Goal: Task Accomplishment & Management: Manage account settings

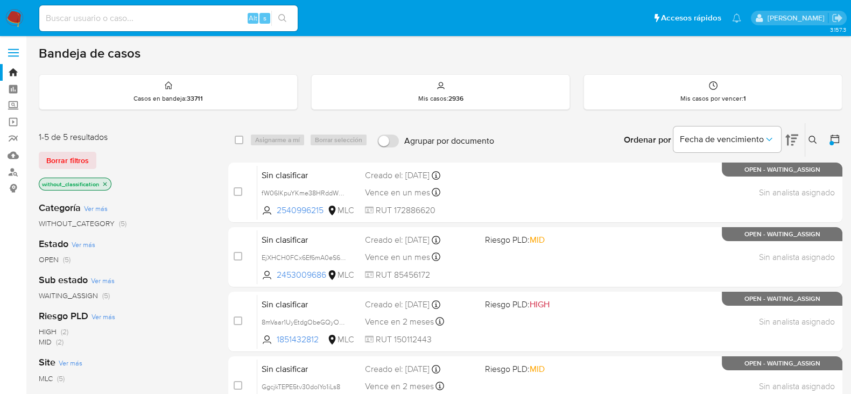
click at [15, 20] on img at bounding box center [14, 18] width 18 height 18
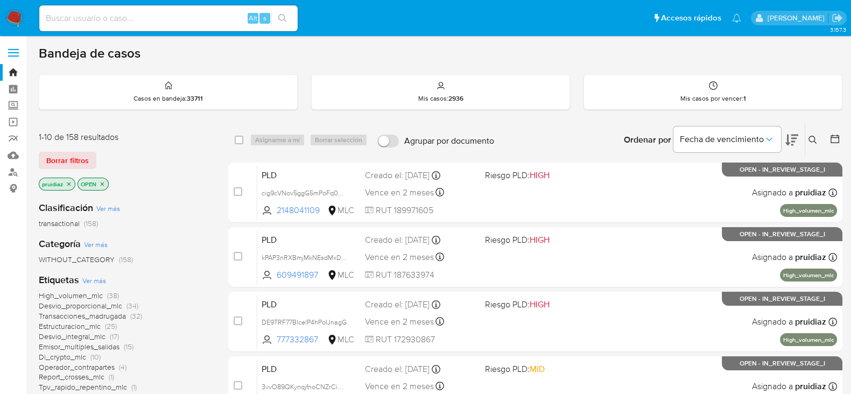
click at [788, 141] on icon at bounding box center [792, 140] width 13 height 11
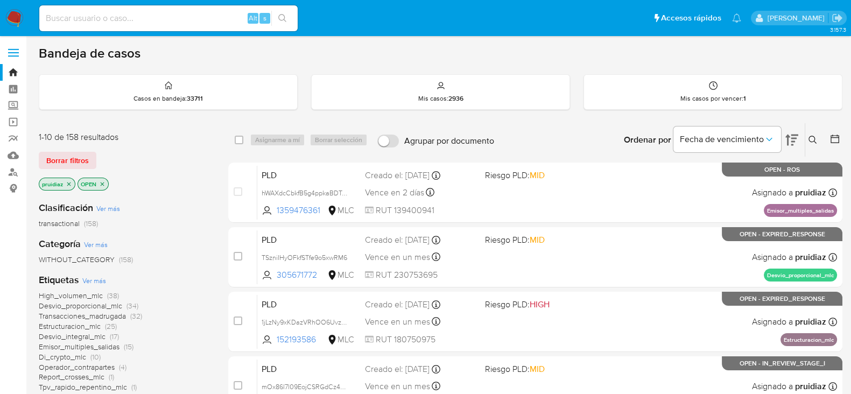
click at [19, 18] on img at bounding box center [14, 18] width 18 height 18
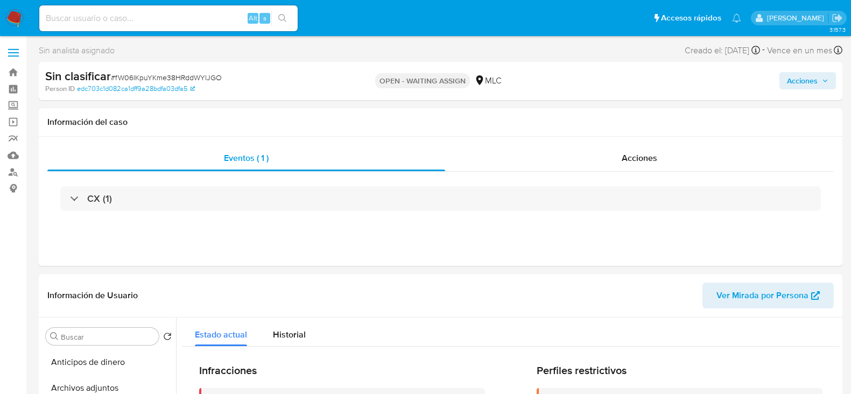
select select "10"
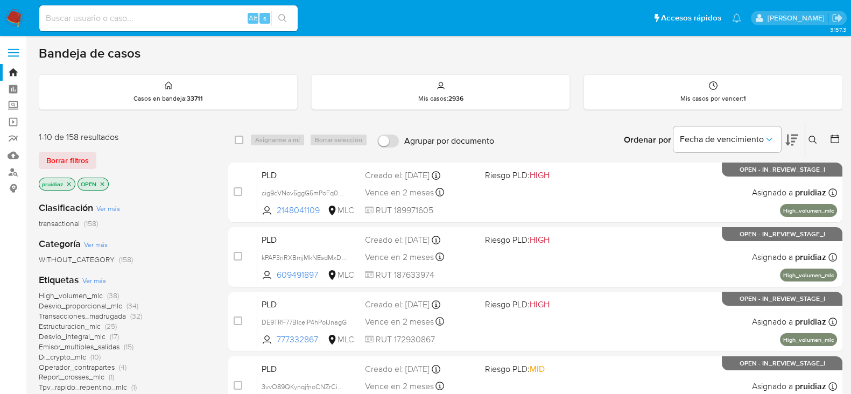
click at [788, 142] on icon at bounding box center [792, 140] width 13 height 11
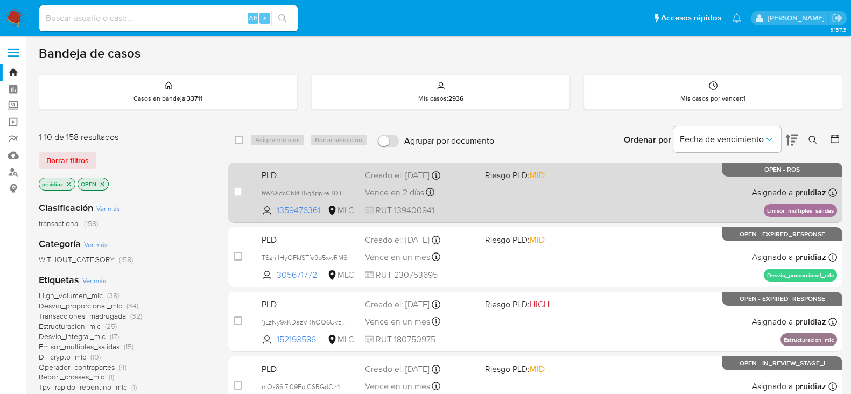
click at [588, 204] on div "PLD hWAXdcCbkfB5g4ppkaBDTnq3 1359476361 MLC Riesgo PLD: MID Creado el: 12/06/20…" at bounding box center [547, 192] width 580 height 54
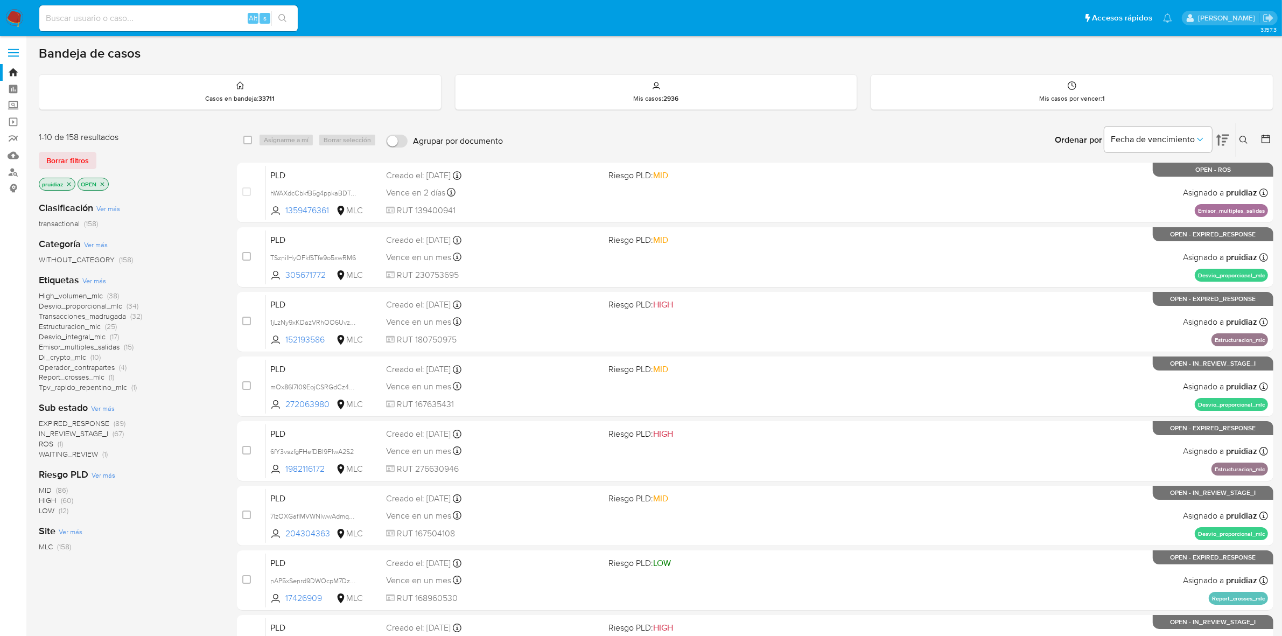
click at [861, 41] on main "3.157.3" at bounding box center [641, 425] width 1282 height 850
click at [74, 155] on span "Borrar filtros" at bounding box center [67, 160] width 43 height 15
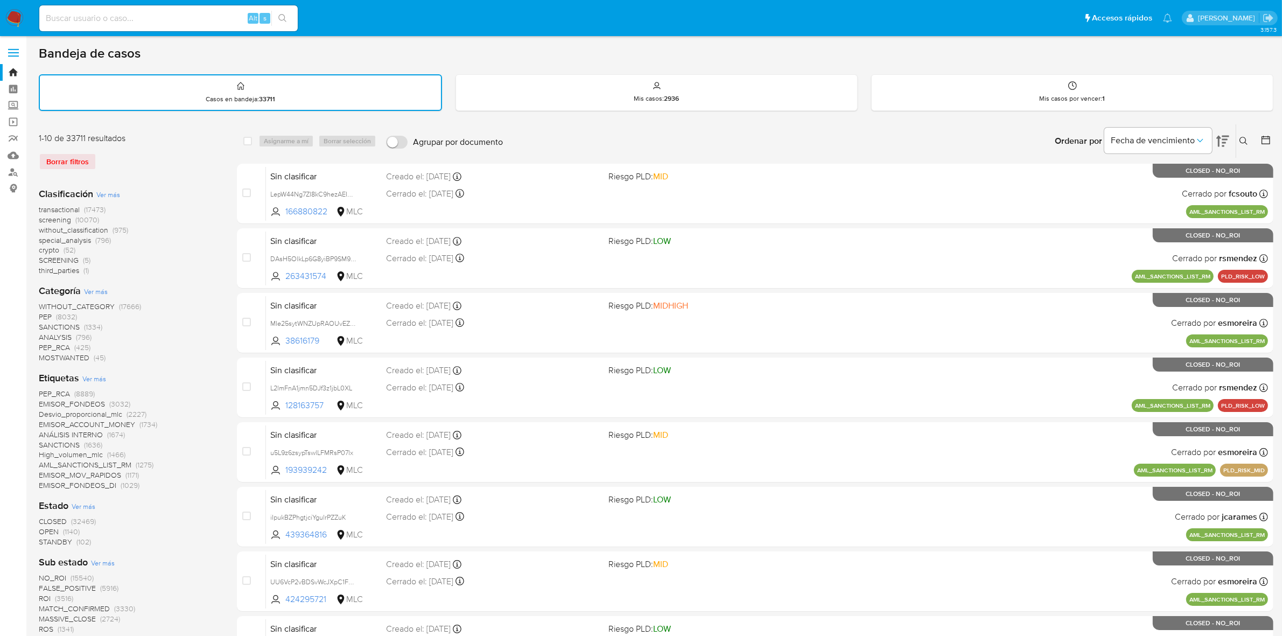
click at [861, 139] on icon at bounding box center [1266, 140] width 11 height 11
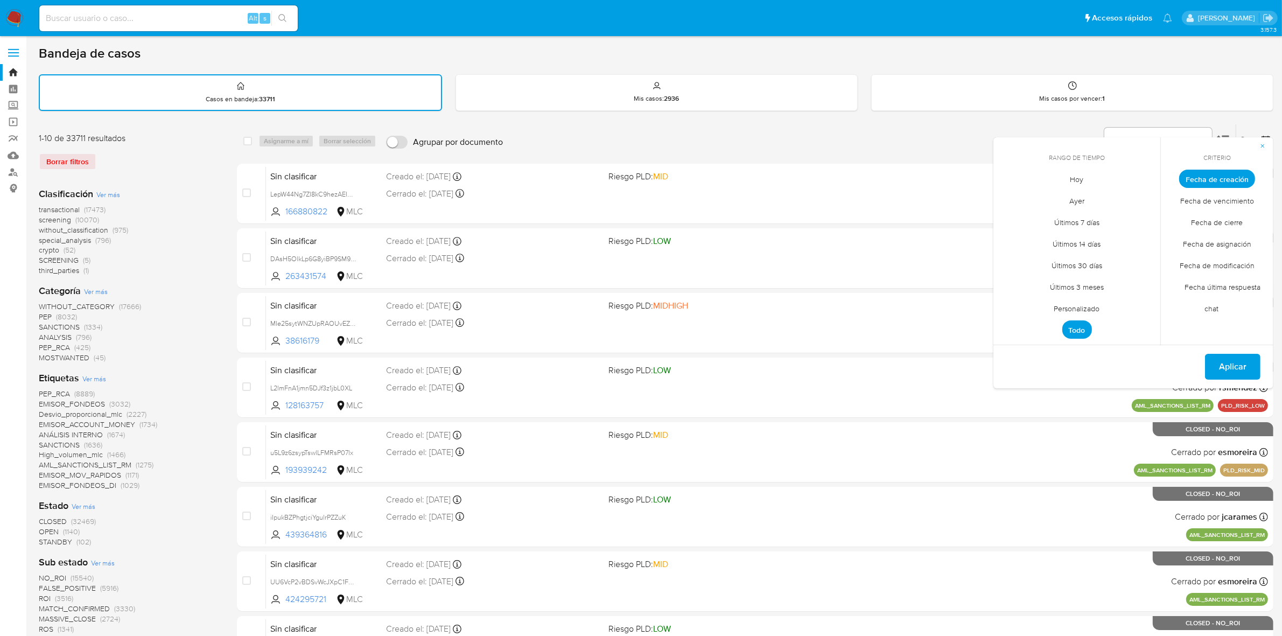
click at [861, 310] on span "Personalizado" at bounding box center [1077, 309] width 68 height 22
click at [861, 195] on icon "Mes anterior" at bounding box center [1010, 198] width 13 height 13
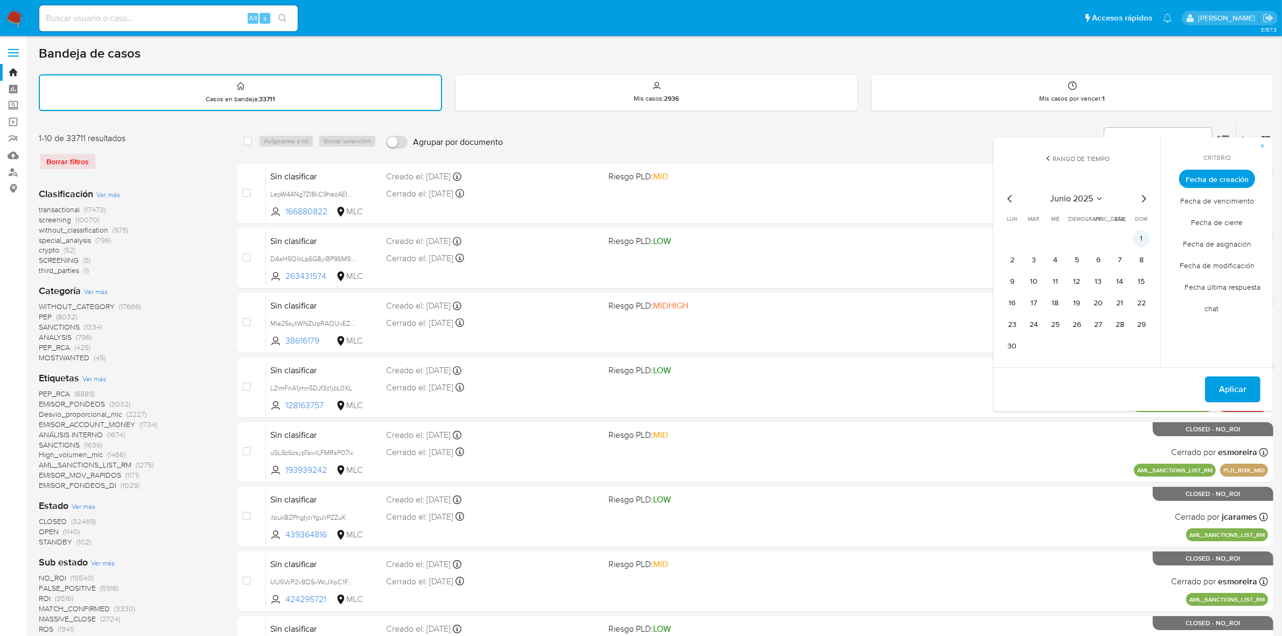
click at [861, 235] on button "1" at bounding box center [1141, 238] width 17 height 17
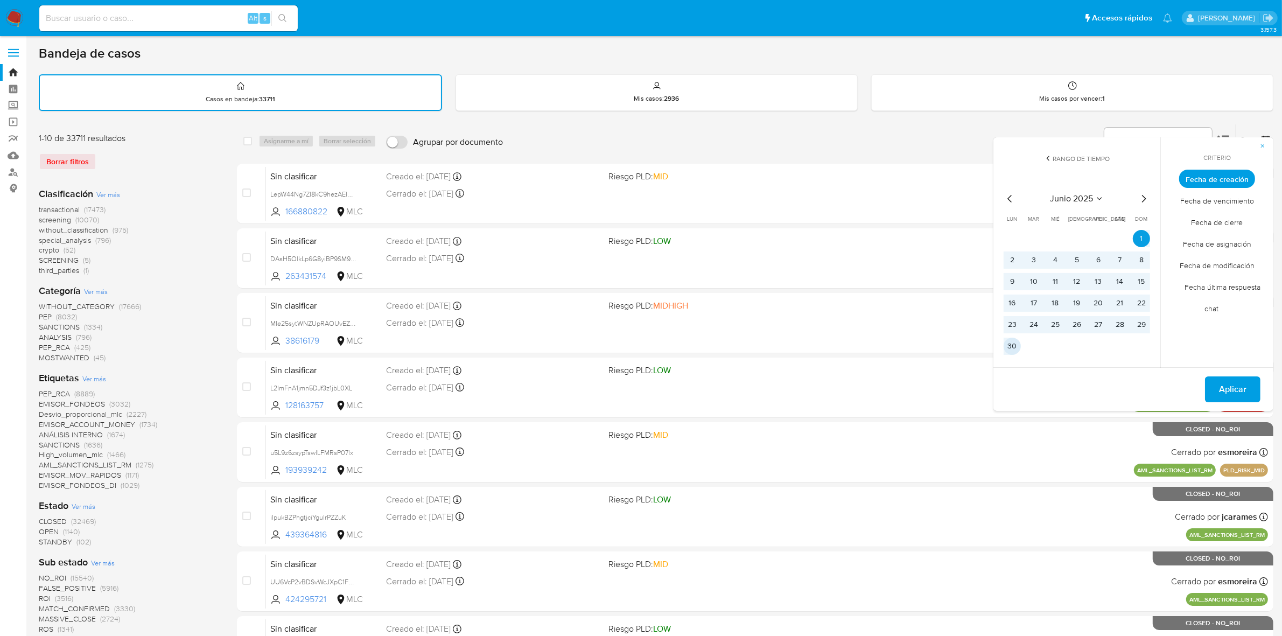
click at [861, 341] on button "30" at bounding box center [1012, 346] width 17 height 17
click at [861, 385] on span "Aplicar" at bounding box center [1232, 390] width 27 height 24
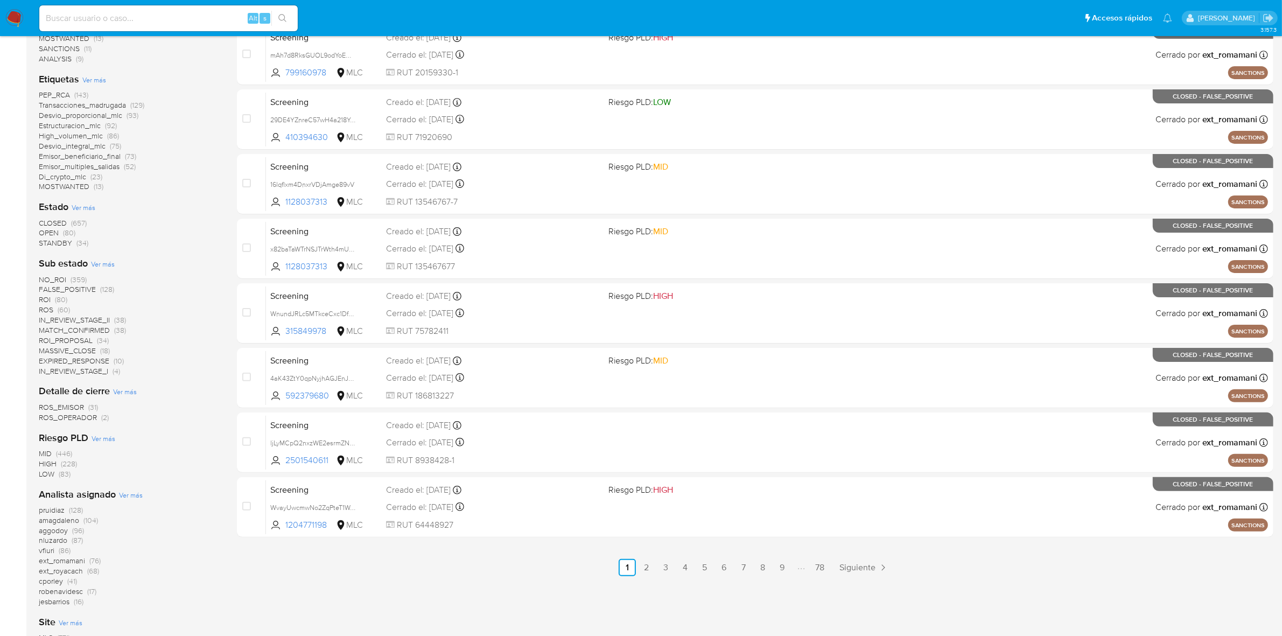
scroll to position [269, 0]
click at [50, 229] on span "OPEN" at bounding box center [49, 231] width 20 height 11
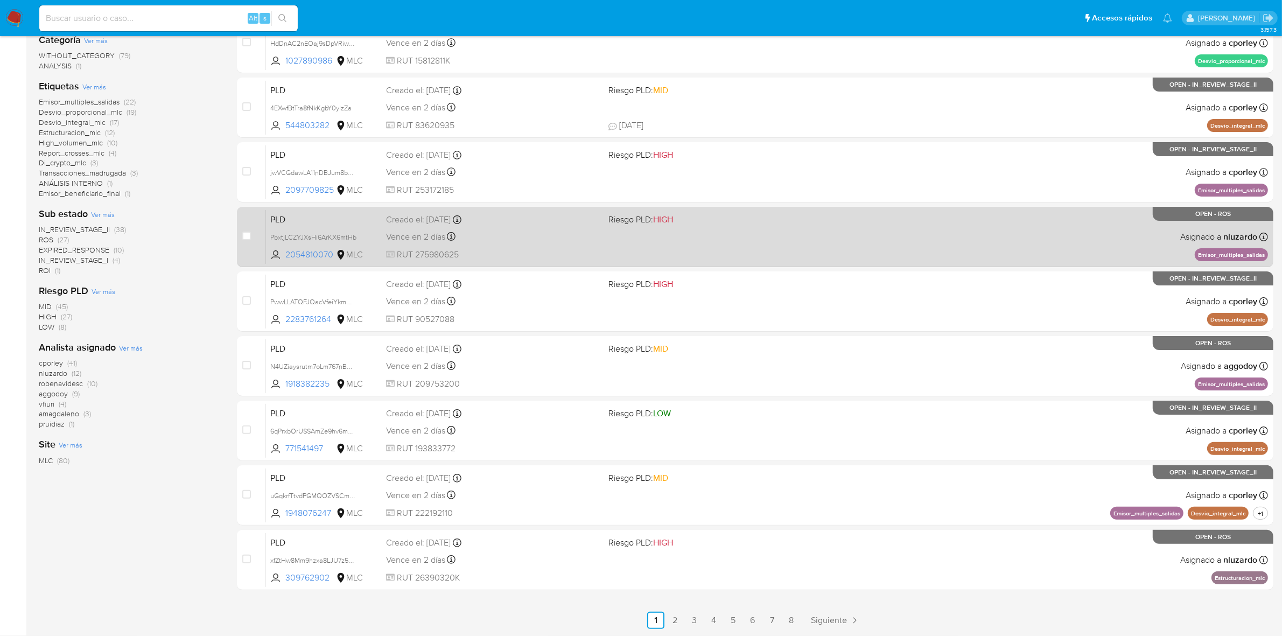
scroll to position [213, 0]
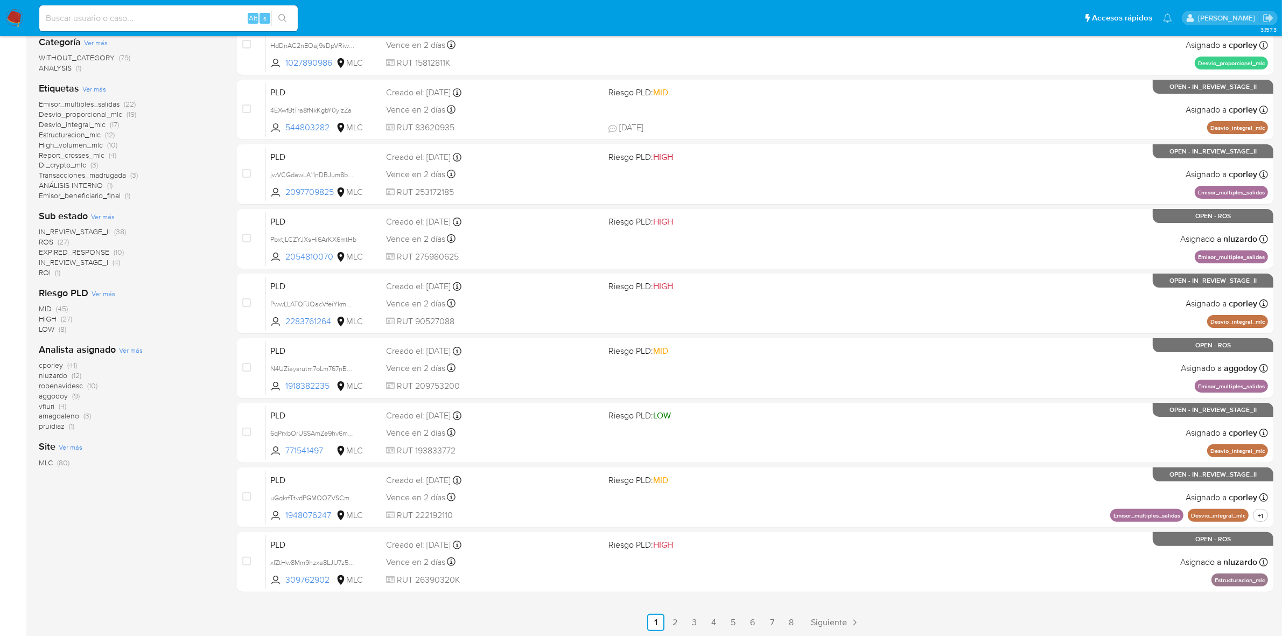
click at [88, 247] on span "EXPIRED_RESPONSE" at bounding box center [74, 252] width 71 height 11
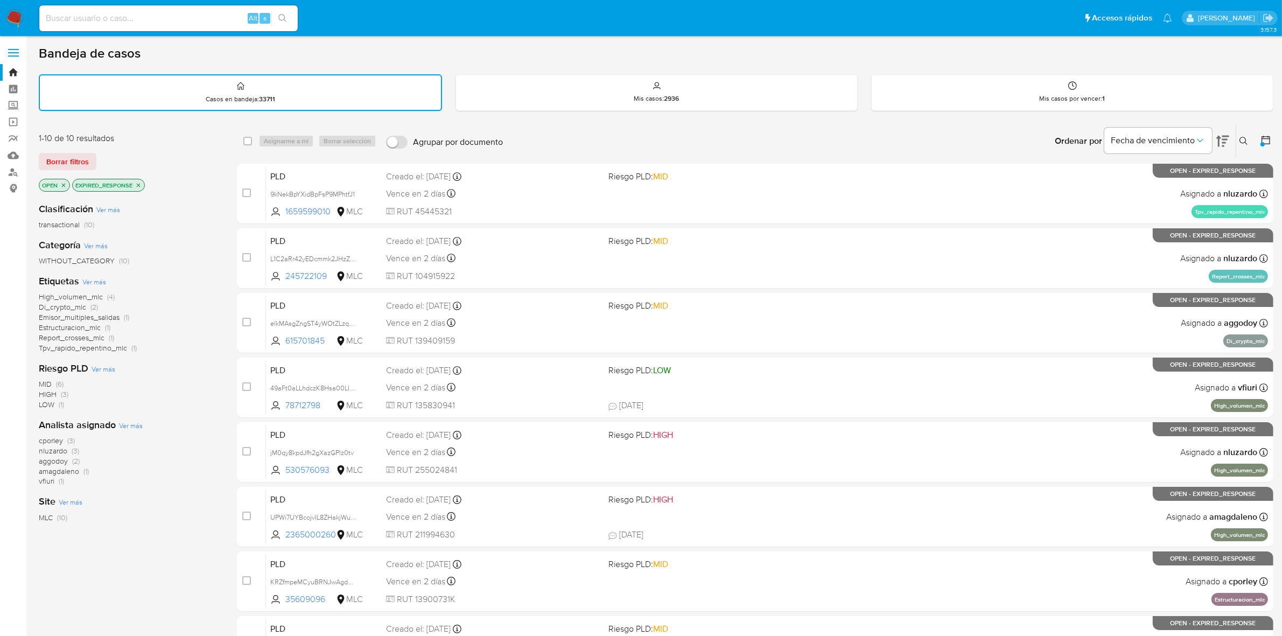
click at [136, 184] on icon "close-filter" at bounding box center [138, 185] width 6 height 6
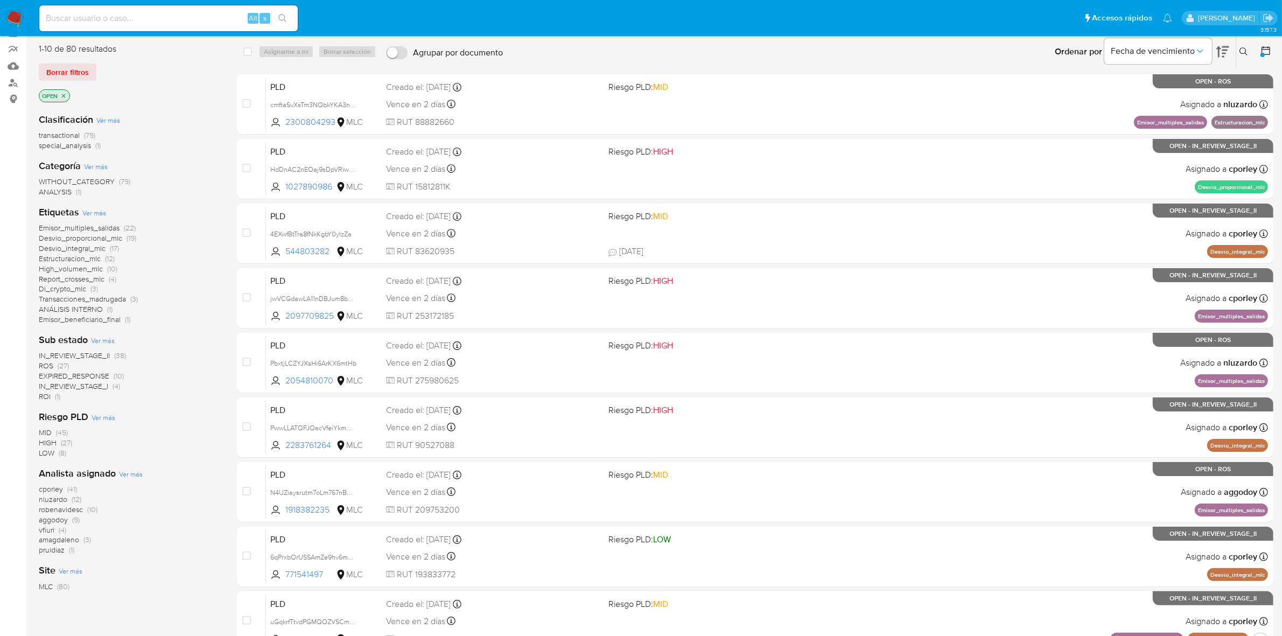
scroll to position [67, 0]
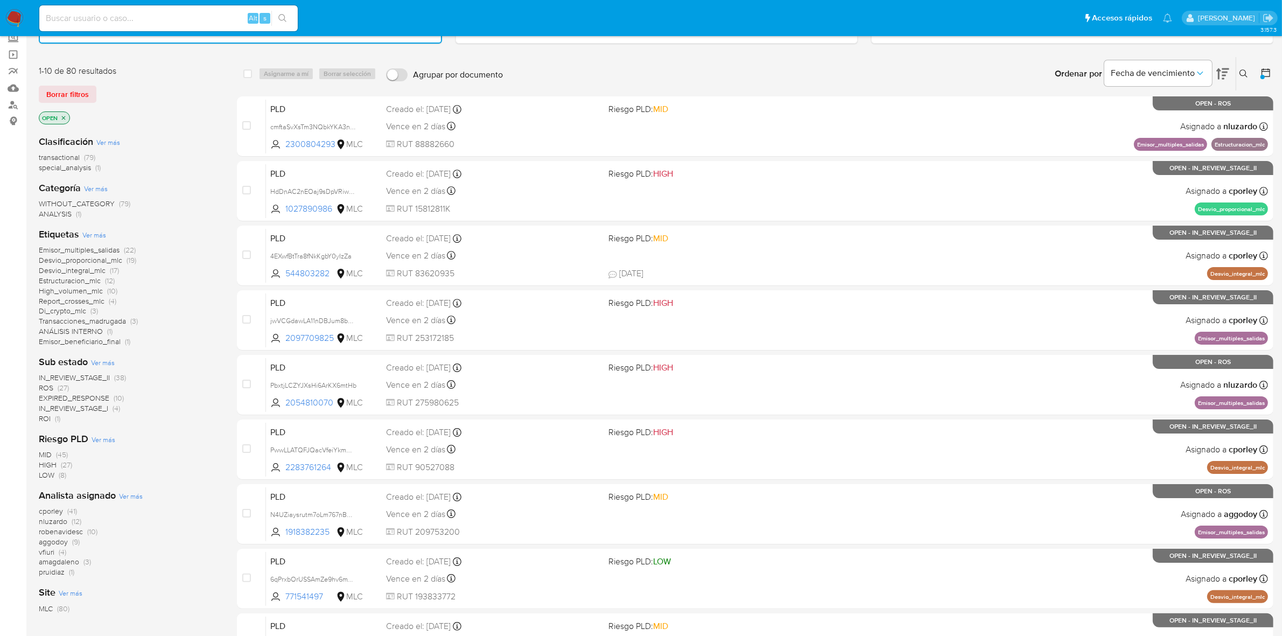
click at [77, 394] on span "EXPIRED_RESPONSE" at bounding box center [74, 398] width 71 height 11
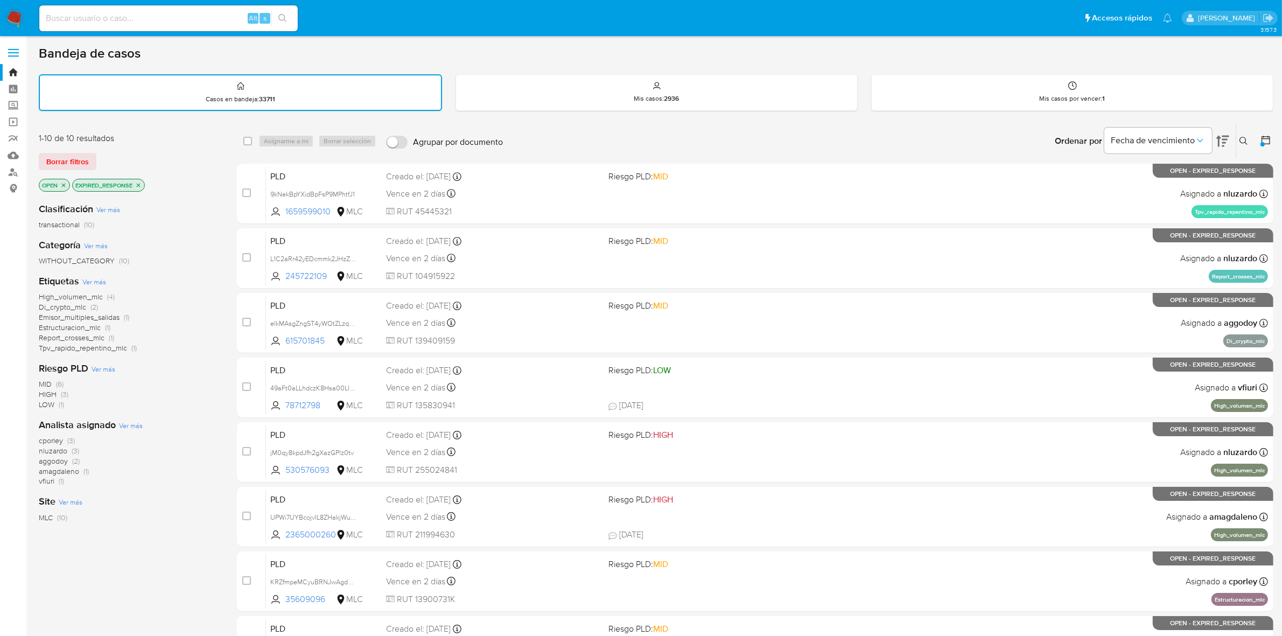
click at [55, 394] on span "nluzardo" at bounding box center [53, 450] width 29 height 11
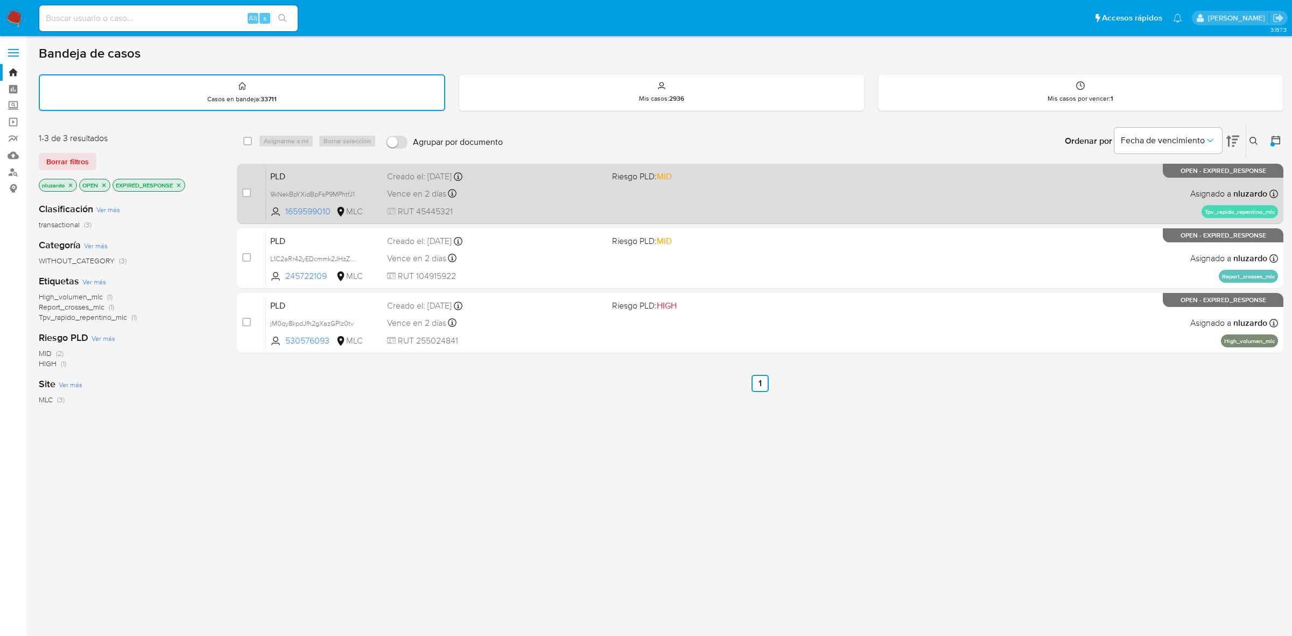
click at [529, 206] on span "RUT 45445321" at bounding box center [495, 212] width 216 height 12
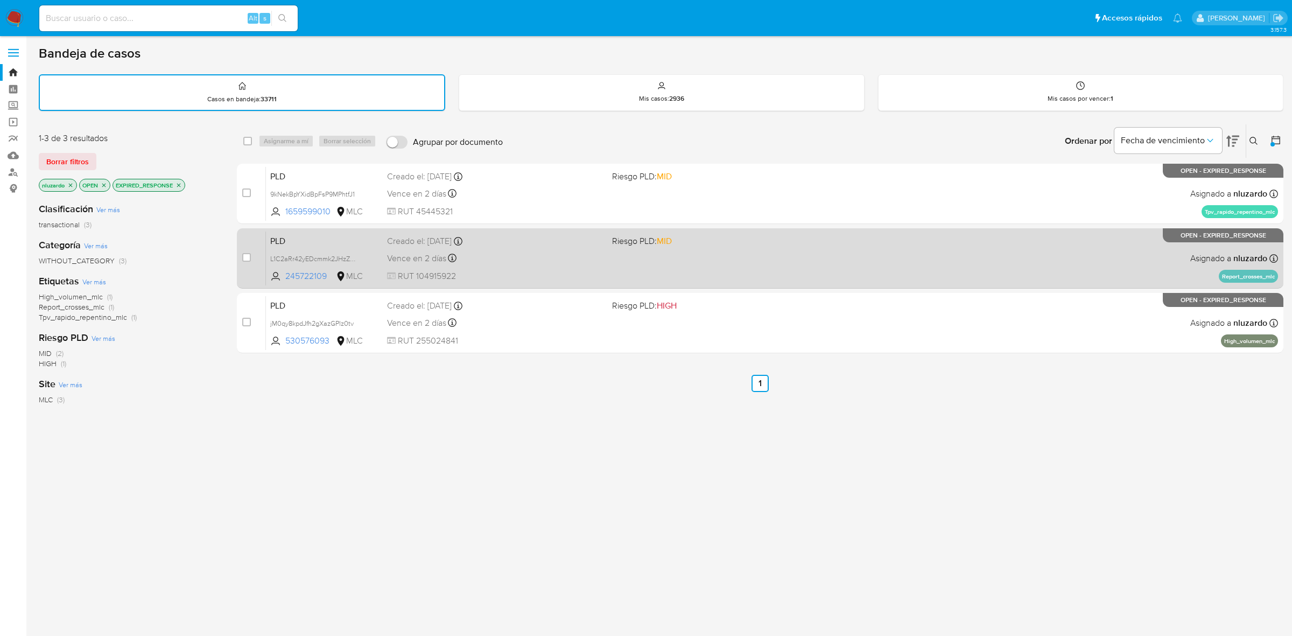
click at [530, 264] on div "PLD L1C2aRr42yEDcmmk2JHzZl4l 245722109 MLC Riesgo PLD: MID Creado el: 12/06/202…" at bounding box center [772, 258] width 1012 height 54
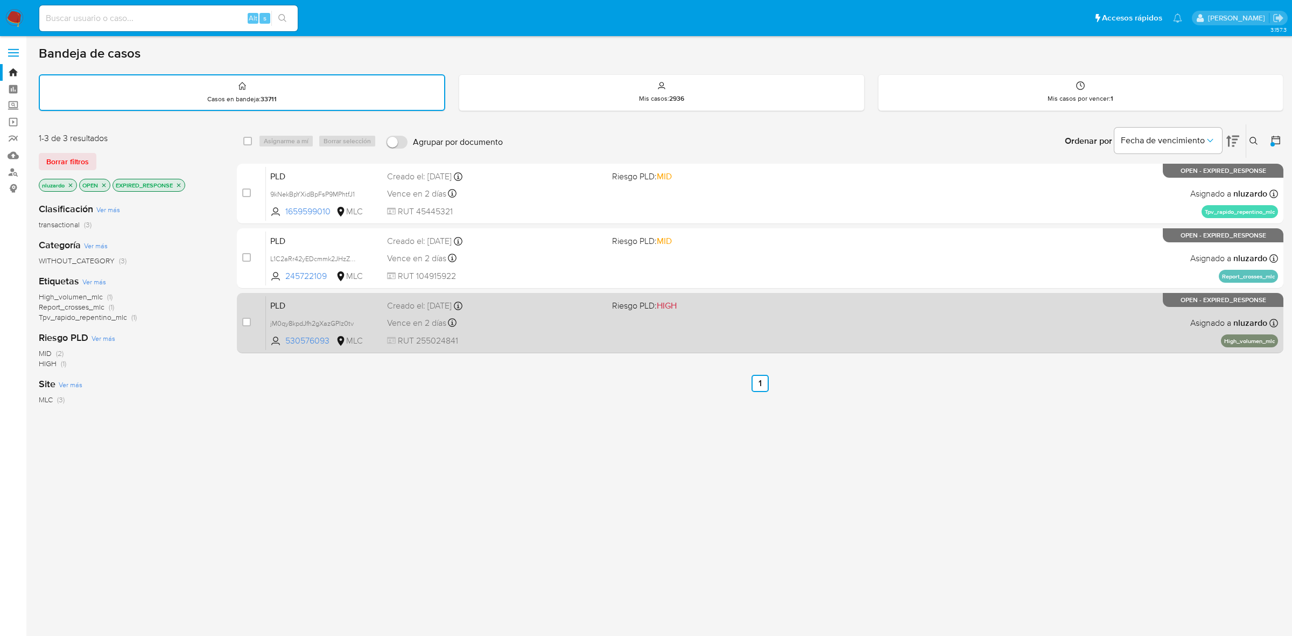
click at [518, 311] on div "PLD jM0qy8kpdJfh2gXazGPlz0tv 530576093 MLC Riesgo PLD: HIGH Creado el: 12/06/20…" at bounding box center [772, 323] width 1012 height 54
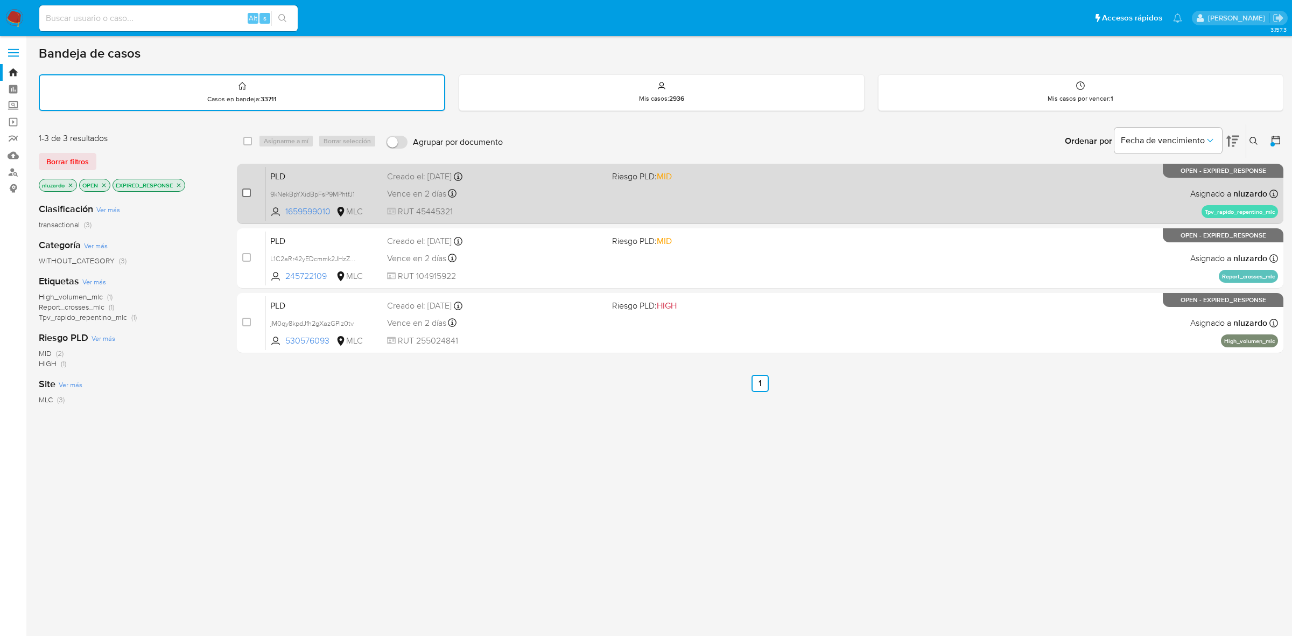
click at [250, 191] on input "checkbox" at bounding box center [246, 192] width 9 height 9
checkbox input "true"
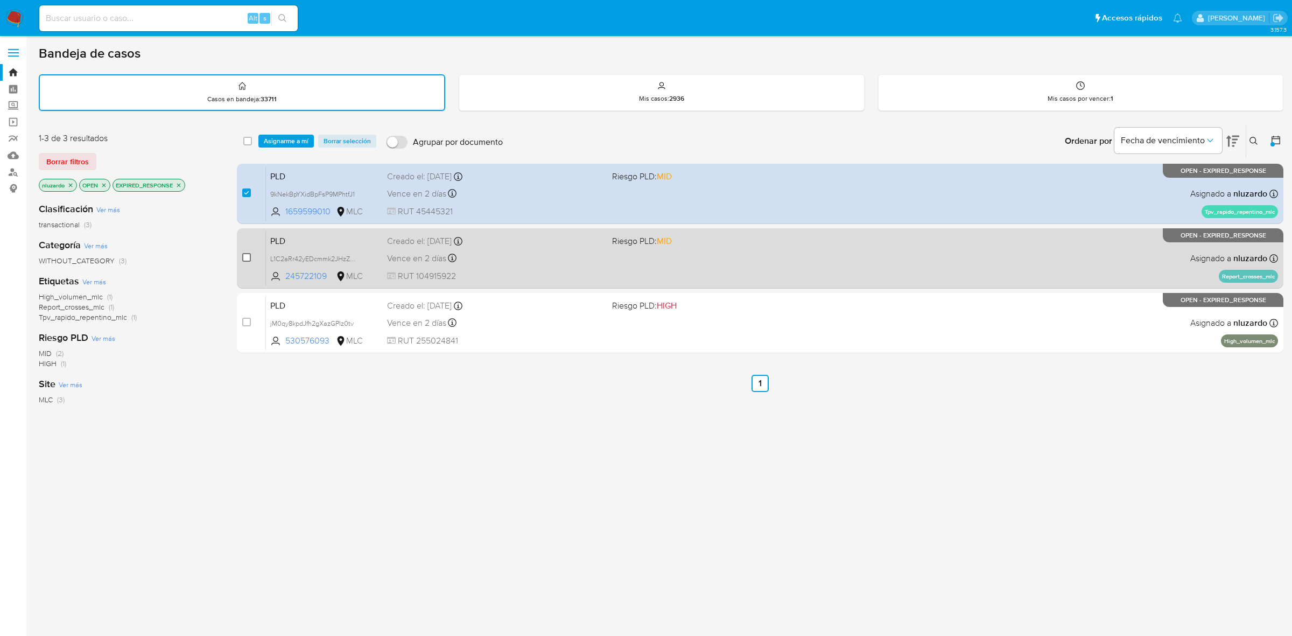
click at [245, 256] on input "checkbox" at bounding box center [246, 257] width 9 height 9
checkbox input "true"
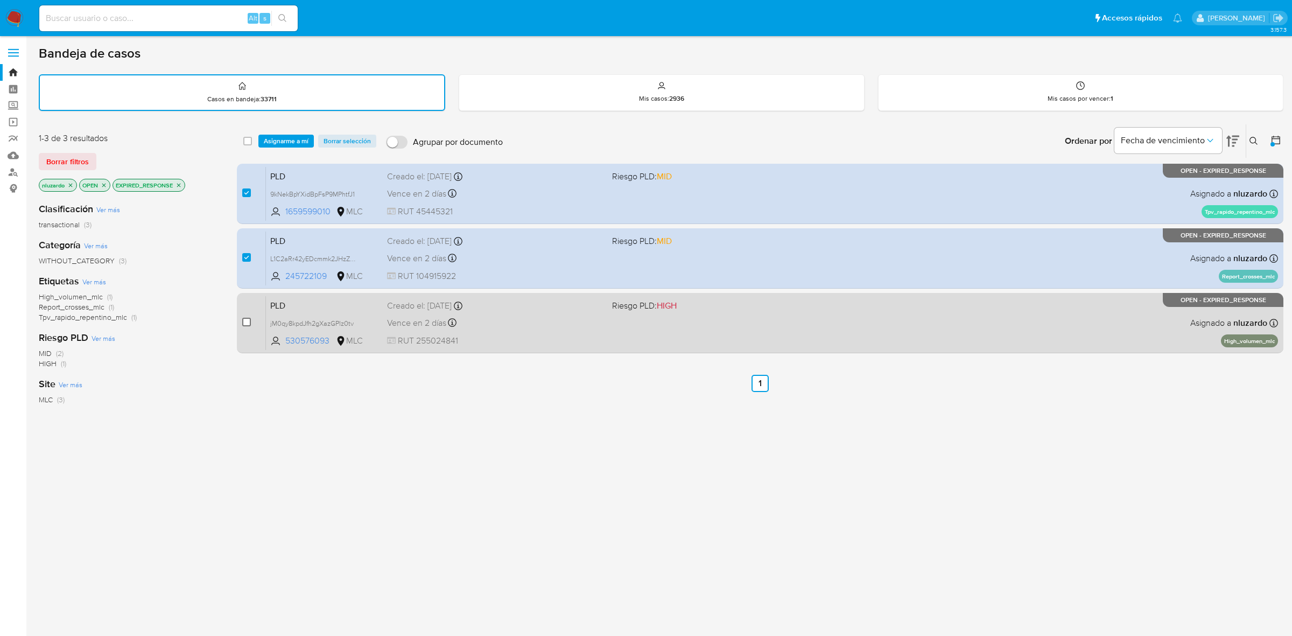
click at [249, 319] on input "checkbox" at bounding box center [246, 322] width 9 height 9
checkbox input "true"
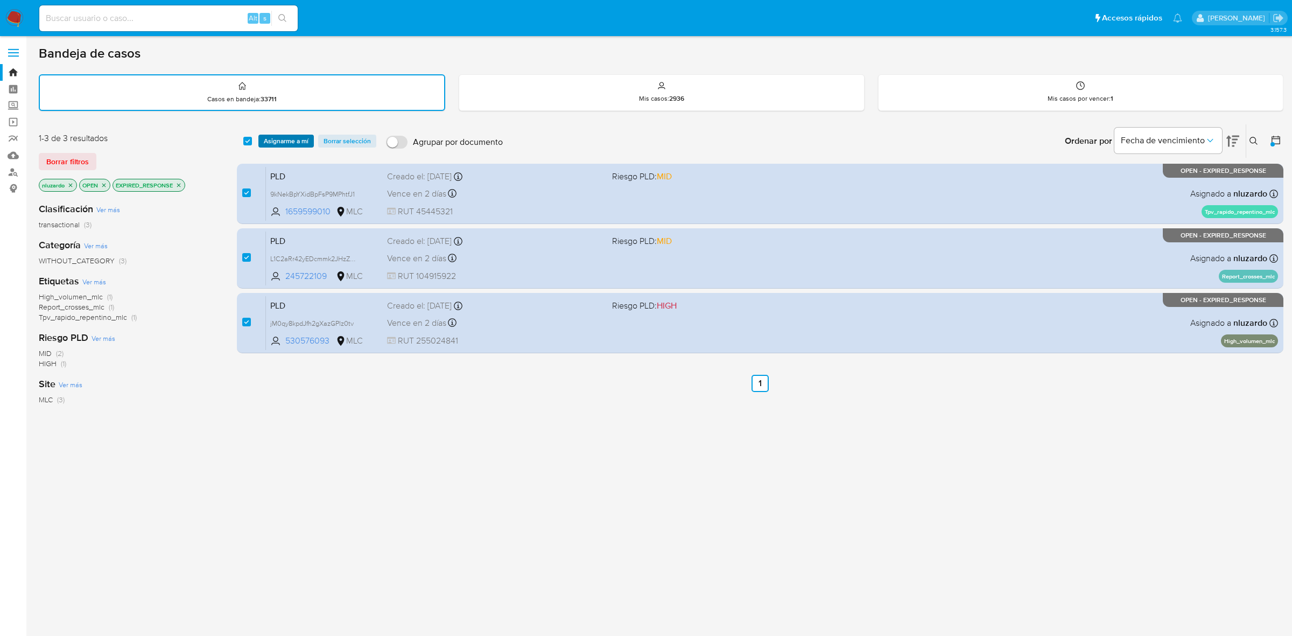
click at [284, 138] on span "Asignarme a mí" at bounding box center [286, 141] width 45 height 11
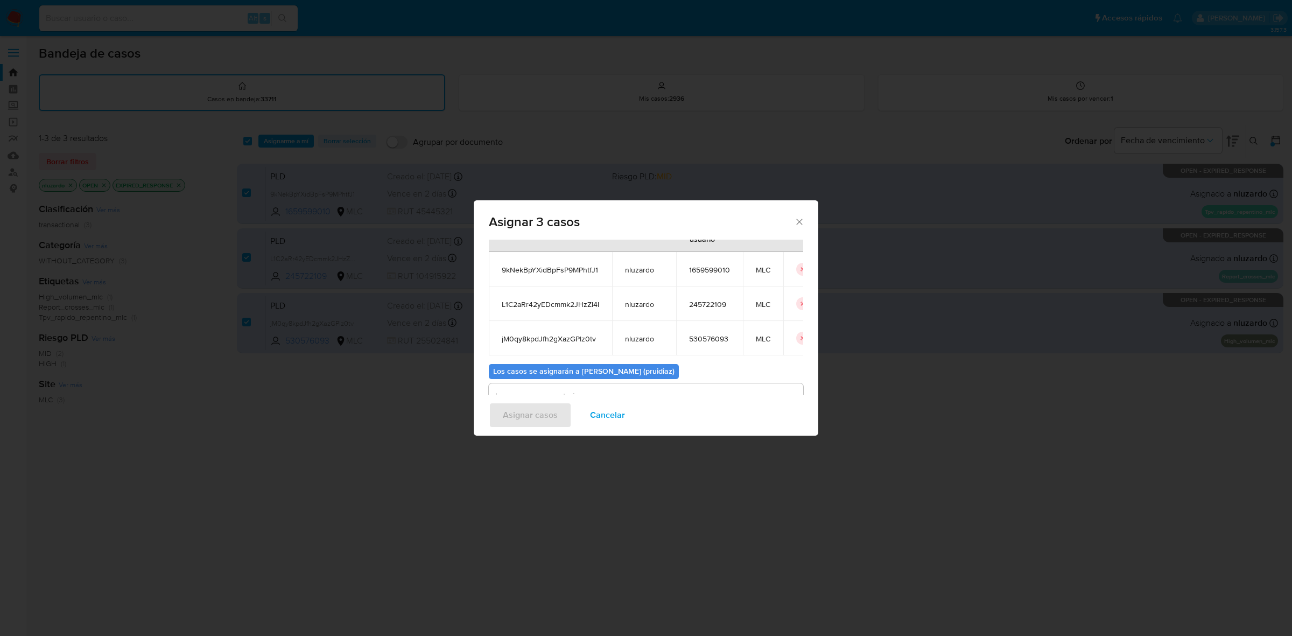
scroll to position [96, 0]
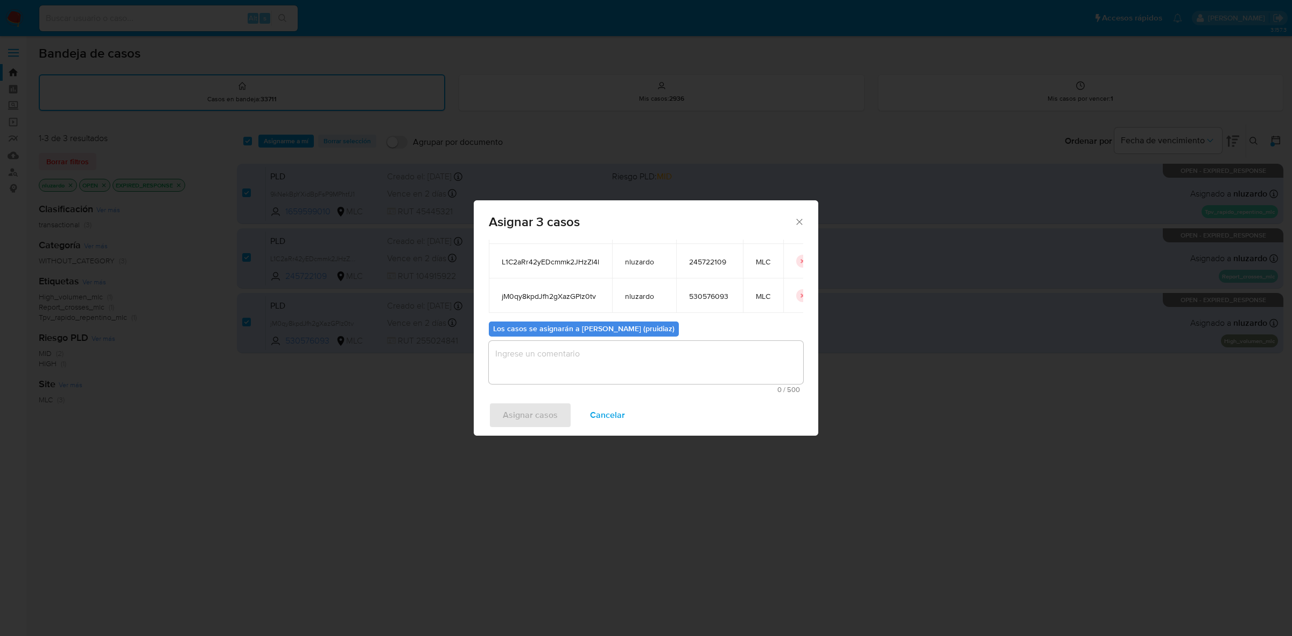
click at [547, 378] on textarea "assign-modal" at bounding box center [646, 362] width 315 height 43
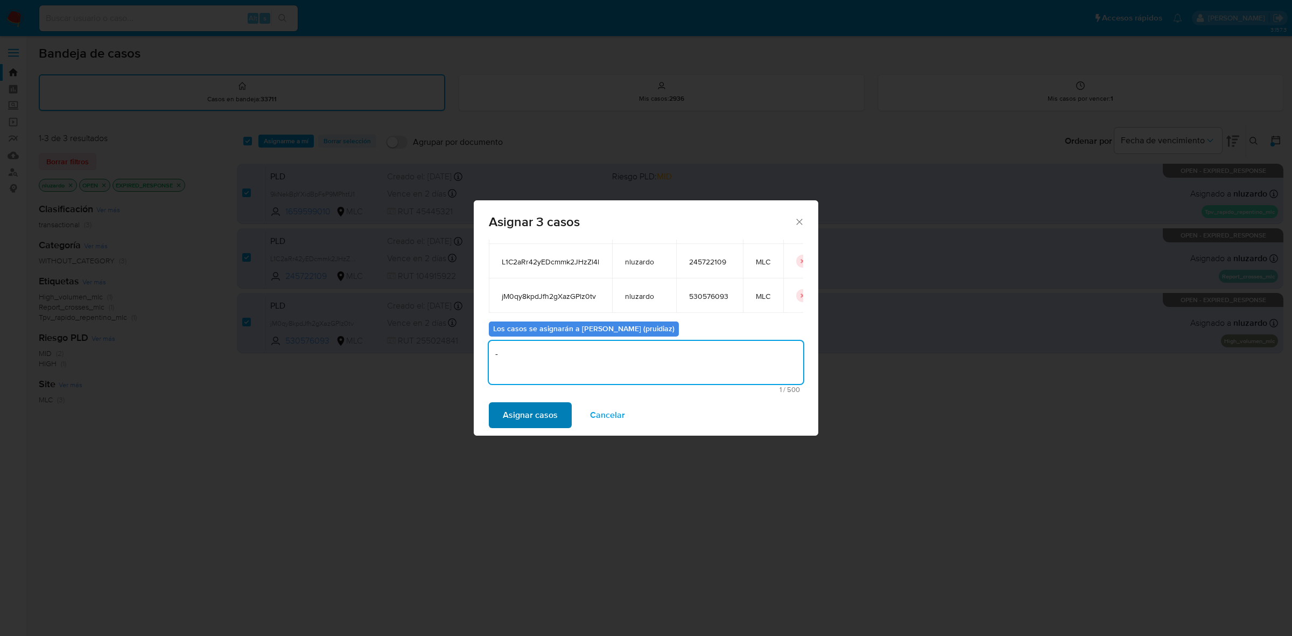
type textarea "-"
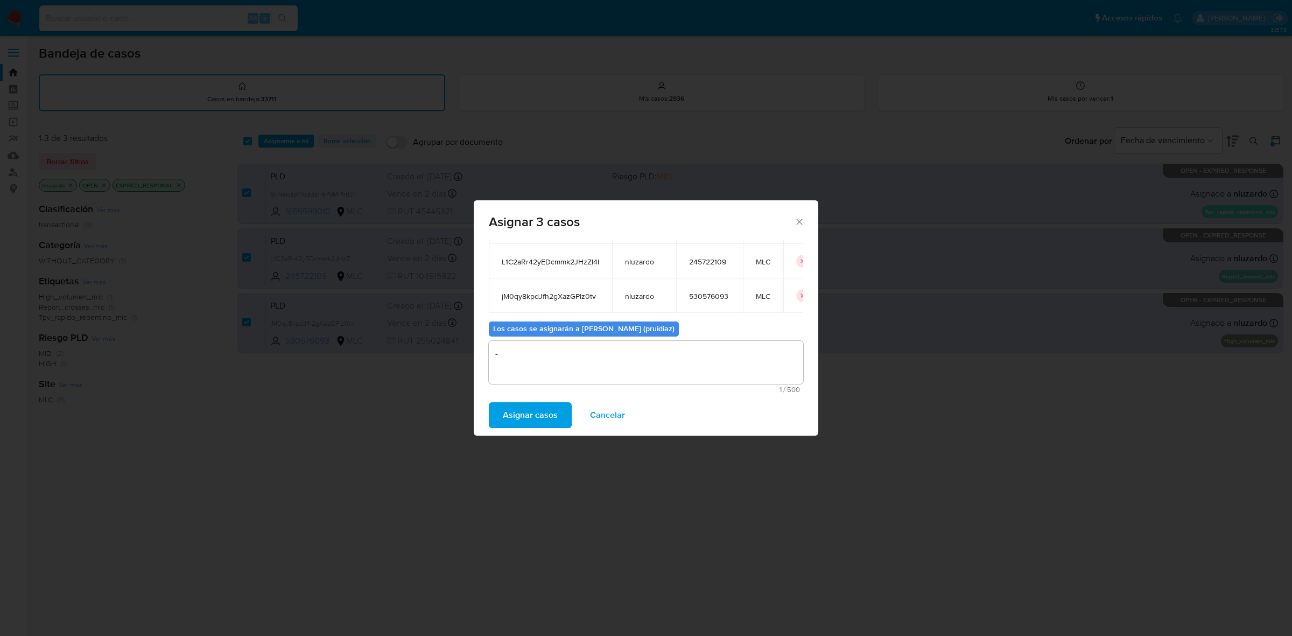
click at [513, 394] on span "Asignar casos" at bounding box center [530, 415] width 55 height 24
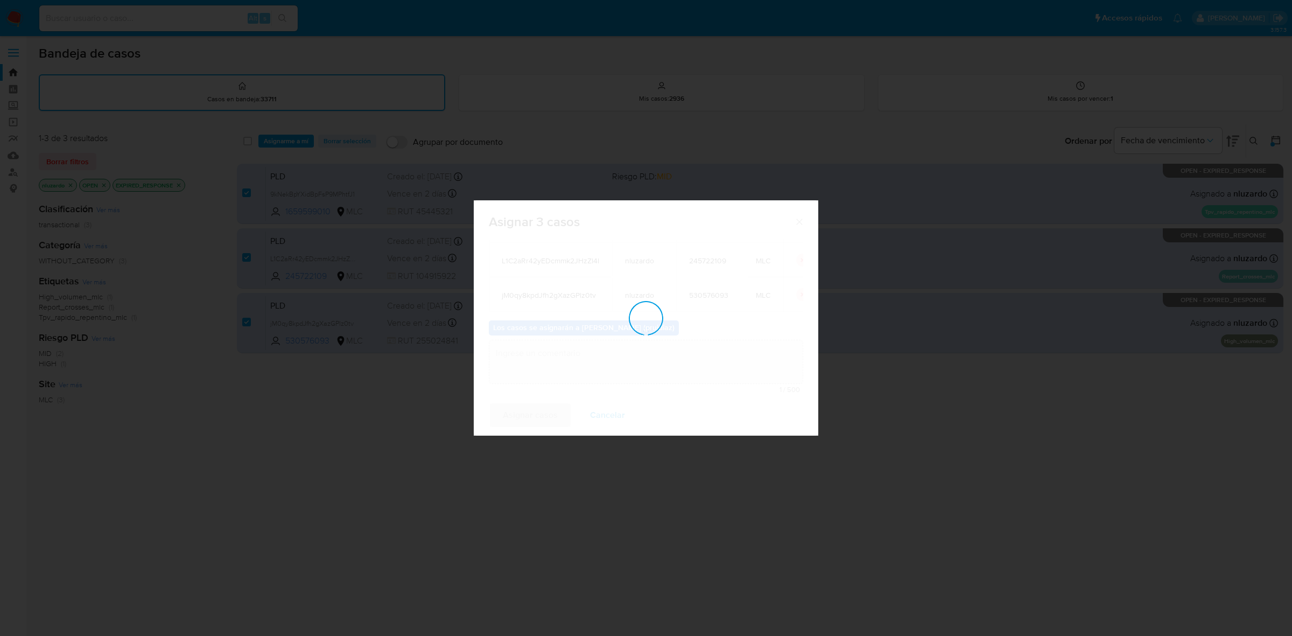
checkbox input "false"
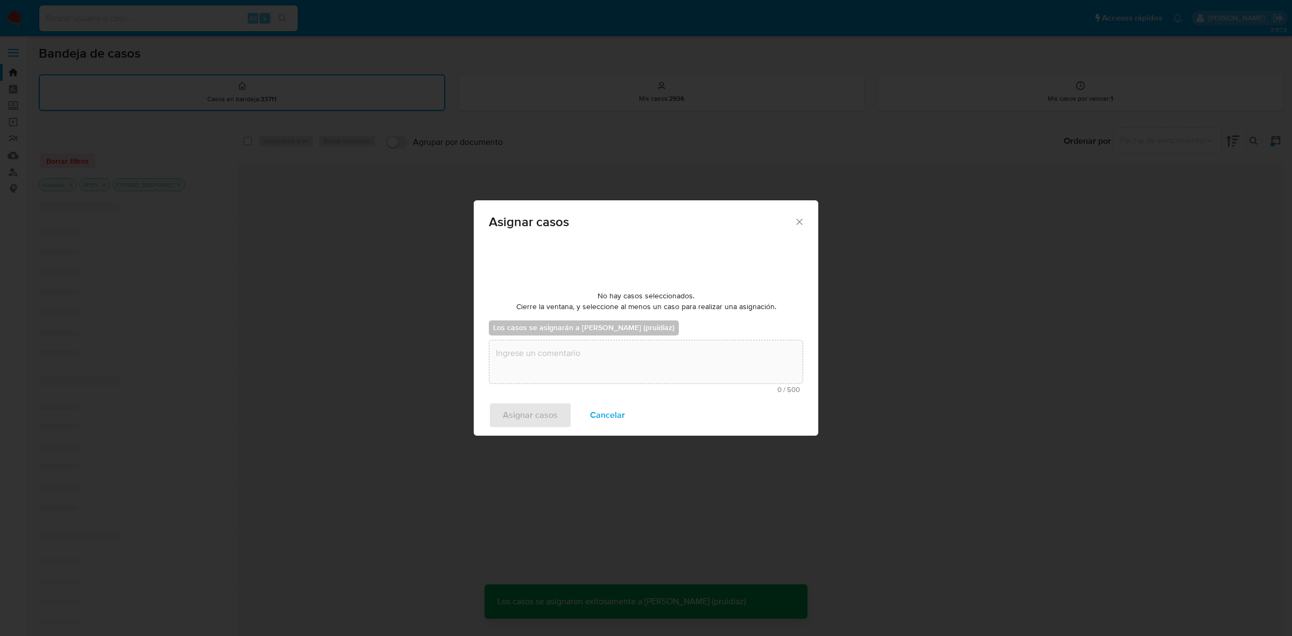
scroll to position [65, 0]
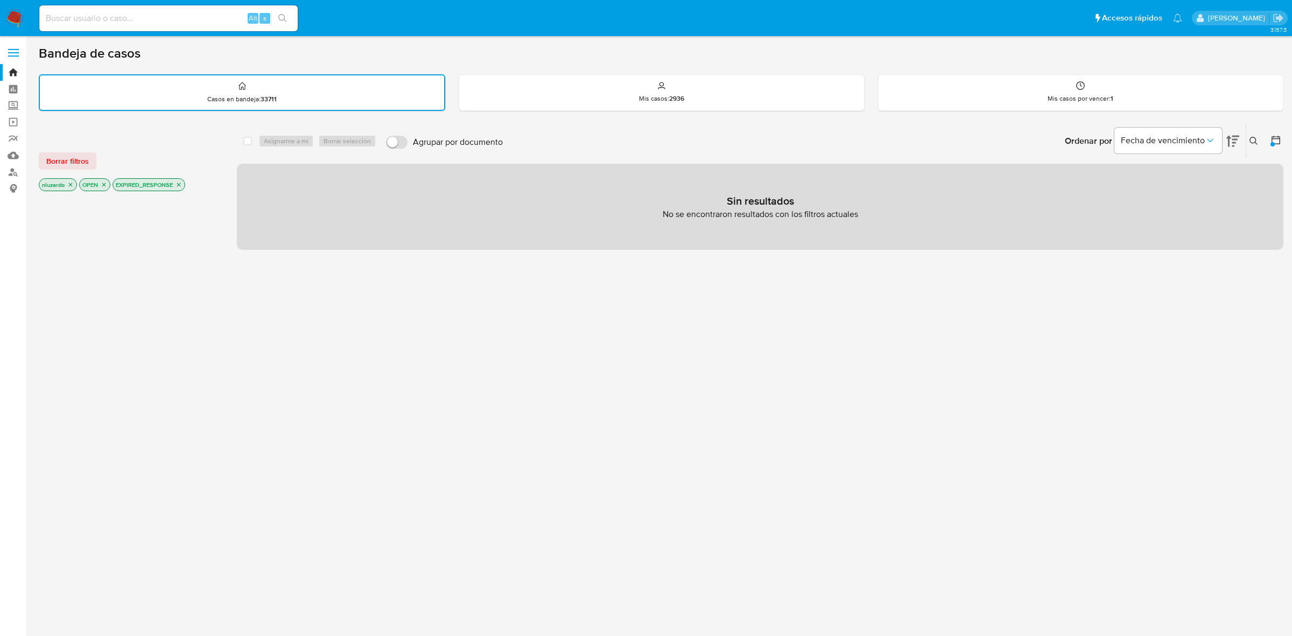
click at [11, 19] on img at bounding box center [14, 18] width 18 height 18
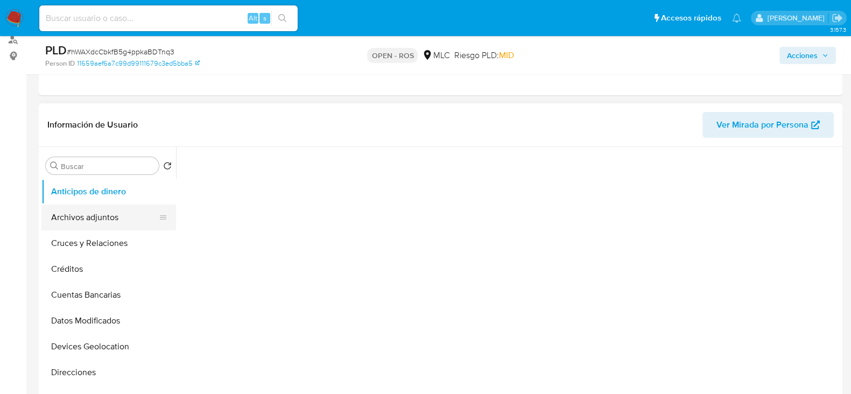
scroll to position [134, 0]
select select "10"
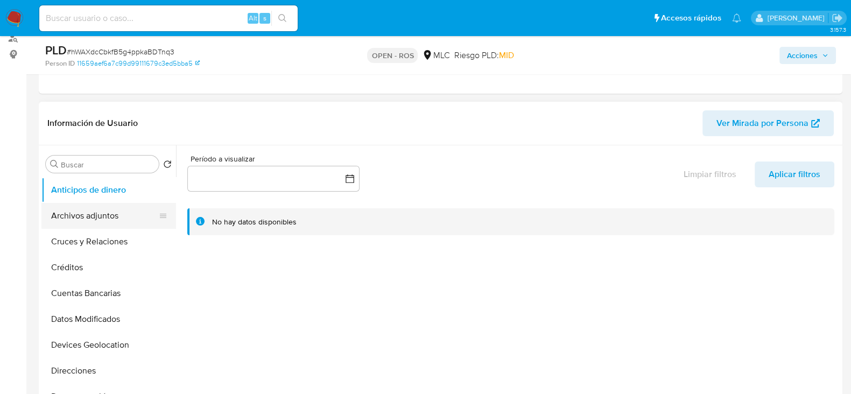
click at [123, 208] on button "Archivos adjuntos" at bounding box center [104, 216] width 126 height 26
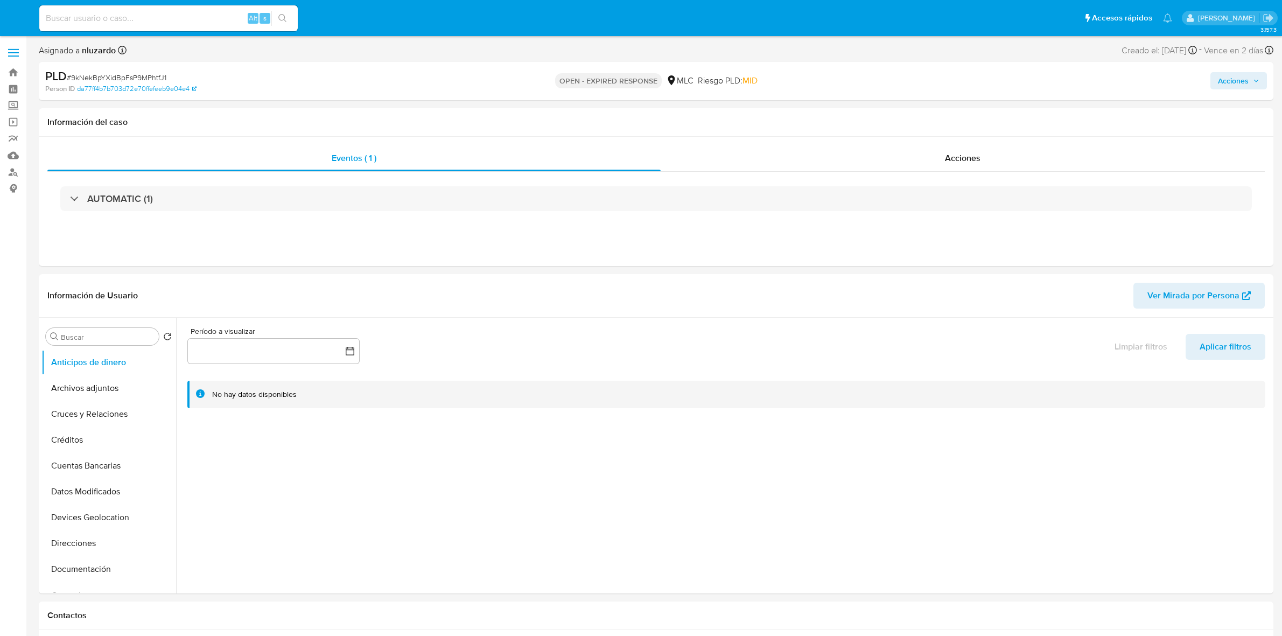
select select "10"
click at [79, 429] on button "Historial Casos" at bounding box center [104, 436] width 126 height 26
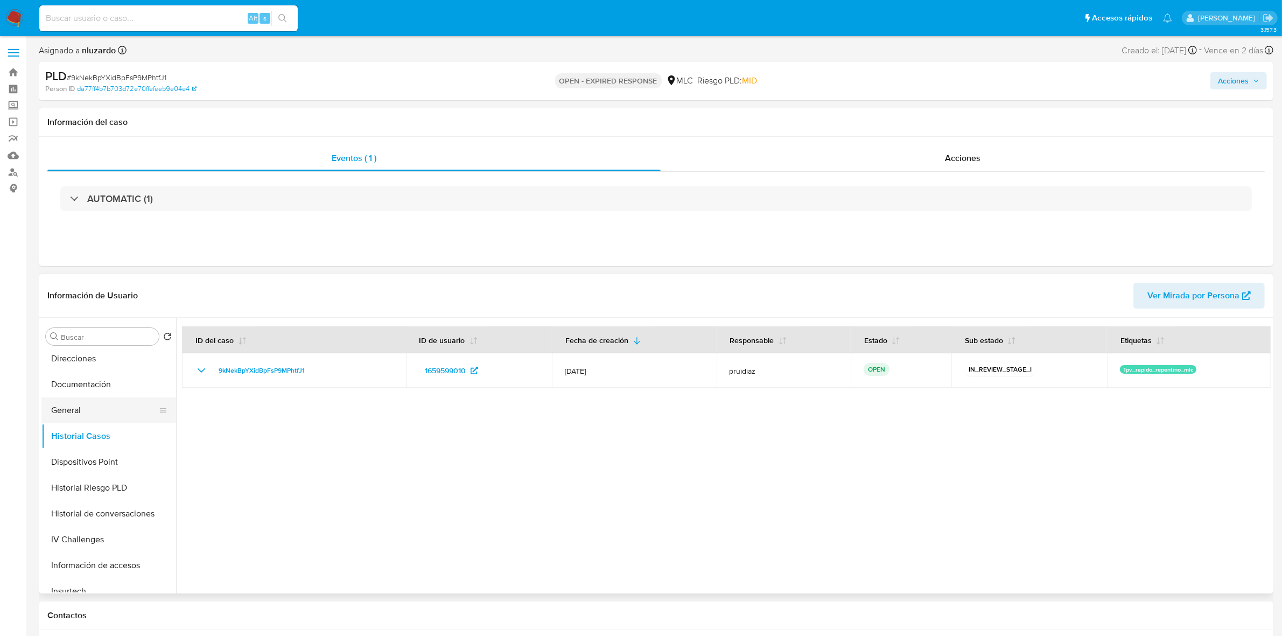
click at [84, 408] on button "General" at bounding box center [104, 410] width 126 height 26
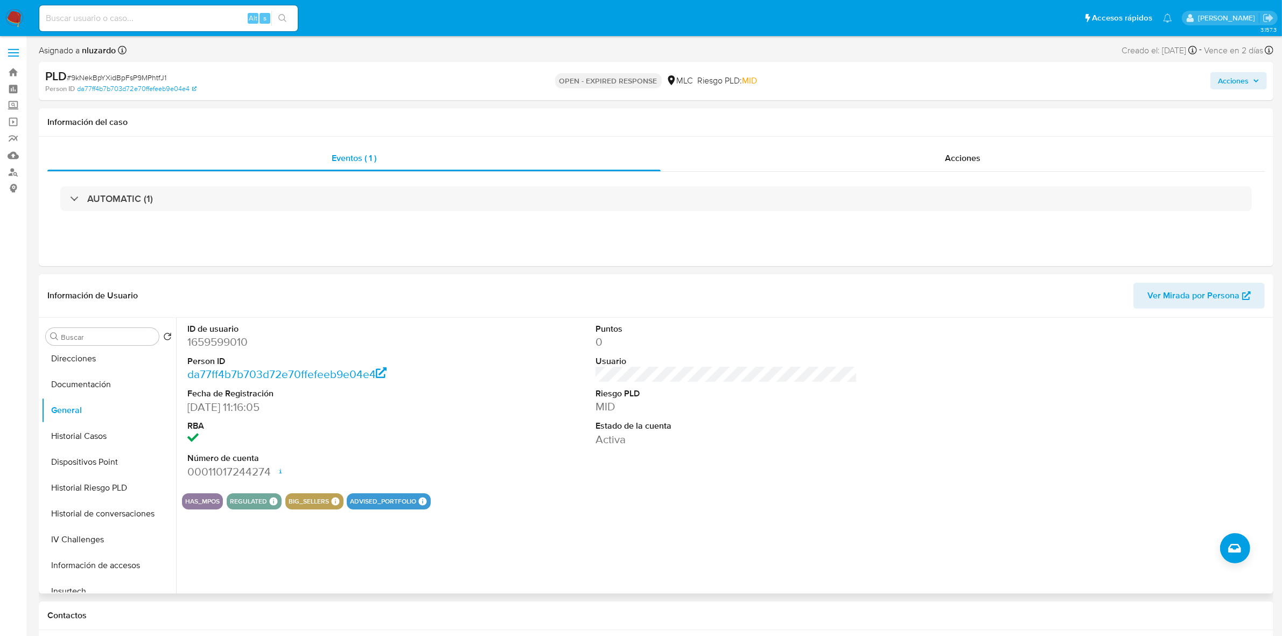
click at [219, 348] on dd "1659599010" at bounding box center [318, 341] width 262 height 15
copy dd "1659599010"
click at [241, 340] on dd "1659599010" at bounding box center [318, 341] width 262 height 15
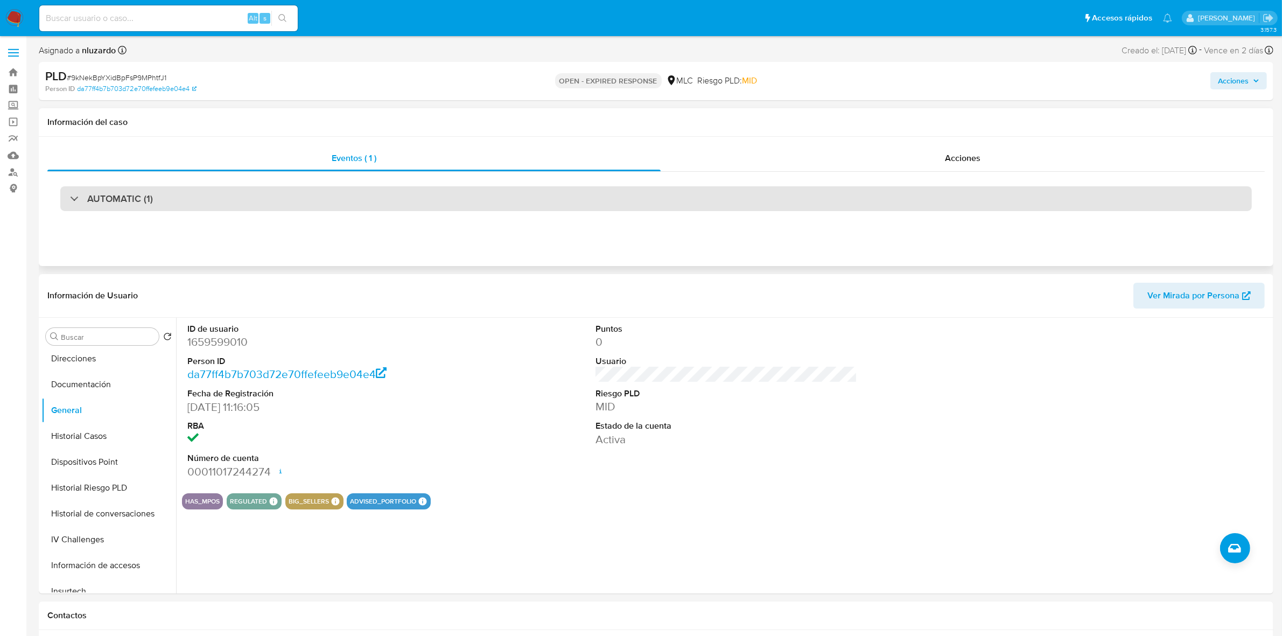
click at [184, 190] on div "AUTOMATIC (1)" at bounding box center [656, 198] width 1192 height 25
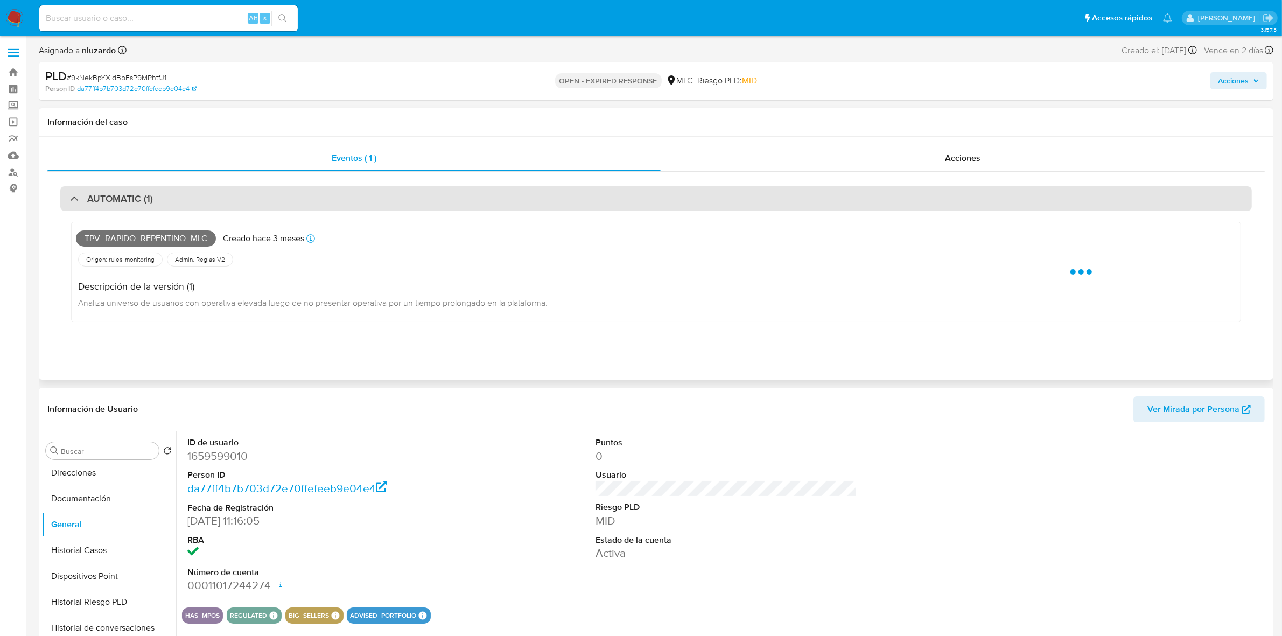
click at [184, 190] on div "AUTOMATIC (1)" at bounding box center [656, 198] width 1192 height 25
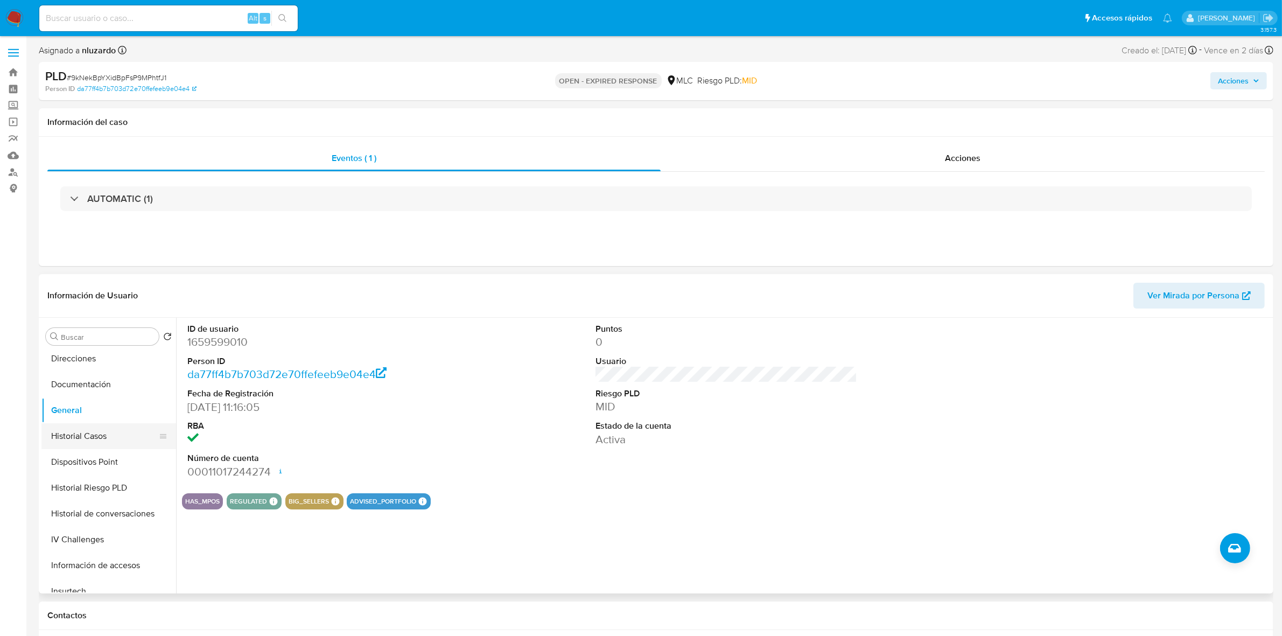
click at [88, 424] on button "Historial Casos" at bounding box center [104, 436] width 126 height 26
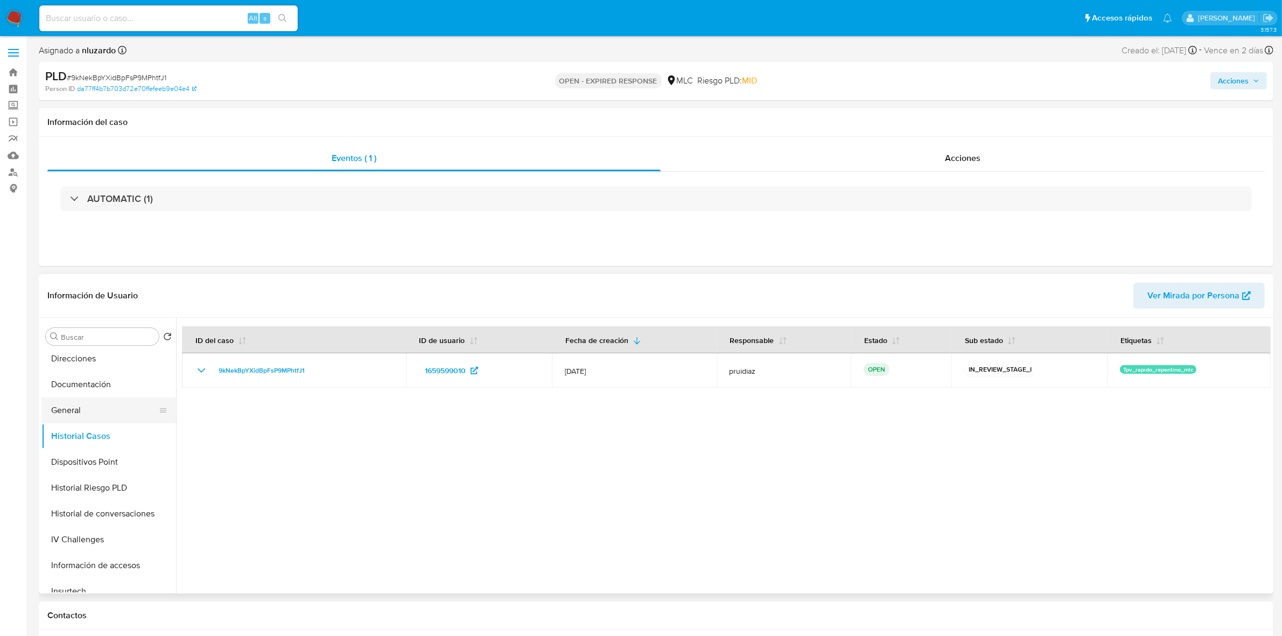
click at [78, 406] on button "General" at bounding box center [104, 410] width 126 height 26
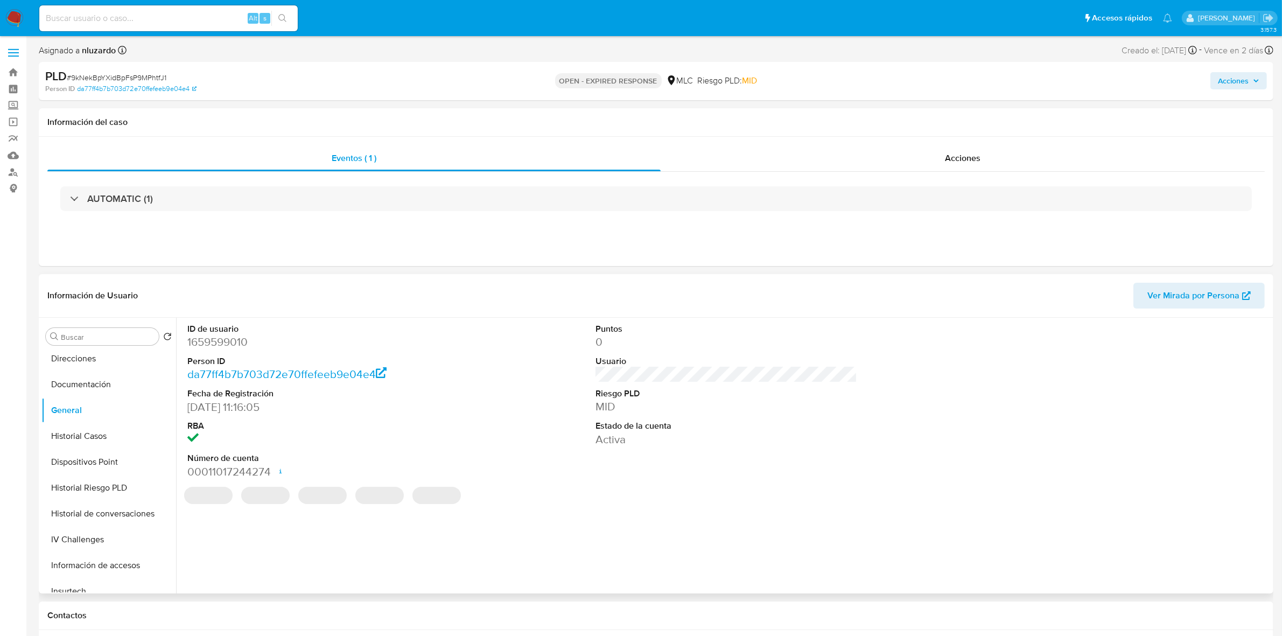
click at [228, 344] on dd "1659599010" at bounding box center [318, 341] width 262 height 15
copy dd "1659599010"
click at [225, 345] on dd "1659599010" at bounding box center [318, 341] width 262 height 15
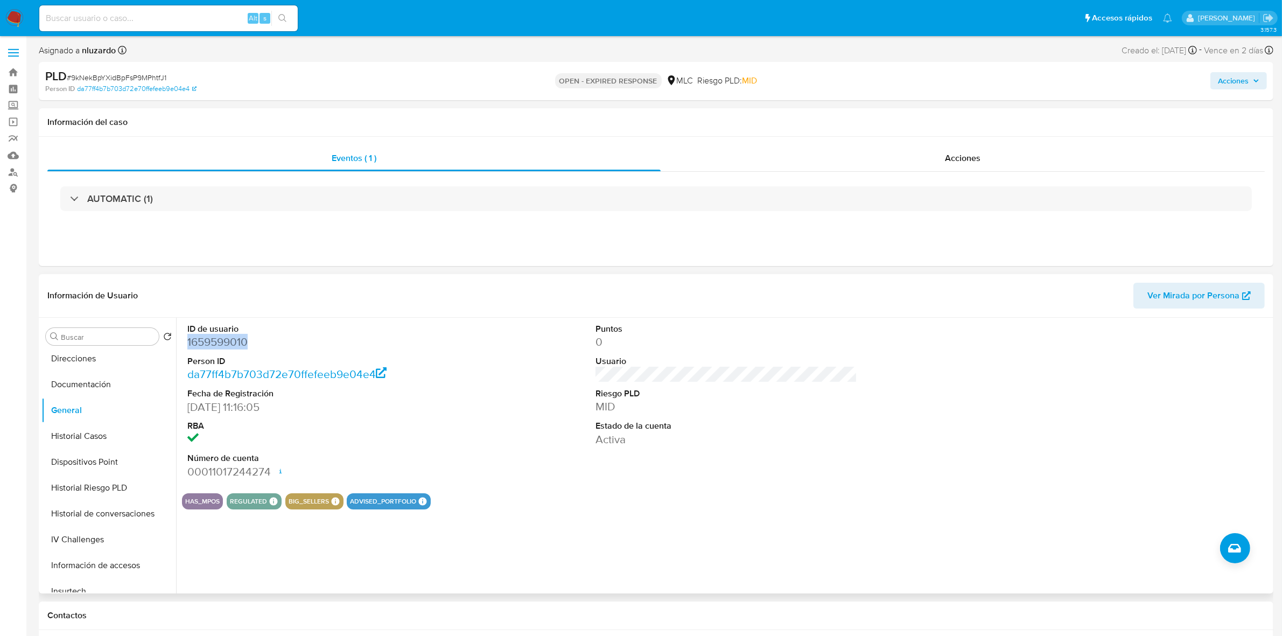
click at [213, 345] on dd "1659599010" at bounding box center [318, 341] width 262 height 15
click at [71, 504] on button "KYC" at bounding box center [104, 508] width 126 height 26
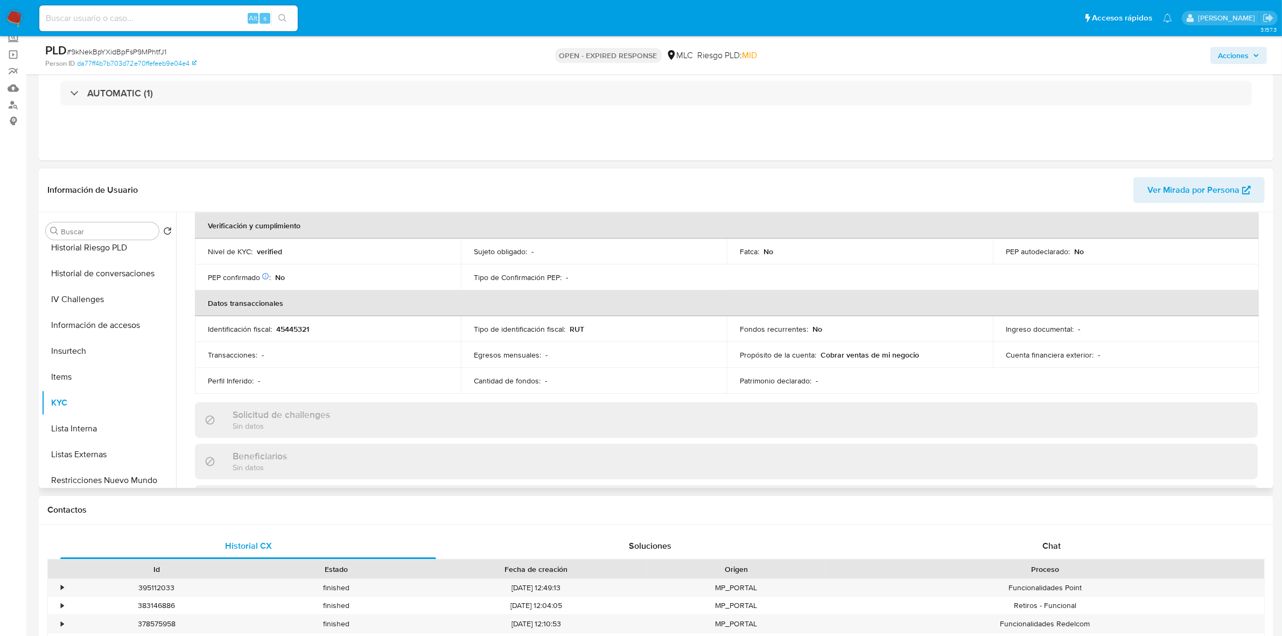
scroll to position [0, 0]
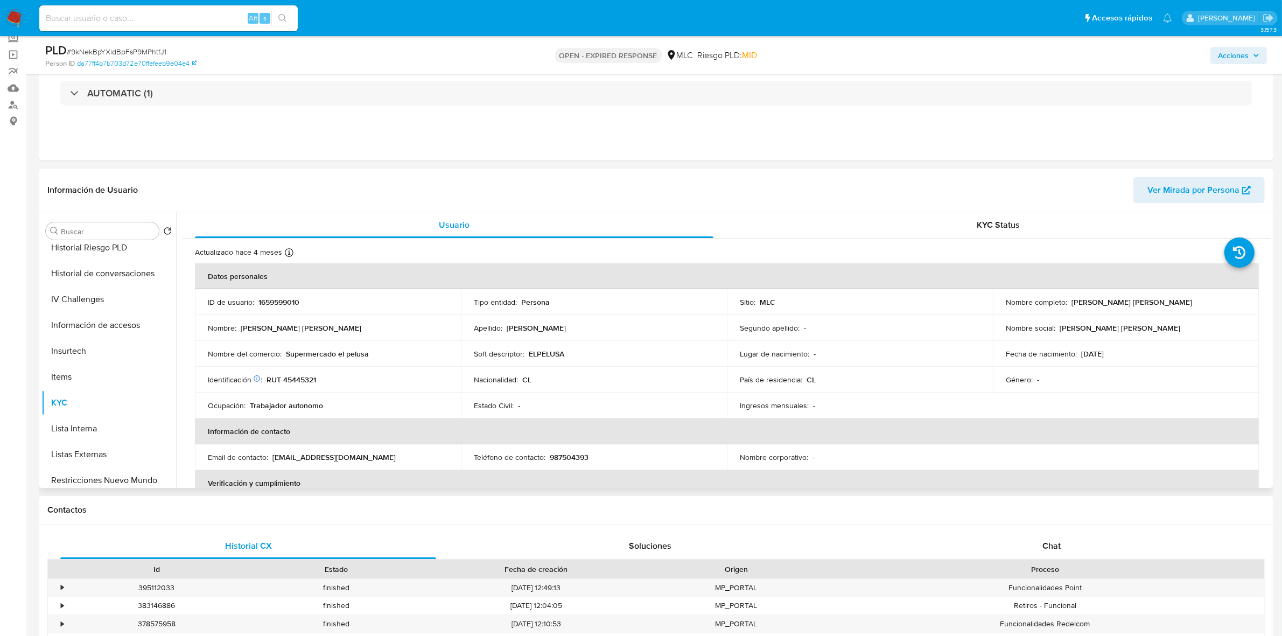
click at [297, 379] on p "RUT 45445321" at bounding box center [292, 380] width 50 height 10
copy p "45445321"
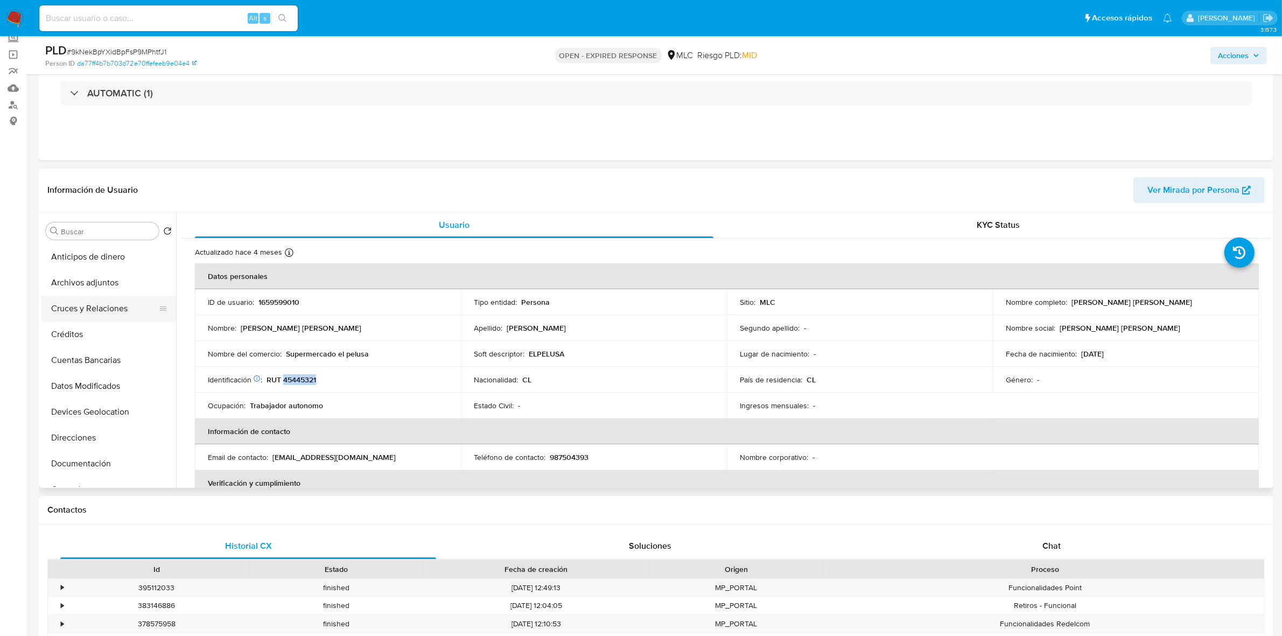
click at [122, 317] on button "Cruces y Relaciones" at bounding box center [104, 309] width 126 height 26
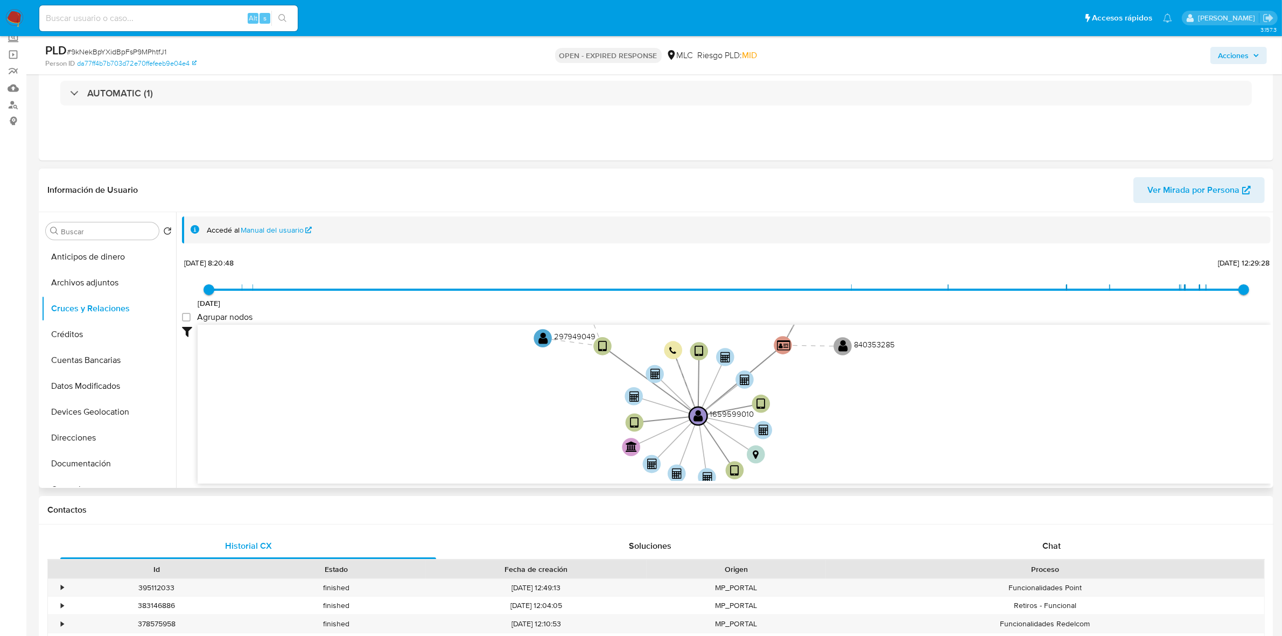
drag, startPoint x: 817, startPoint y: 392, endPoint x: 822, endPoint y: 440, distance: 48.8
click at [822, 440] on icon "device-6884f14c8e4f85933b009a41  user-1659599010  1659599010 device-681a1a6d4…" at bounding box center [734, 403] width 1073 height 156
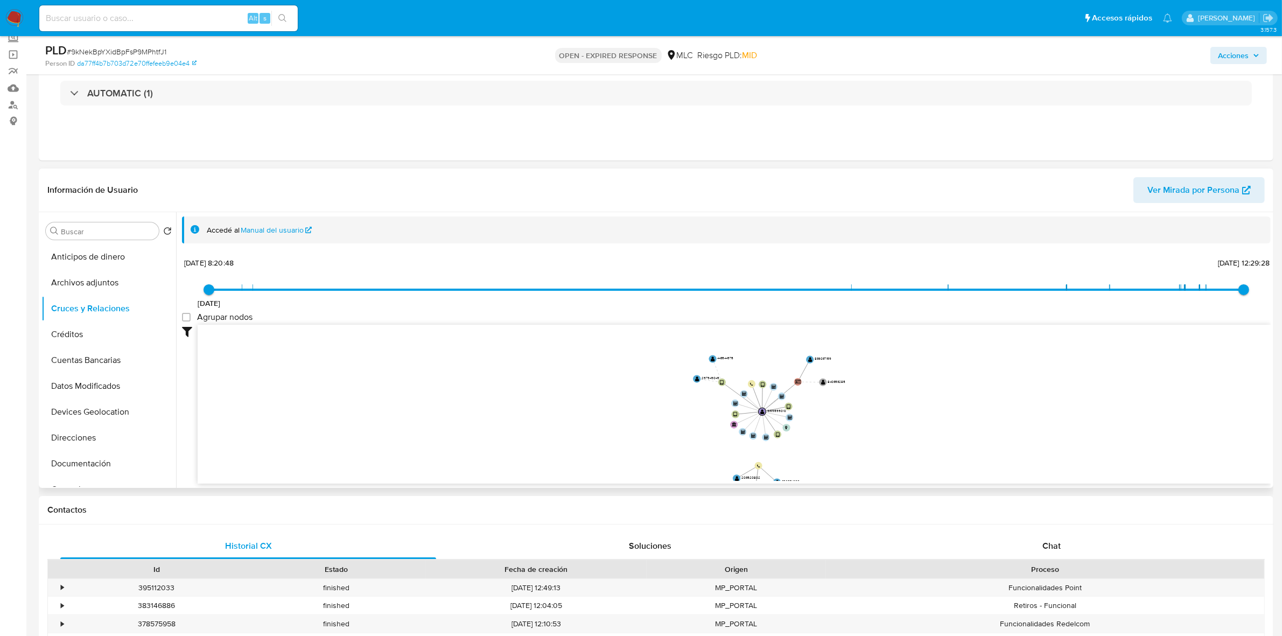
scroll to position [1, 0]
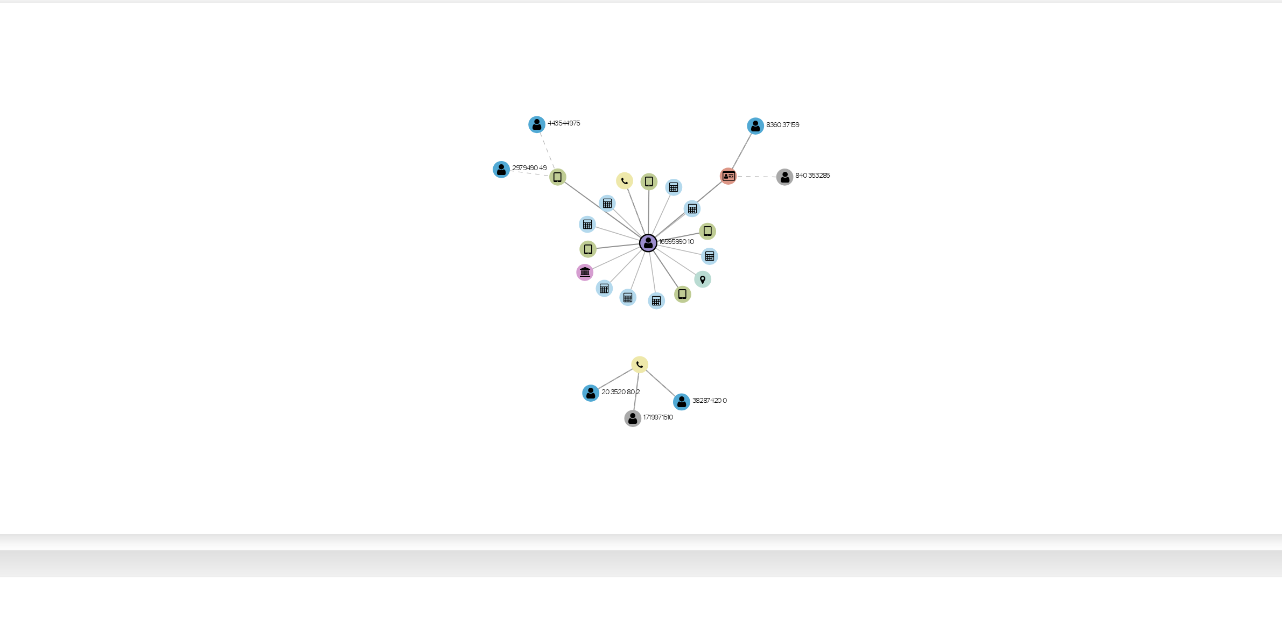
drag, startPoint x: 826, startPoint y: 406, endPoint x: 794, endPoint y: 391, distance: 35.4
click at [794, 391] on icon "device-6884f14c8e4f85933b009a41  user-1659599010  1659599010 device-681a1a6d4…" at bounding box center [734, 402] width 1073 height 156
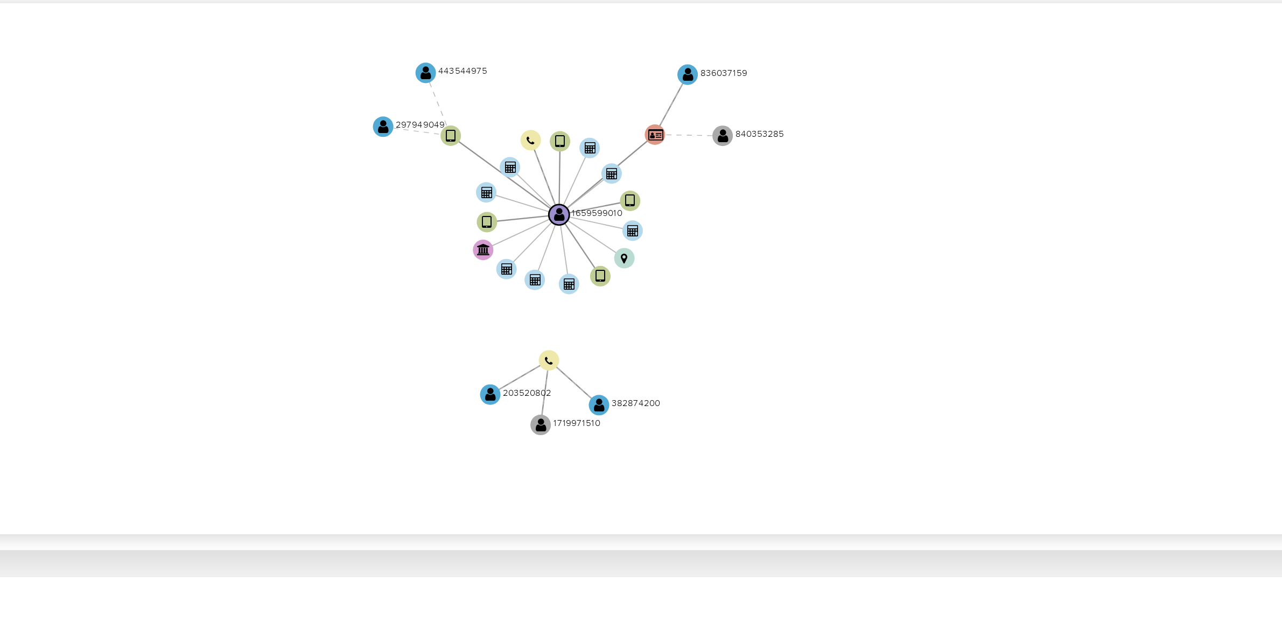
drag, startPoint x: 794, startPoint y: 391, endPoint x: 778, endPoint y: 383, distance: 18.1
click at [778, 383] on icon "device-6884f14c8e4f85933b009a41  user-1659599010  1659599010 device-681a1a6d4…" at bounding box center [734, 402] width 1073 height 156
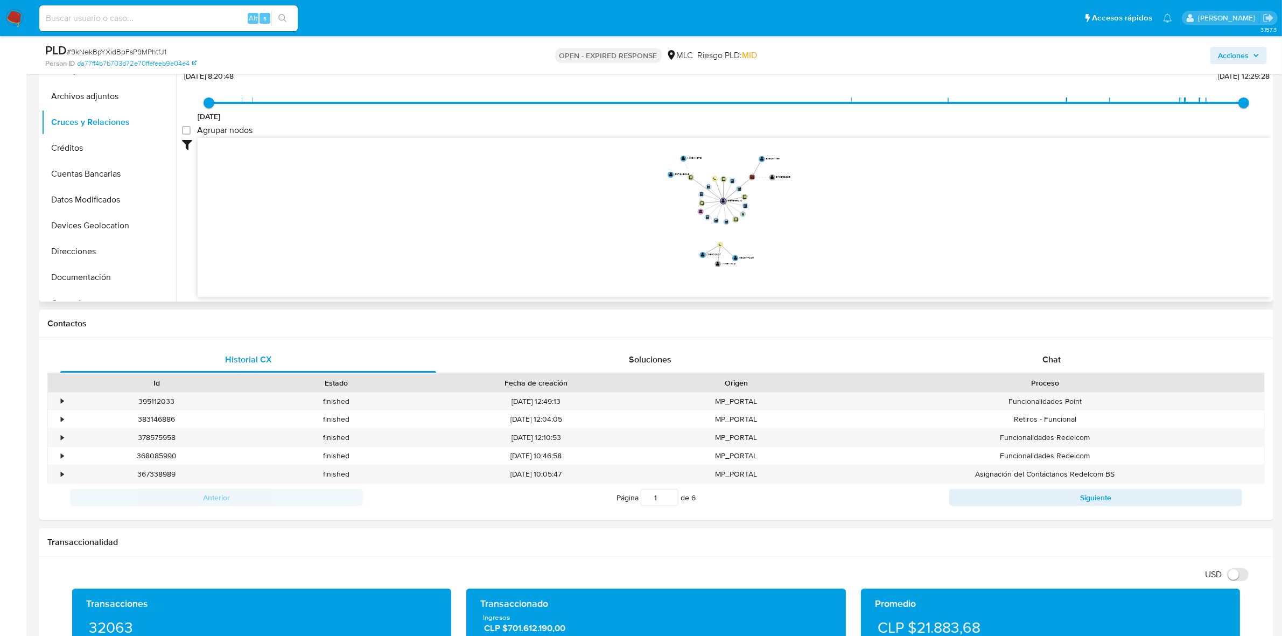
scroll to position [269, 0]
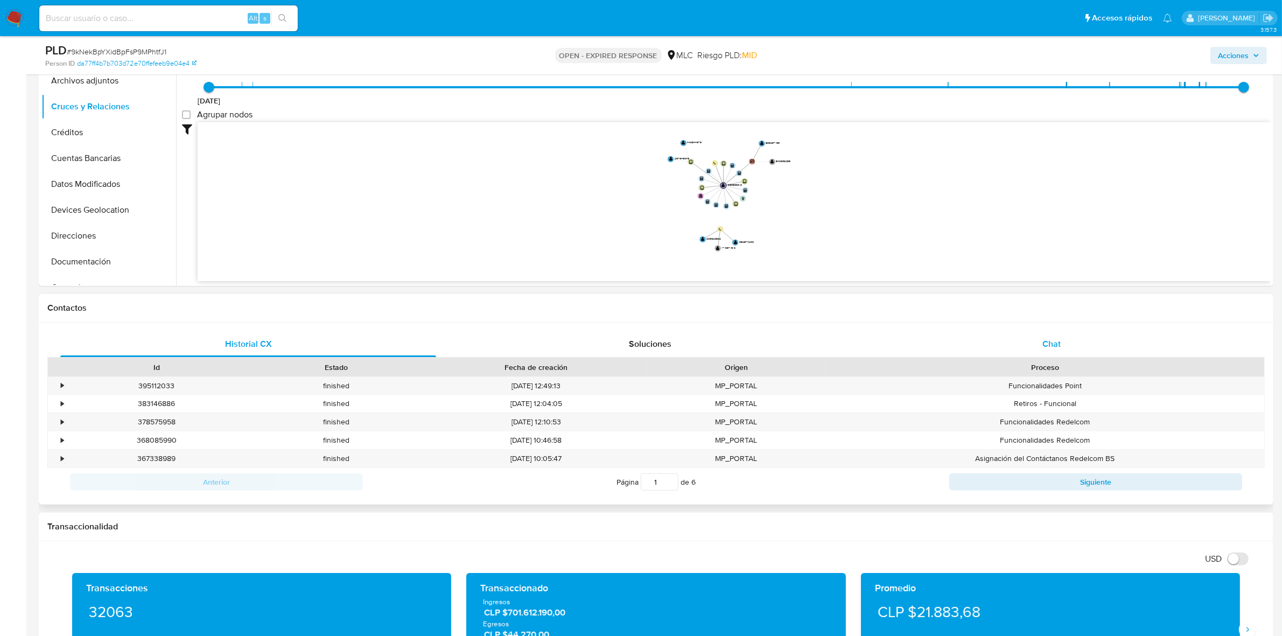
click at [1053, 353] on div "Chat" at bounding box center [1052, 344] width 376 height 26
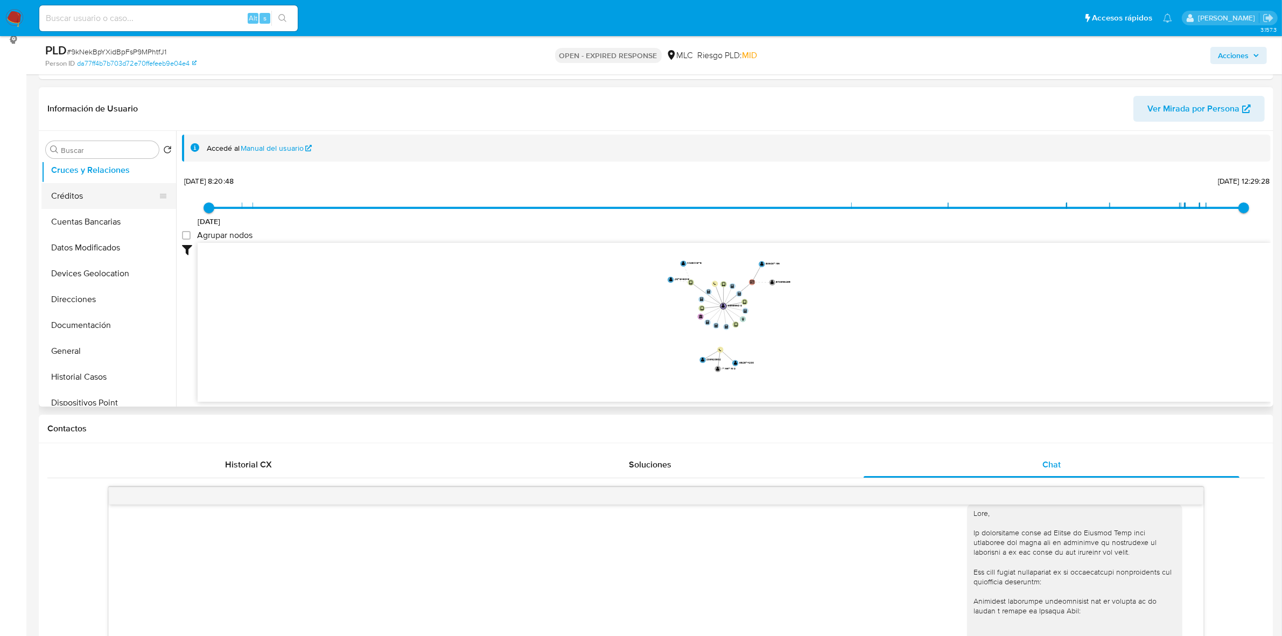
scroll to position [135, 0]
click at [97, 251] on button "Documentación" at bounding box center [104, 248] width 126 height 26
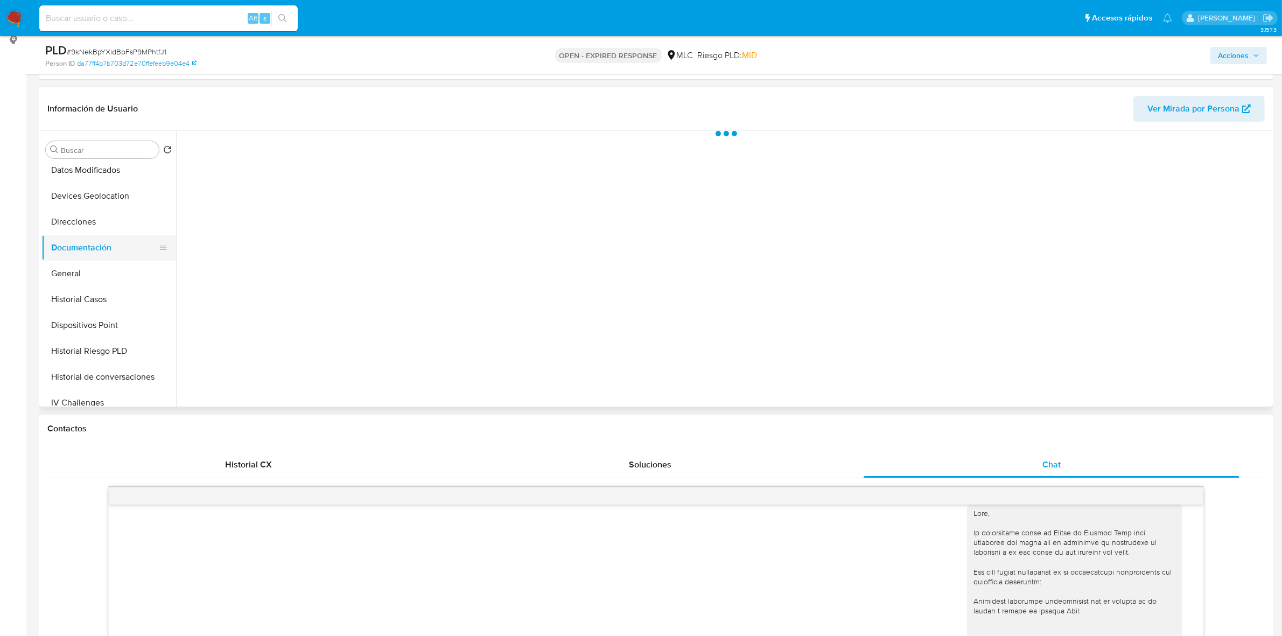
scroll to position [0, 0]
click at [254, 203] on button "Prueba de vida" at bounding box center [309, 211] width 255 height 27
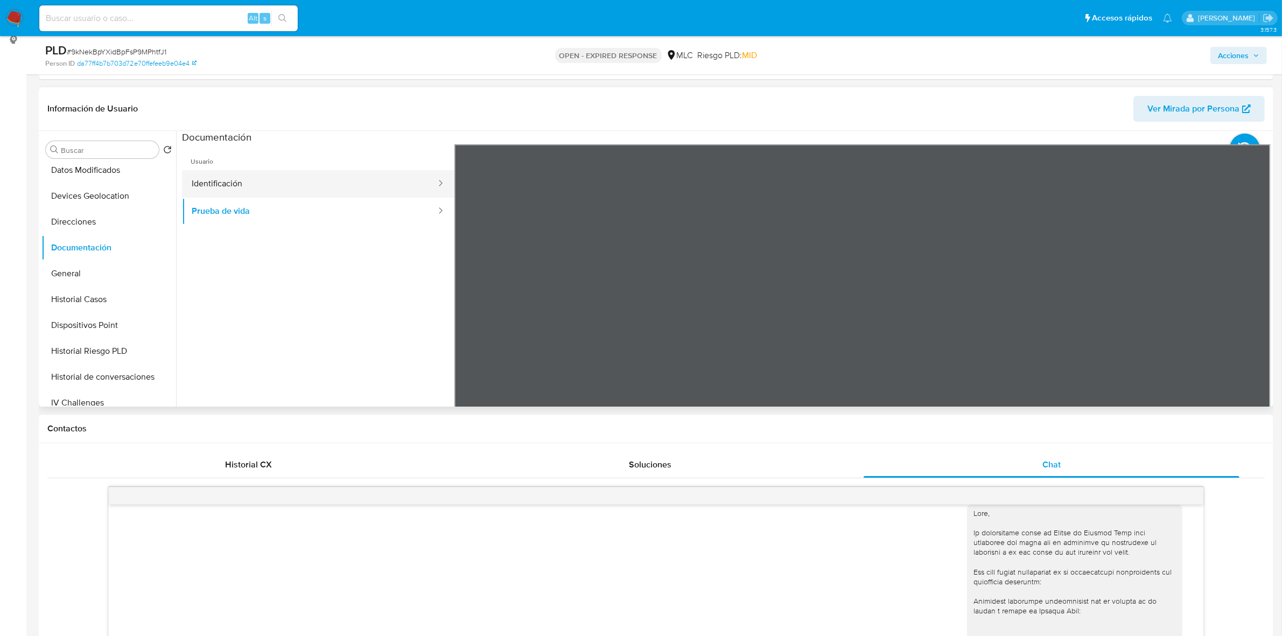
click at [340, 179] on button "Identificación" at bounding box center [309, 183] width 255 height 27
click at [1247, 315] on icon at bounding box center [1258, 320] width 22 height 22
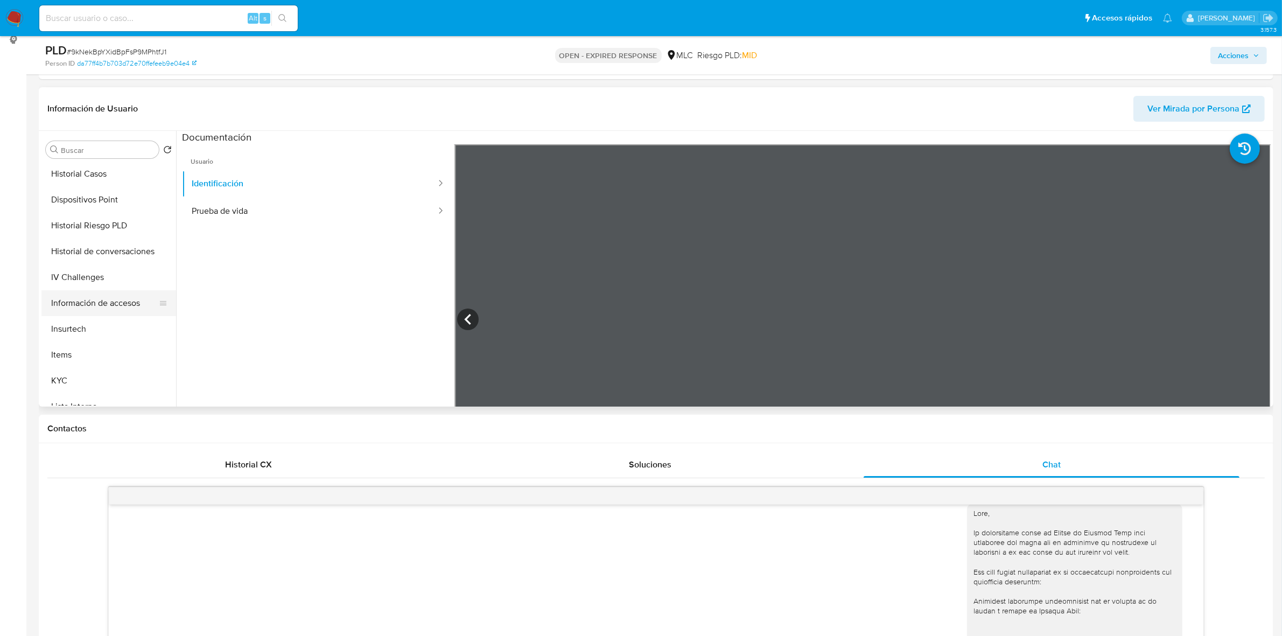
scroll to position [269, 0]
click at [62, 366] on button "KYC" at bounding box center [104, 372] width 126 height 26
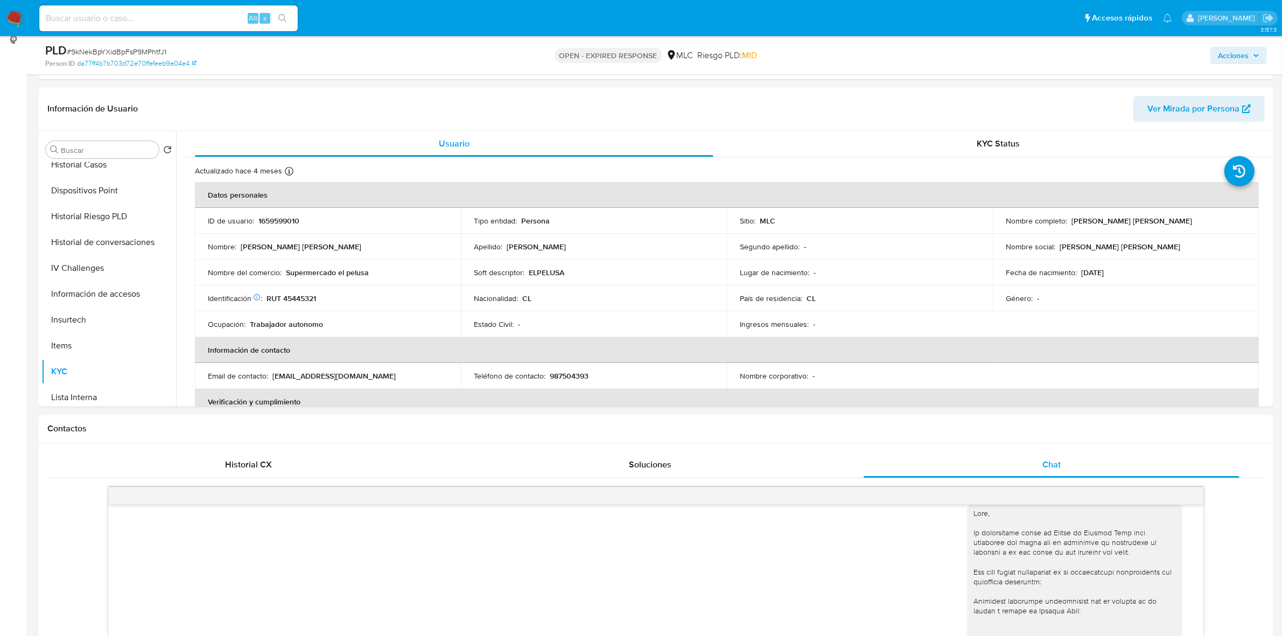
drag, startPoint x: 1169, startPoint y: 222, endPoint x: 1068, endPoint y: 219, distance: 101.3
click at [1068, 219] on div "Nombre completo : José Arturo González Villalón" at bounding box center [1126, 221] width 240 height 10
copy p "José Arturo González Villalón"
drag, startPoint x: 569, startPoint y: 276, endPoint x: 527, endPoint y: 265, distance: 43.2
click at [527, 265] on td "Soft descriptor : ELPELUSA" at bounding box center [594, 273] width 266 height 26
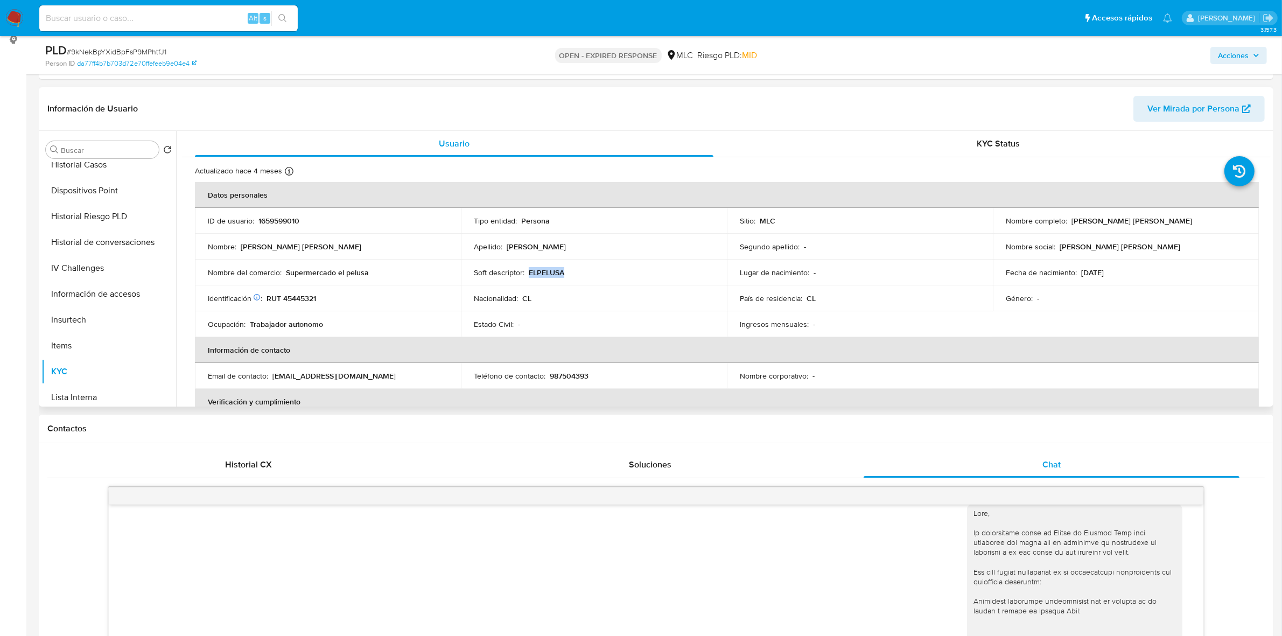
copy p "ELPELUSA"
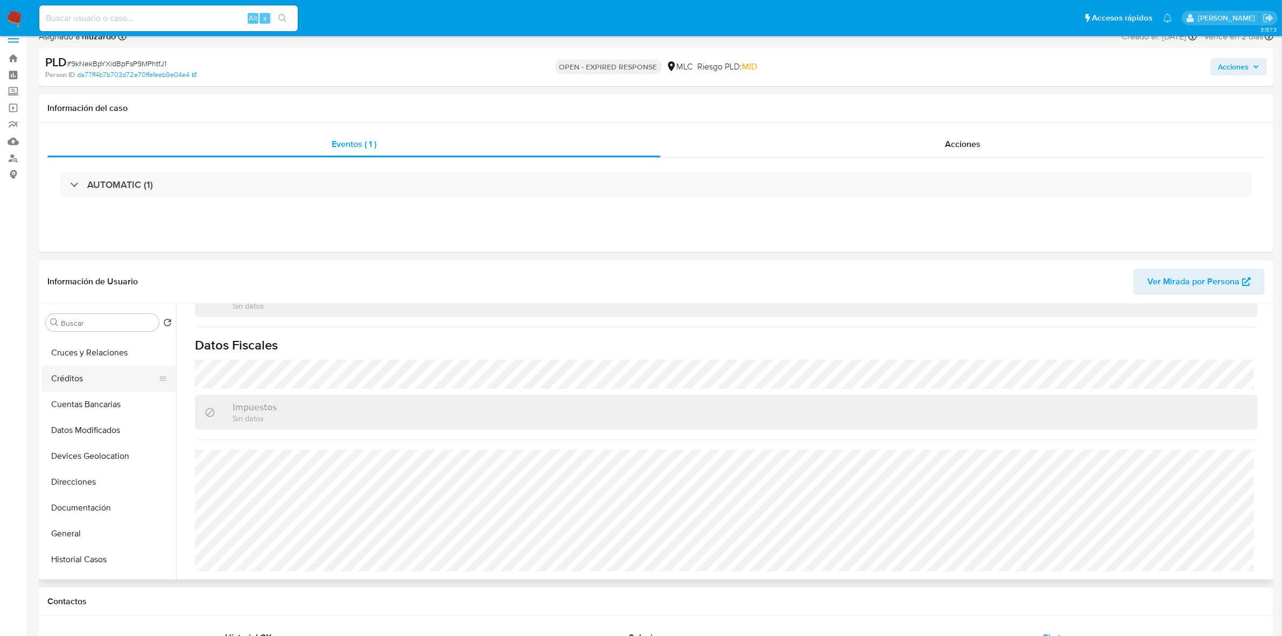
scroll to position [67, 0]
click at [88, 484] on button "Documentación" at bounding box center [104, 488] width 126 height 26
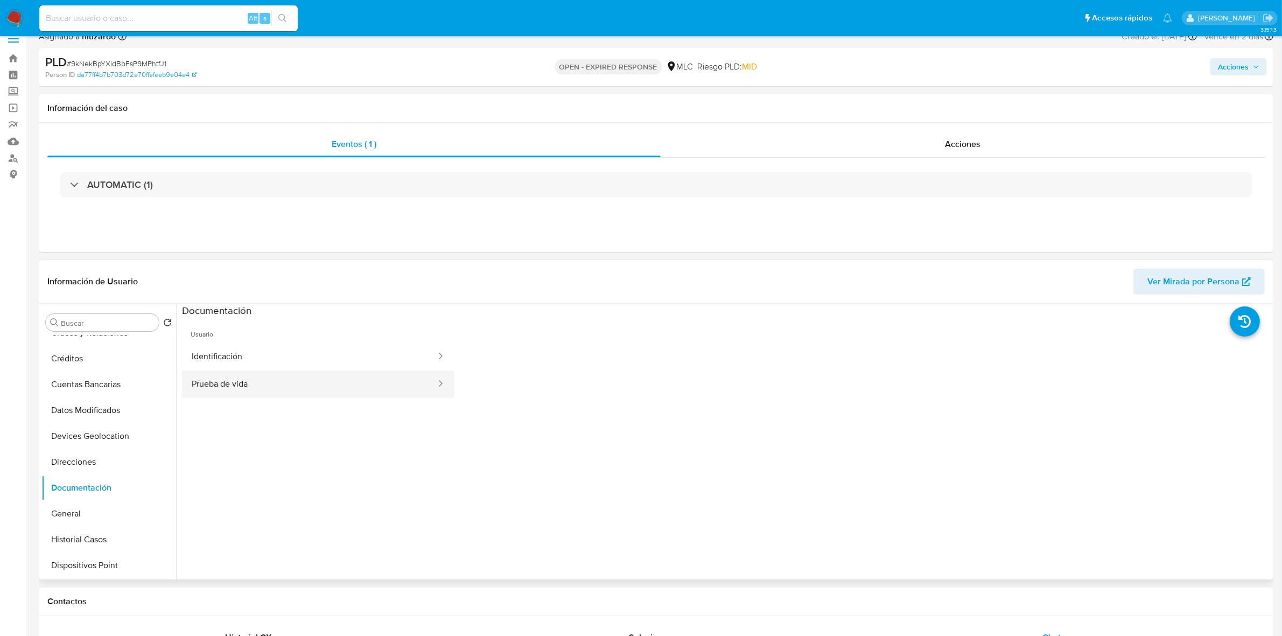
click at [245, 379] on button "Prueba de vida" at bounding box center [309, 384] width 255 height 27
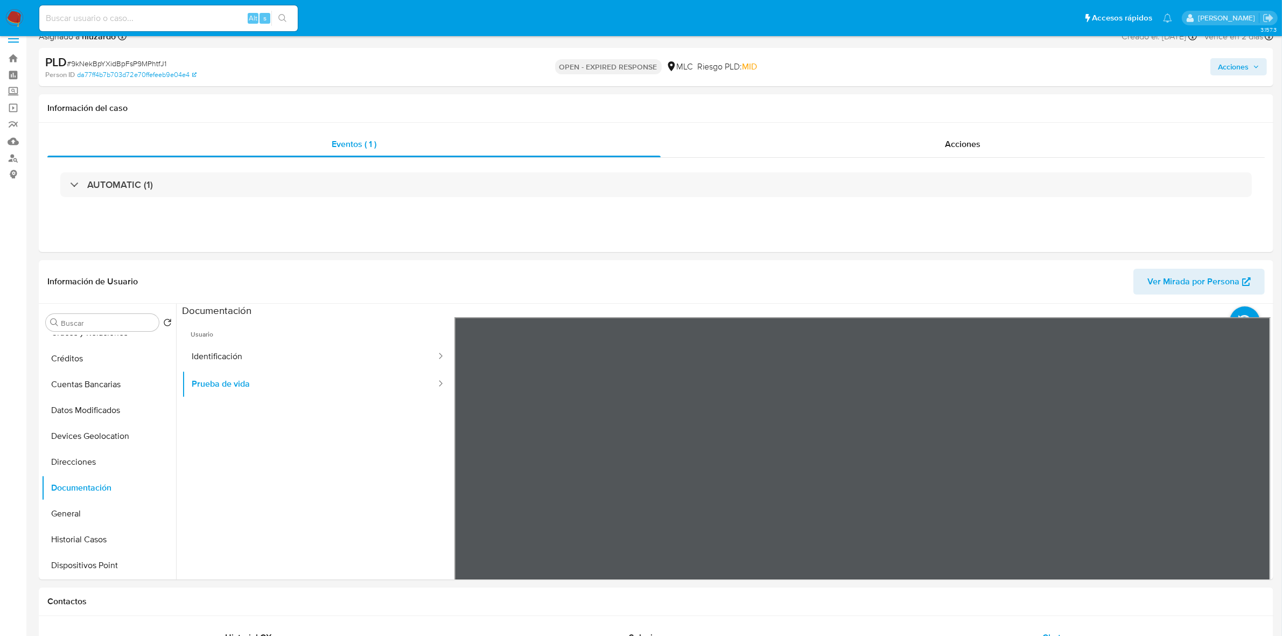
click at [124, 65] on span "# 9kNekBpYXidBpFsP9MPhtfJ1" at bounding box center [117, 63] width 100 height 11
copy span "9kNekBpYXidBpFsP9MPhtfJ1"
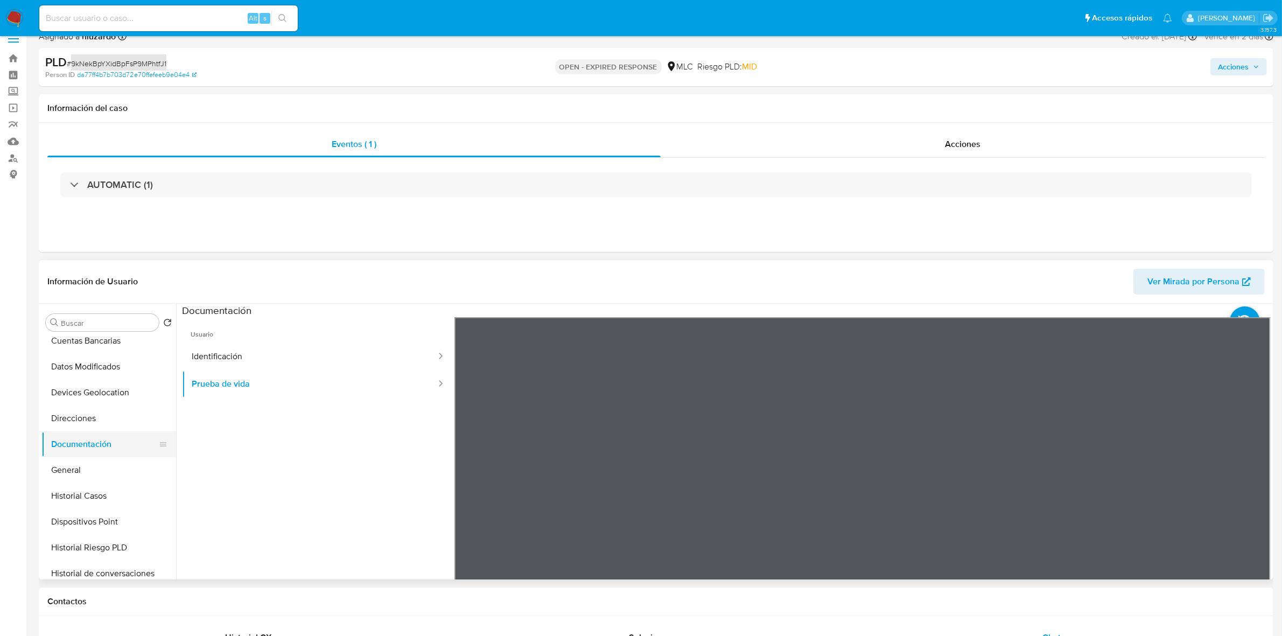
scroll to position [135, 0]
click at [94, 476] on button "Historial Casos" at bounding box center [104, 472] width 126 height 26
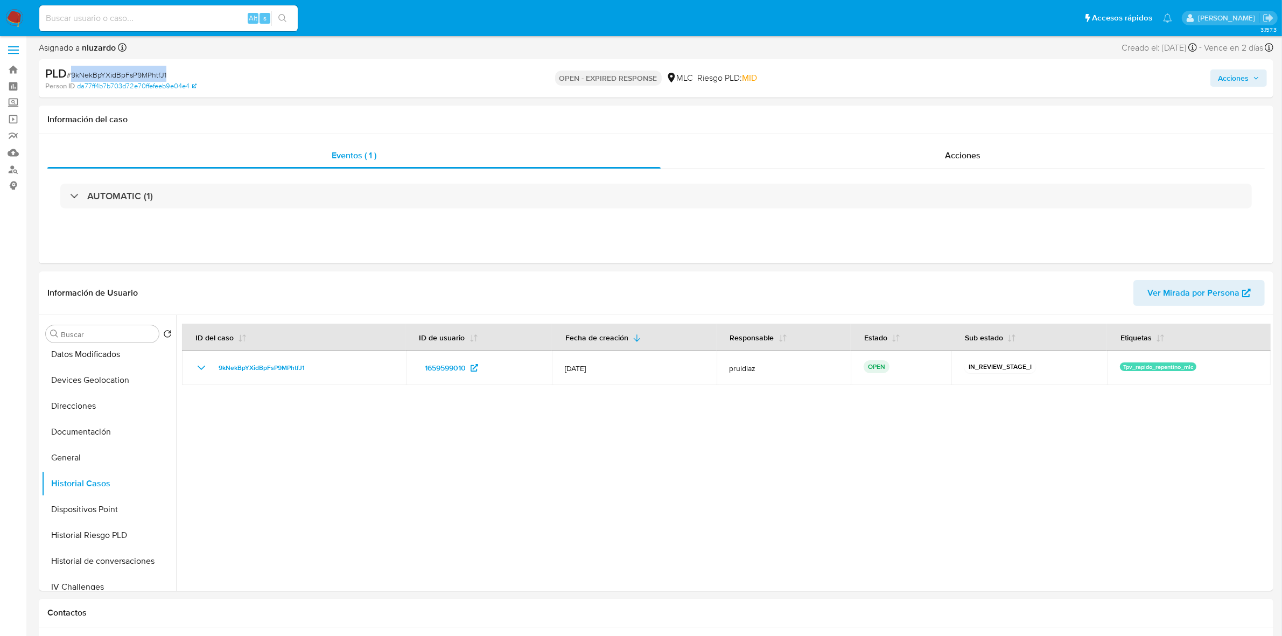
scroll to position [0, 0]
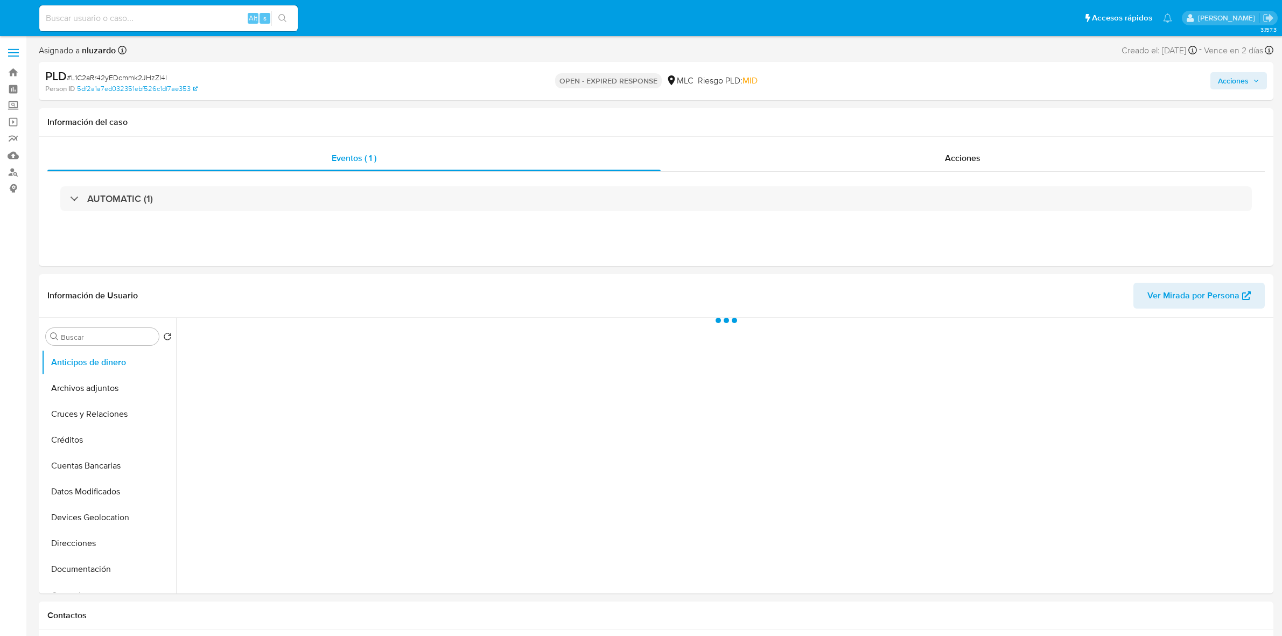
select select "10"
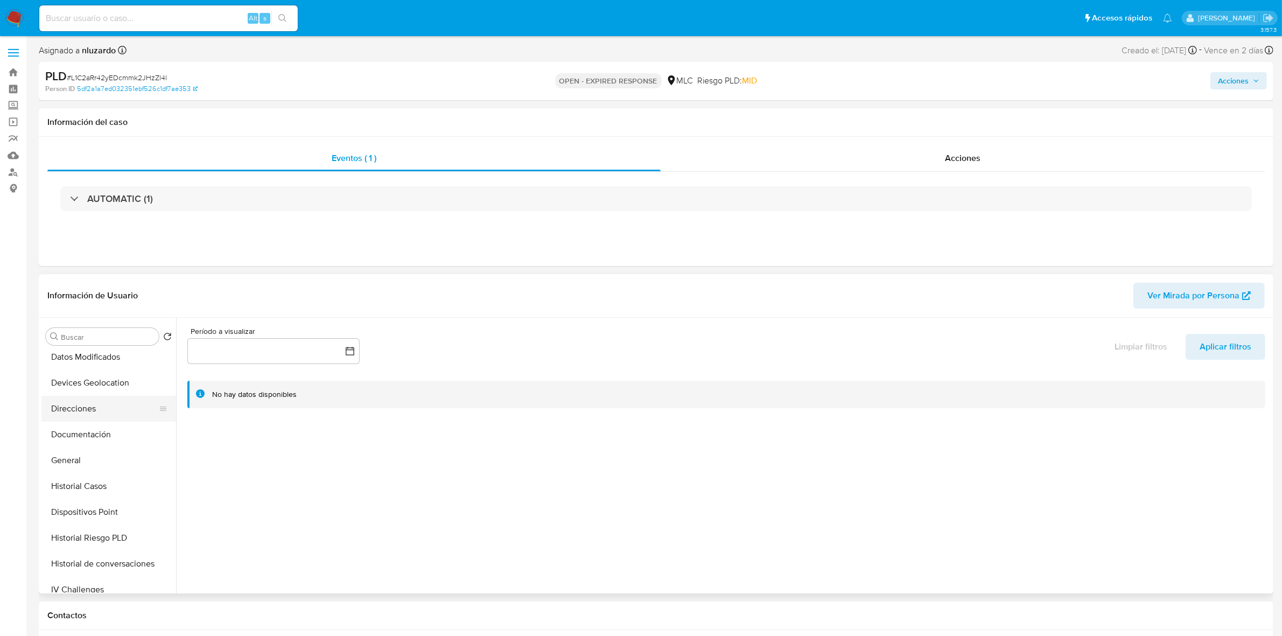
scroll to position [202, 0]
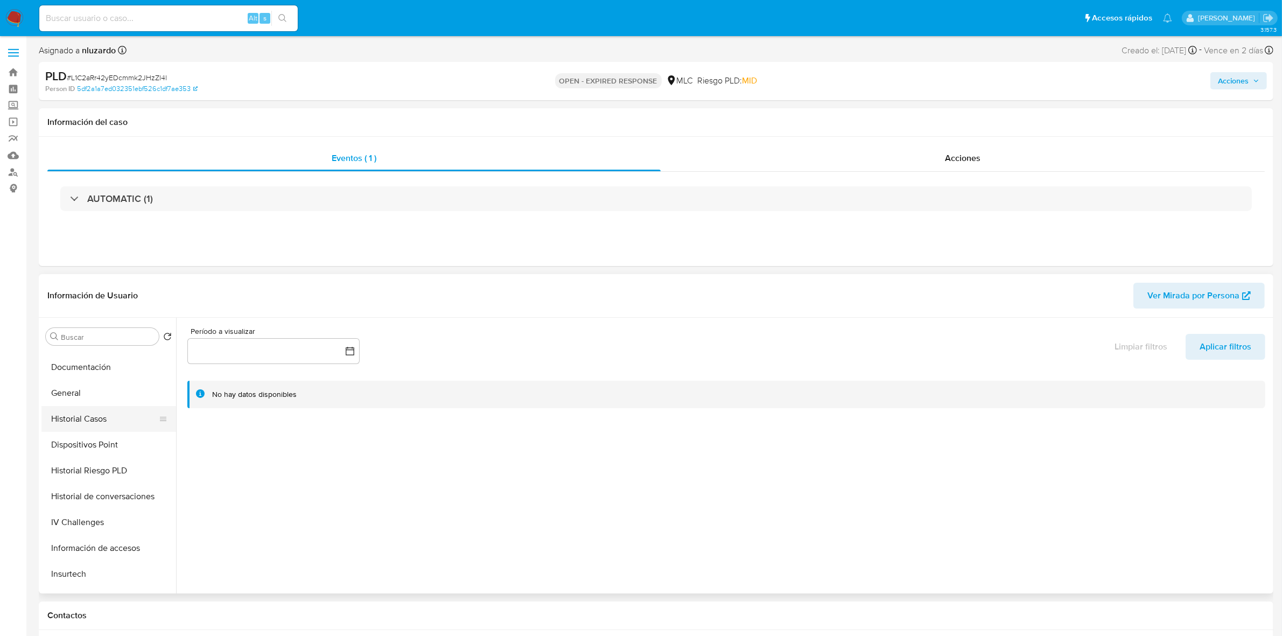
click at [85, 426] on button "Historial Casos" at bounding box center [104, 419] width 126 height 26
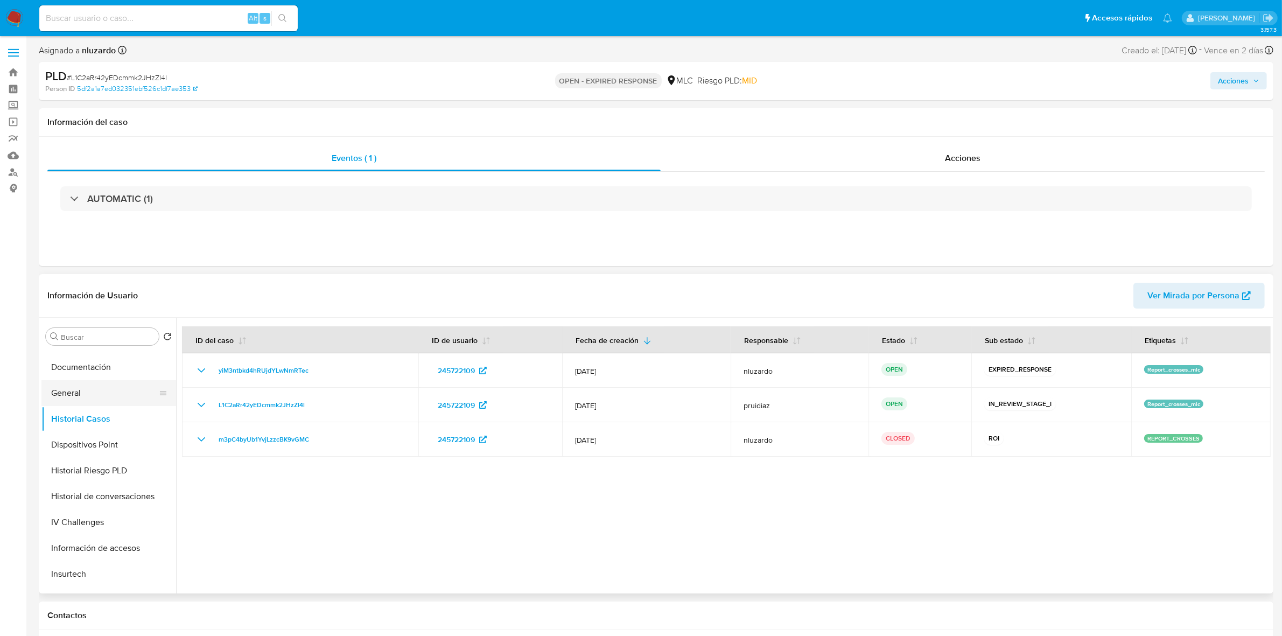
click at [71, 395] on button "General" at bounding box center [104, 393] width 126 height 26
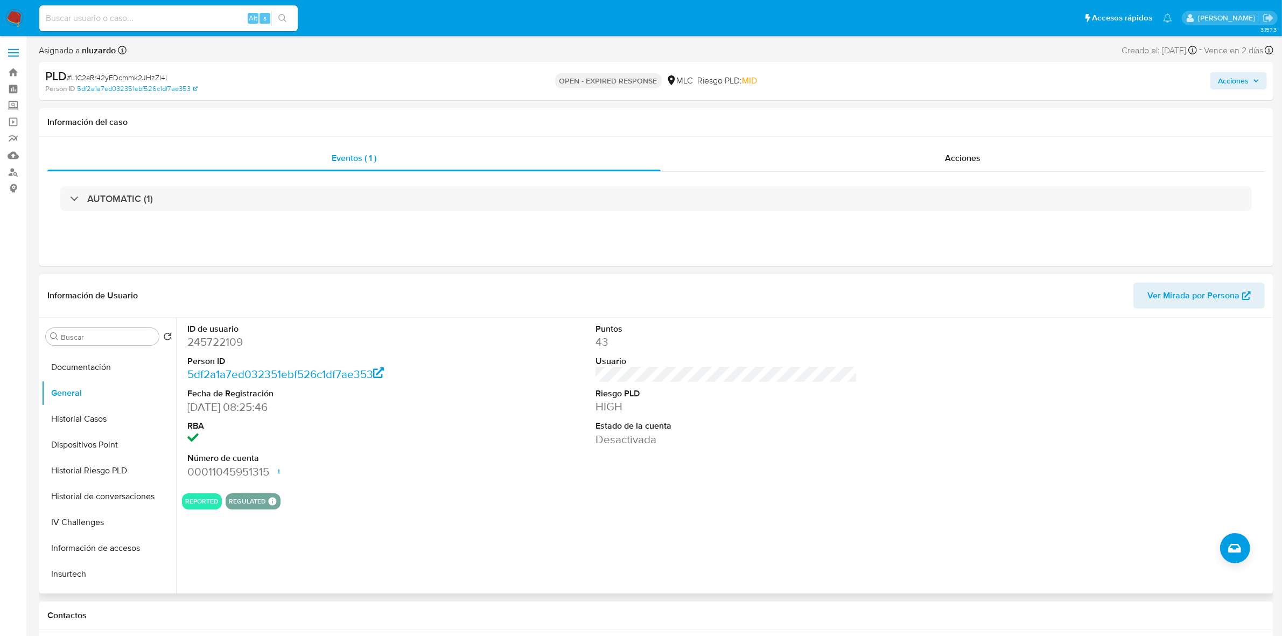
click at [209, 340] on dd "245722109" at bounding box center [318, 341] width 262 height 15
copy dd "245722109"
click at [216, 334] on dd "245722109" at bounding box center [318, 341] width 262 height 15
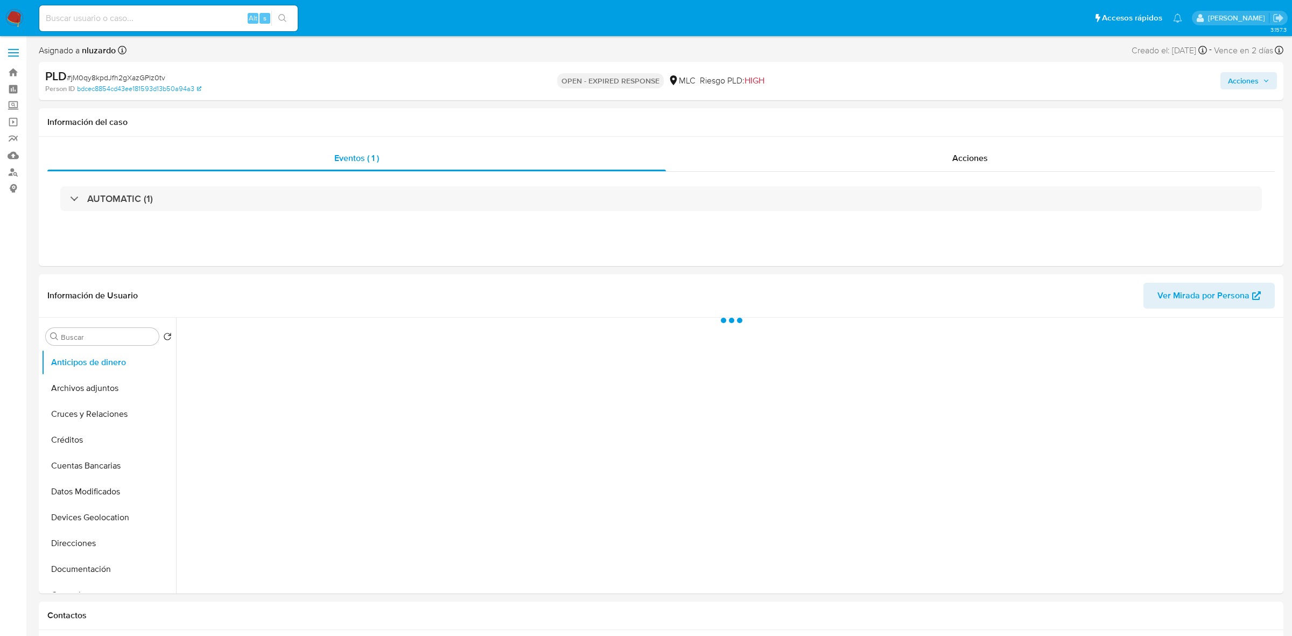
select select "10"
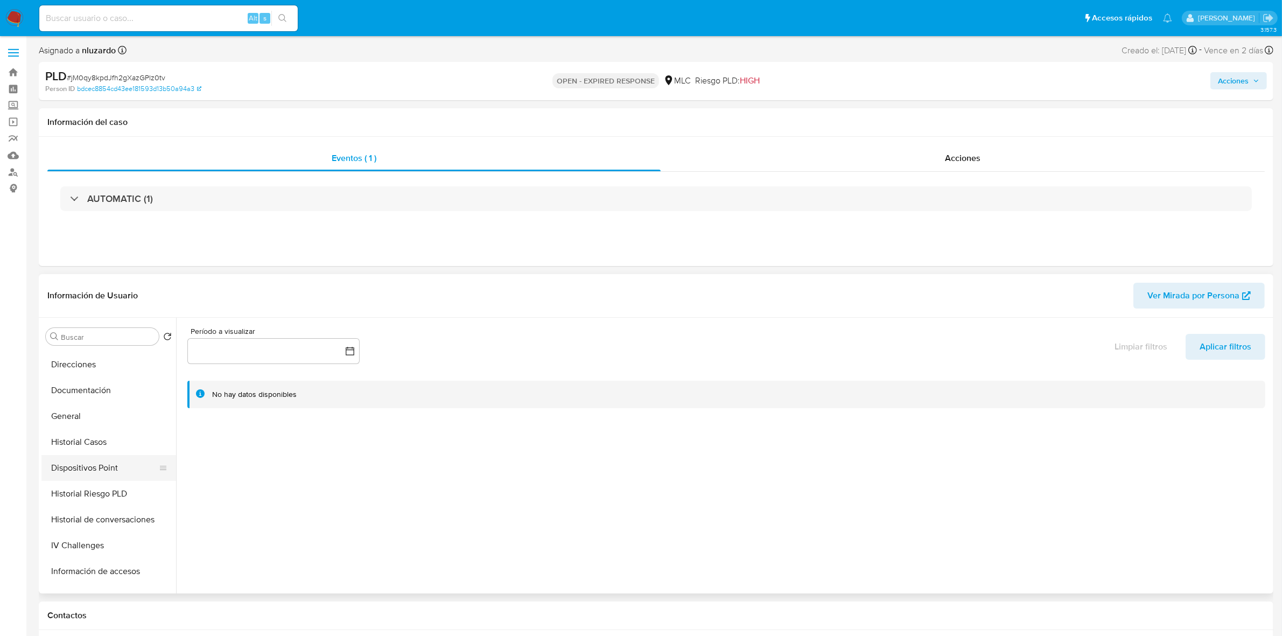
scroll to position [202, 0]
click at [99, 421] on button "Historial Casos" at bounding box center [104, 419] width 126 height 26
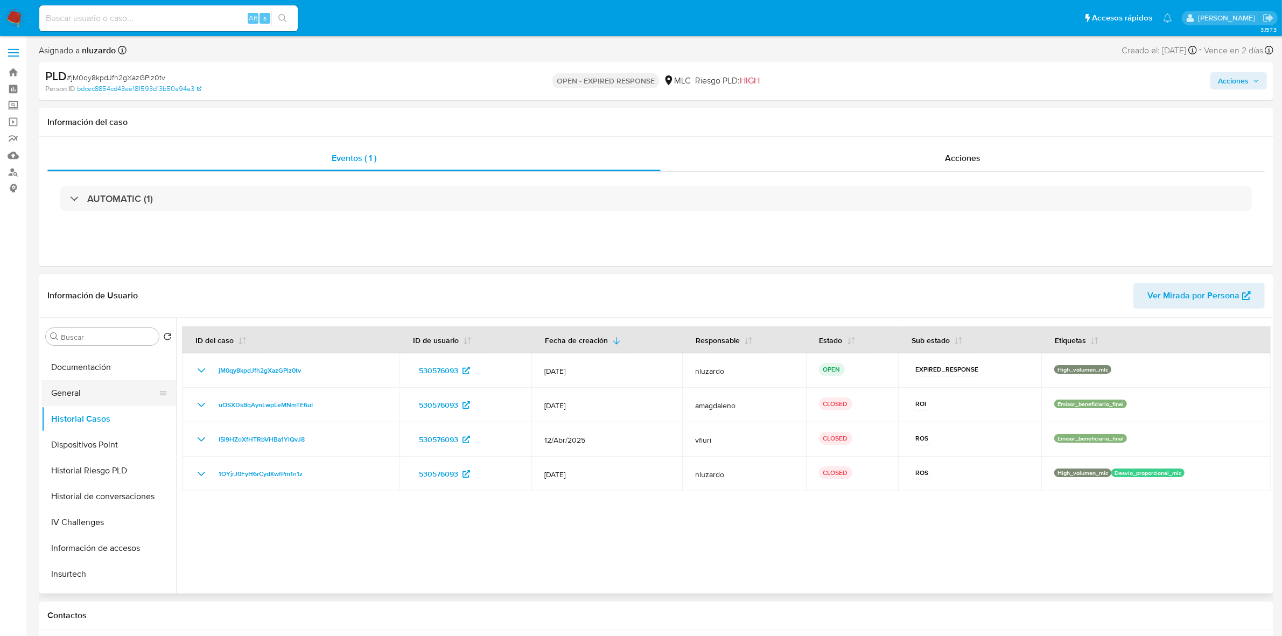
click at [77, 386] on button "General" at bounding box center [104, 393] width 126 height 26
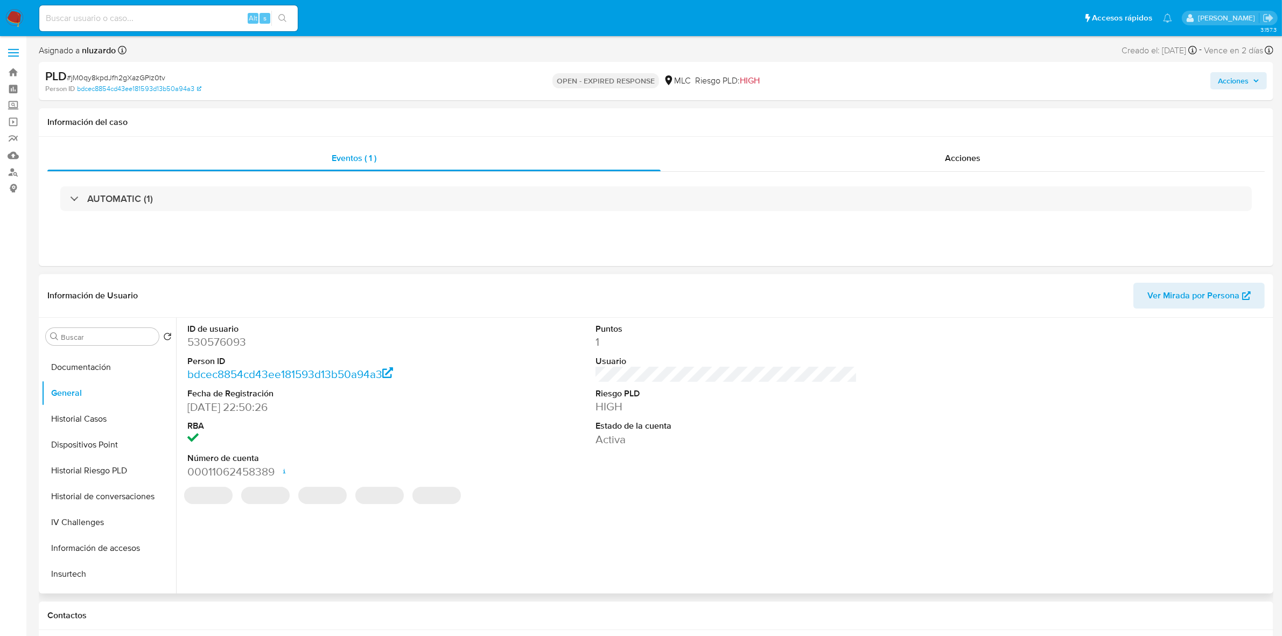
click at [226, 347] on dd "530576093" at bounding box center [318, 341] width 262 height 15
copy dd "530576093"
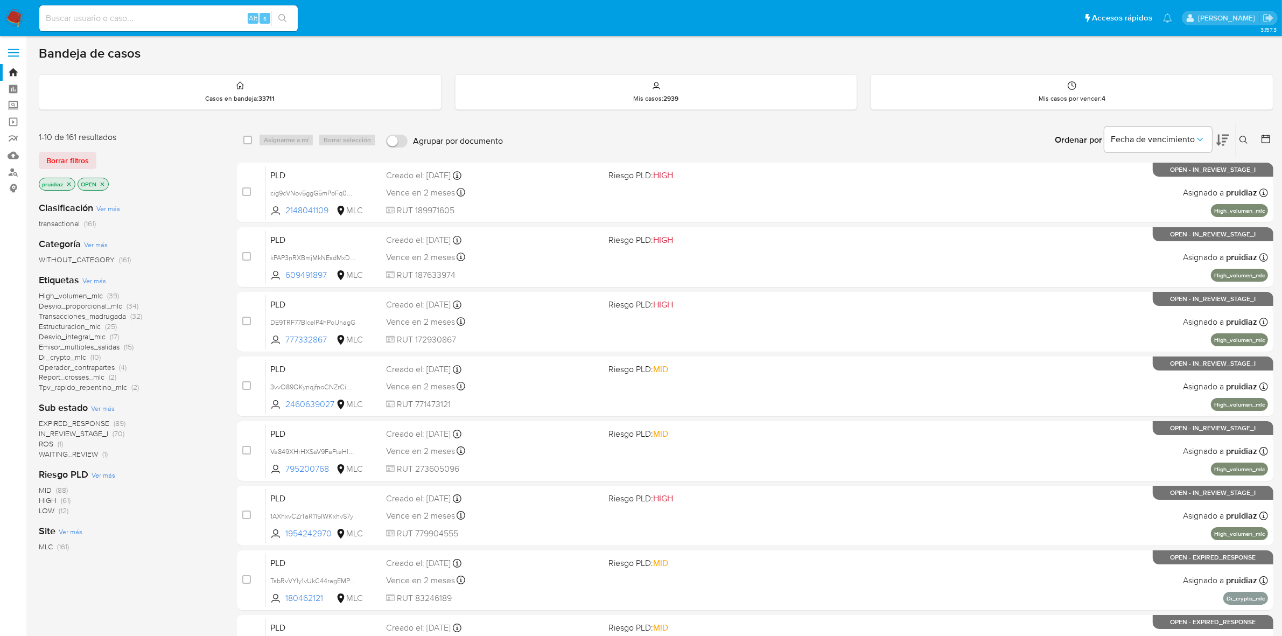
click at [1226, 136] on icon at bounding box center [1223, 140] width 13 height 13
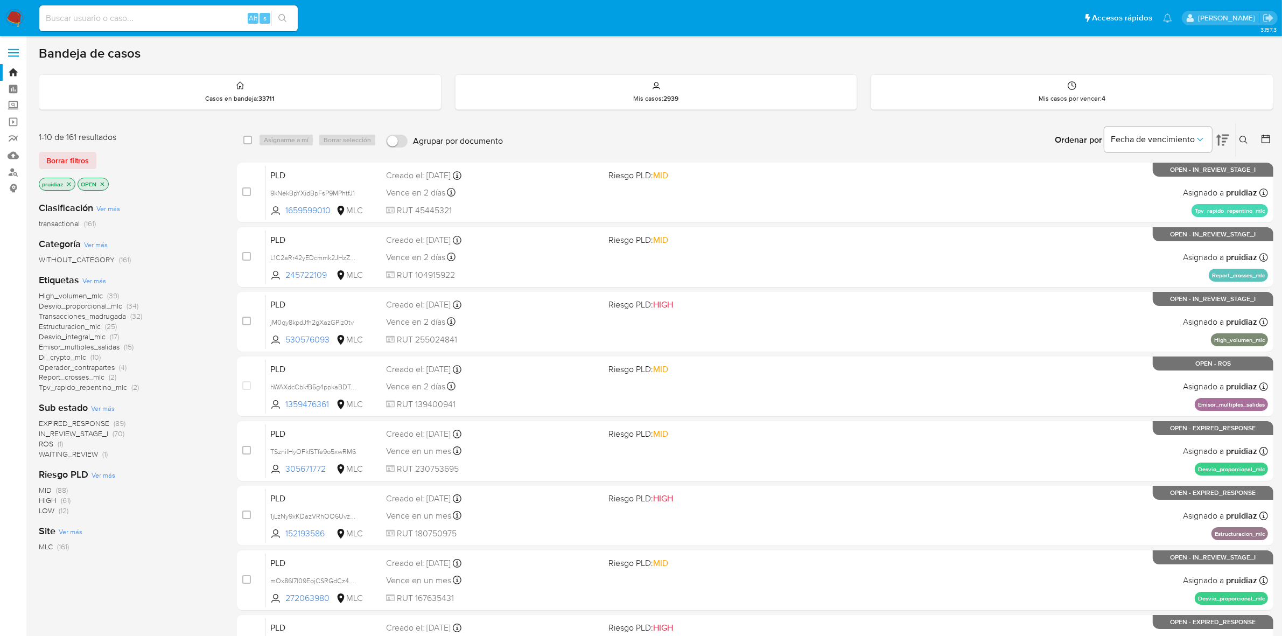
drag, startPoint x: 612, startPoint y: 606, endPoint x: 739, endPoint y: 114, distance: 508.9
click at [751, 139] on div "select-all-cases-checkbox Asignarme a mí Borrar selección Agrupar por documento…" at bounding box center [755, 466] width 1037 height 686
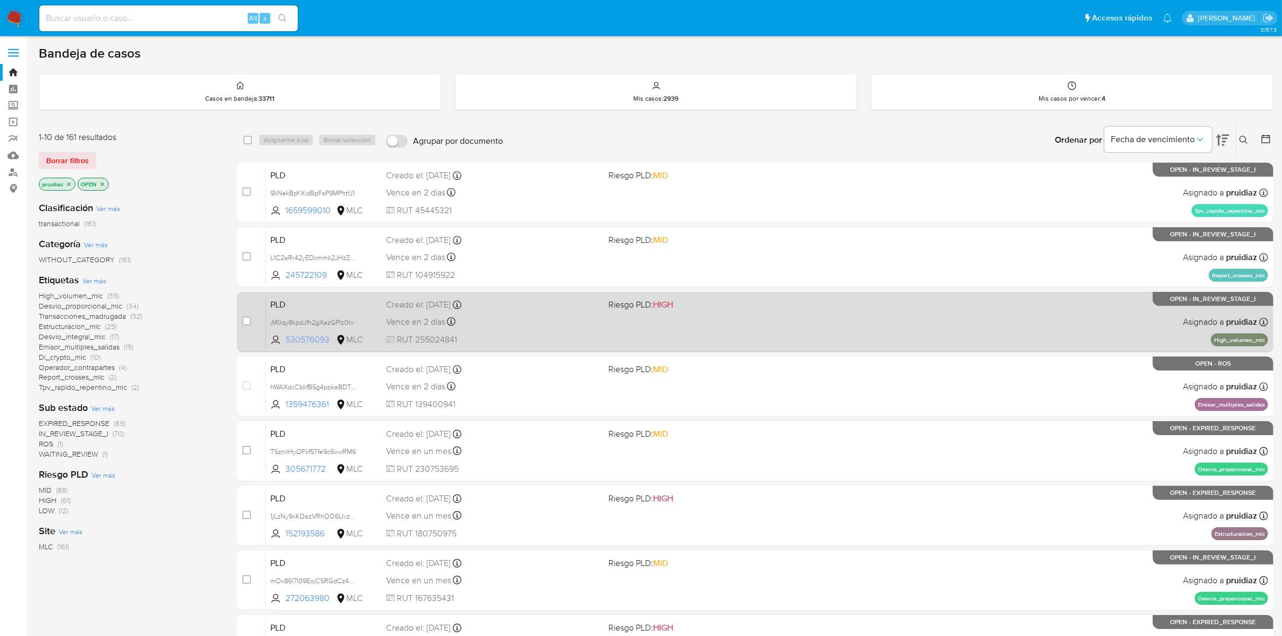
drag, startPoint x: 331, startPoint y: 340, endPoint x: 286, endPoint y: 340, distance: 45.2
click at [286, 340] on span "530576093" at bounding box center [309, 340] width 48 height 12
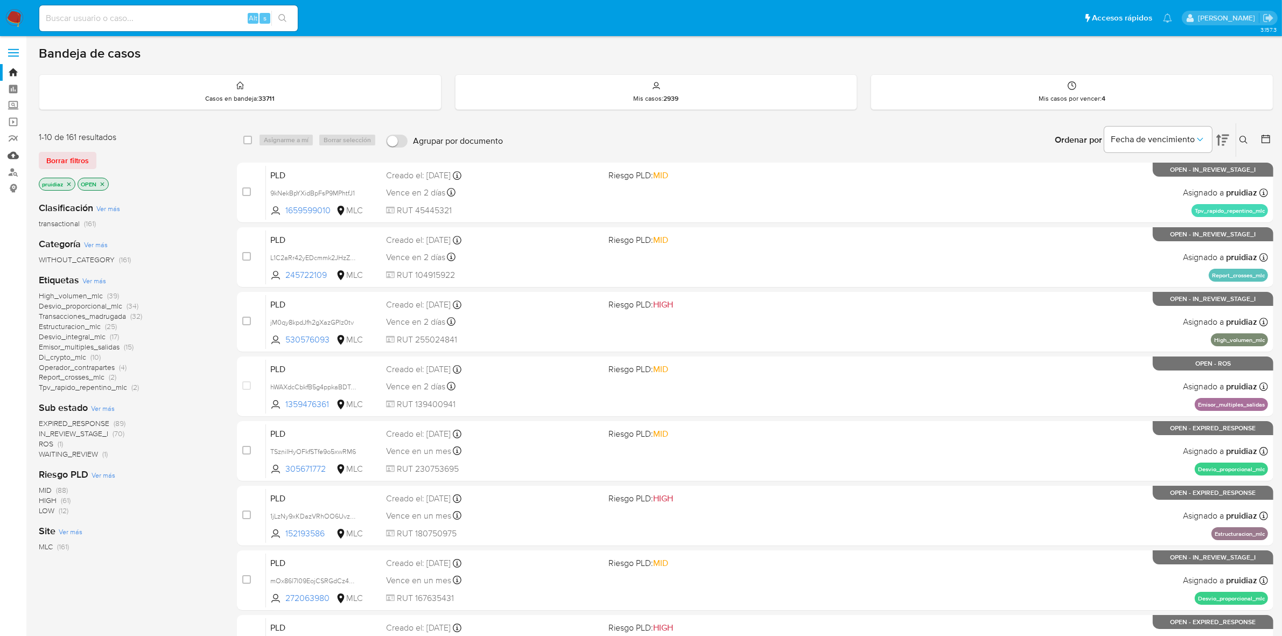
click at [14, 159] on link "Mulan" at bounding box center [64, 155] width 128 height 17
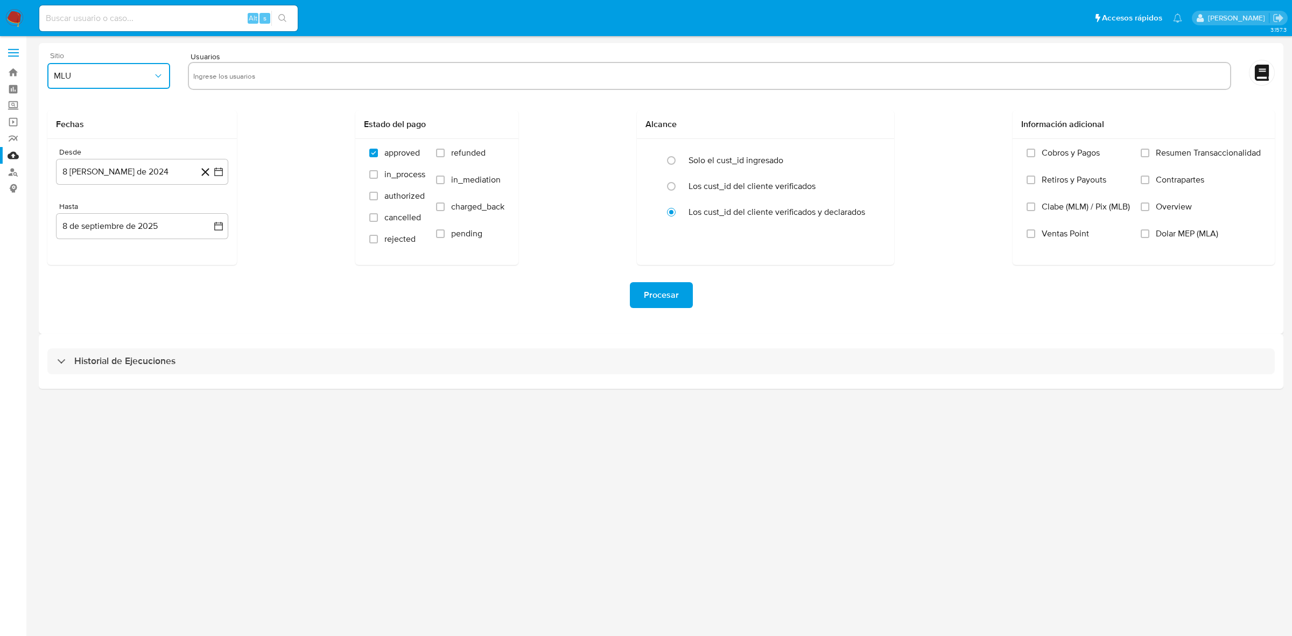
click at [76, 66] on button "MLU" at bounding box center [108, 76] width 123 height 26
click at [88, 261] on div "MLC" at bounding box center [105, 260] width 103 height 26
click at [224, 71] on input "text" at bounding box center [709, 75] width 1033 height 17
type input "V"
paste input "245722109"
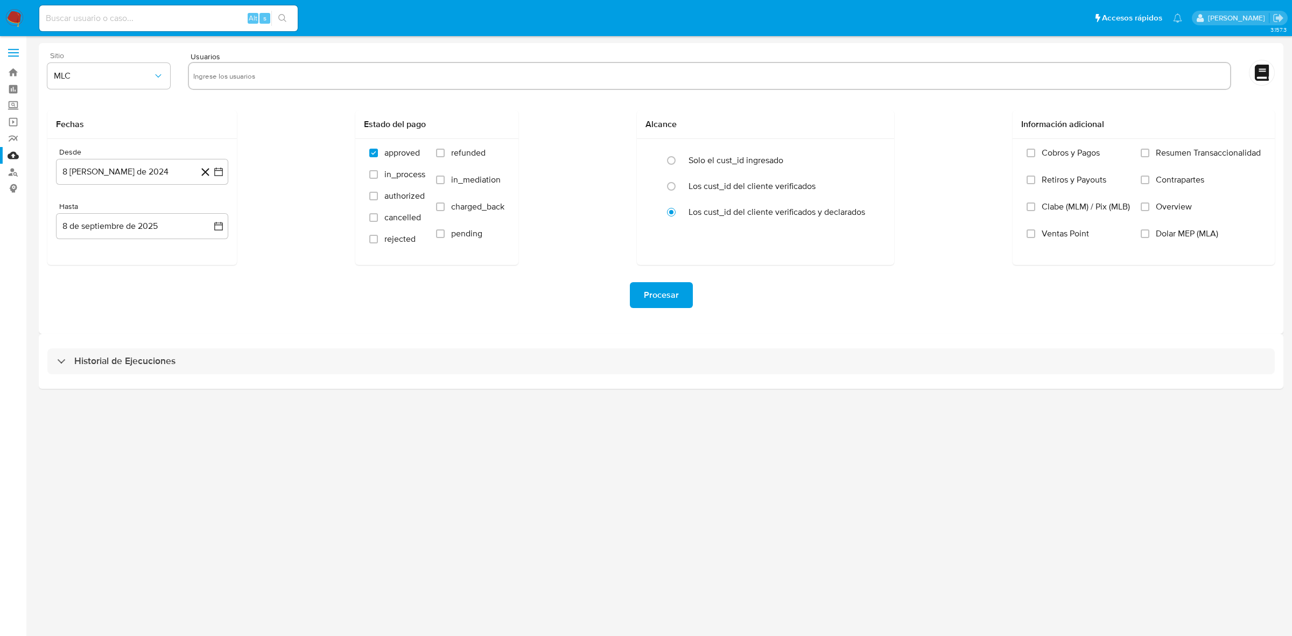
type input "245722109"
paste input "1659599010"
type input "1659599010"
click at [214, 170] on icon "button" at bounding box center [218, 171] width 9 height 9
click at [120, 296] on button "14" at bounding box center [120, 293] width 17 height 17
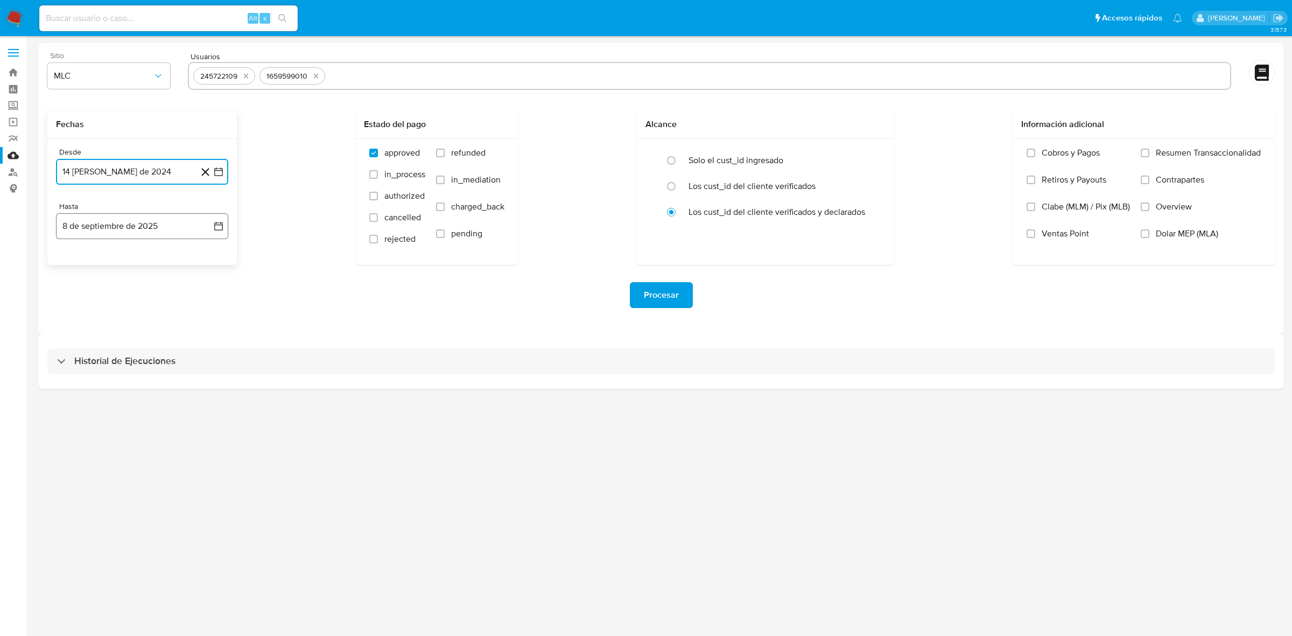
click at [222, 227] on icon "button" at bounding box center [218, 226] width 9 height 9
click at [76, 264] on icon "Mes anterior" at bounding box center [75, 264] width 13 height 13
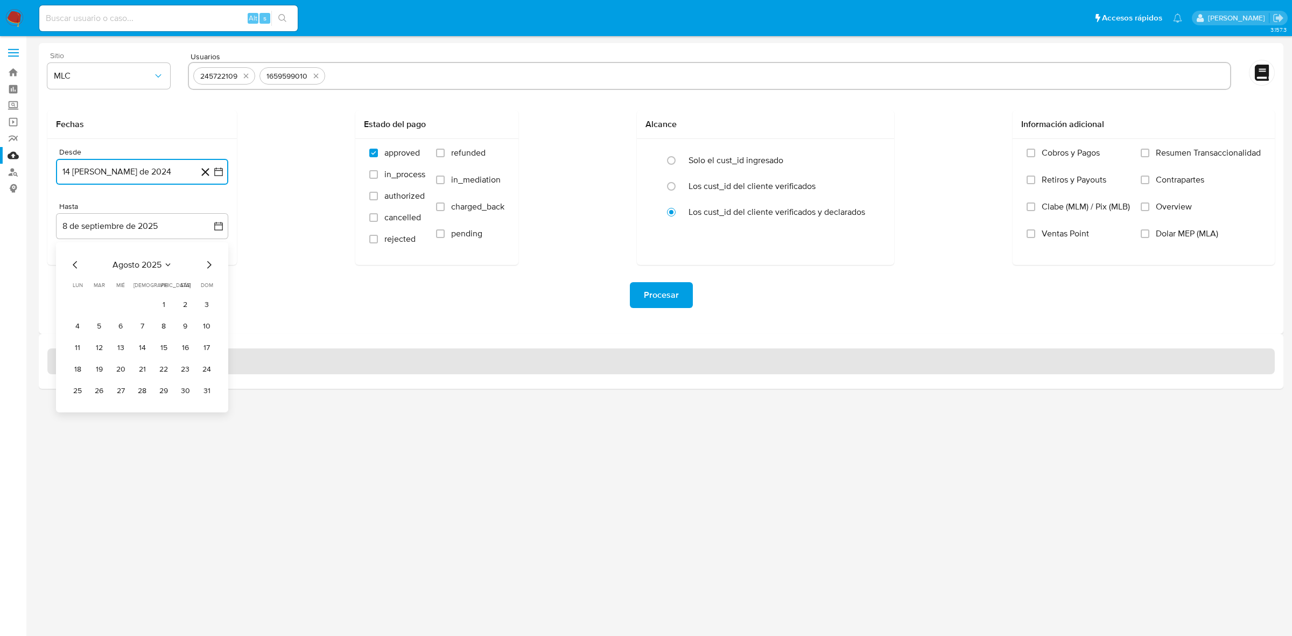
click at [127, 350] on button "13" at bounding box center [120, 347] width 17 height 17
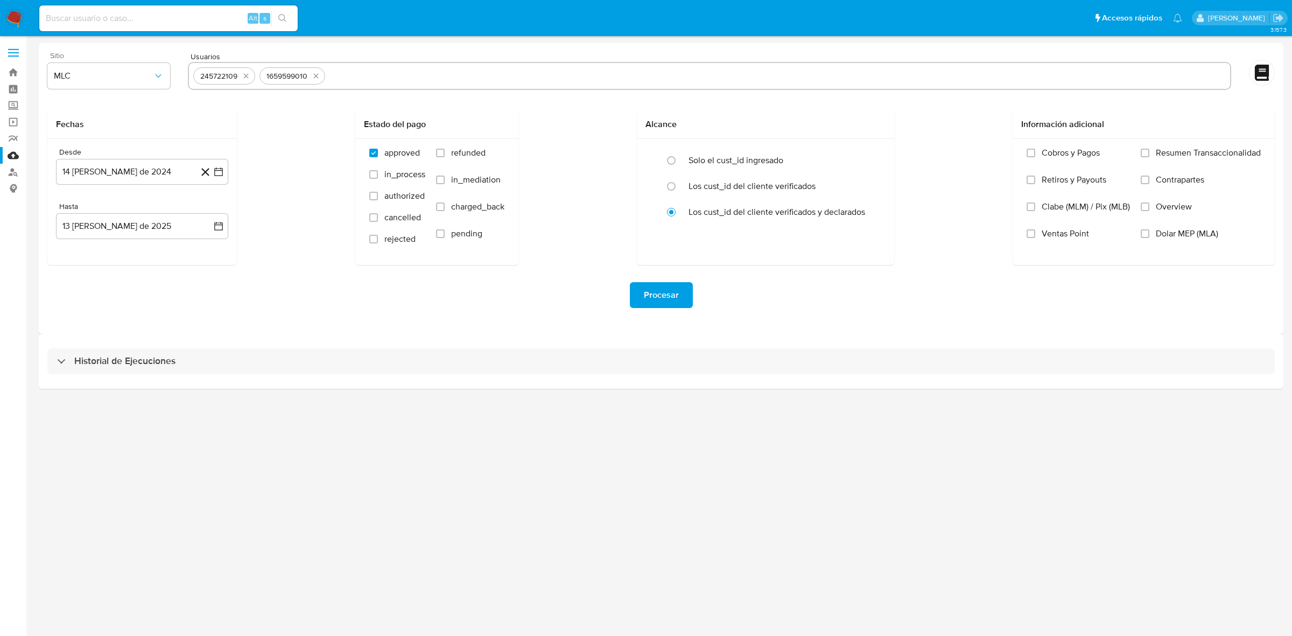
click at [151, 323] on div "Procesar" at bounding box center [661, 295] width 1228 height 60
click at [321, 478] on div "3.157.3" at bounding box center [661, 336] width 1245 height 586
click at [674, 295] on span "Procesar" at bounding box center [661, 295] width 35 height 24
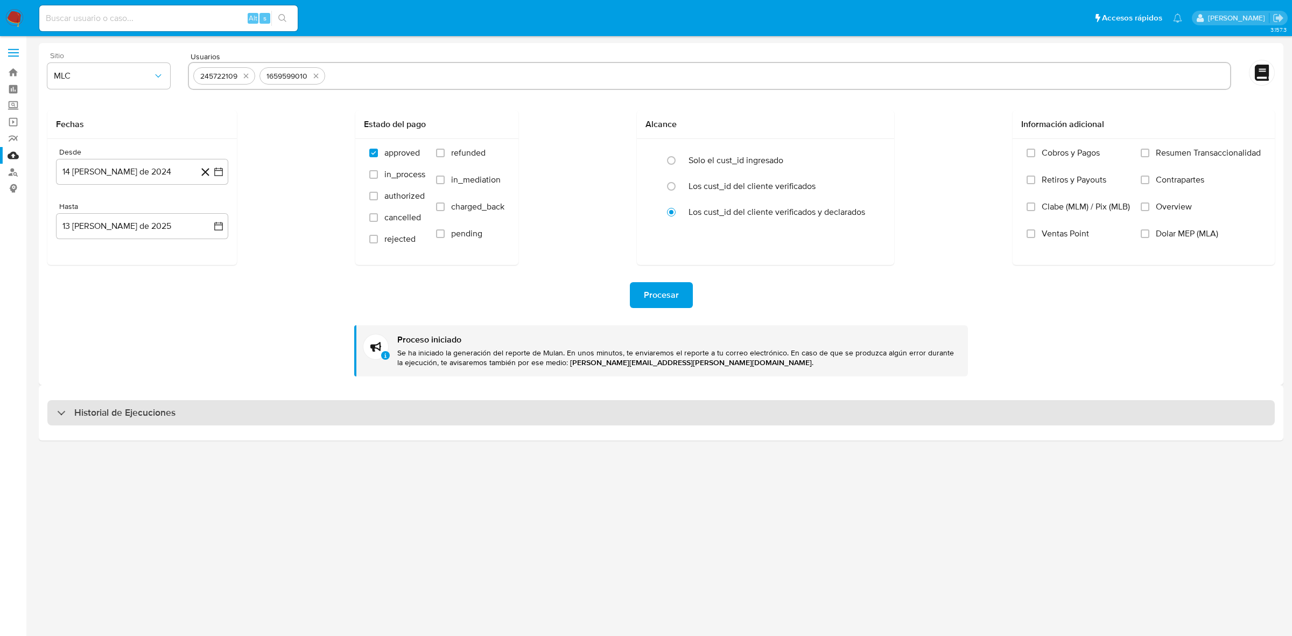
click at [118, 423] on div "Historial de Ejecuciones" at bounding box center [661, 413] width 1228 height 26
select select "10"
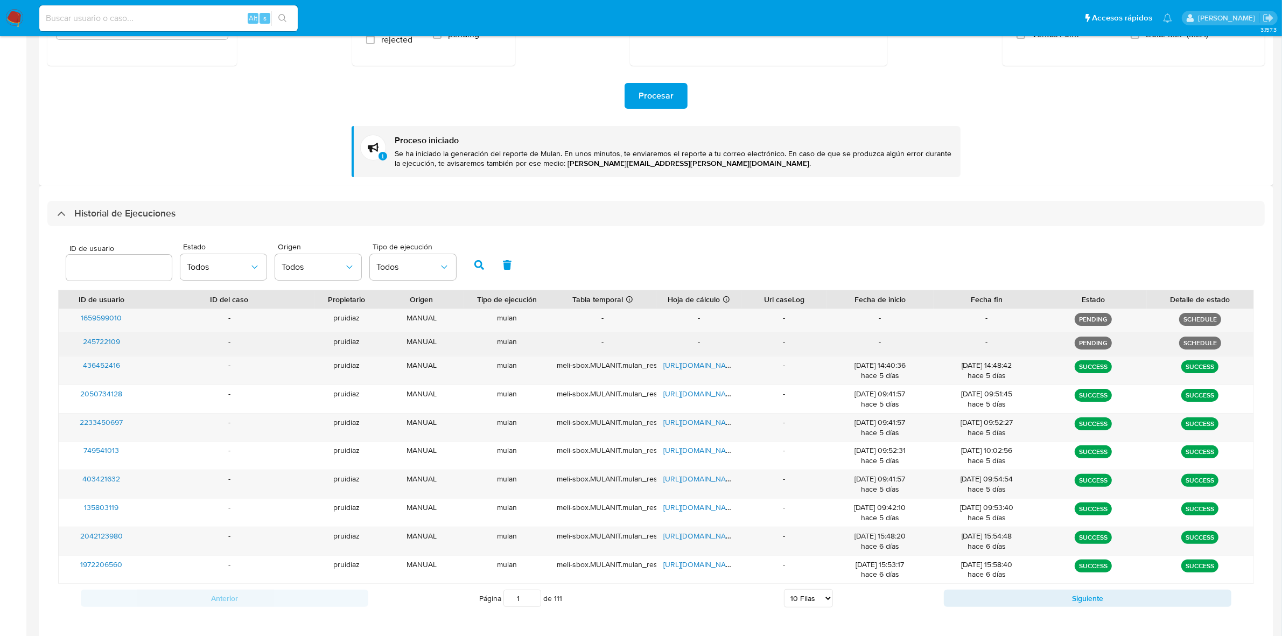
scroll to position [202, 0]
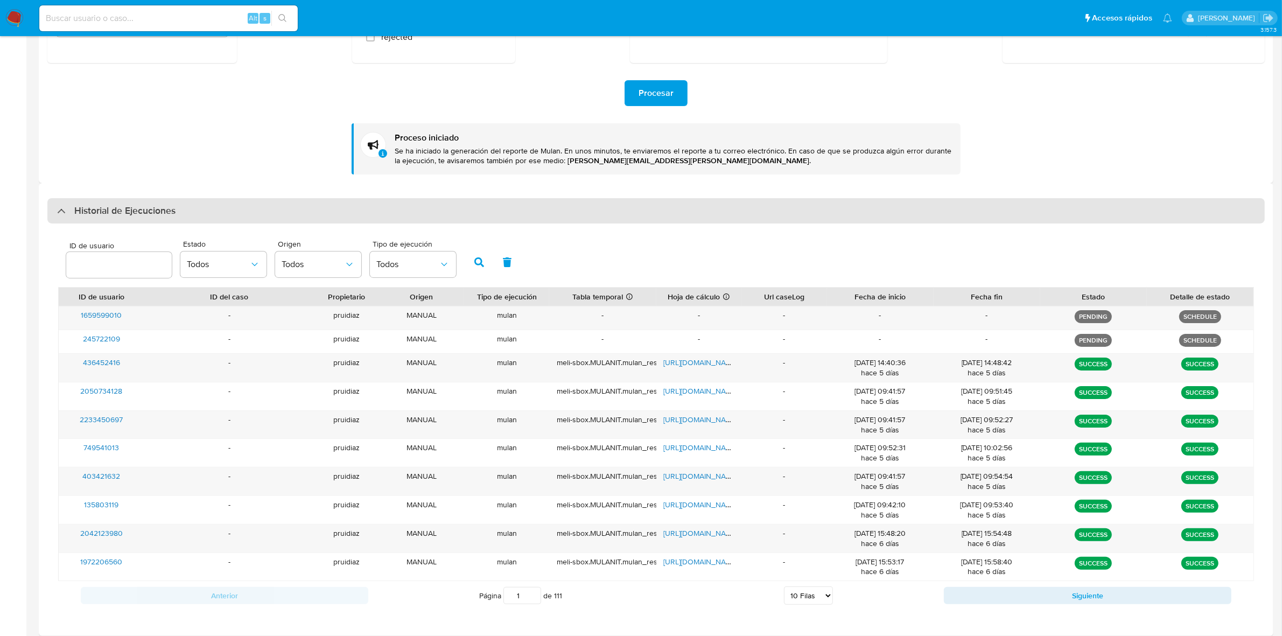
click at [142, 207] on h3 "Historial de Ejecuciones" at bounding box center [124, 211] width 101 height 13
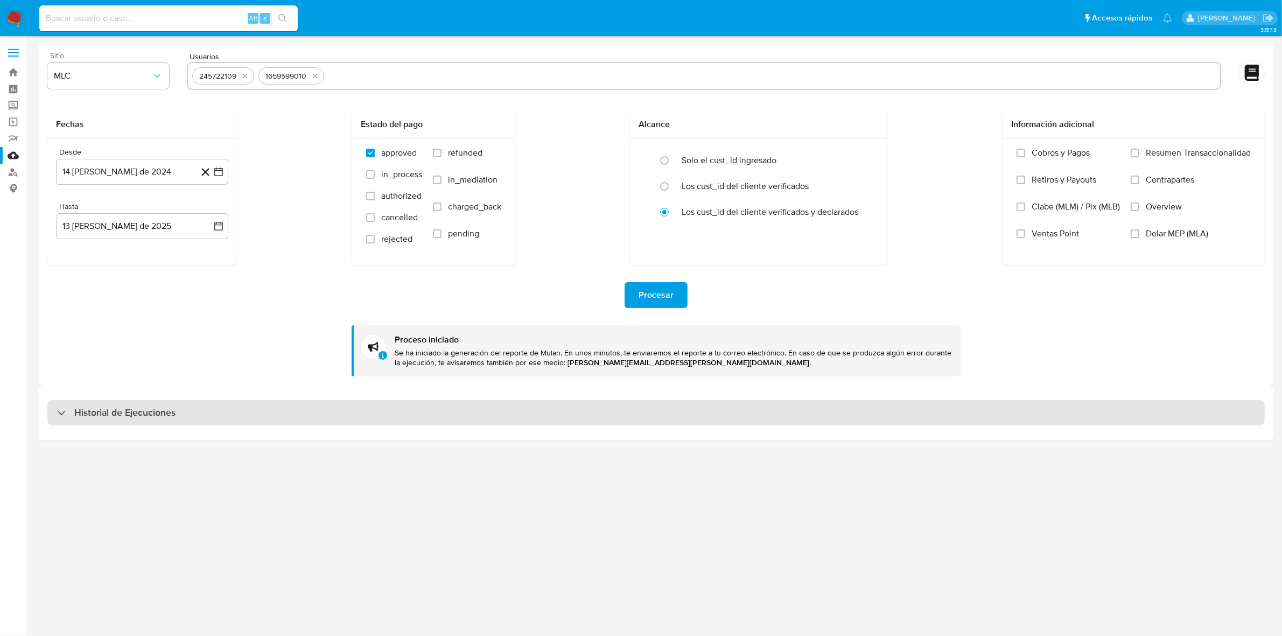
scroll to position [0, 0]
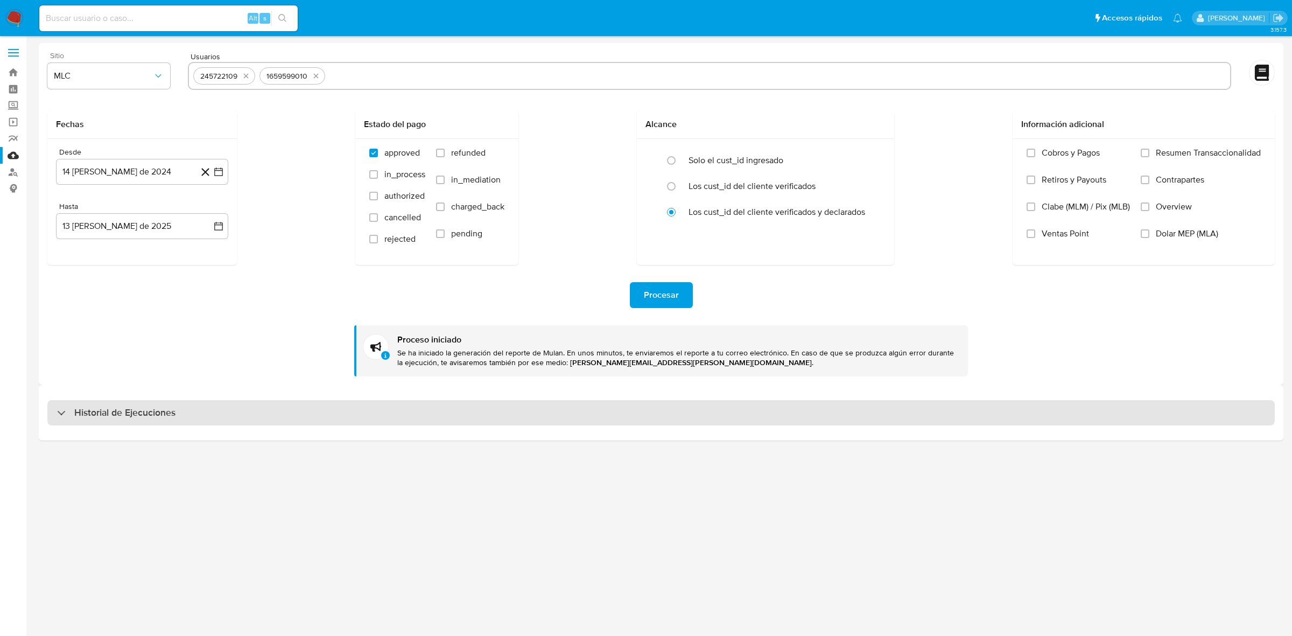
click at [158, 423] on div "Historial de Ejecuciones" at bounding box center [661, 413] width 1228 height 26
select select "10"
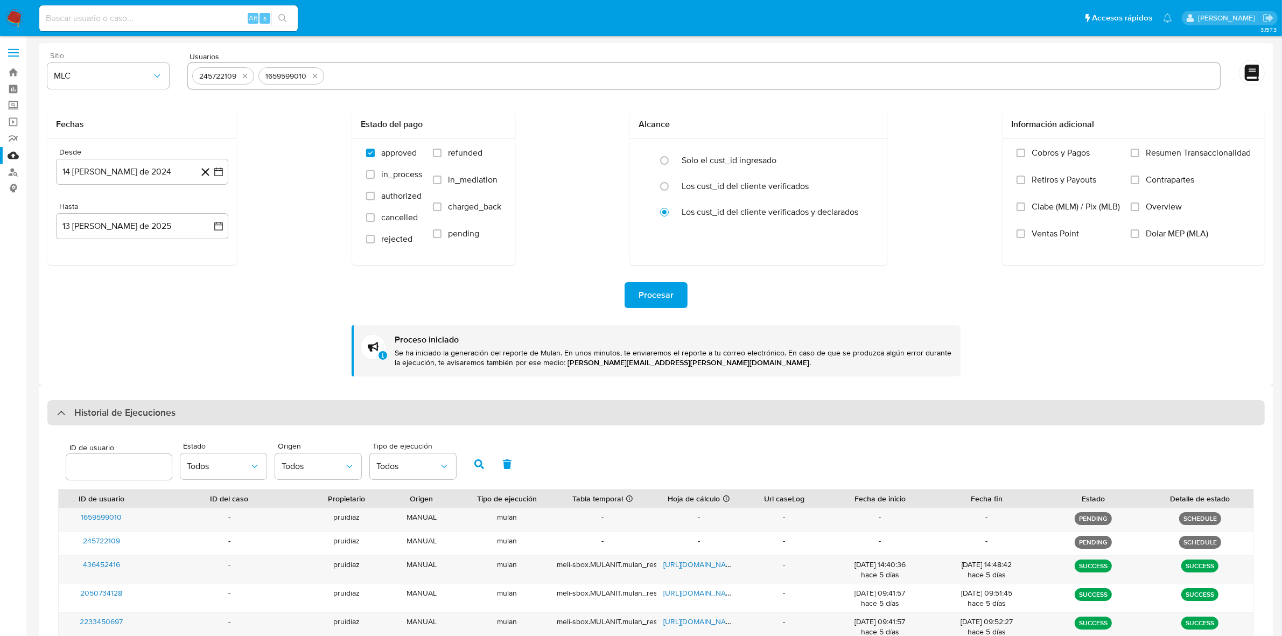
click at [80, 423] on div "Historial de Ejecuciones" at bounding box center [656, 413] width 1218 height 26
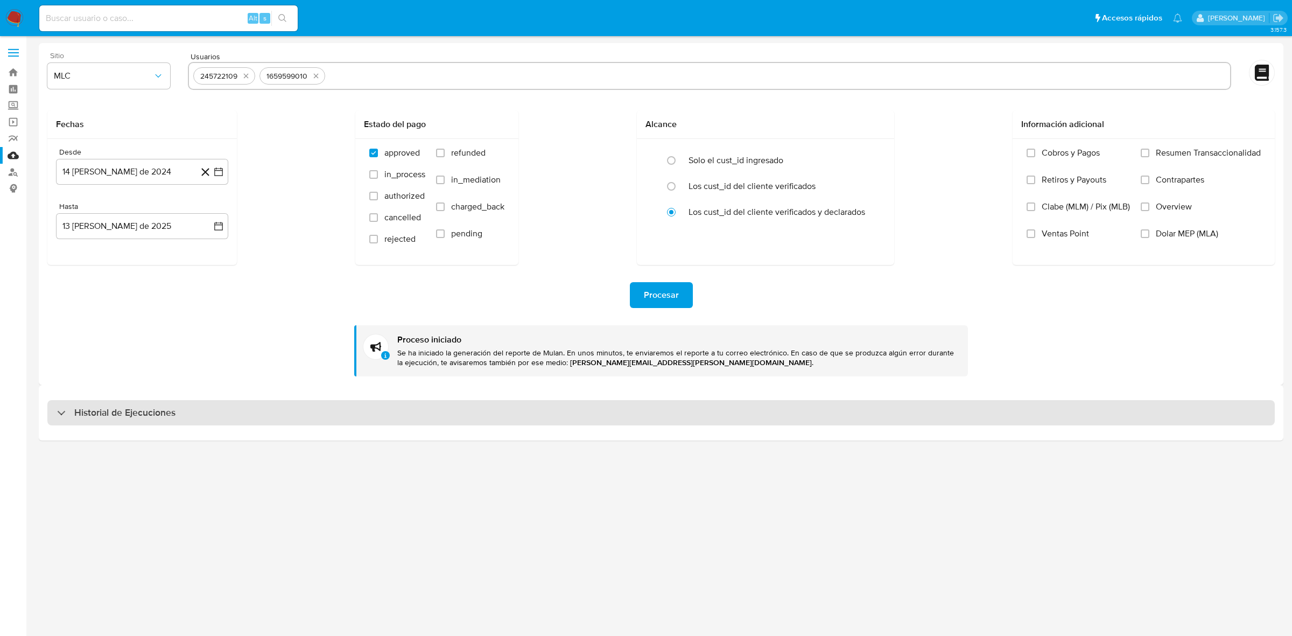
click at [144, 416] on h3 "Historial de Ejecuciones" at bounding box center [124, 413] width 101 height 13
select select "10"
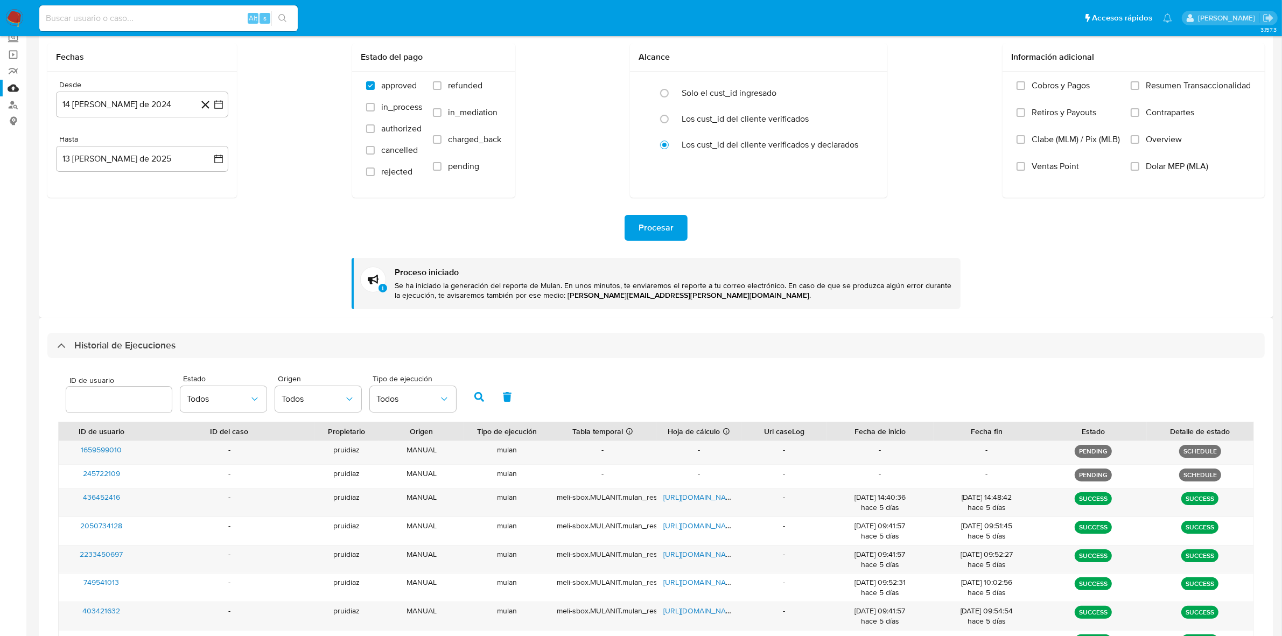
scroll to position [135, 0]
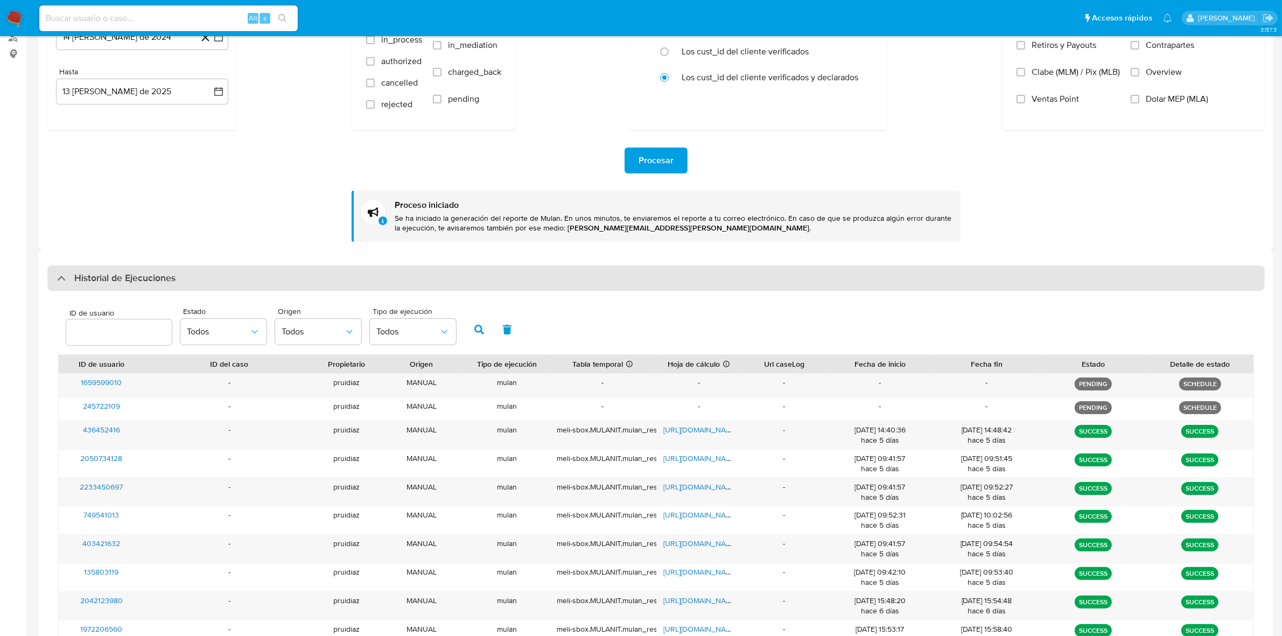
click at [178, 279] on div "Historial de Ejecuciones" at bounding box center [656, 278] width 1218 height 26
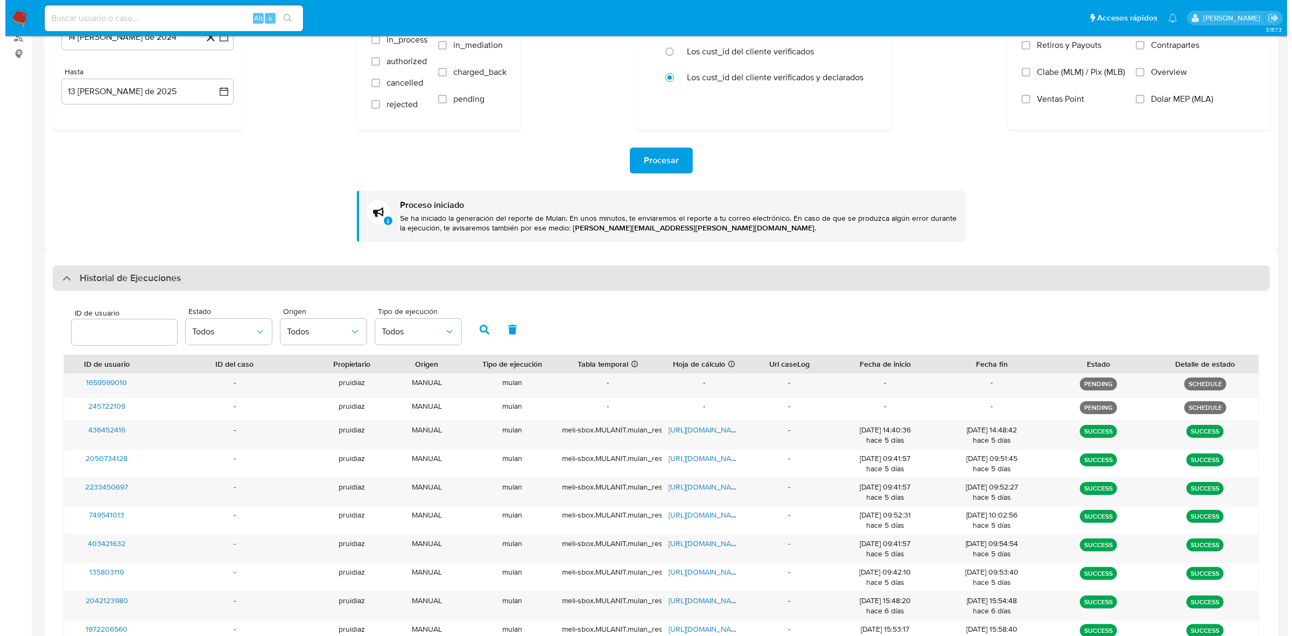
scroll to position [0, 0]
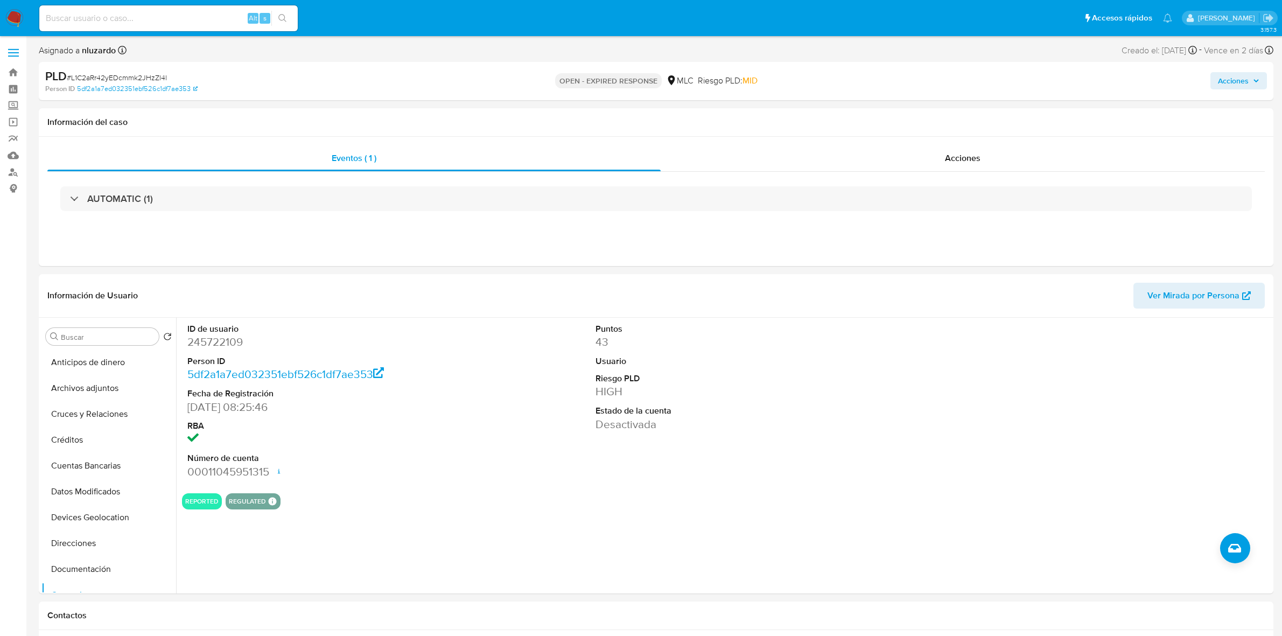
select select "10"
click at [125, 75] on span "# L1C2aRr42yEDcmmk2JHzZl4l" at bounding box center [117, 77] width 100 height 11
copy span "L1C2aRr42yEDcmmk2JHzZl4l"
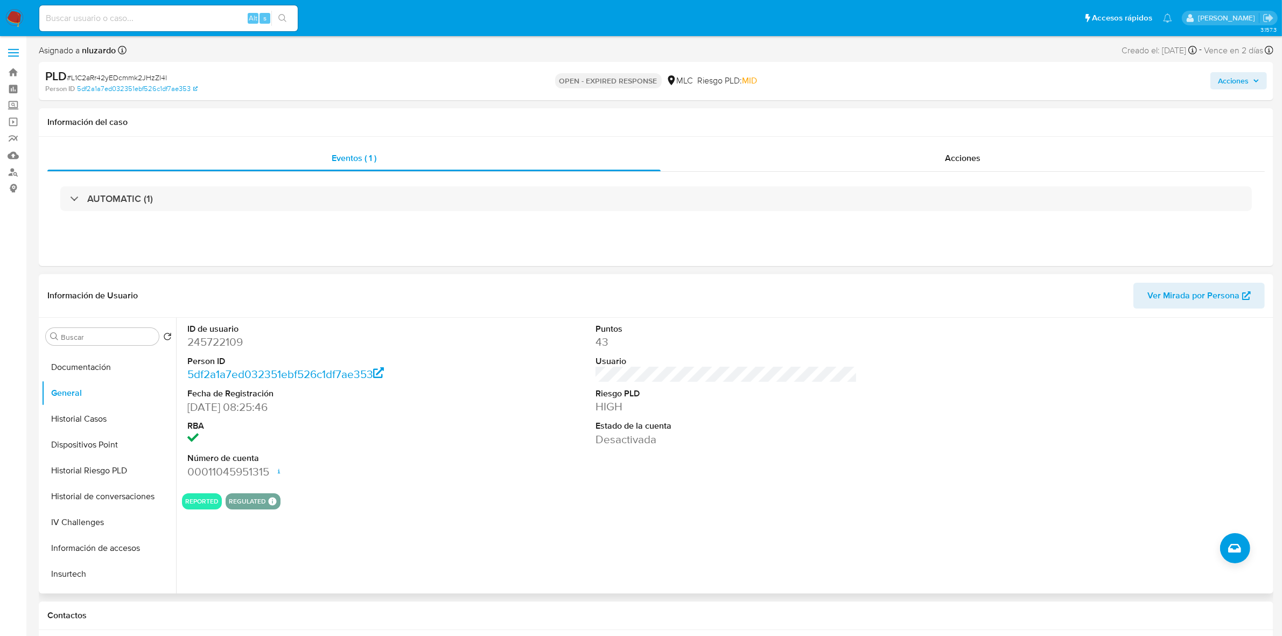
click at [208, 339] on dd "245722109" at bounding box center [318, 341] width 262 height 15
copy dd "245722109"
click at [152, 74] on span "# L1C2aRr42yEDcmmk2JHzZl4l" at bounding box center [117, 77] width 100 height 11
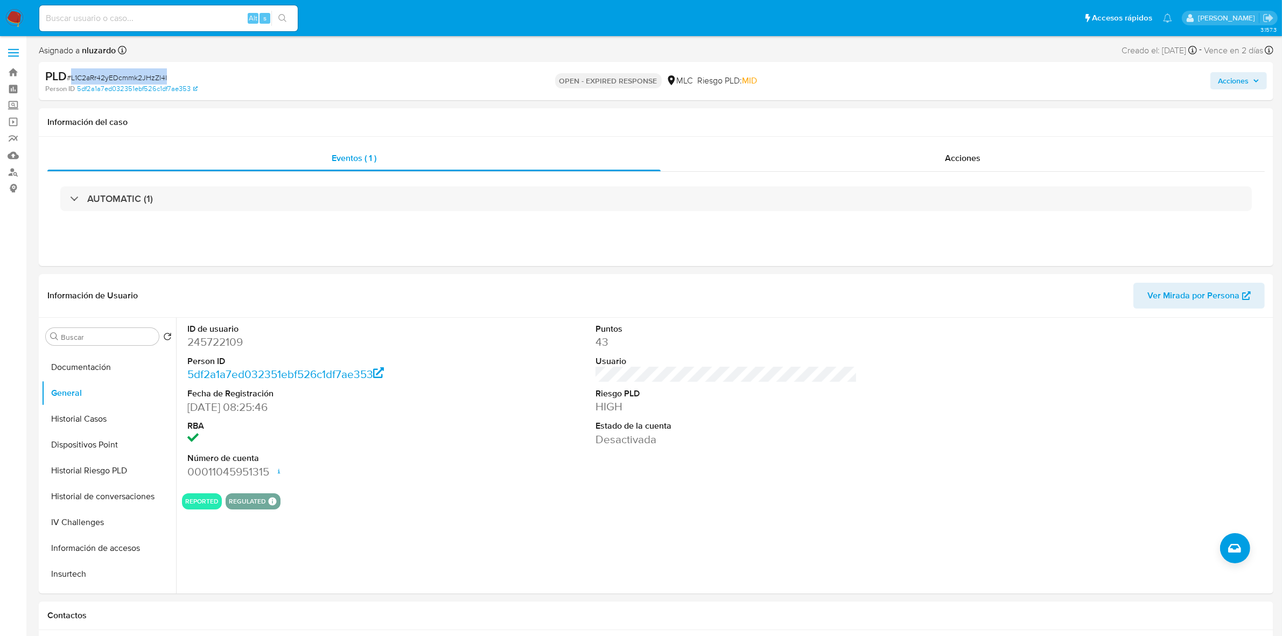
copy span "L1C2aRr42yEDcmmk2JHzZl4l"
click at [98, 417] on button "Historial Casos" at bounding box center [104, 419] width 126 height 26
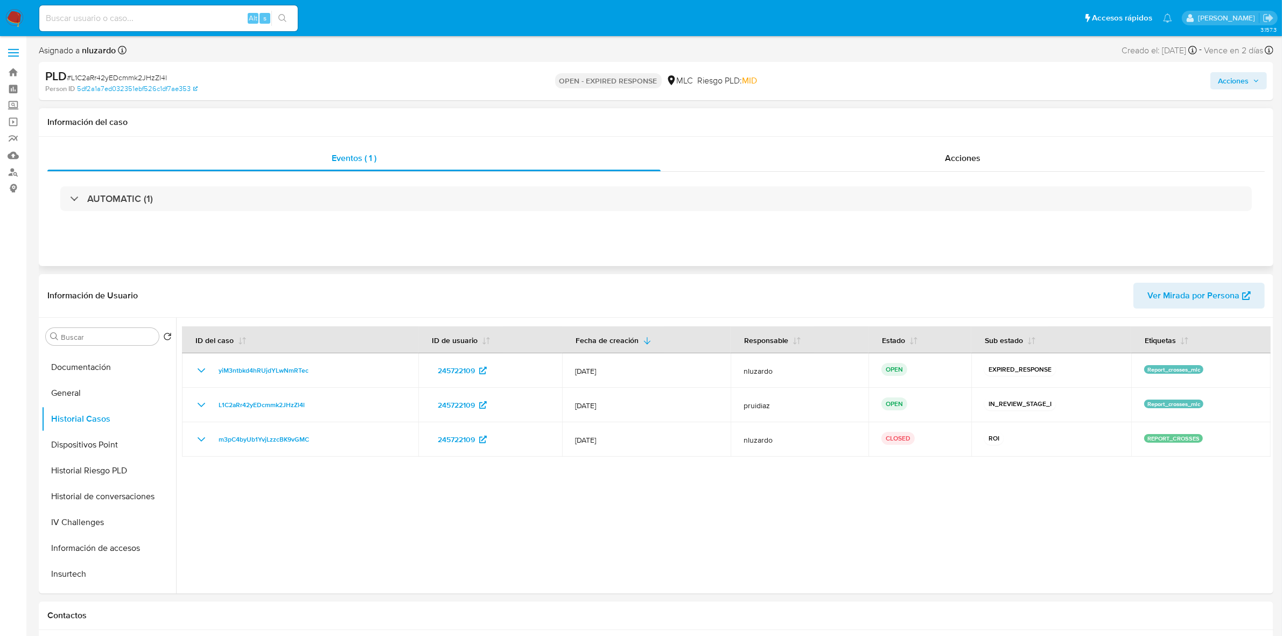
click at [187, 184] on div "AUTOMATIC (1)" at bounding box center [656, 199] width 1218 height 54
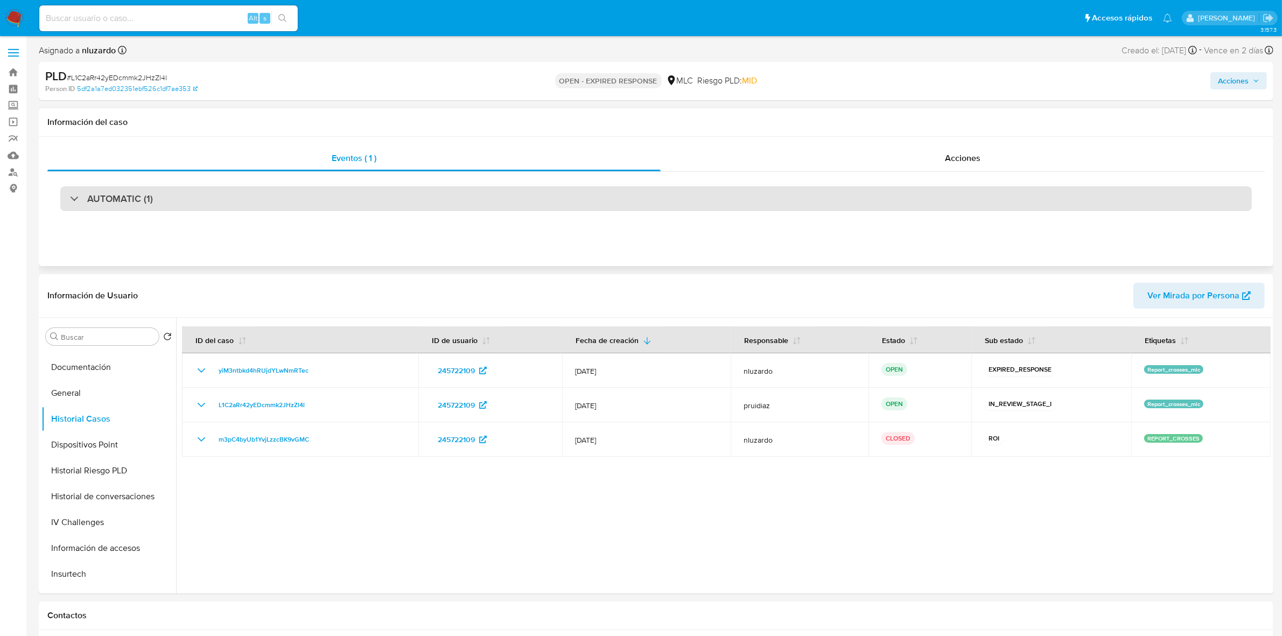
click at [183, 190] on div "AUTOMATIC (1)" at bounding box center [656, 198] width 1192 height 25
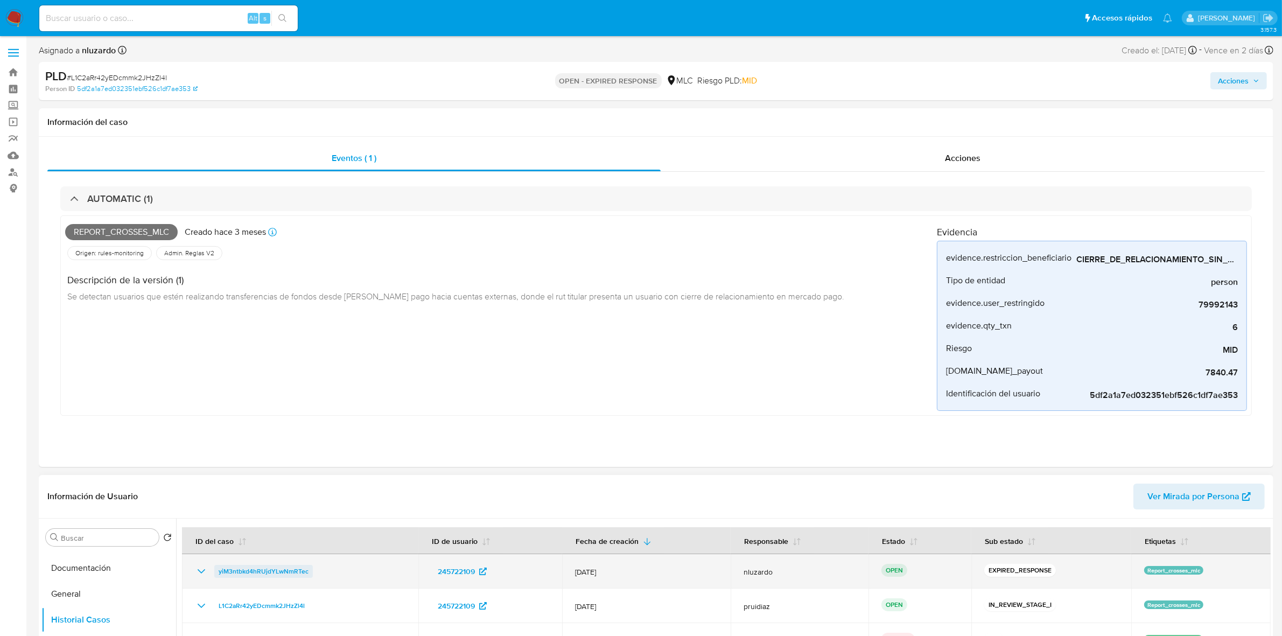
click at [263, 567] on span "yiM3ntbkd4hRUjdYLwNmRTec" at bounding box center [264, 571] width 90 height 13
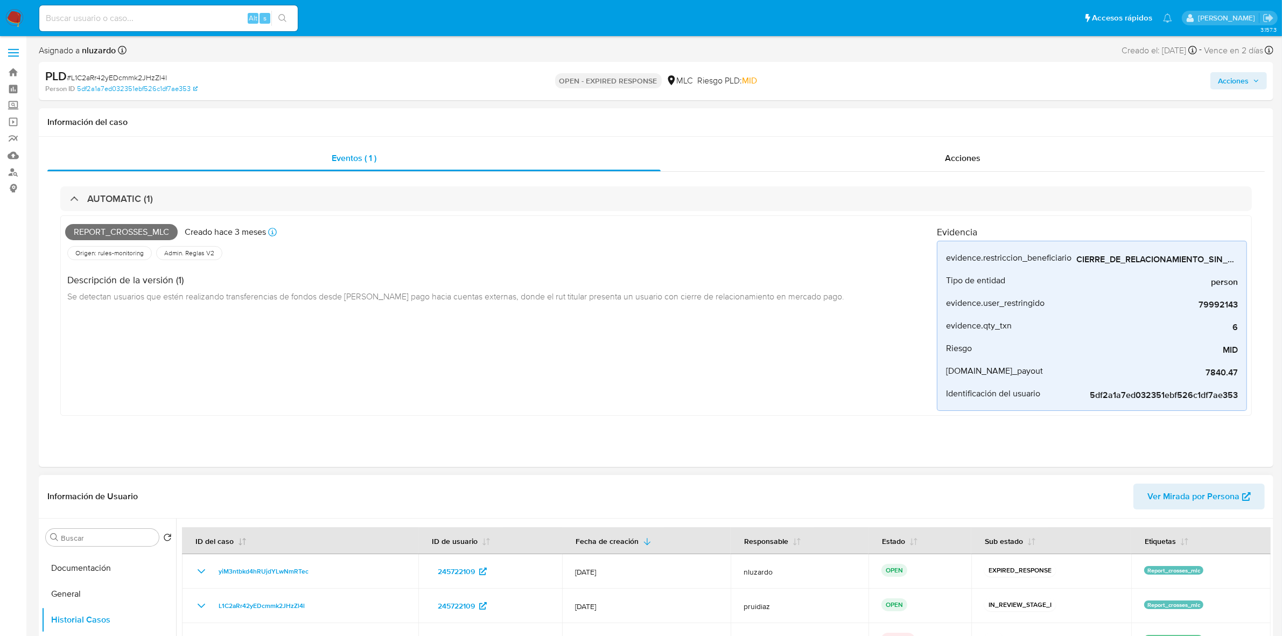
scroll to position [135, 0]
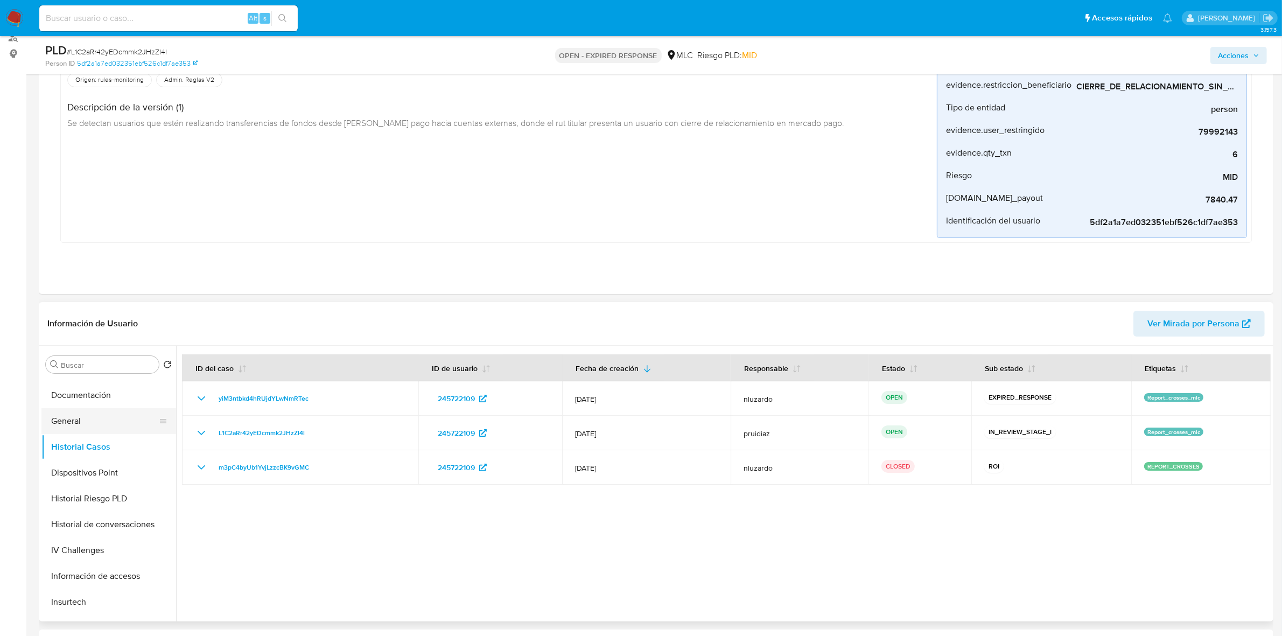
click at [92, 422] on button "General" at bounding box center [104, 421] width 126 height 26
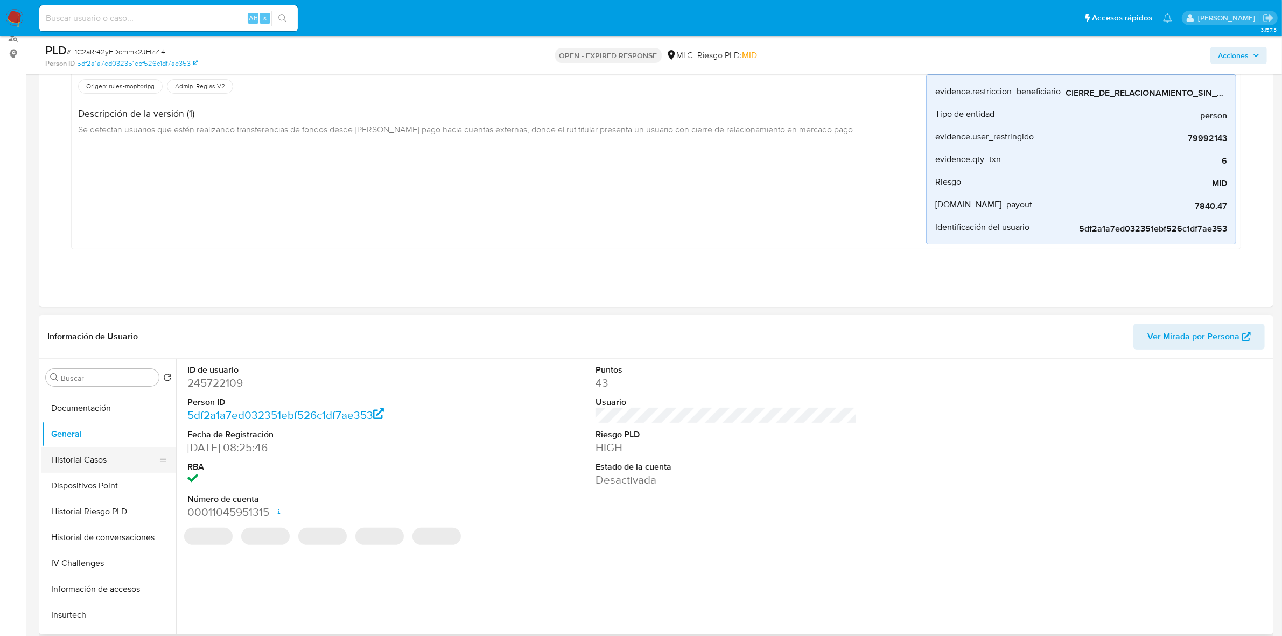
click at [80, 457] on button "Historial Casos" at bounding box center [104, 460] width 126 height 26
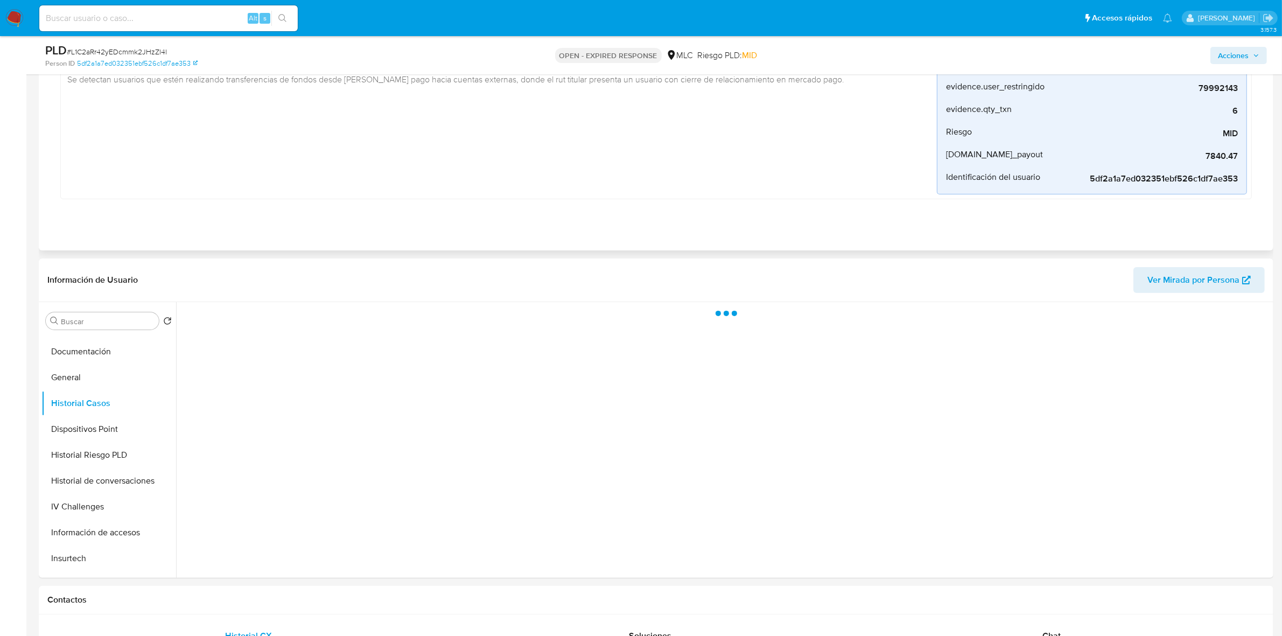
scroll to position [202, 0]
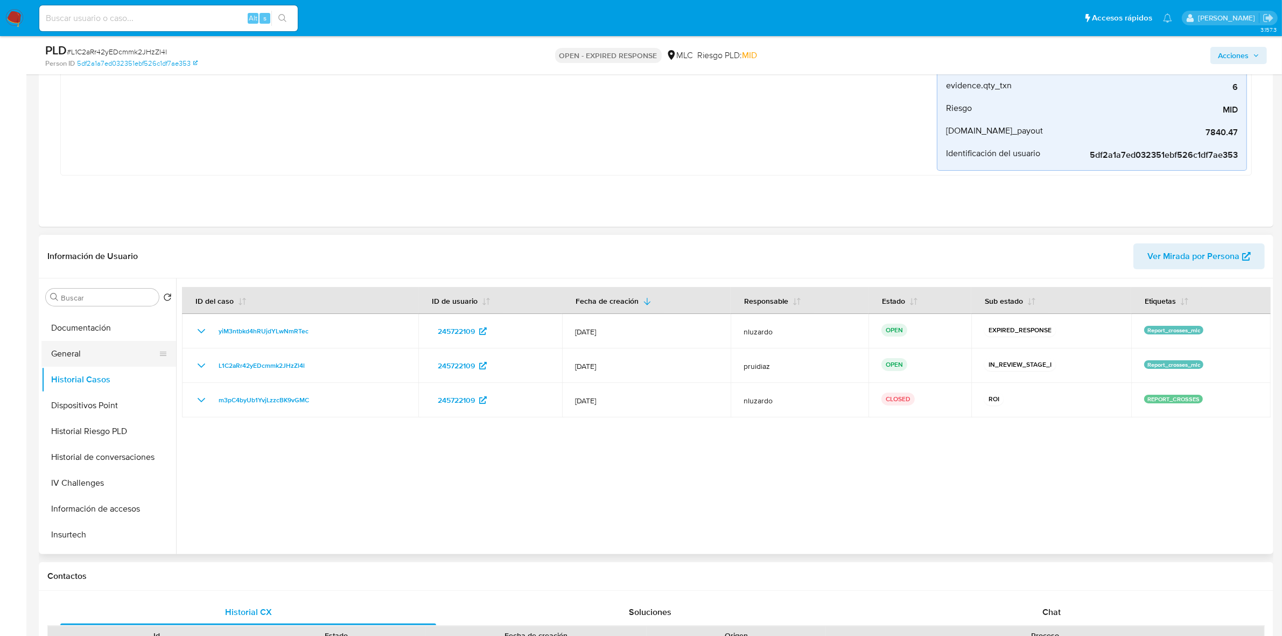
click at [100, 351] on button "General" at bounding box center [104, 354] width 126 height 26
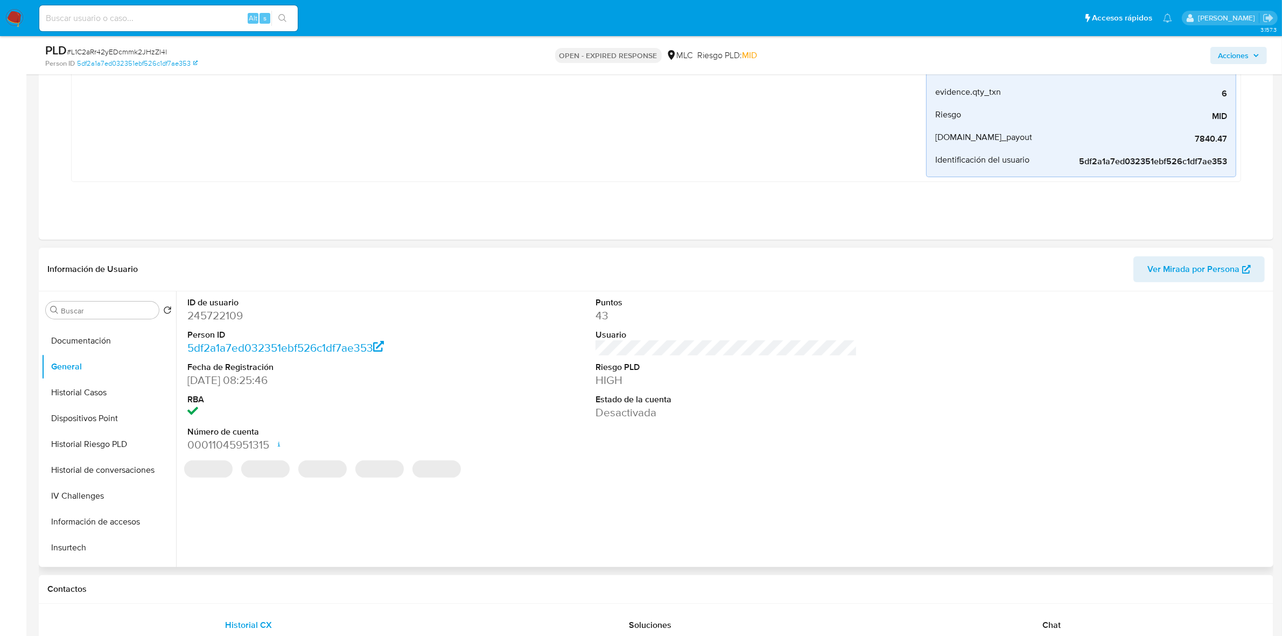
click at [225, 316] on dd "245722109" at bounding box center [318, 315] width 262 height 15
copy dd "245722109"
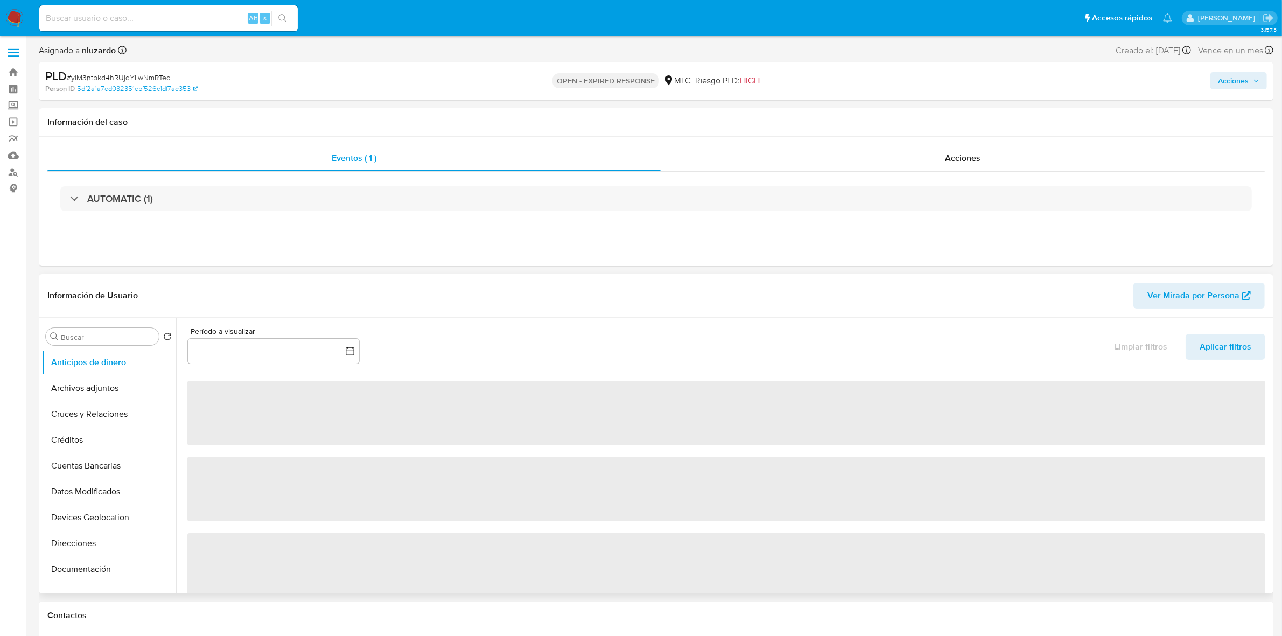
select select "10"
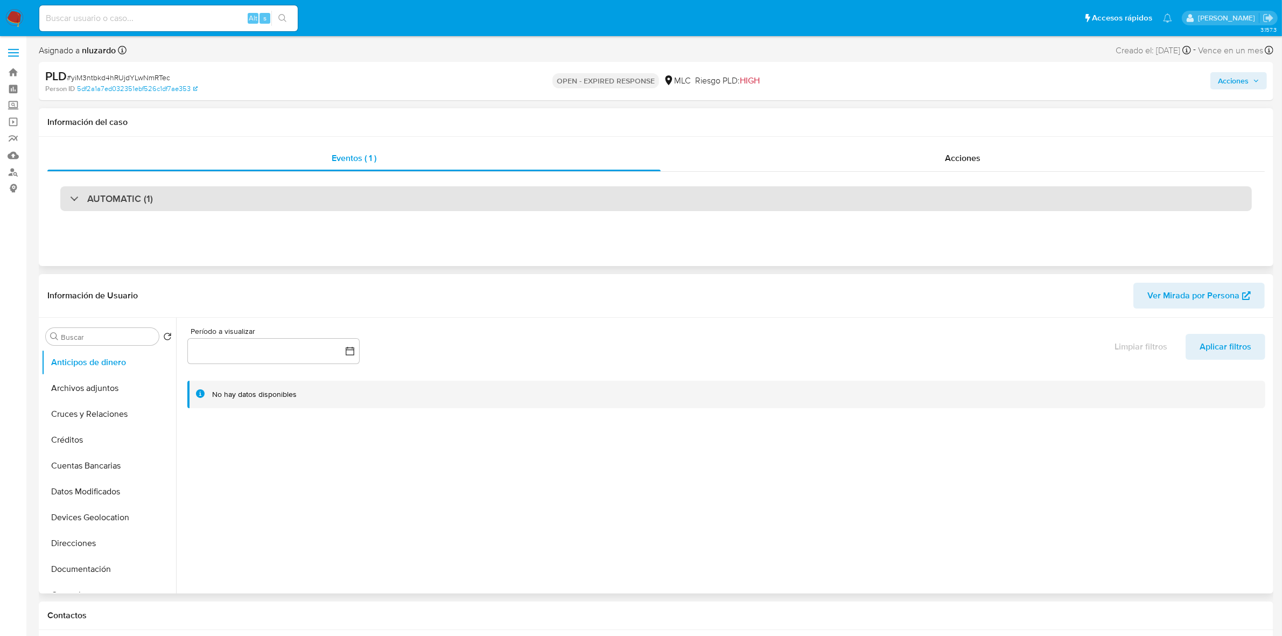
click at [172, 211] on div "AUTOMATIC (1)" at bounding box center [656, 198] width 1192 height 25
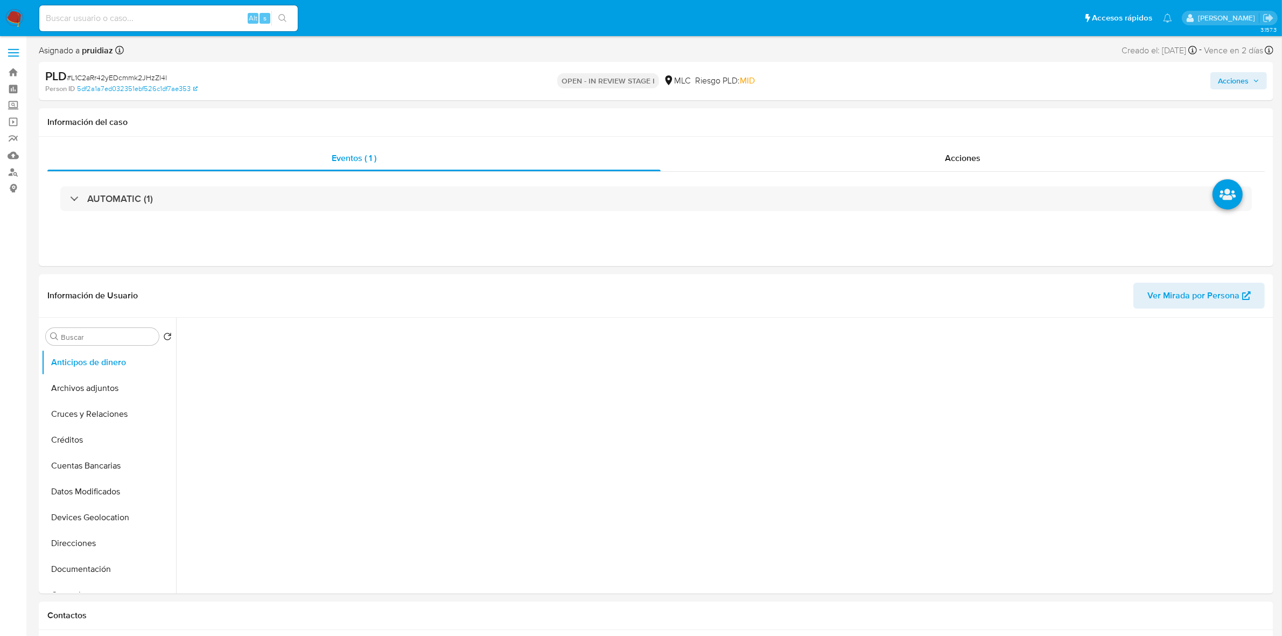
select select "10"
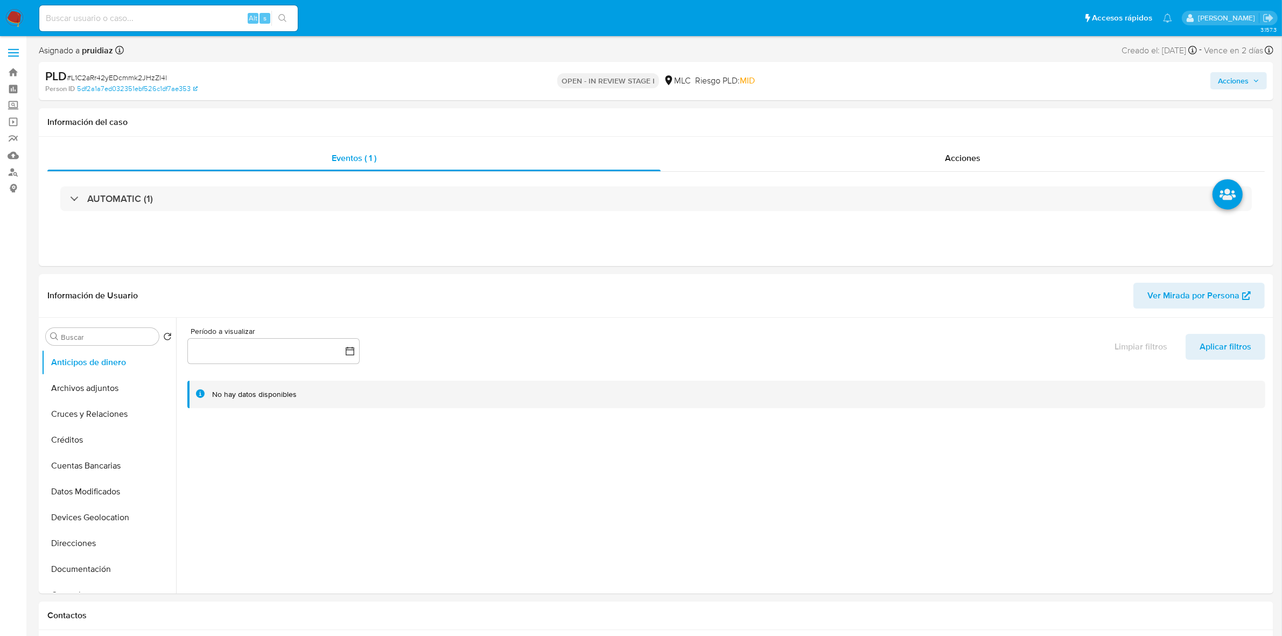
click at [13, 20] on img at bounding box center [14, 18] width 18 height 18
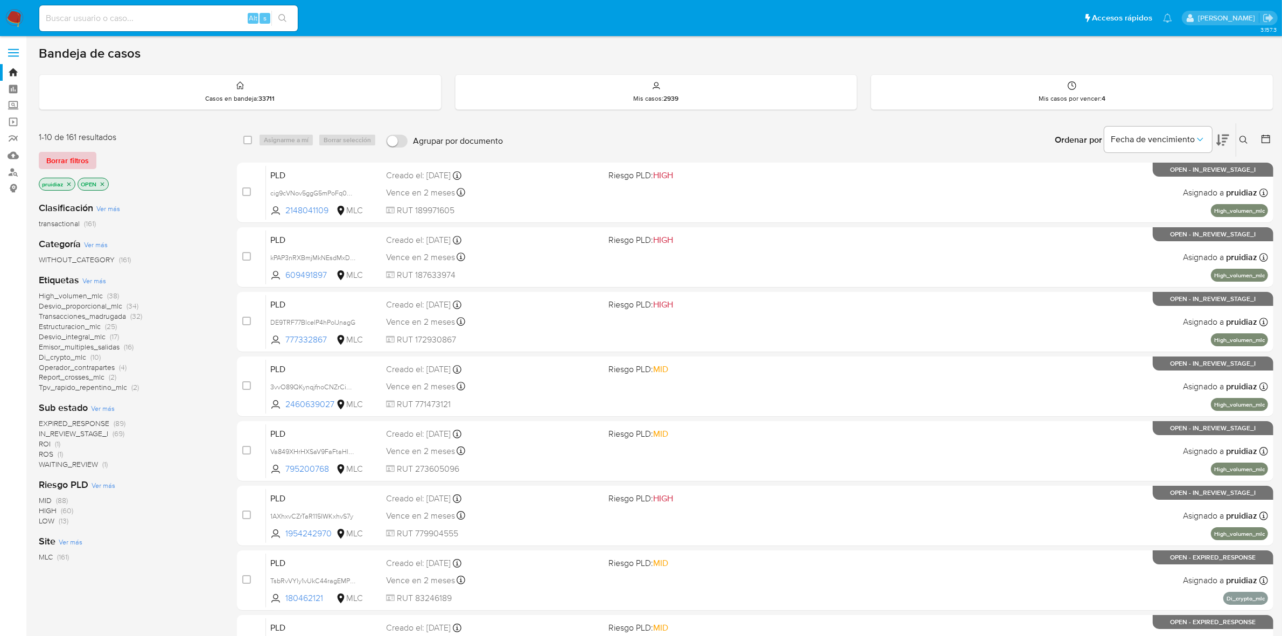
click at [65, 163] on span "Borrar filtros" at bounding box center [67, 160] width 43 height 15
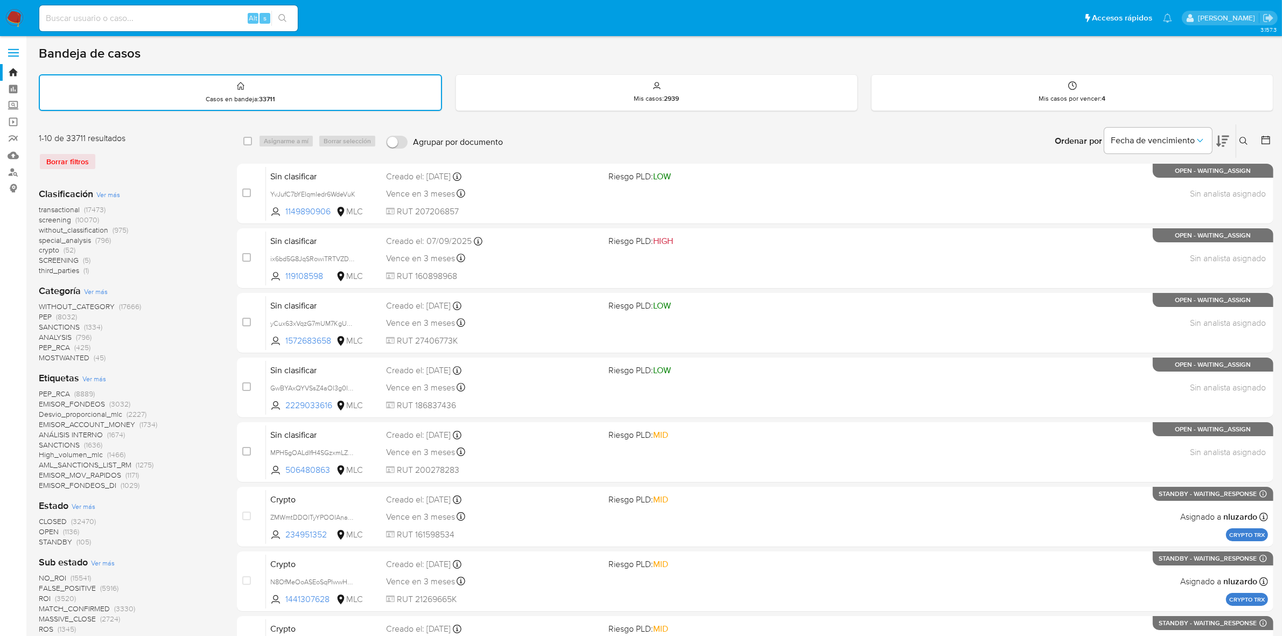
click at [1245, 135] on button at bounding box center [1245, 141] width 18 height 13
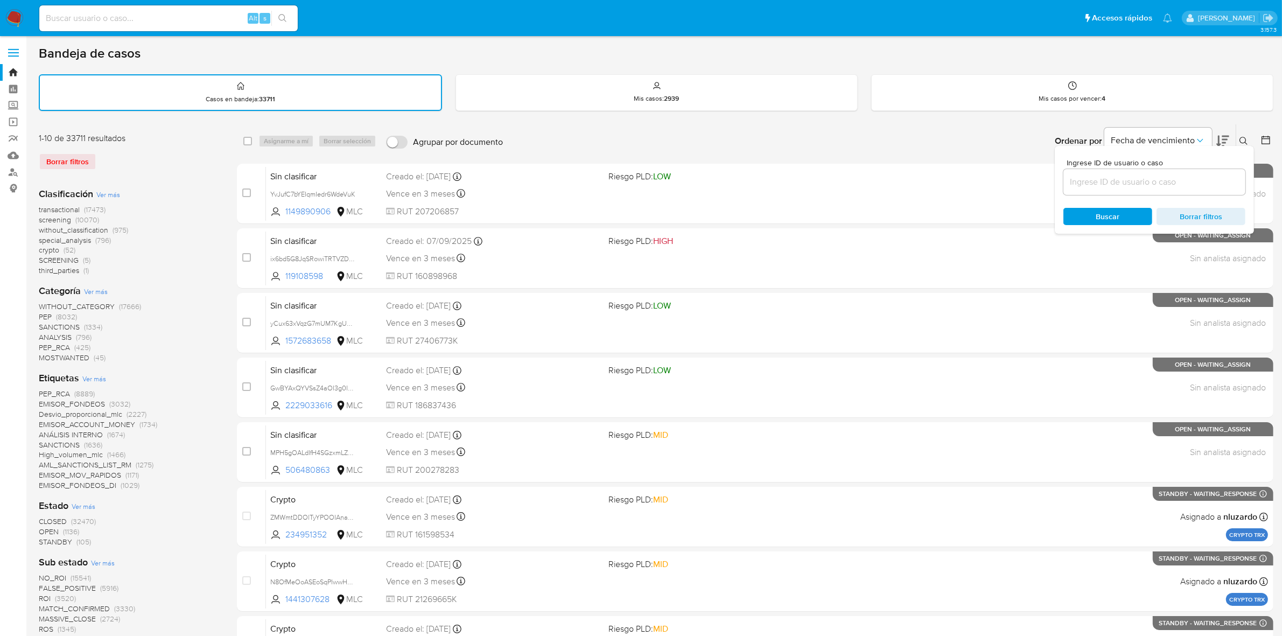
click at [1149, 194] on div "Ingrese ID de usuario o caso Buscar Borrar filtros" at bounding box center [1154, 190] width 199 height 88
click at [1147, 188] on div at bounding box center [1155, 182] width 182 height 26
click at [1144, 179] on input at bounding box center [1155, 182] width 182 height 14
paste input "245722109"
type input "245722109"
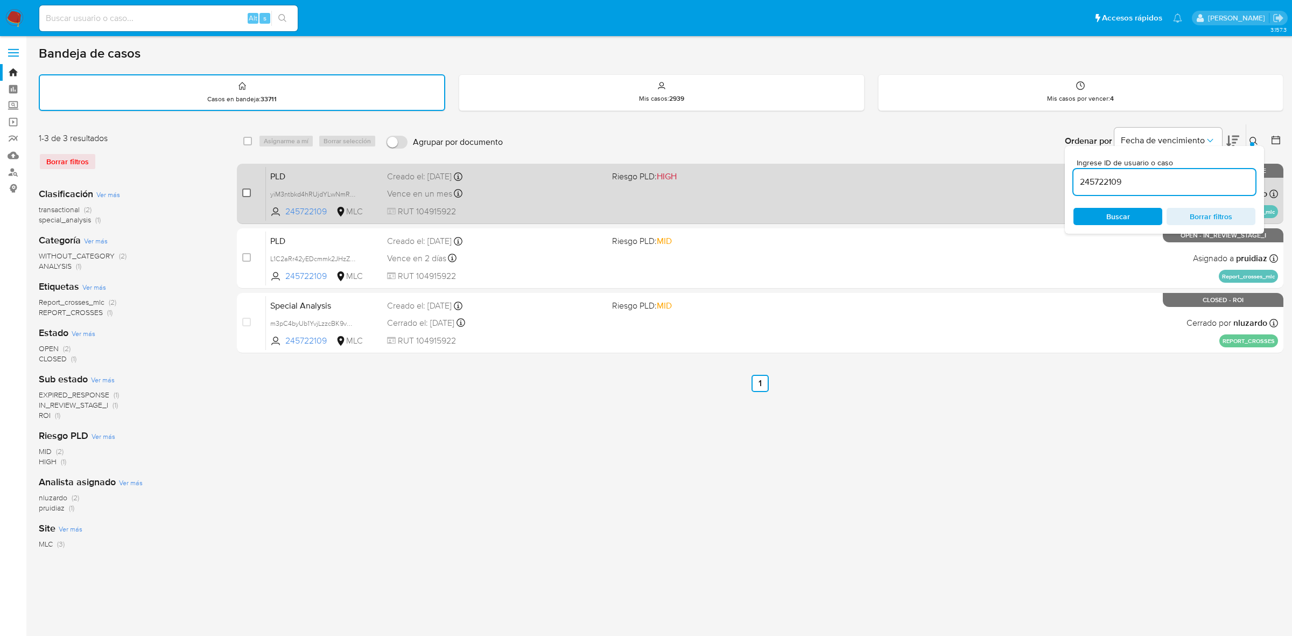
click at [246, 190] on input "checkbox" at bounding box center [246, 192] width 9 height 9
checkbox input "true"
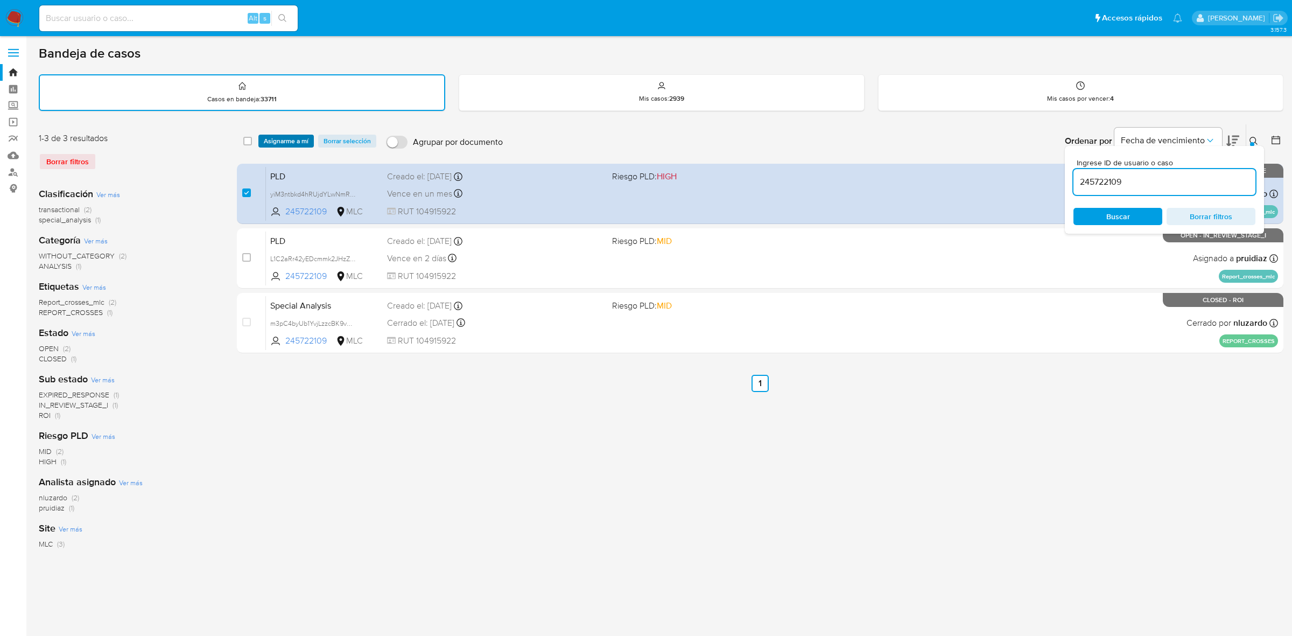
click at [281, 137] on span "Asignarme a mí" at bounding box center [286, 141] width 45 height 11
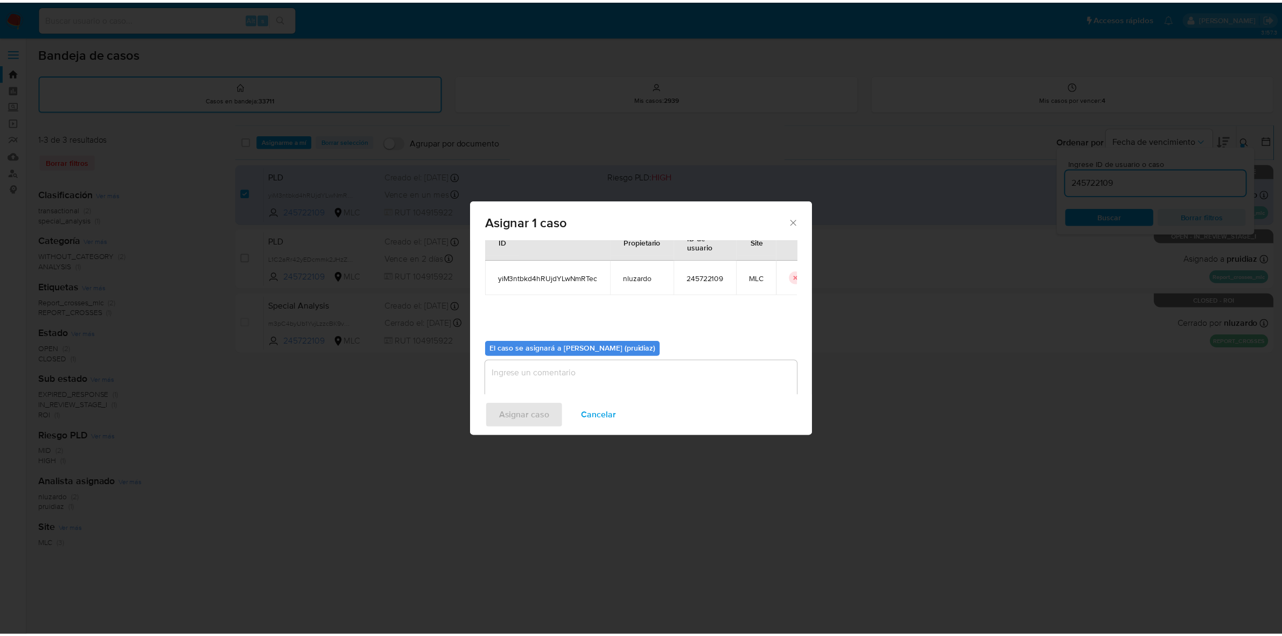
scroll to position [55, 0]
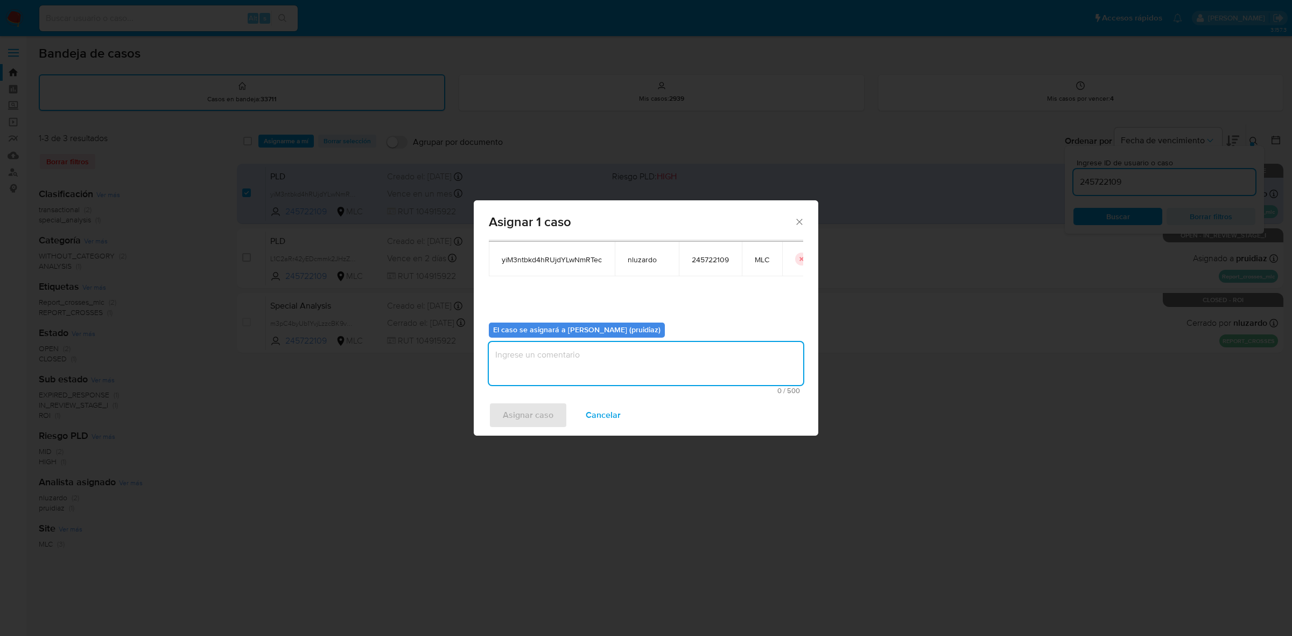
click at [591, 362] on textarea "assign-modal" at bounding box center [646, 363] width 315 height 43
type textarea "-"
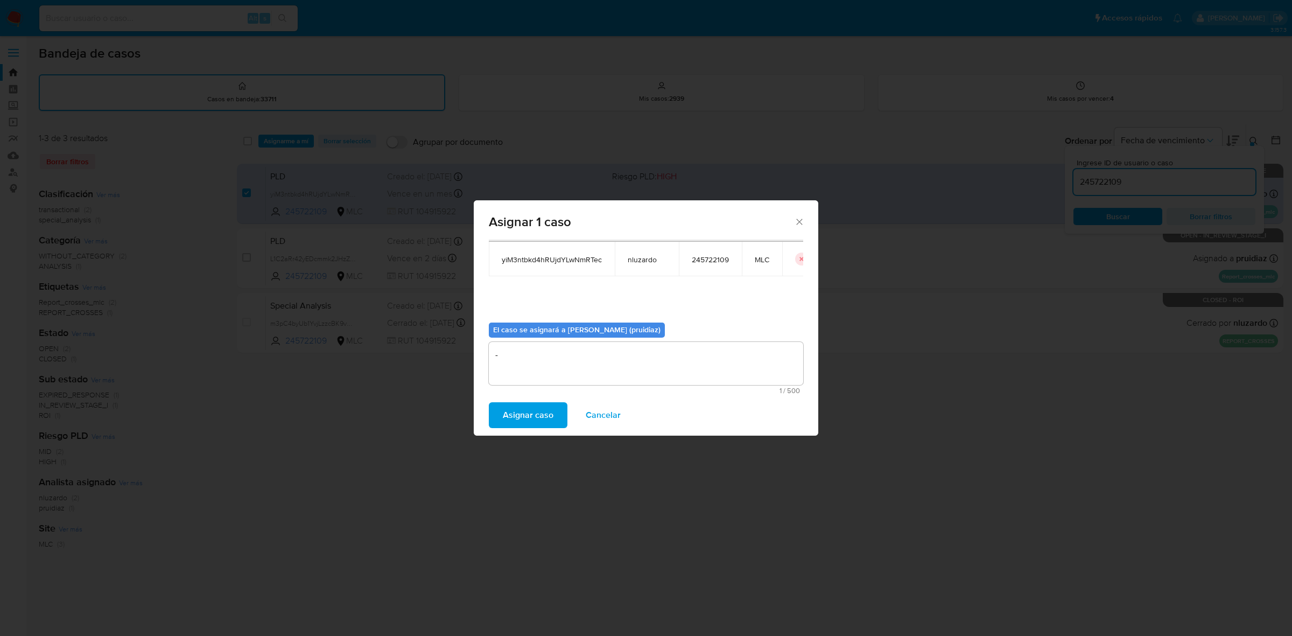
click at [553, 419] on button "Asignar caso" at bounding box center [528, 415] width 79 height 26
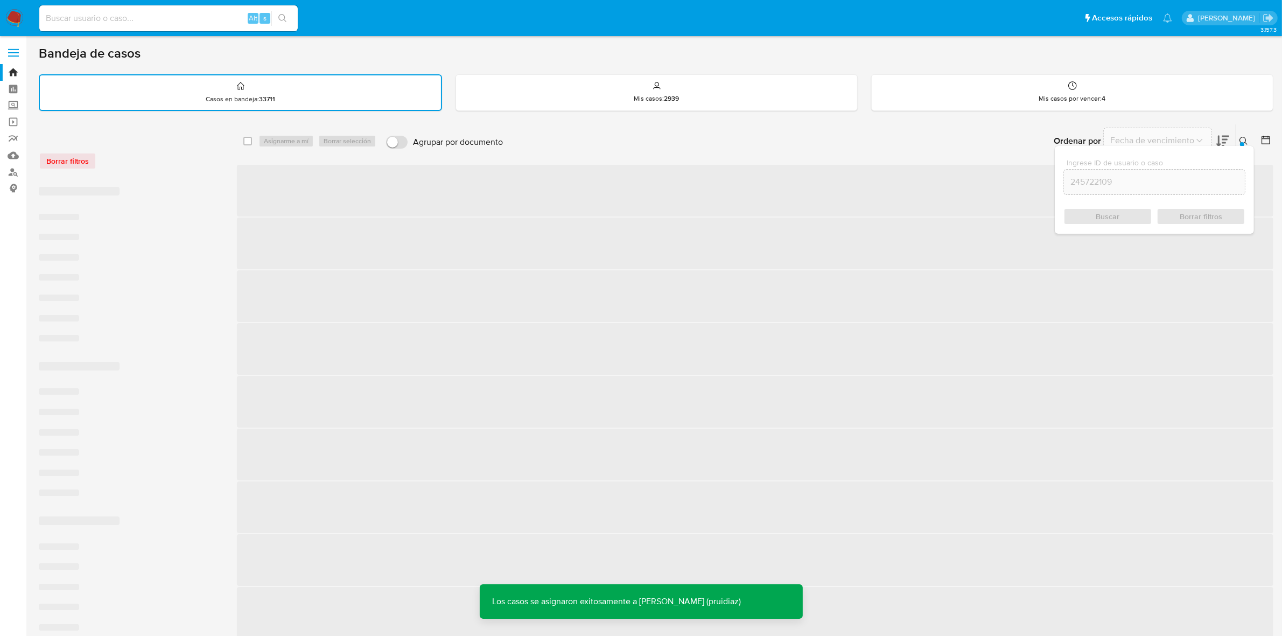
click at [11, 15] on img at bounding box center [14, 18] width 18 height 18
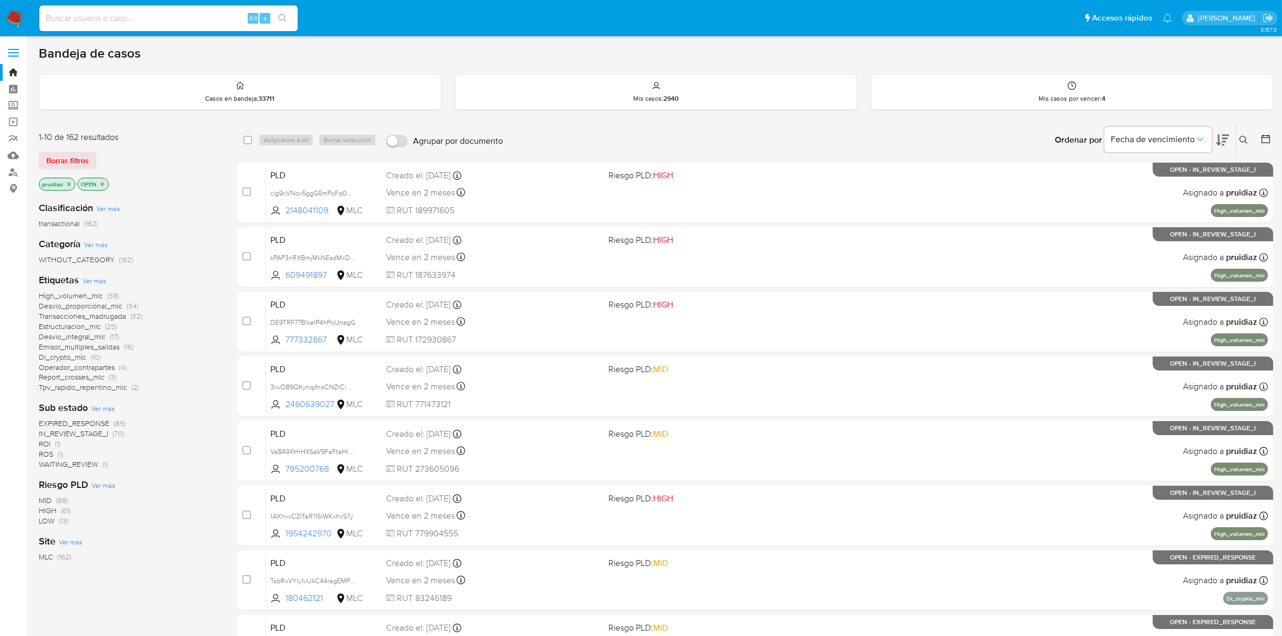
click at [1246, 146] on button at bounding box center [1245, 140] width 18 height 13
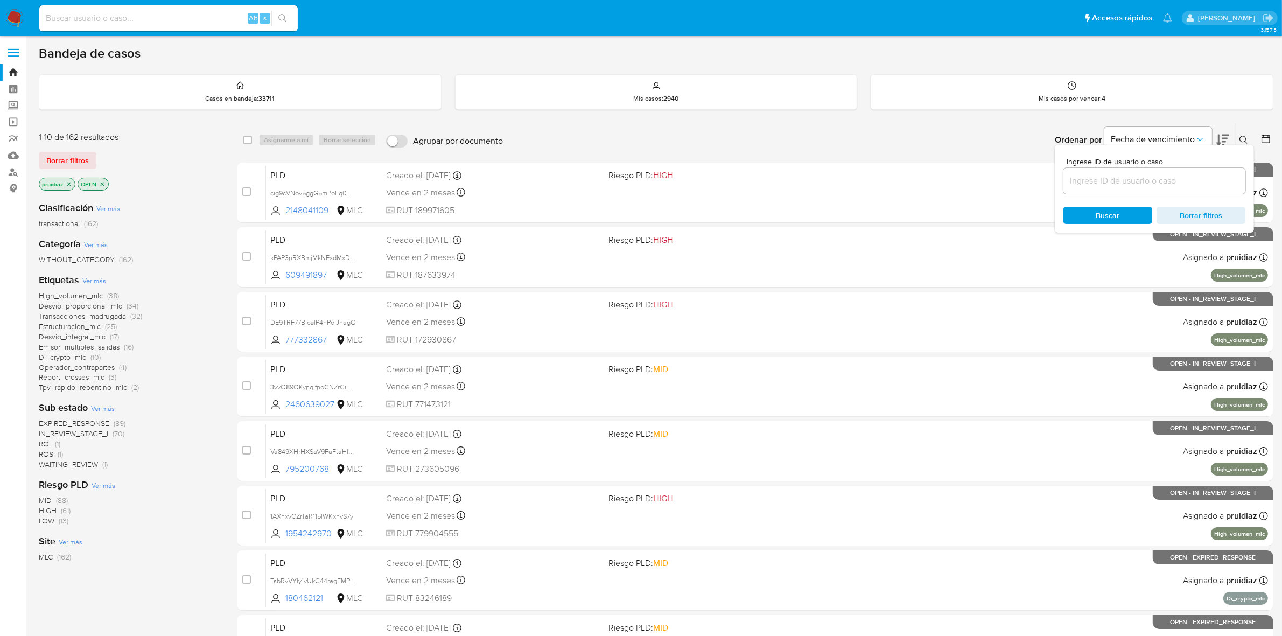
click at [1151, 176] on input at bounding box center [1155, 181] width 182 height 14
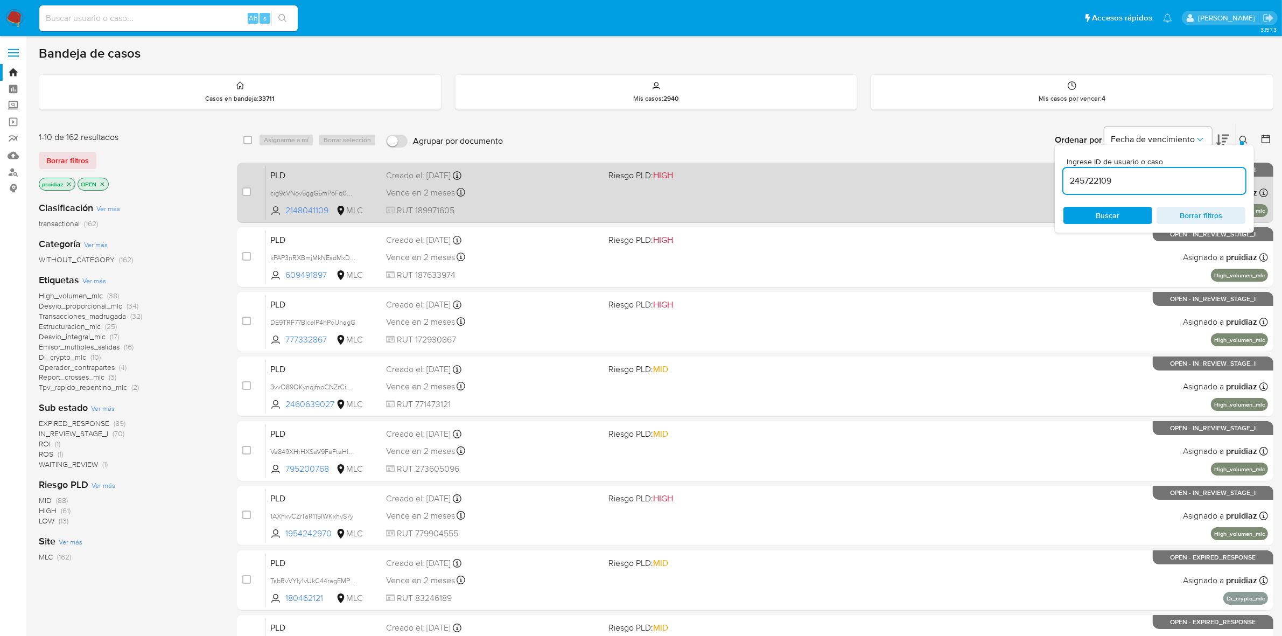
type input "245722109"
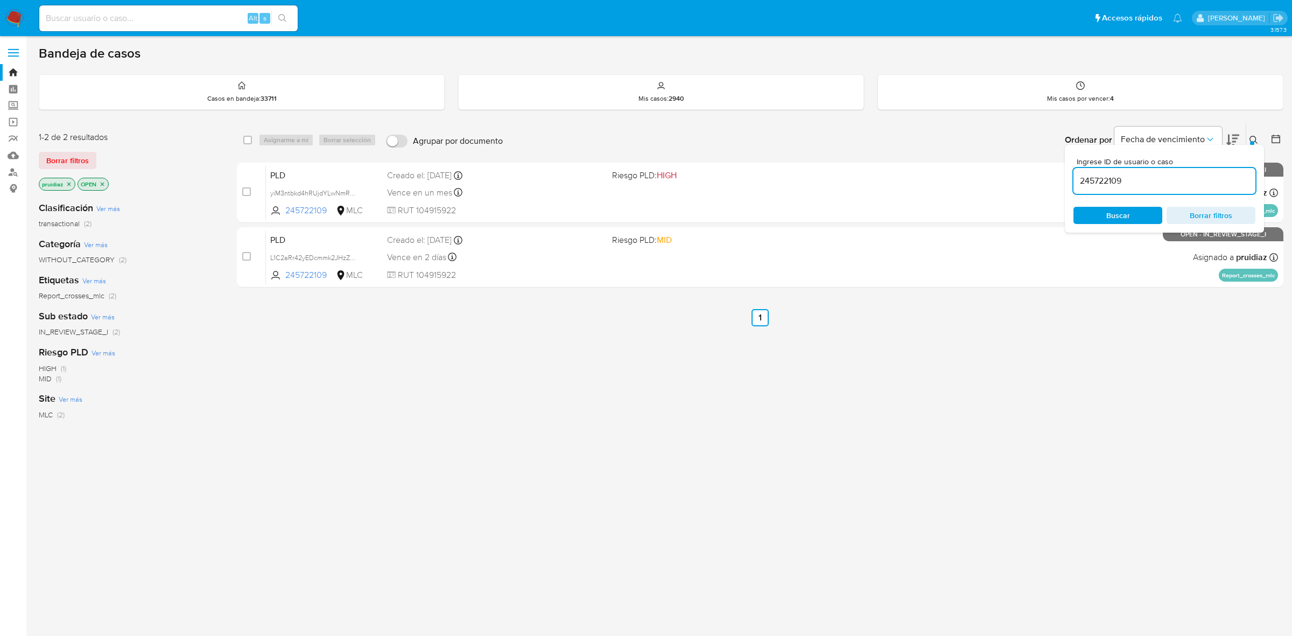
click at [1248, 135] on button at bounding box center [1256, 140] width 18 height 13
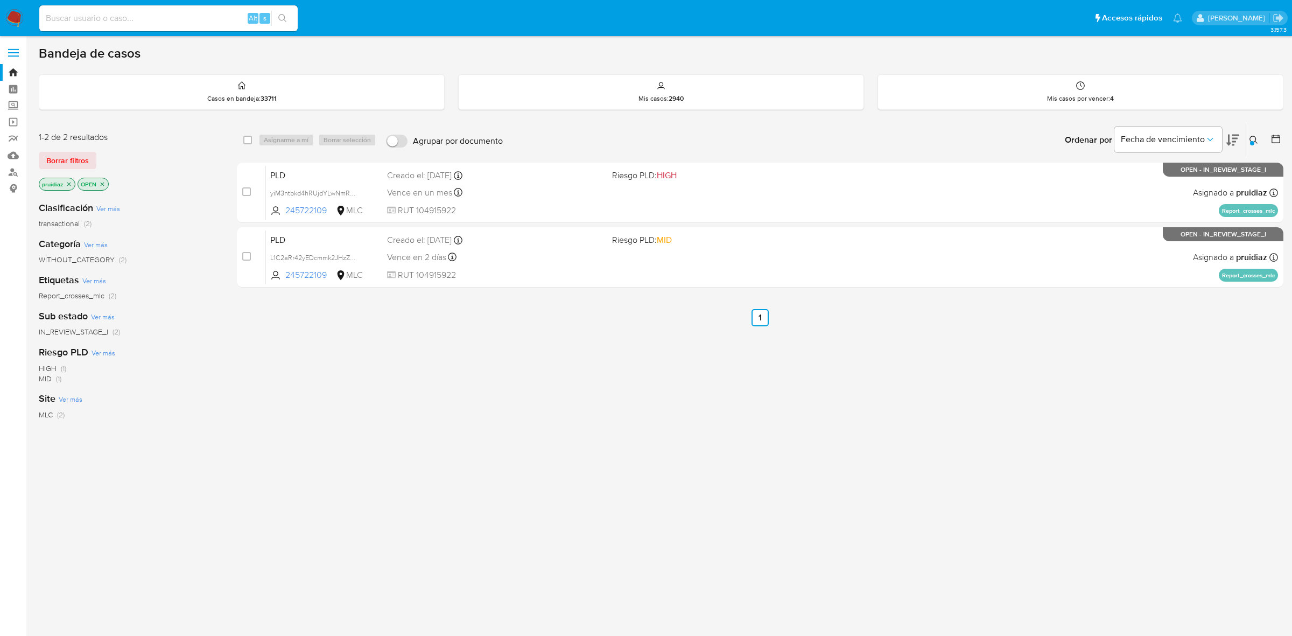
click at [15, 22] on img at bounding box center [14, 18] width 18 height 18
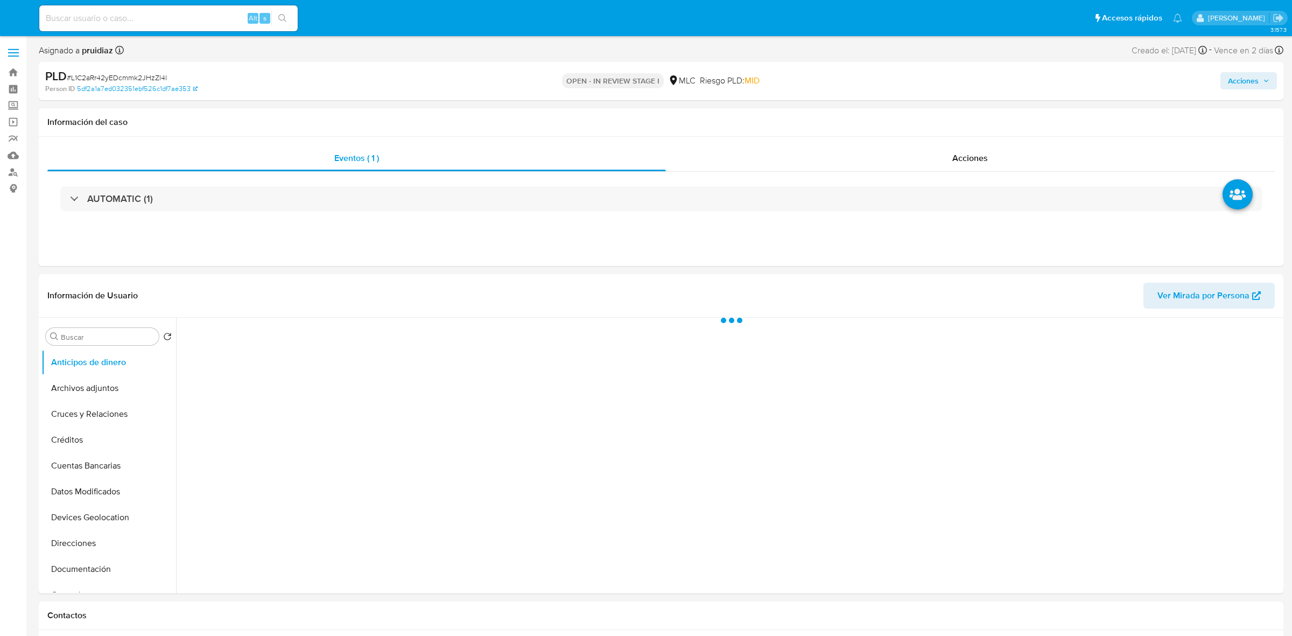
select select "10"
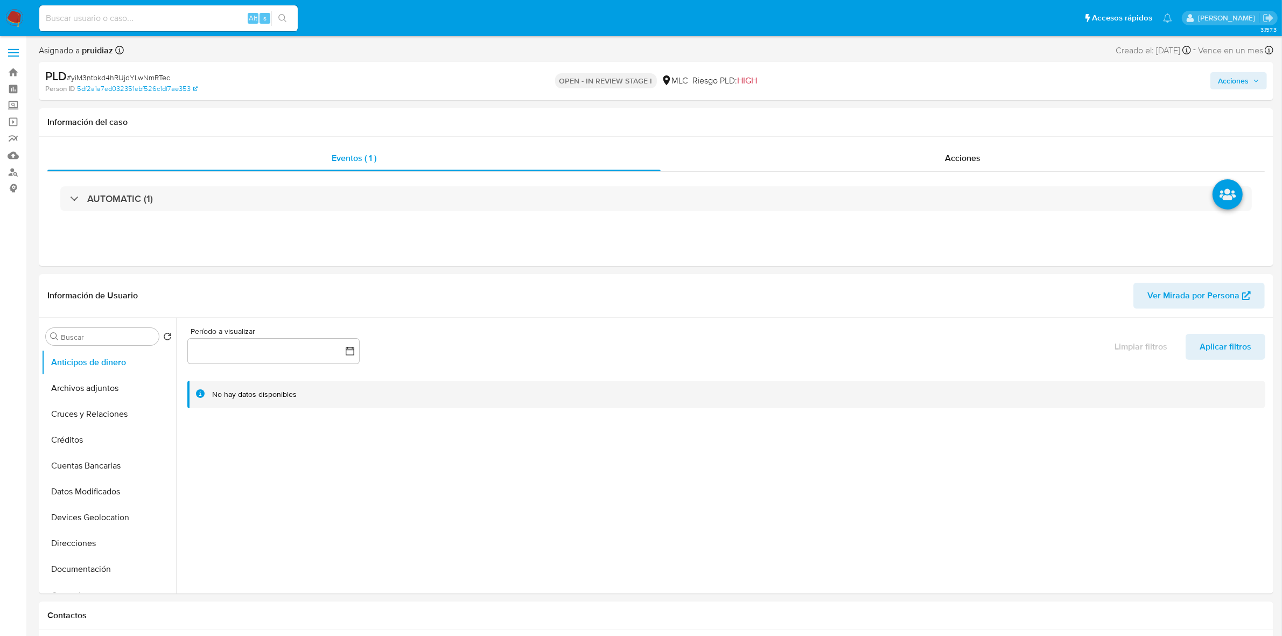
select select "10"
click at [130, 75] on span "# yiM3ntbkd4hRUjdYLwNmRTec" at bounding box center [118, 77] width 103 height 11
copy span "yiM3ntbkd4hRUjdYLwNmRTec"
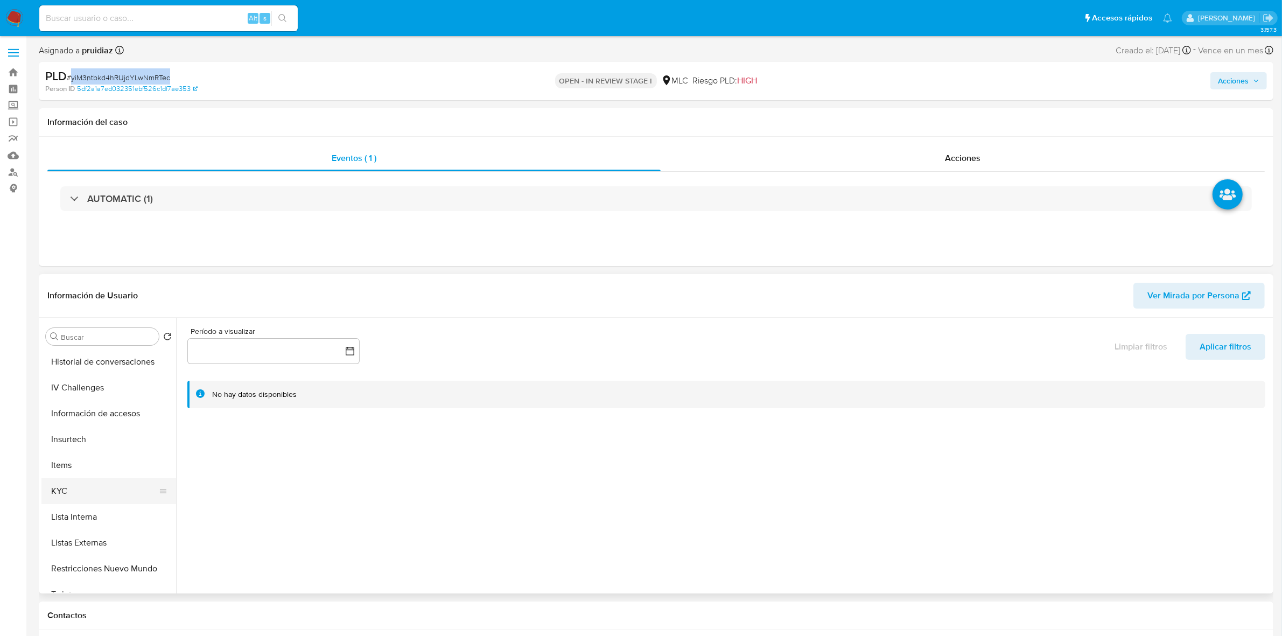
click at [65, 485] on button "KYC" at bounding box center [104, 491] width 126 height 26
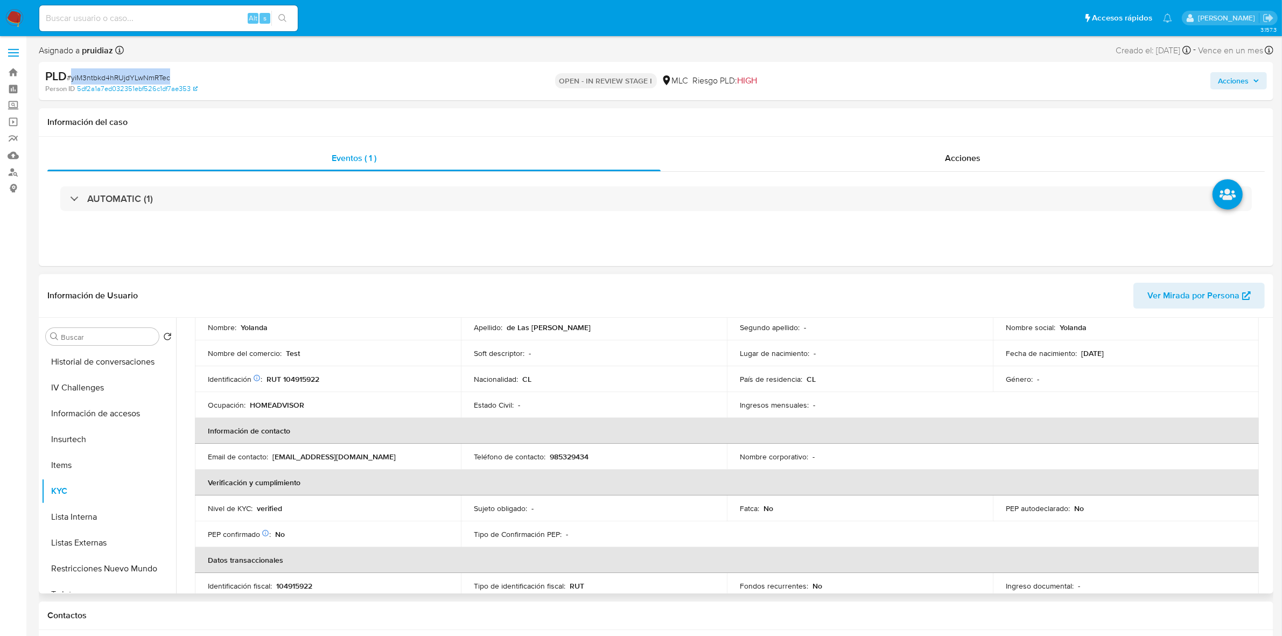
scroll to position [0, 0]
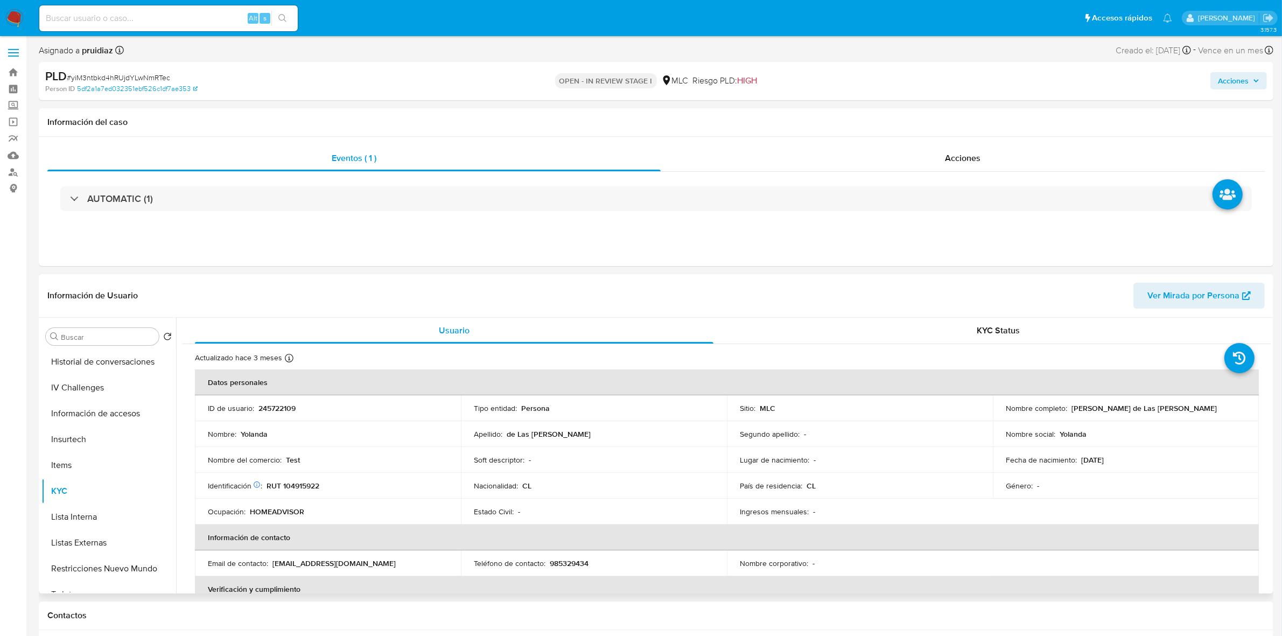
click at [309, 487] on p "RUT 104915922" at bounding box center [293, 486] width 53 height 10
copy p "104915922"
drag, startPoint x: 303, startPoint y: 491, endPoint x: 291, endPoint y: 484, distance: 14.0
click at [291, 484] on p "RUT 104915922" at bounding box center [293, 486] width 53 height 10
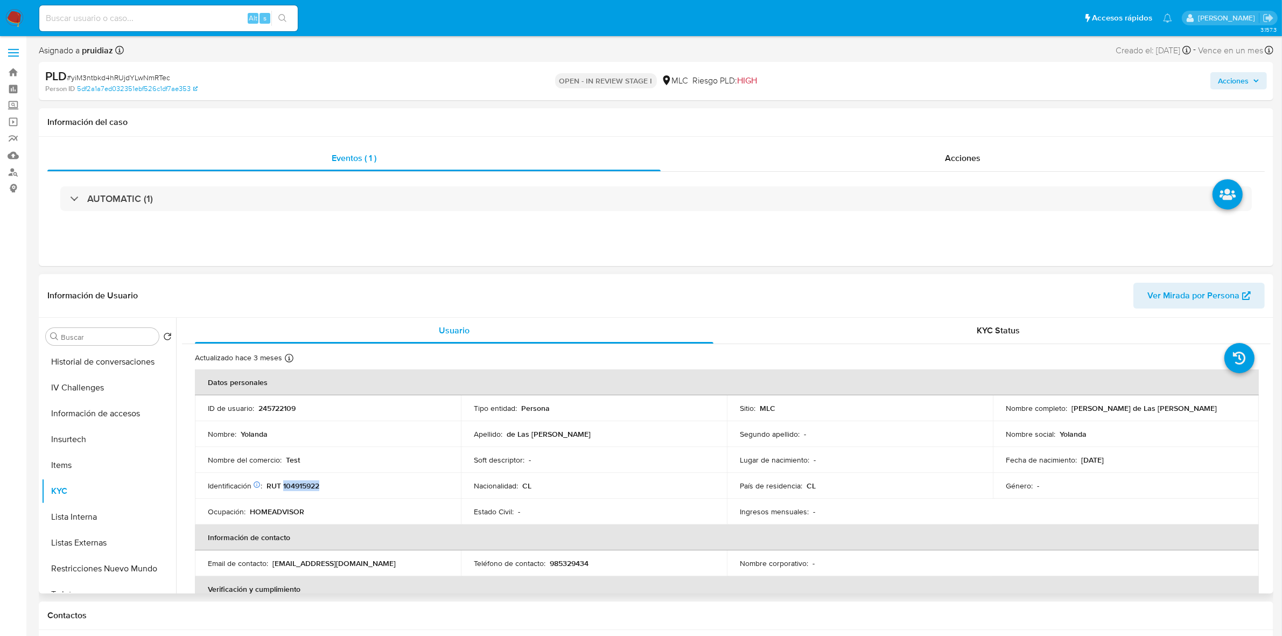
click at [291, 484] on p "RUT 104915922" at bounding box center [293, 486] width 53 height 10
copy p "104915922"
click at [99, 404] on button "Cruces y Relaciones" at bounding box center [104, 414] width 126 height 26
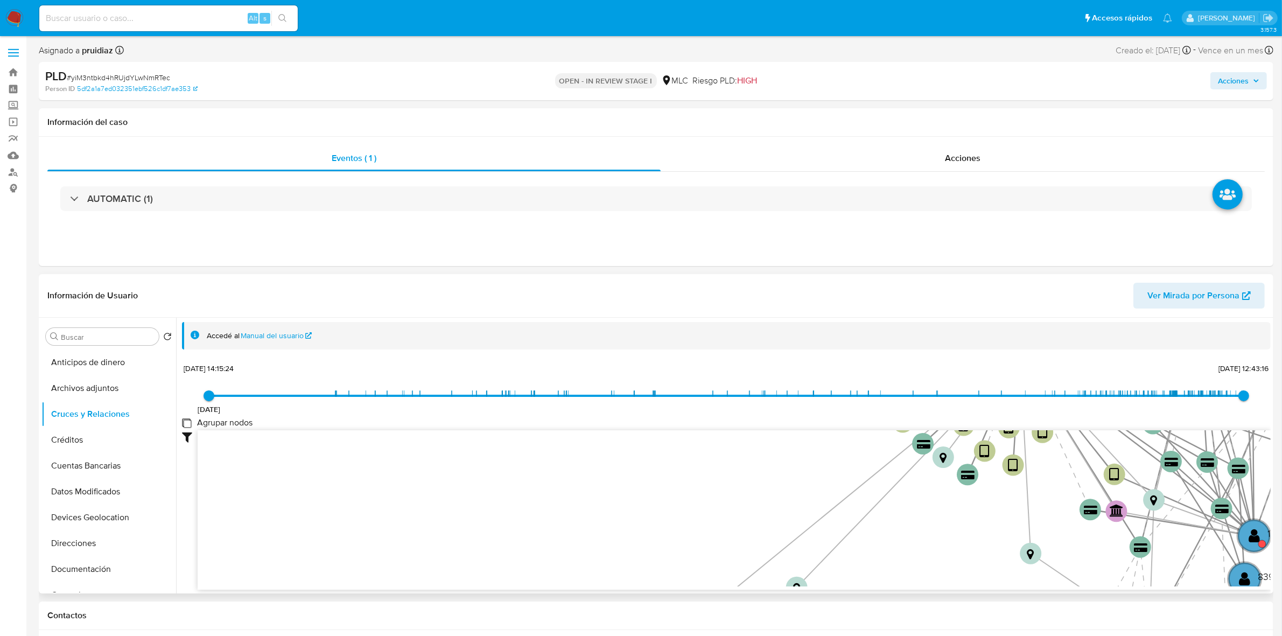
click at [183, 426] on group_nodes "Agrupar nodos" at bounding box center [186, 422] width 9 height 9
checkbox group_nodes "true"
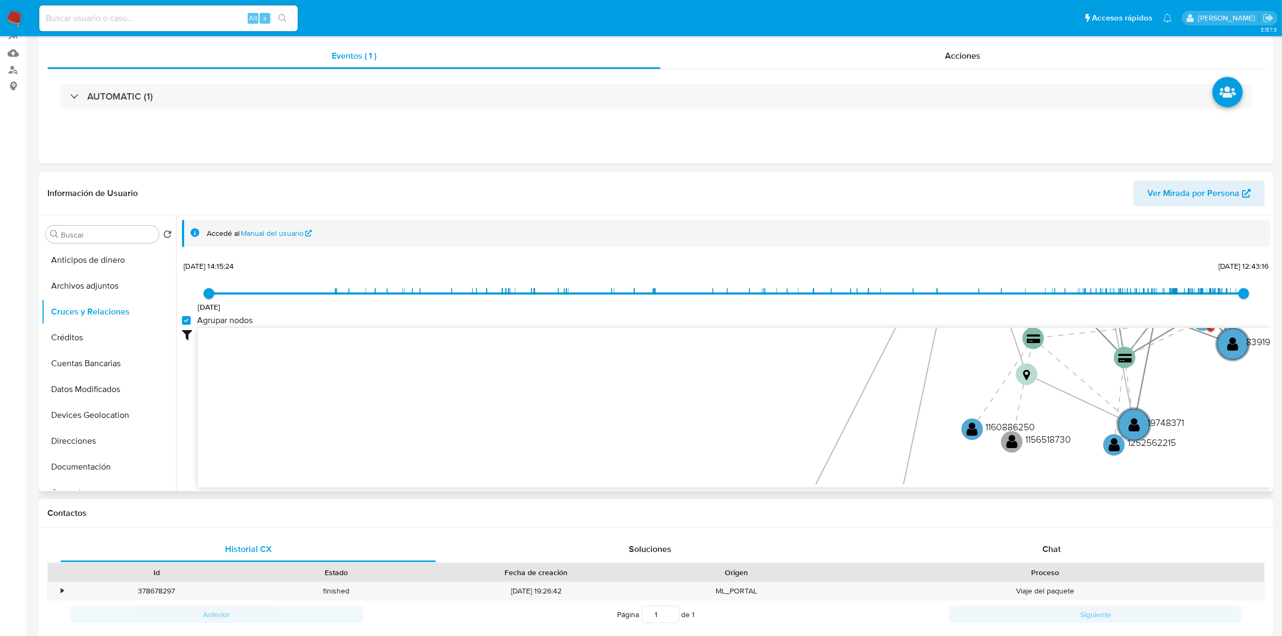
scroll to position [135, 0]
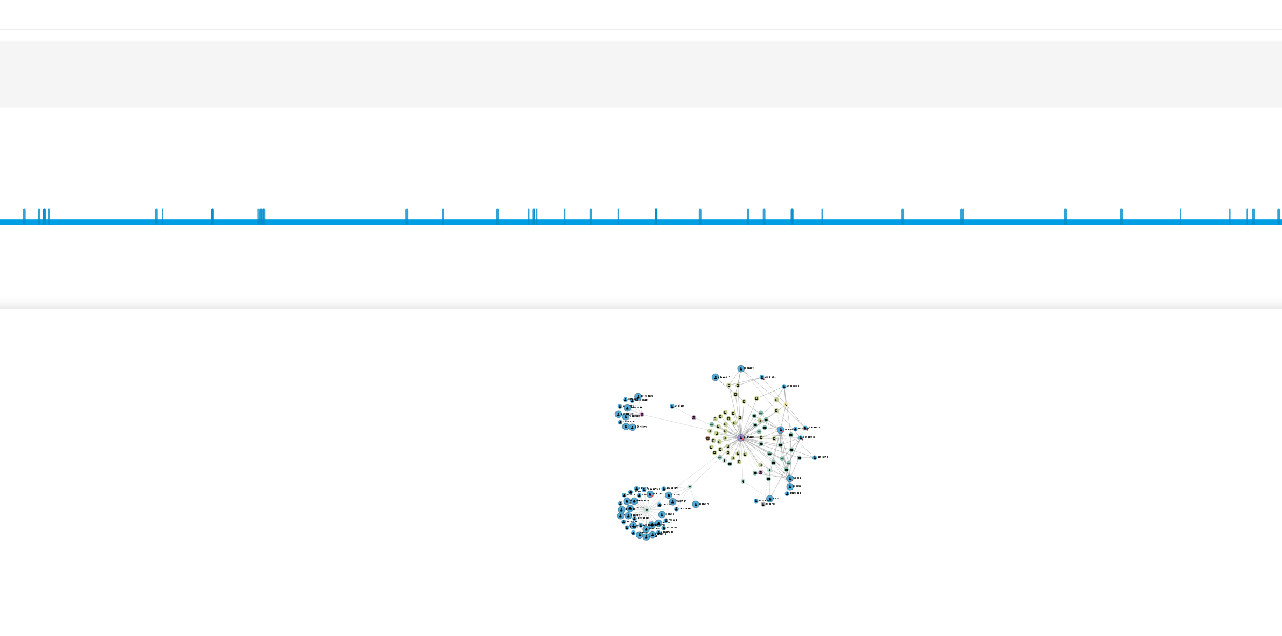
drag, startPoint x: 920, startPoint y: 222, endPoint x: 1167, endPoint y: 249, distance: 248.6
click at [1167, 249] on div "10/11/2020 10/11/2020, 14:15:24 4/9/2025, 12:43:16 Agrupar nodos Filtros Confia…" at bounding box center [726, 301] width 1089 height 229
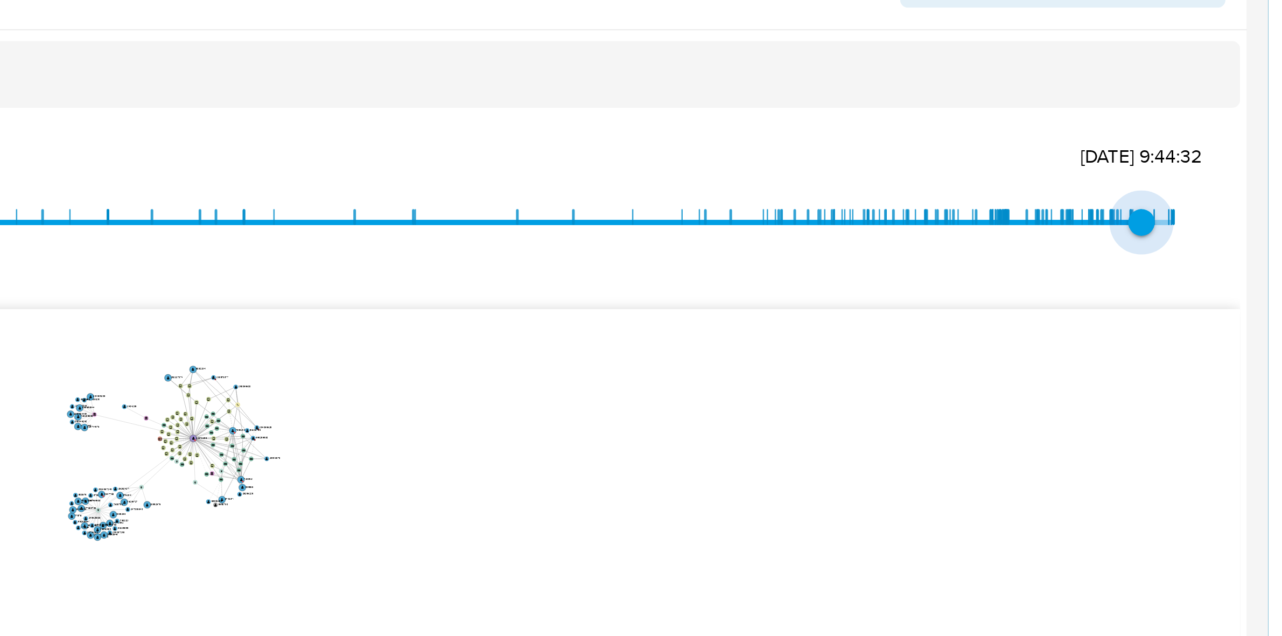
type input "1757000596000"
drag, startPoint x: 1164, startPoint y: 223, endPoint x: 1248, endPoint y: 223, distance: 84.0
click at [1248, 223] on span "4/9/2025, 12:43:16" at bounding box center [1244, 222] width 11 height 11
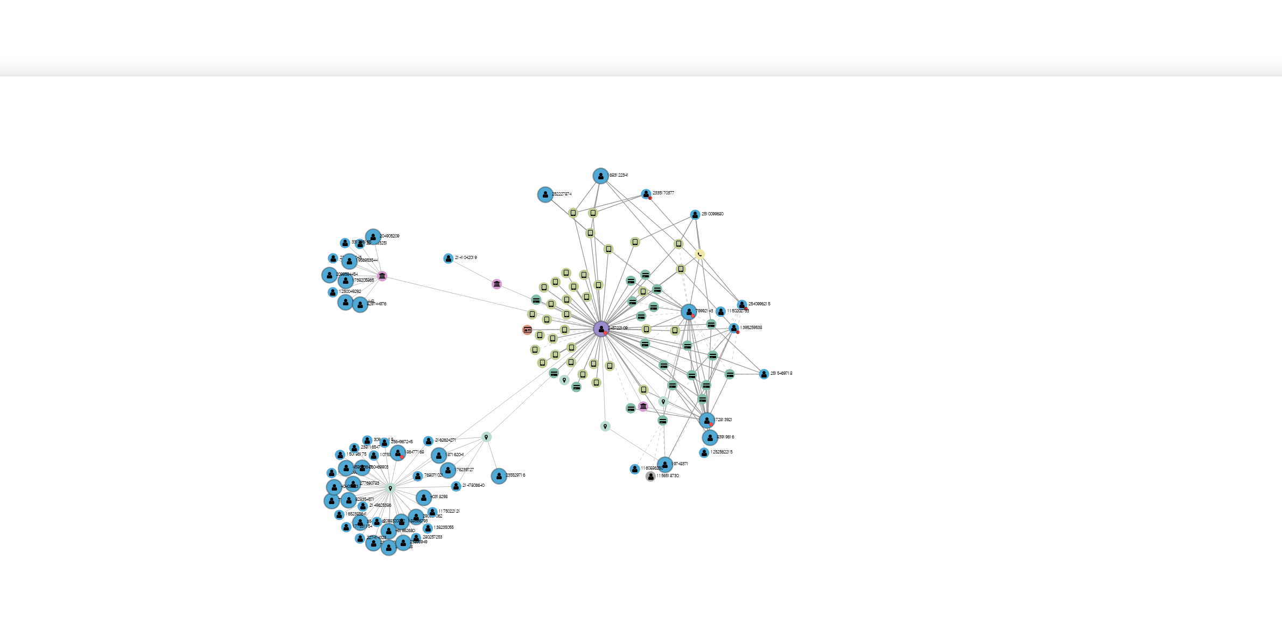
drag, startPoint x: 922, startPoint y: 299, endPoint x: 928, endPoint y: 309, distance: 11.4
click at [928, 309] on icon "device-638fde4008813b0018435ede  user-245722109  245722109 user-79992143  79…" at bounding box center [734, 335] width 1073 height 156
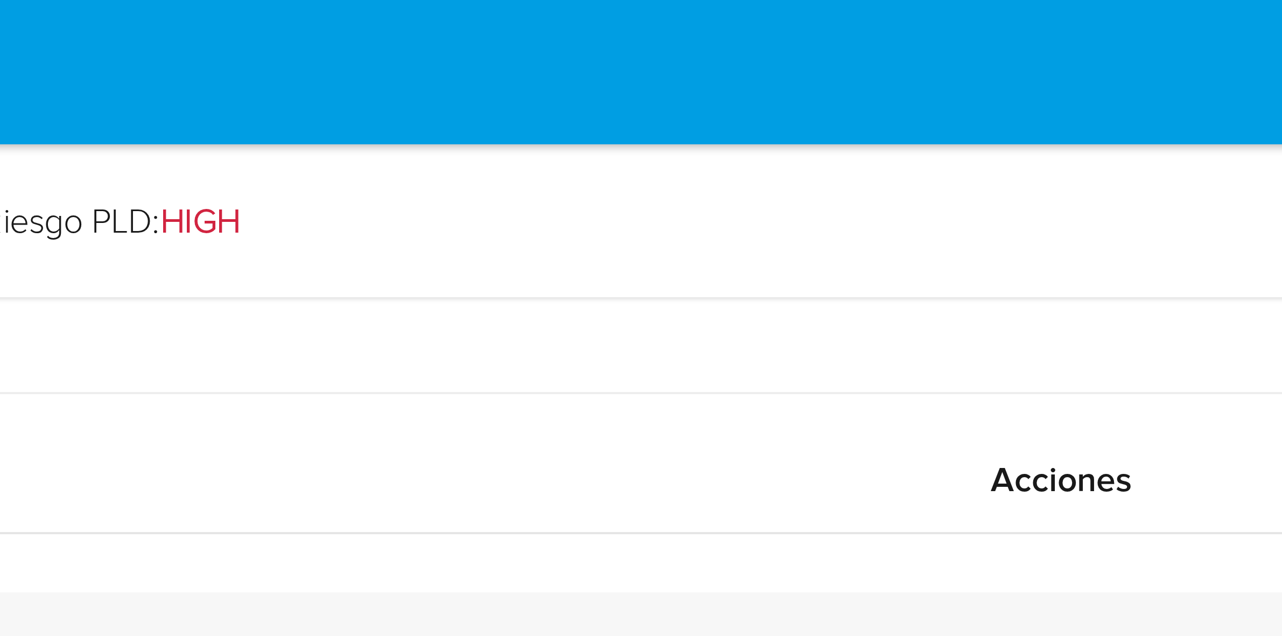
drag, startPoint x: 1019, startPoint y: 249, endPoint x: 1012, endPoint y: -5, distance: 254.3
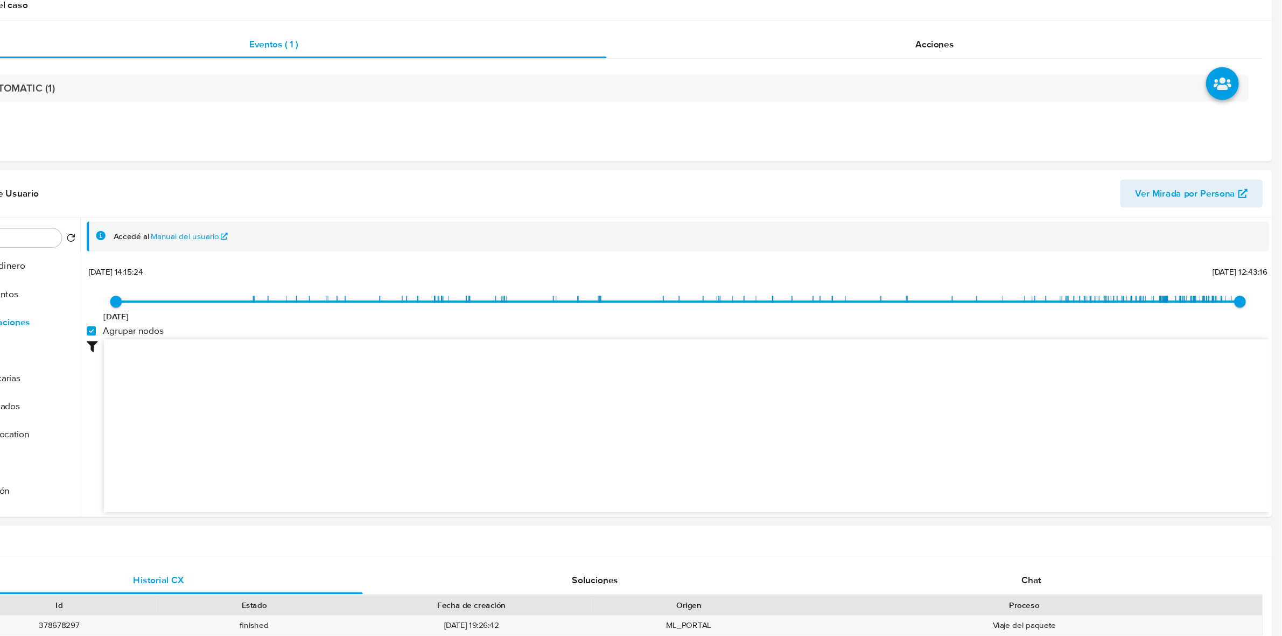
scroll to position [321, 0]
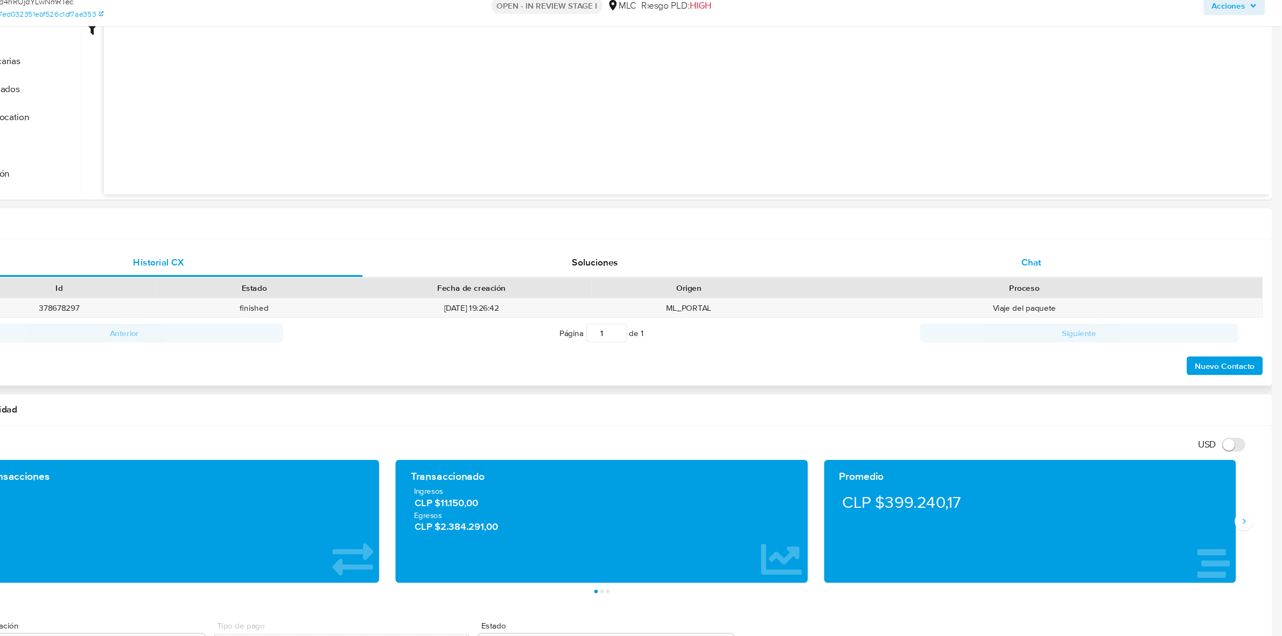
click at [1061, 292] on span "Chat" at bounding box center [1052, 292] width 18 height 12
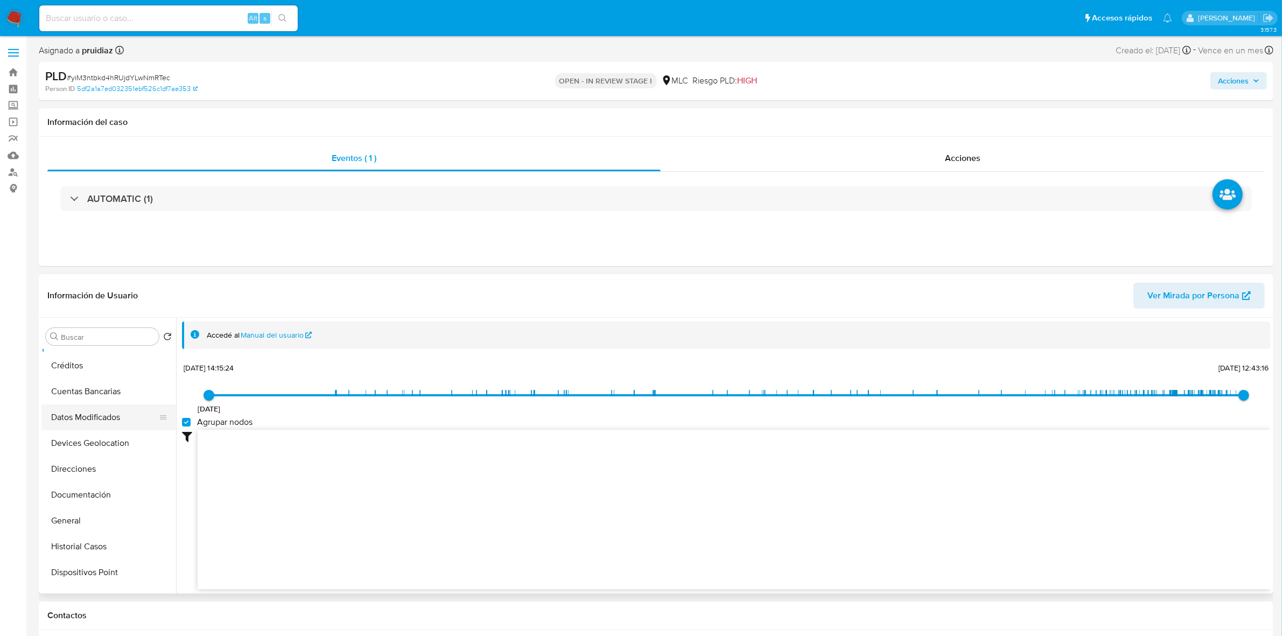
scroll to position [135, 0]
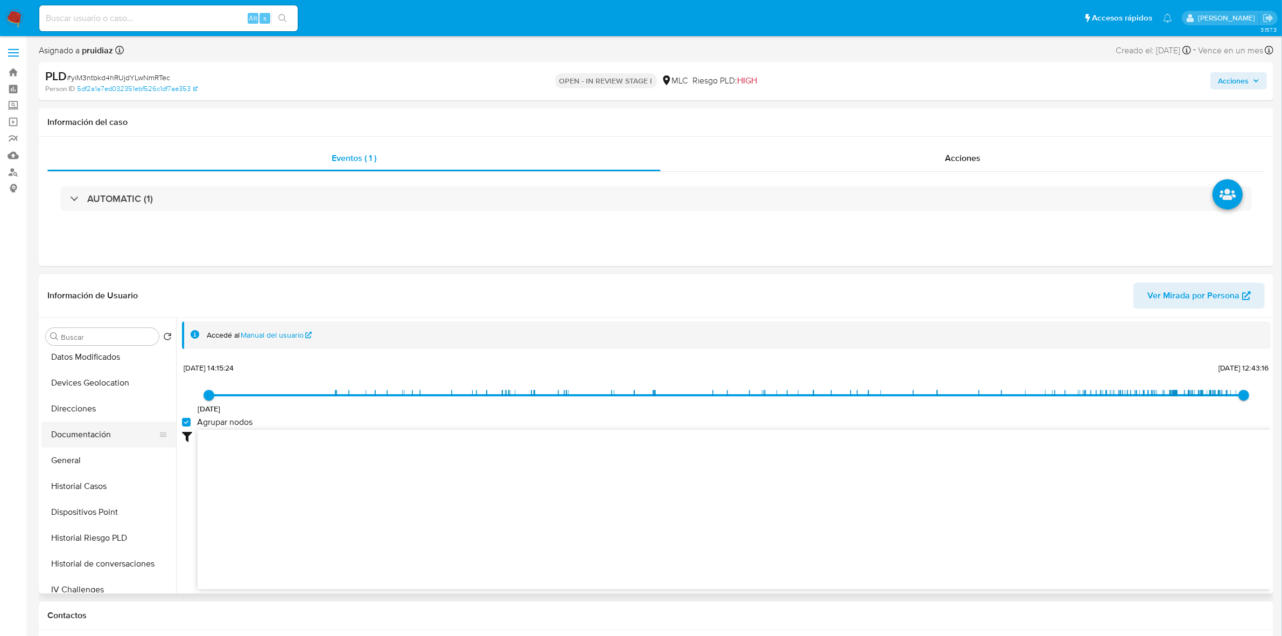
click at [85, 440] on button "Documentación" at bounding box center [104, 435] width 126 height 26
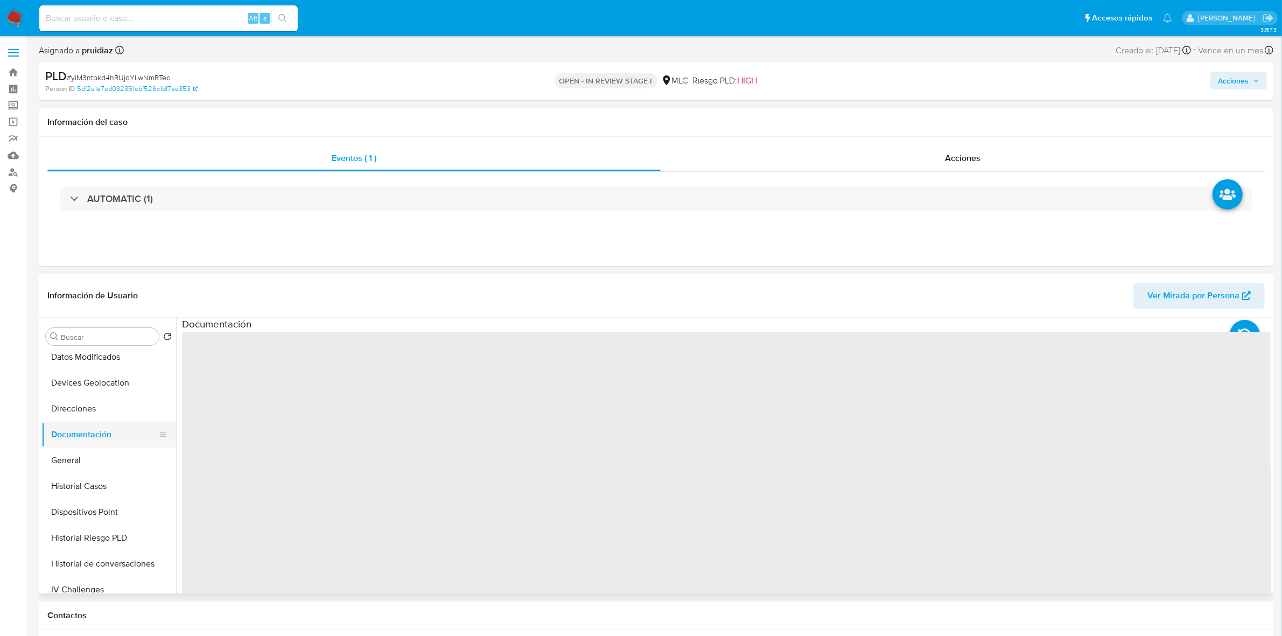
scroll to position [0, 0]
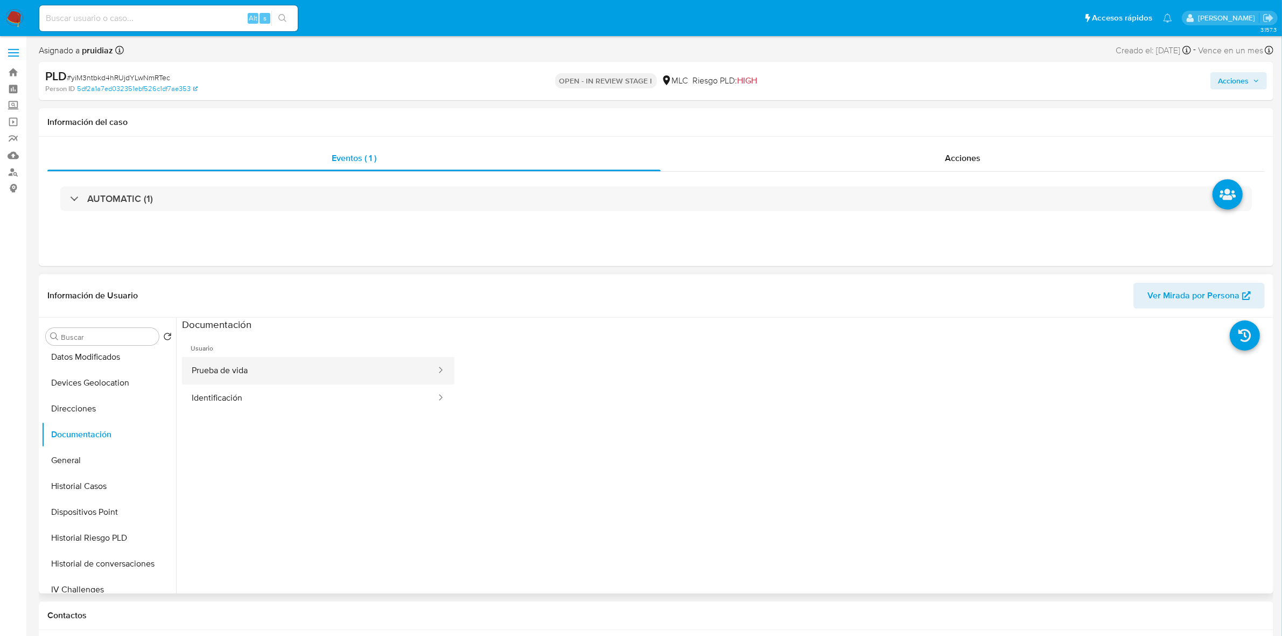
click at [265, 365] on button "Prueba de vida" at bounding box center [309, 370] width 255 height 27
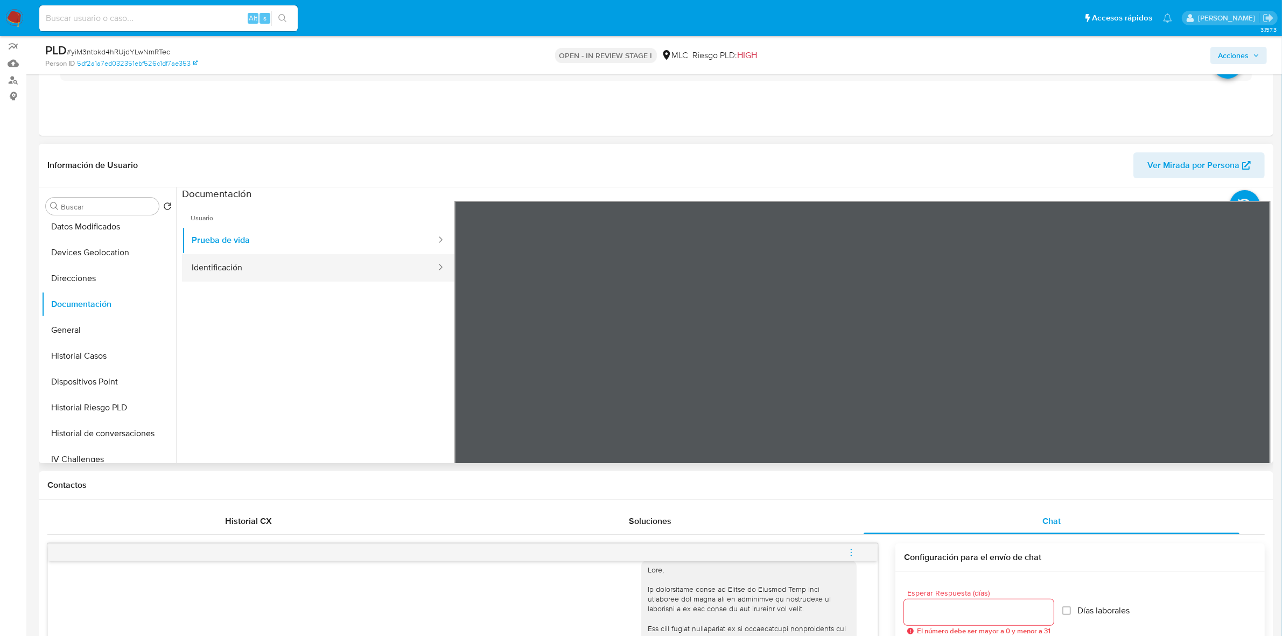
scroll to position [135, 0]
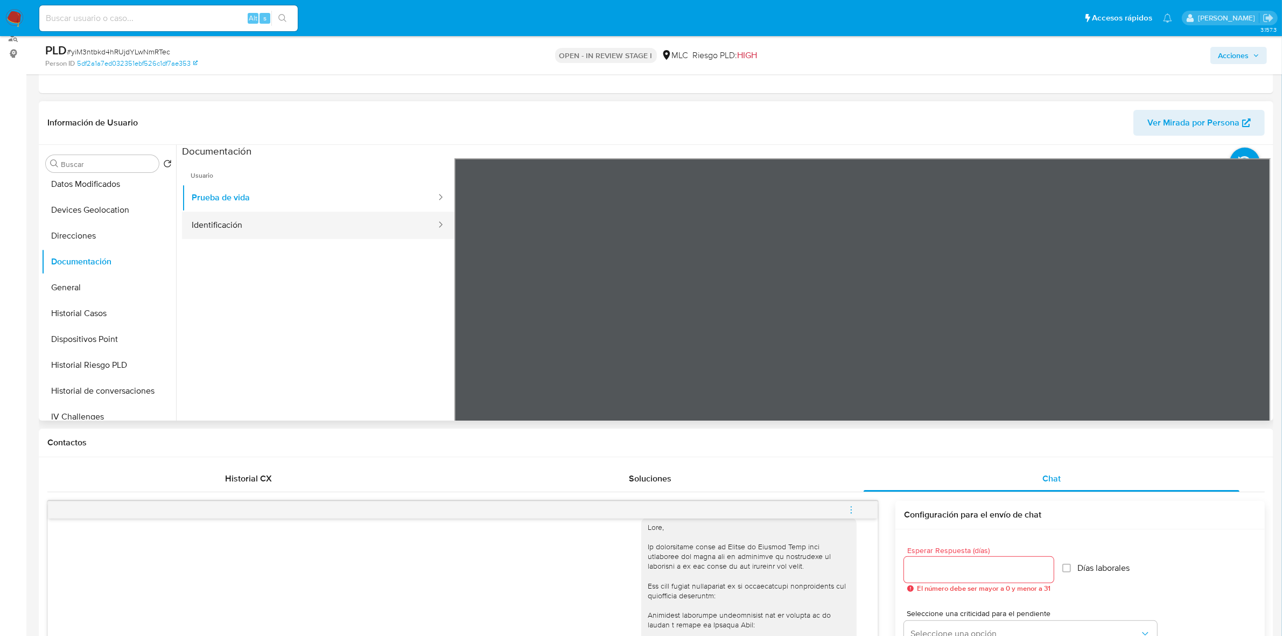
click at [235, 226] on button "Identificación" at bounding box center [309, 225] width 255 height 27
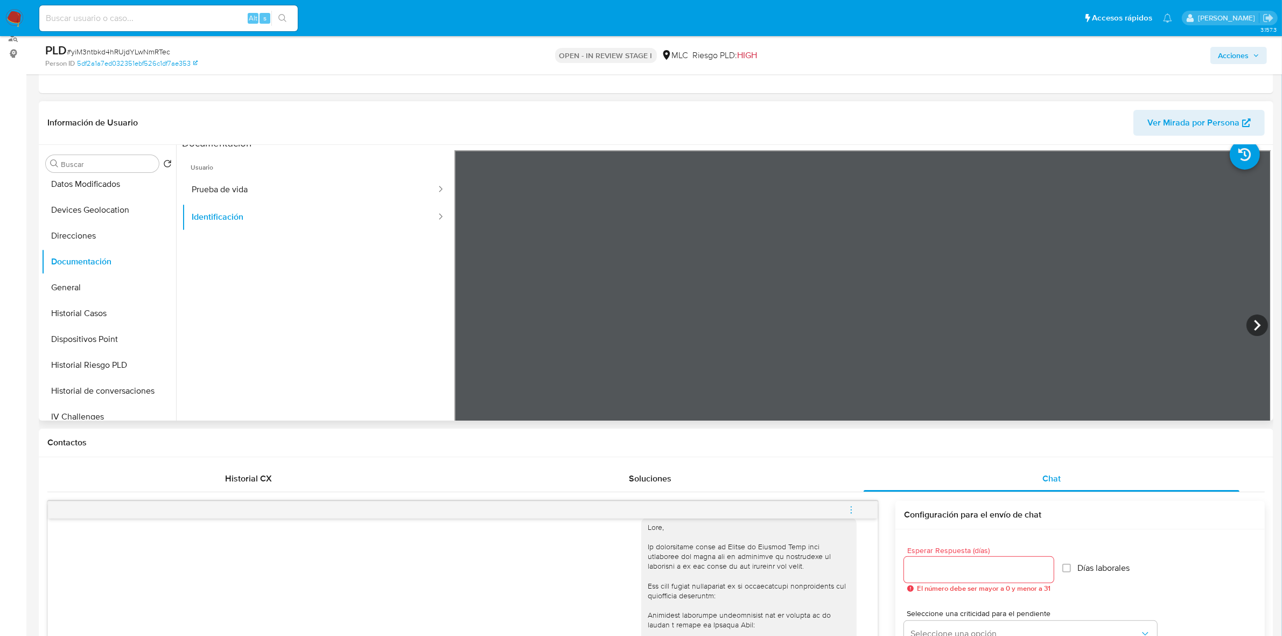
scroll to position [0, 0]
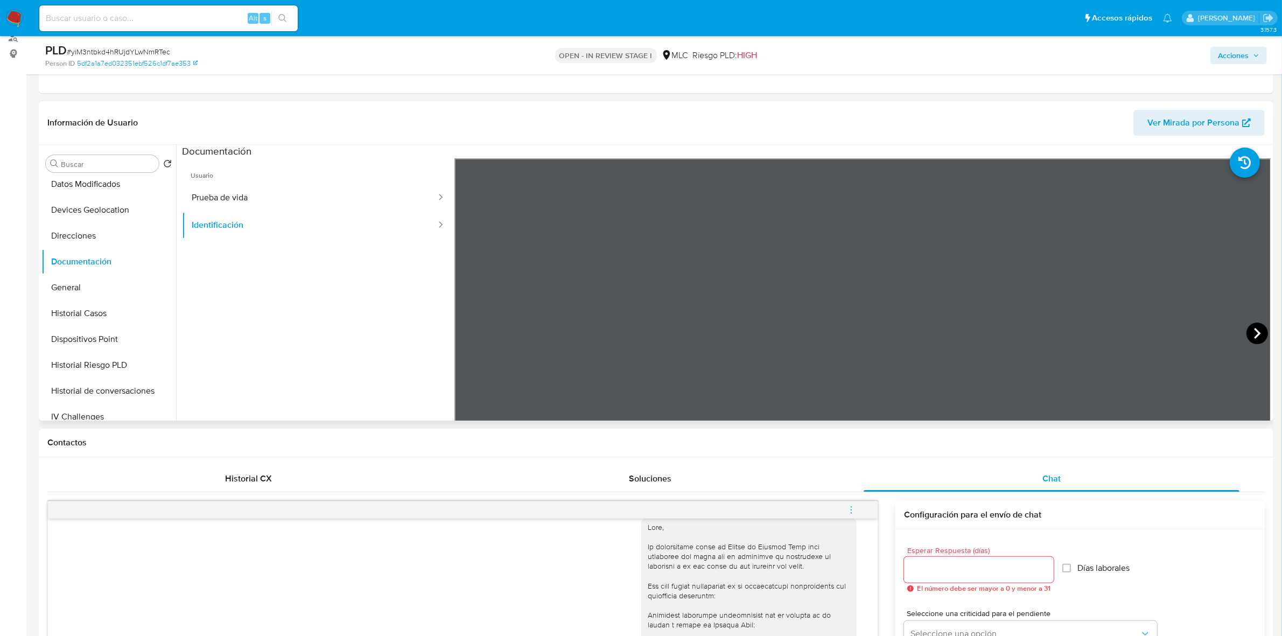
click at [1247, 336] on icon at bounding box center [1258, 334] width 22 height 22
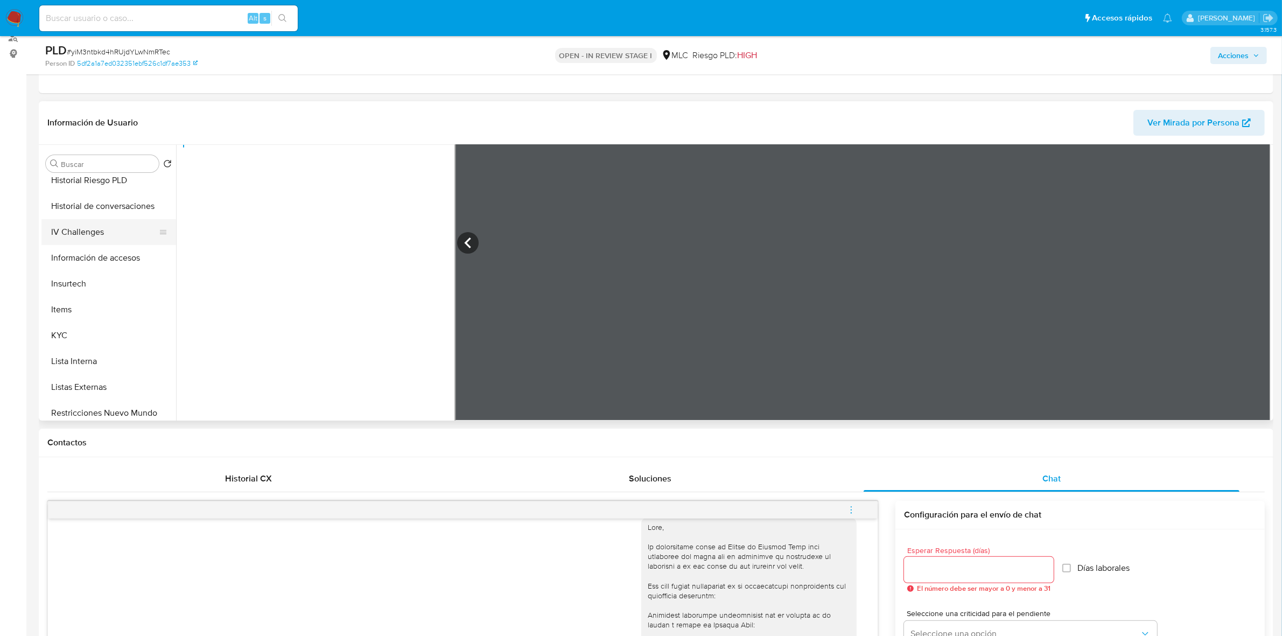
scroll to position [337, 0]
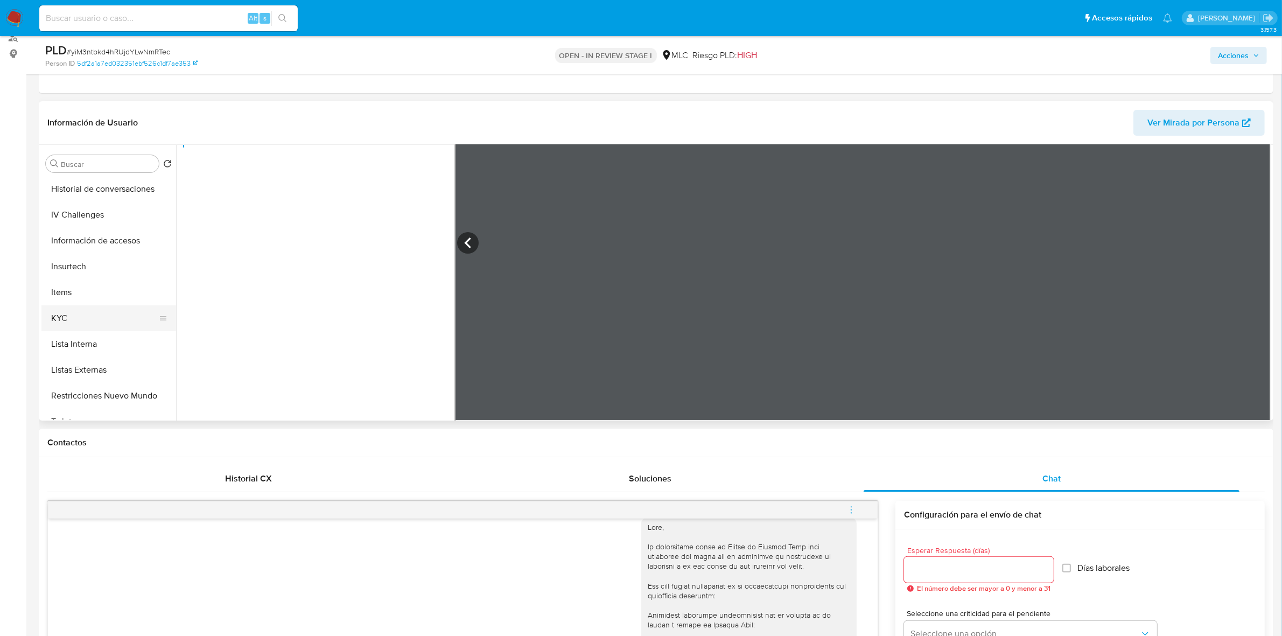
click at [55, 325] on button "KYC" at bounding box center [104, 318] width 126 height 26
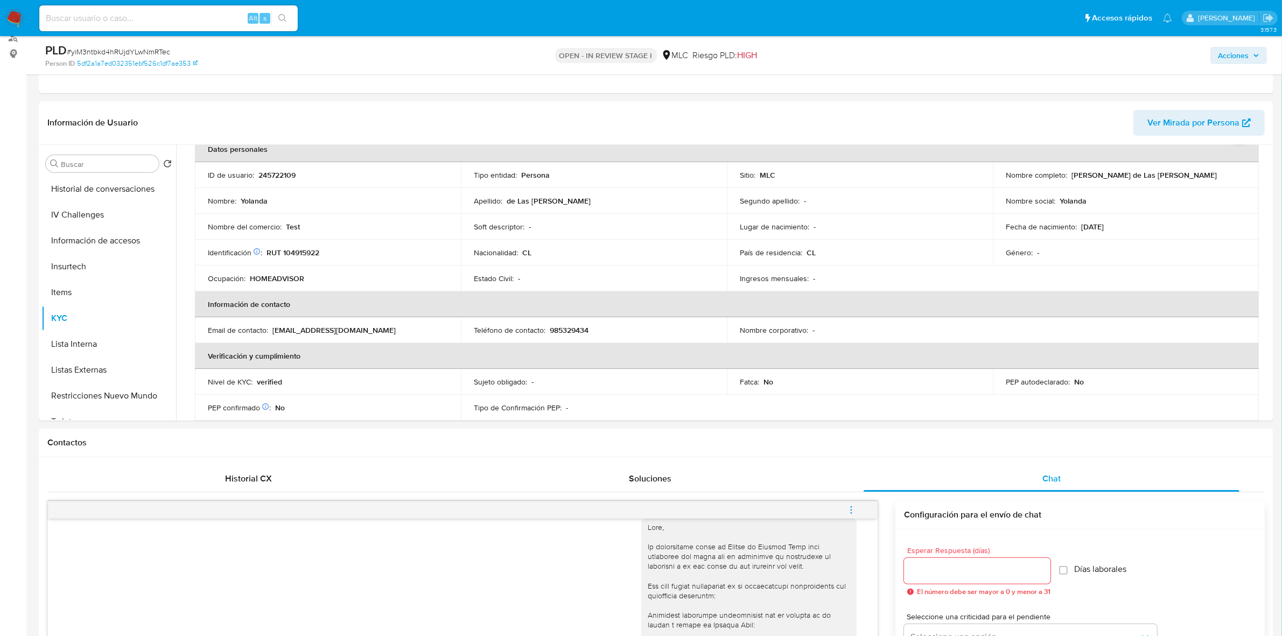
scroll to position [0, 0]
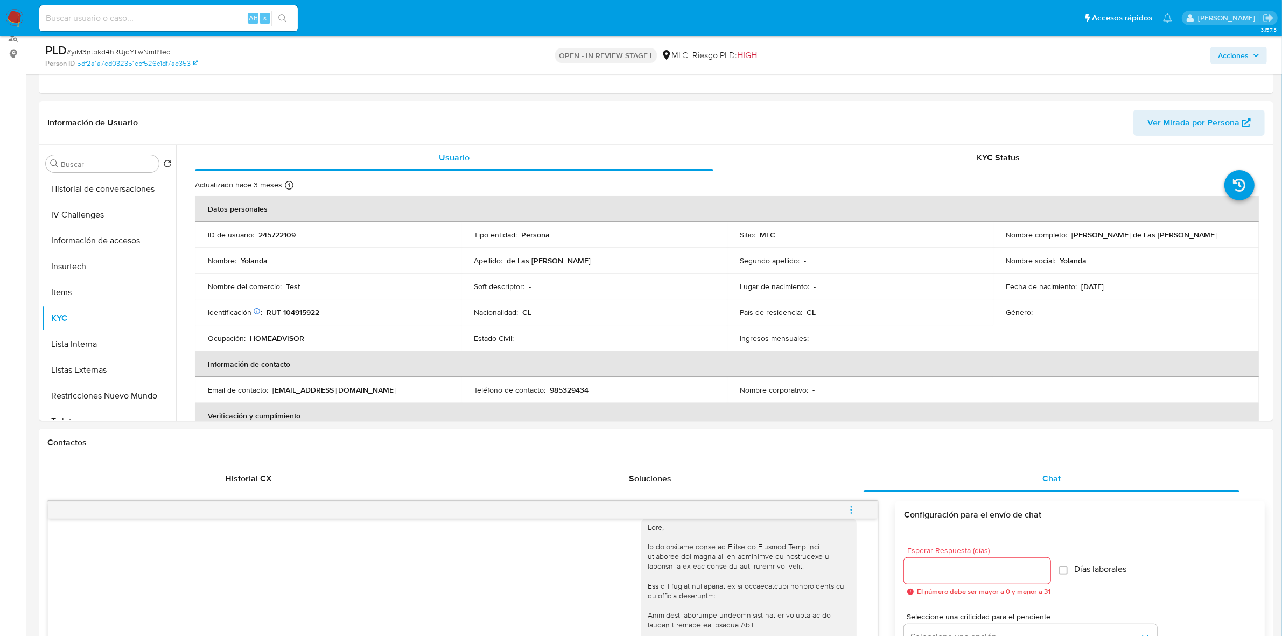
drag, startPoint x: 1235, startPoint y: 233, endPoint x: 1068, endPoint y: 239, distance: 167.0
click at [1068, 239] on div "Nombre completo : Yolanda de Las Mercedes Maldonado Ahumada" at bounding box center [1126, 235] width 240 height 10
copy p "Yolanda de Las Mercedes Maldonado Ahumada"
click at [298, 308] on p "RUT 104915922" at bounding box center [293, 312] width 53 height 10
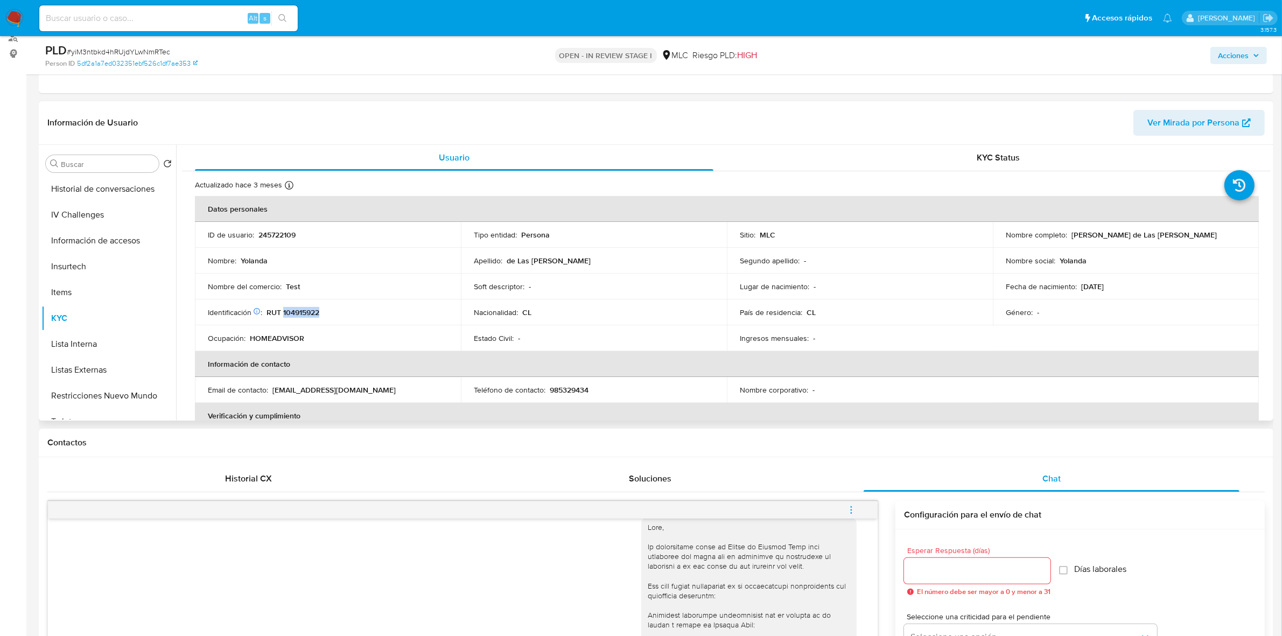
copy p "104915922"
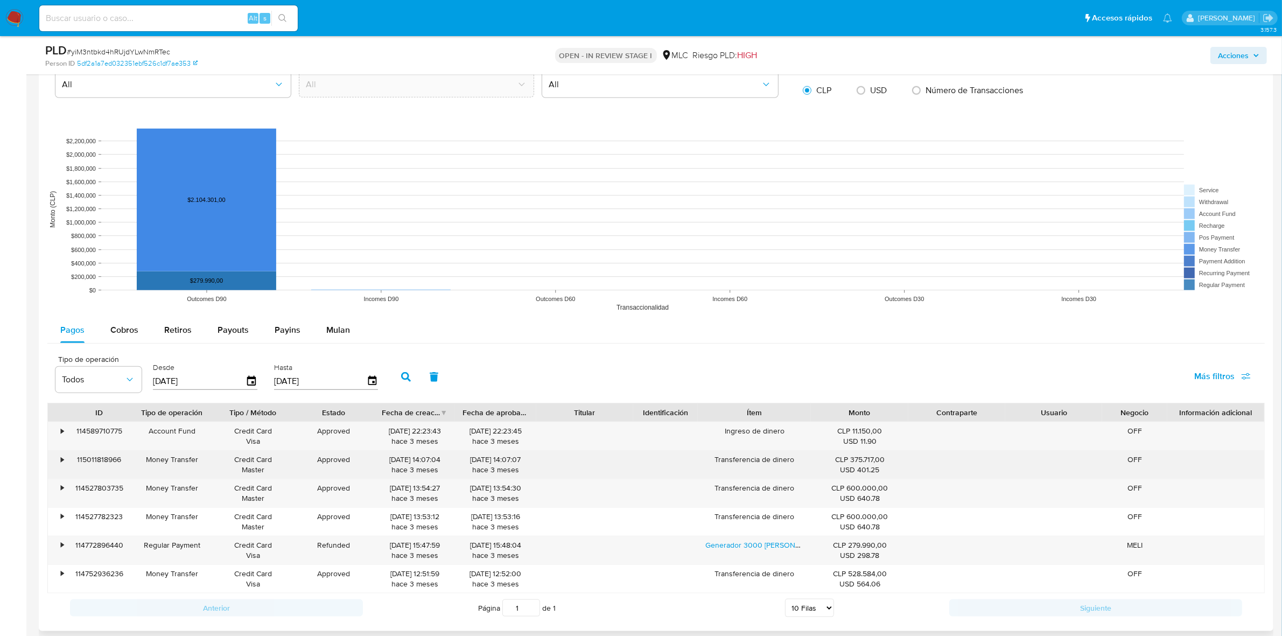
scroll to position [1414, 0]
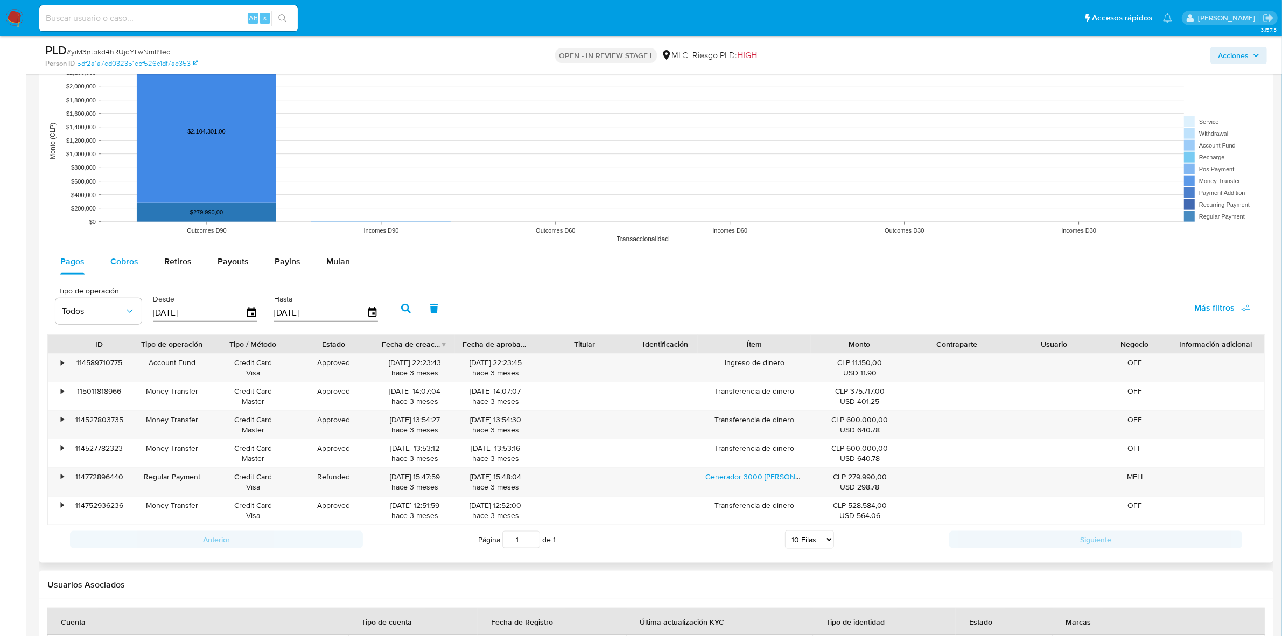
click at [130, 265] on span "Cobros" at bounding box center [124, 261] width 28 height 12
select select "10"
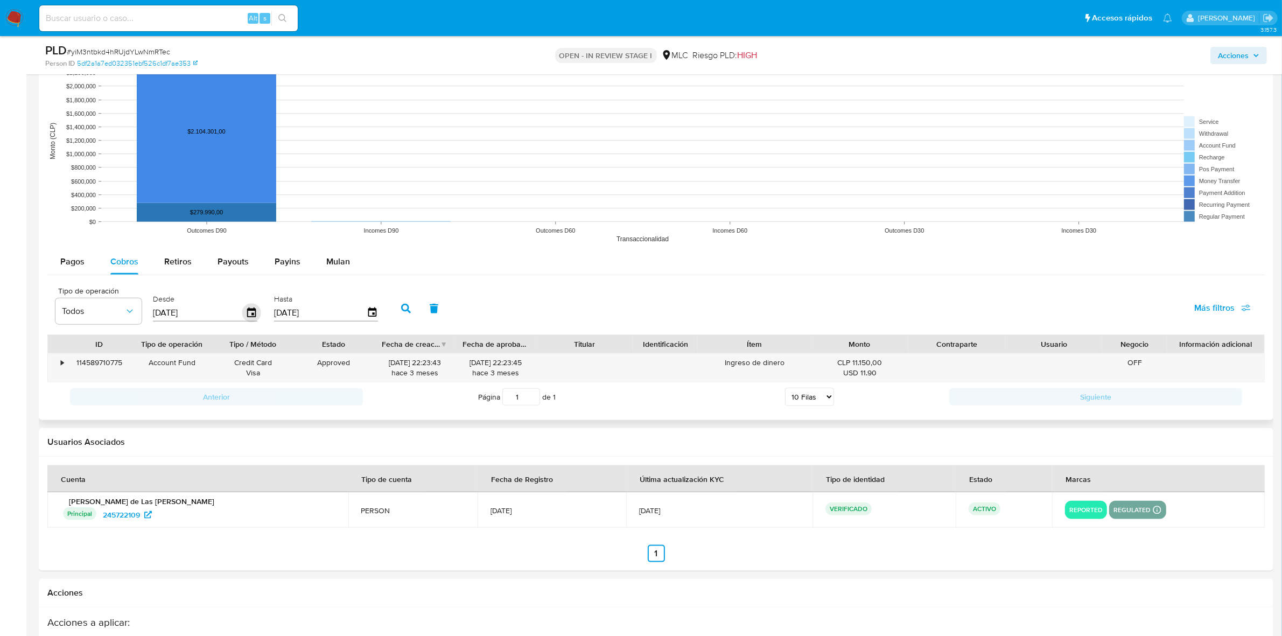
click at [243, 314] on icon "button" at bounding box center [251, 313] width 19 height 19
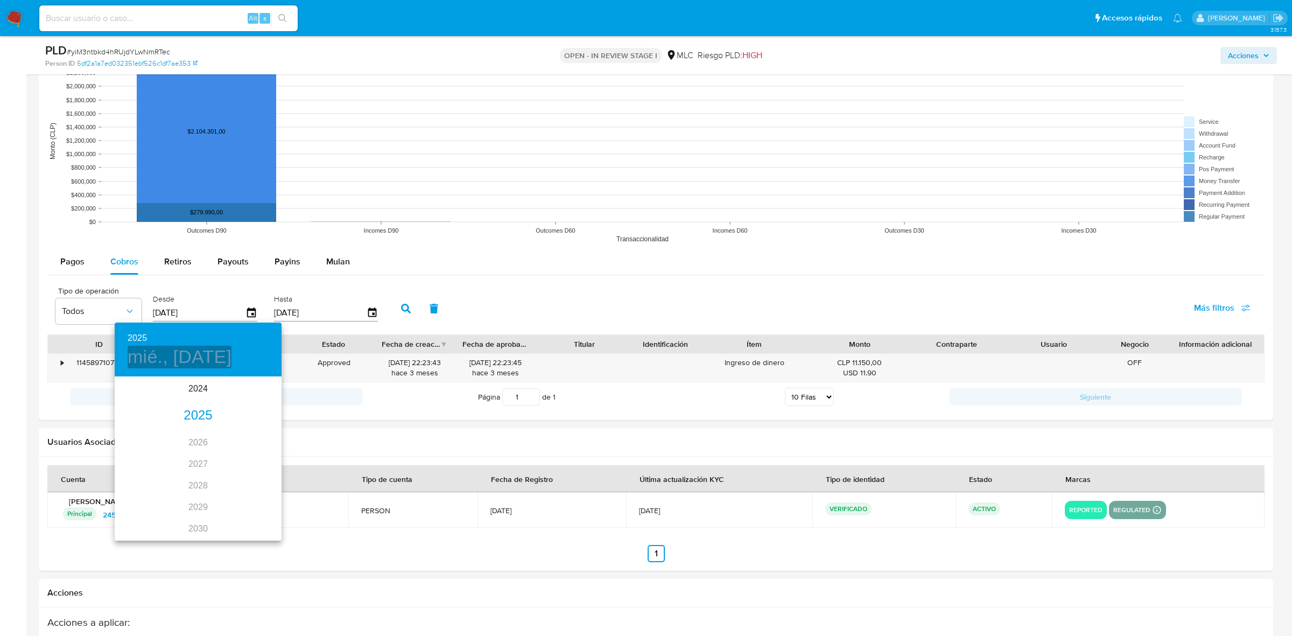
click at [188, 355] on h4 "mié., jun. 11" at bounding box center [180, 357] width 104 height 23
click at [129, 383] on button "button" at bounding box center [128, 392] width 26 height 26
click at [273, 395] on icon "button" at bounding box center [268, 392] width 13 height 13
click at [193, 432] on span "1" at bounding box center [197, 433] width 19 height 11
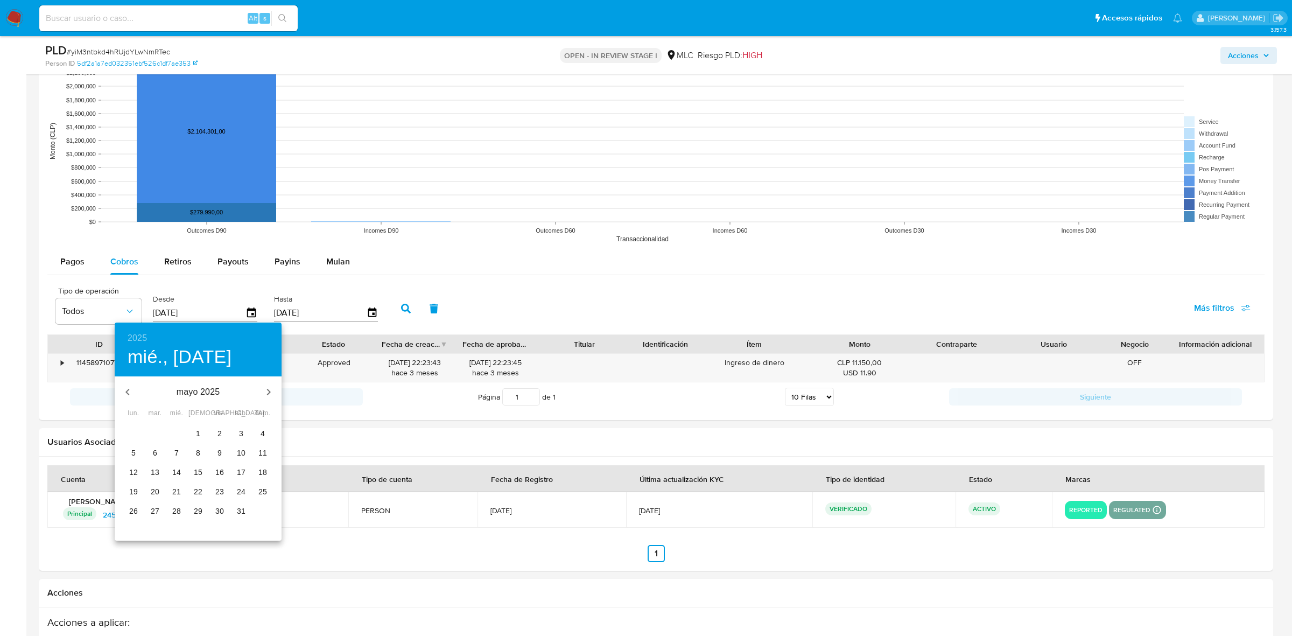
type input "01/05/2025"
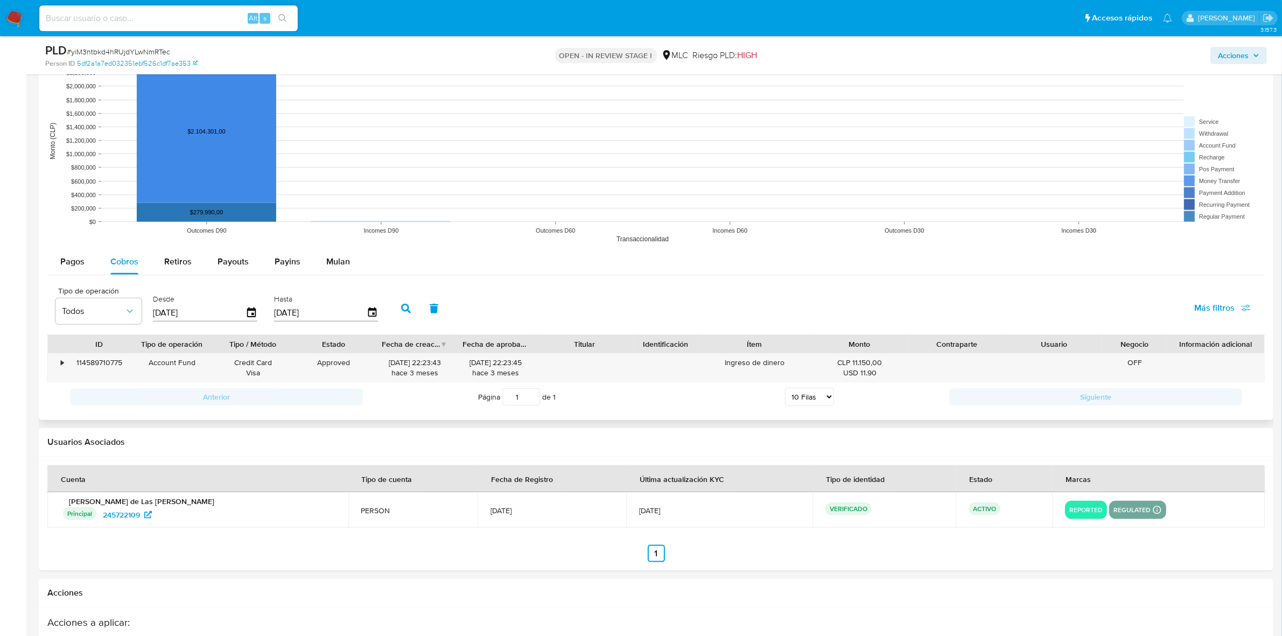
click at [407, 310] on icon "button" at bounding box center [406, 309] width 10 height 10
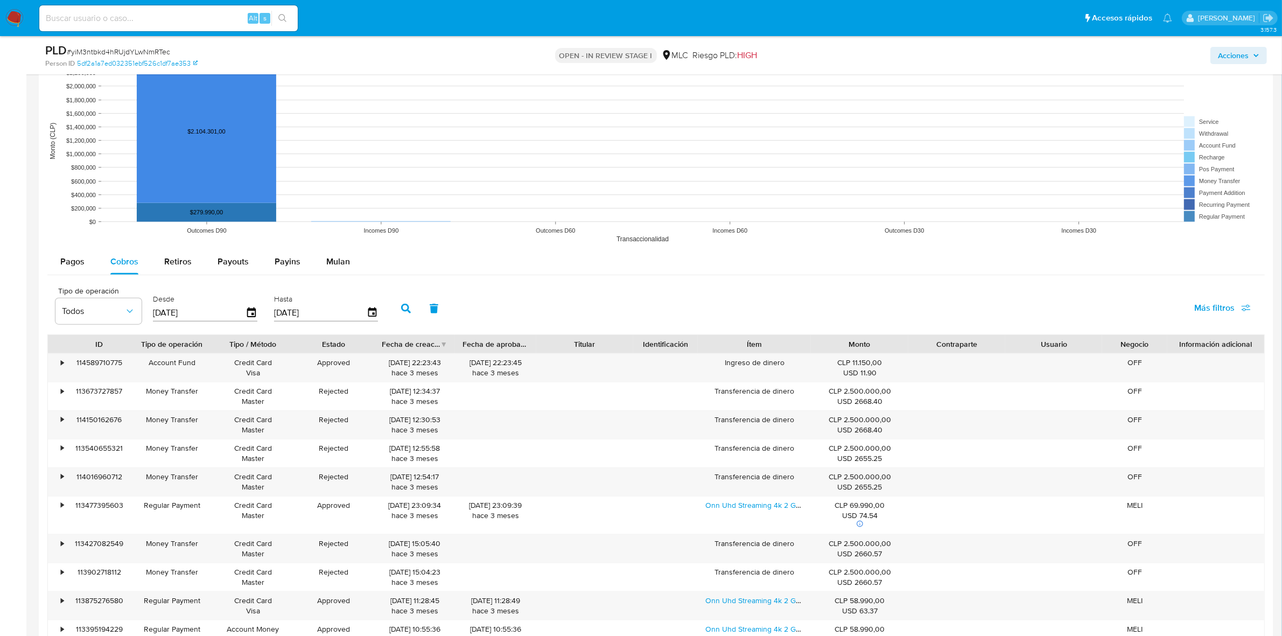
click at [1207, 317] on span "Más filtros" at bounding box center [1214, 308] width 40 height 26
click at [1132, 423] on span "Contraparte" at bounding box center [1133, 424] width 45 height 11
click at [1105, 423] on input "Contraparte" at bounding box center [1100, 424] width 9 height 9
checkbox input "true"
click at [491, 310] on div "Tipo de operación Todos Desde 01/05/2025 Hasta 08/09/2025 Contraparte Todos" at bounding box center [273, 307] width 446 height 43
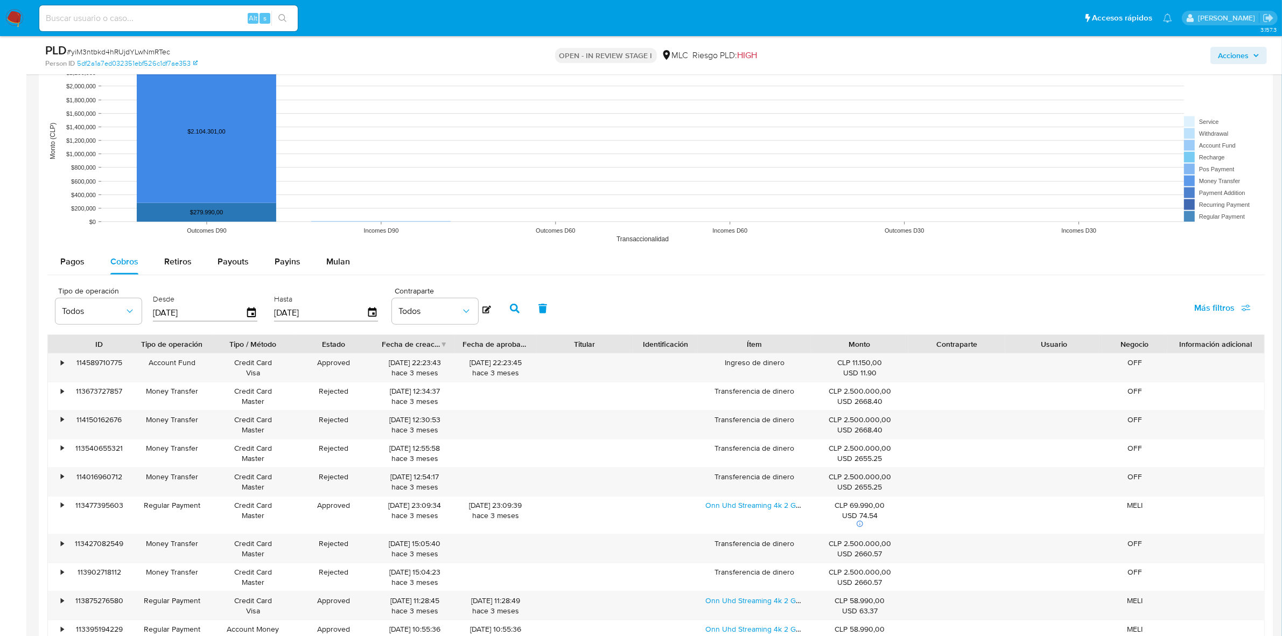
click at [485, 310] on icon at bounding box center [487, 310] width 9 height 8
click at [436, 321] on div at bounding box center [445, 309] width 106 height 26
click at [439, 306] on input at bounding box center [445, 309] width 106 height 14
paste input "172813921"
type input "172813921"
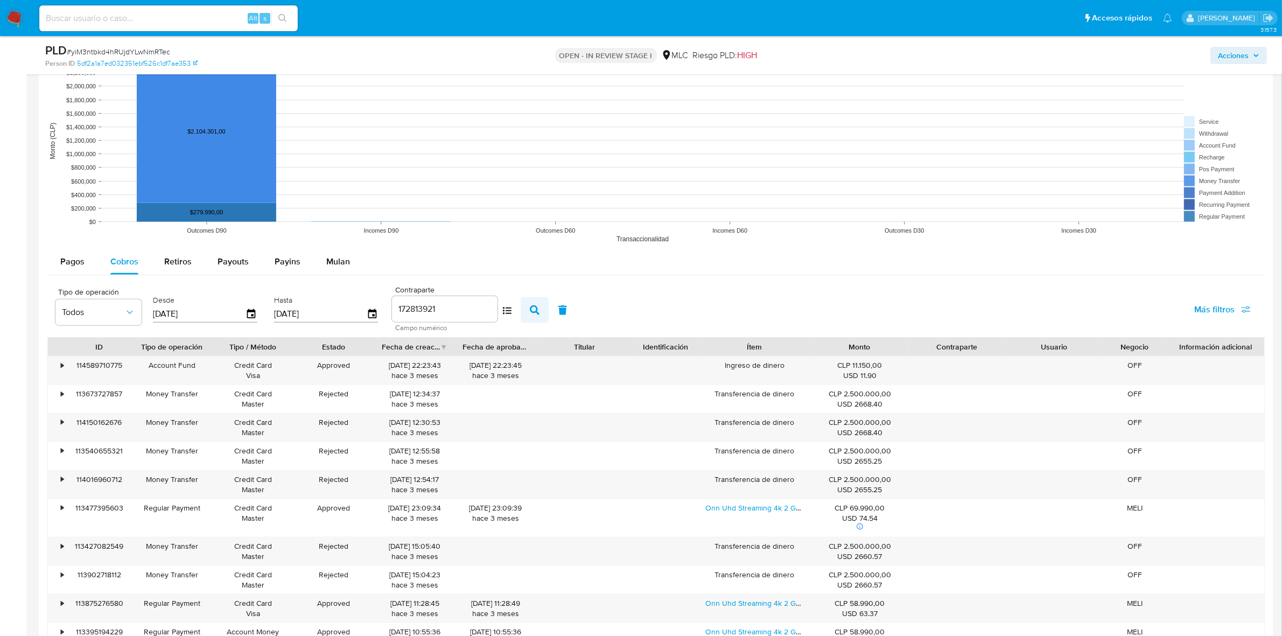
click at [528, 316] on button "button" at bounding box center [535, 310] width 28 height 26
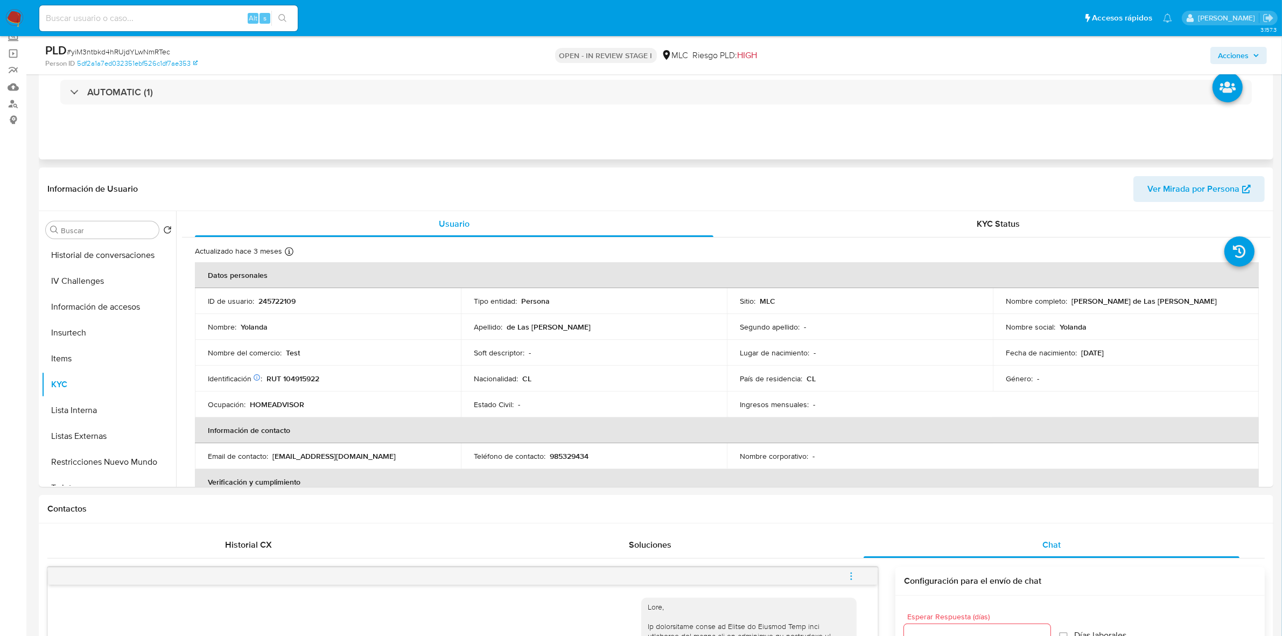
scroll to position [0, 0]
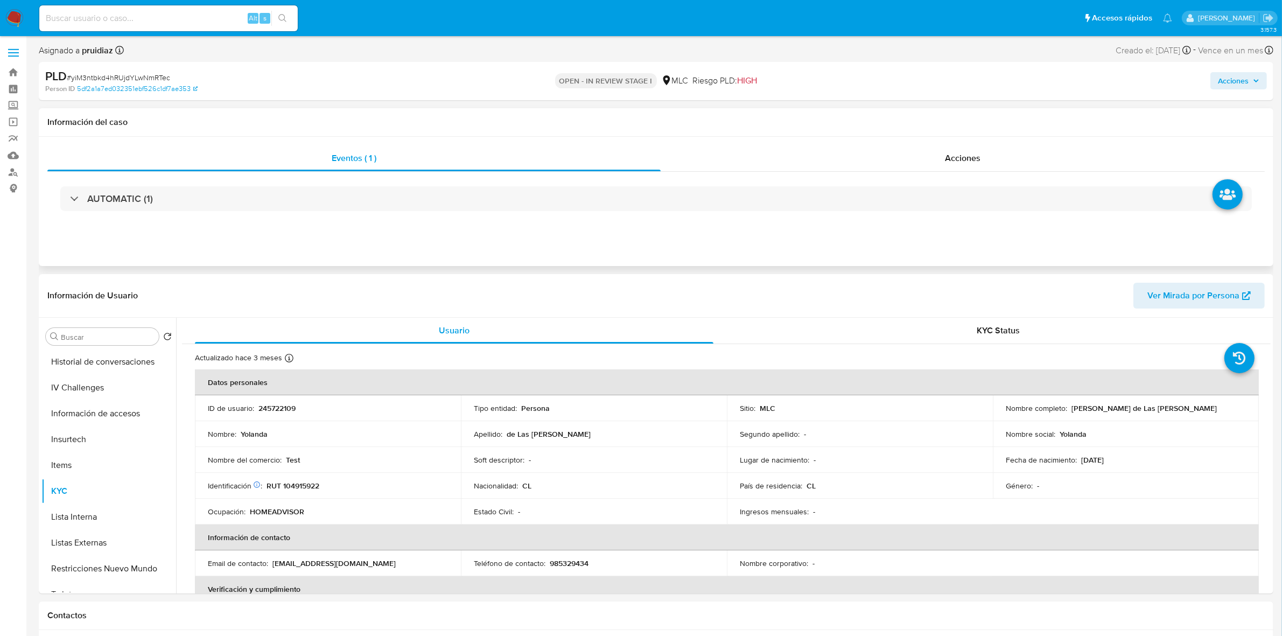
click at [119, 216] on div "AUTOMATIC (1)" at bounding box center [656, 199] width 1218 height 54
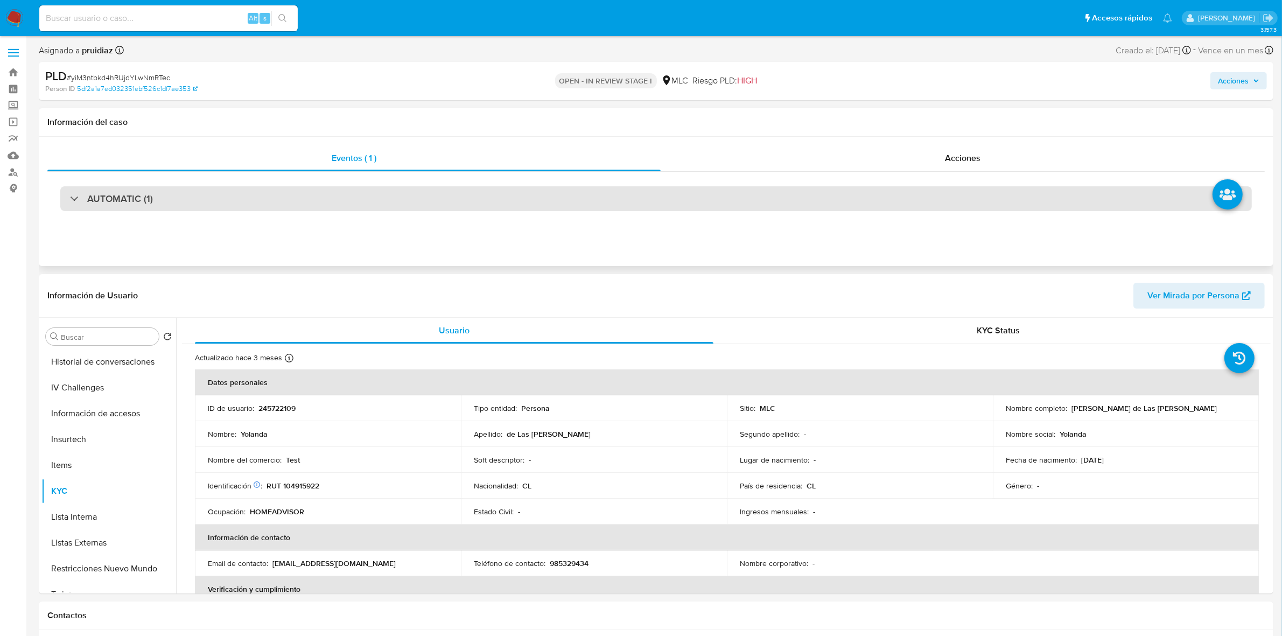
click at [131, 203] on h3 "AUTOMATIC (1)" at bounding box center [120, 199] width 66 height 12
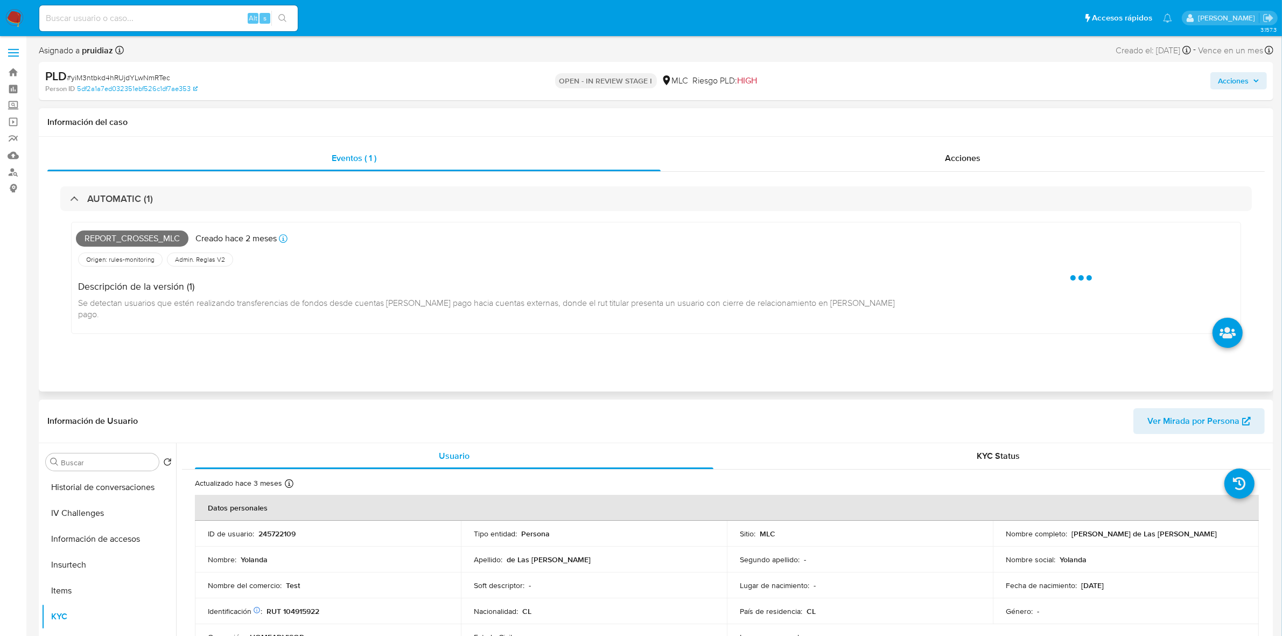
click at [151, 238] on span "Report_crosses_mlc" at bounding box center [132, 238] width 113 height 16
copy span "Report_crosses_mlc"
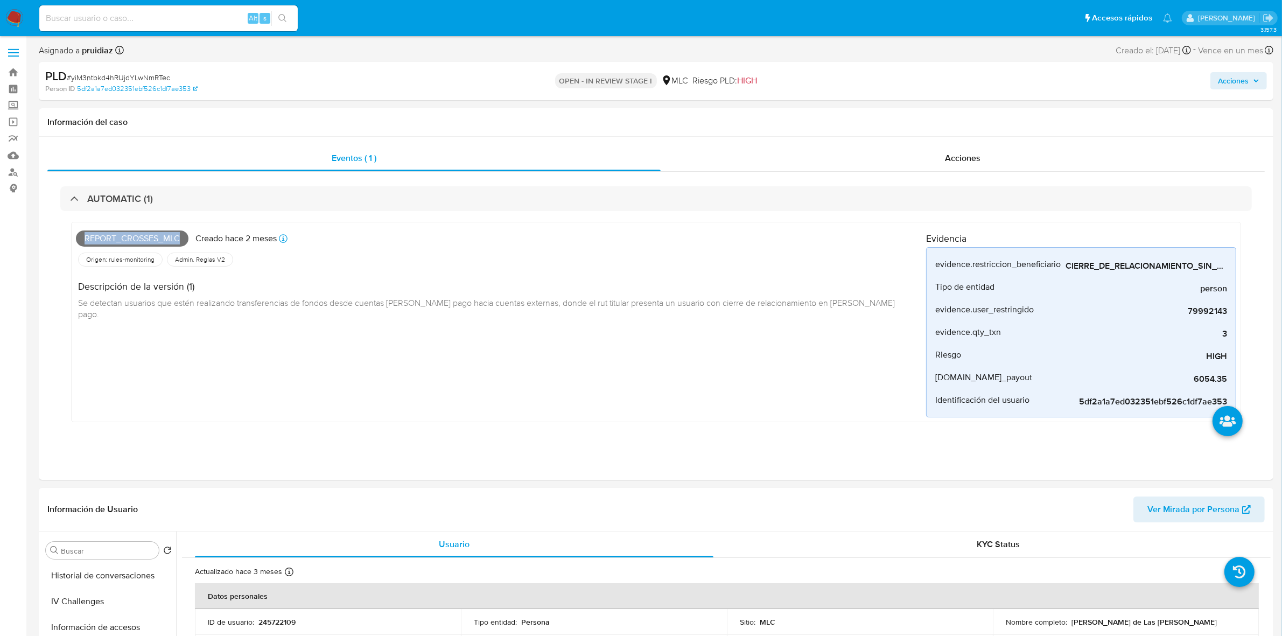
drag, startPoint x: 1232, startPoint y: 83, endPoint x: 1204, endPoint y: 80, distance: 28.3
click at [1234, 86] on span "Acciones" at bounding box center [1233, 80] width 31 height 17
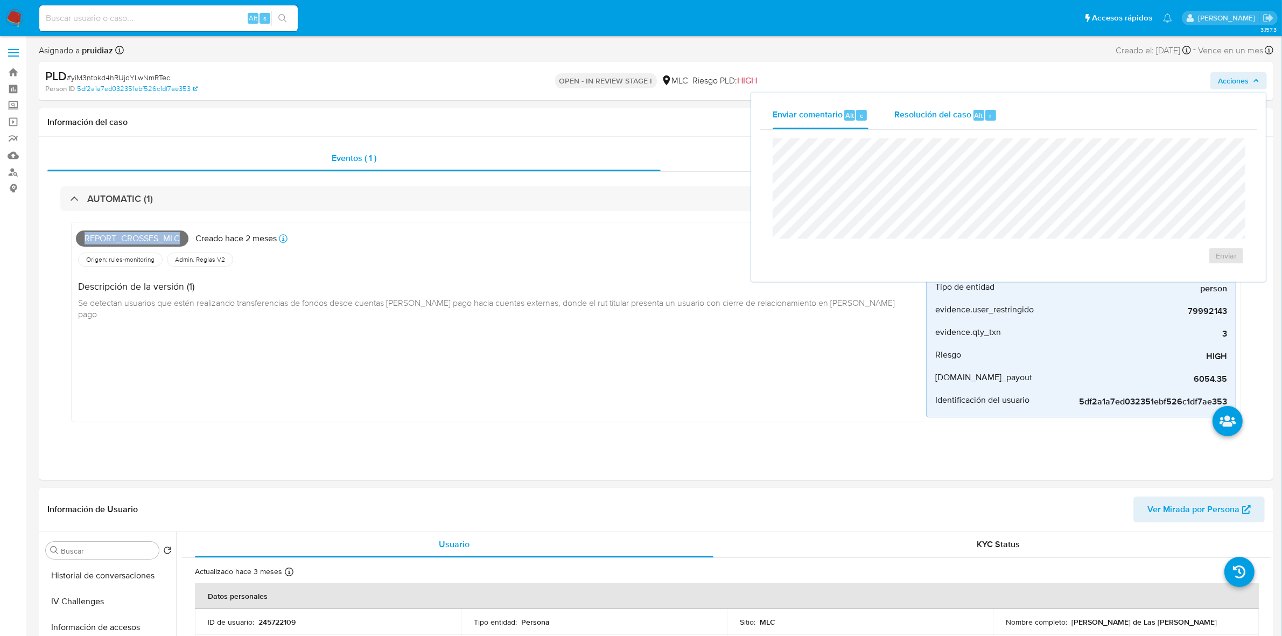
drag, startPoint x: 960, startPoint y: 123, endPoint x: 954, endPoint y: 127, distance: 7.3
click at [959, 123] on div "Resolución del caso Alt r" at bounding box center [945, 115] width 103 height 28
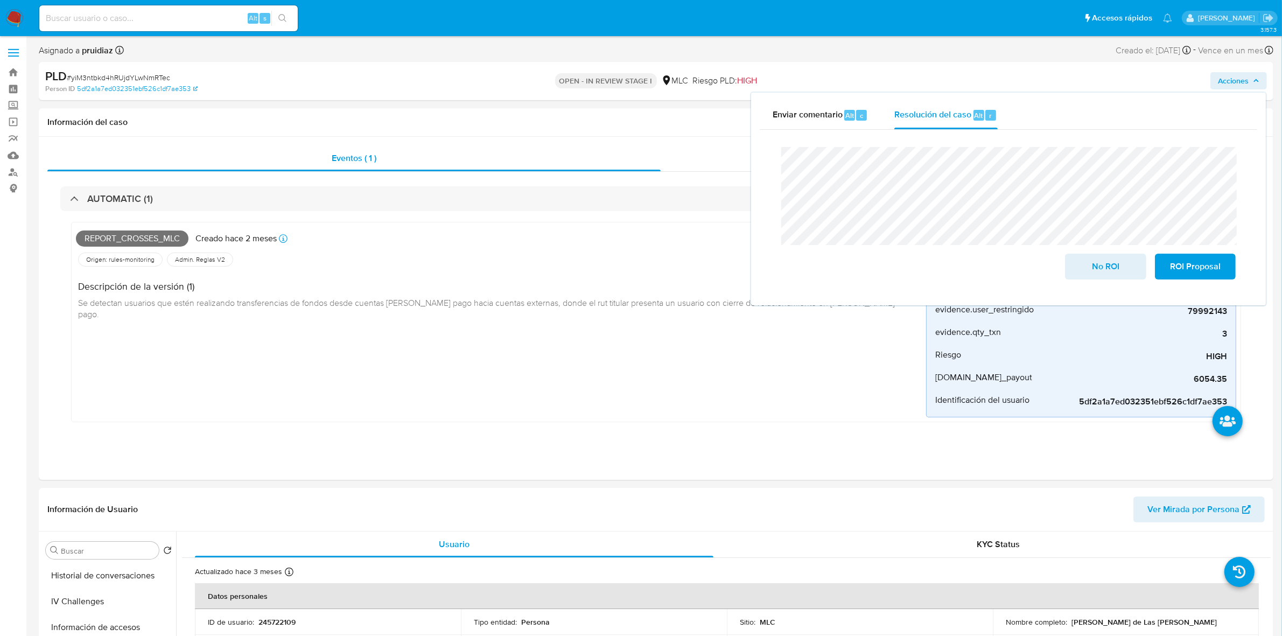
click at [92, 73] on span "# yiM3ntbkd4hRUjdYLwNmRTec" at bounding box center [118, 77] width 103 height 11
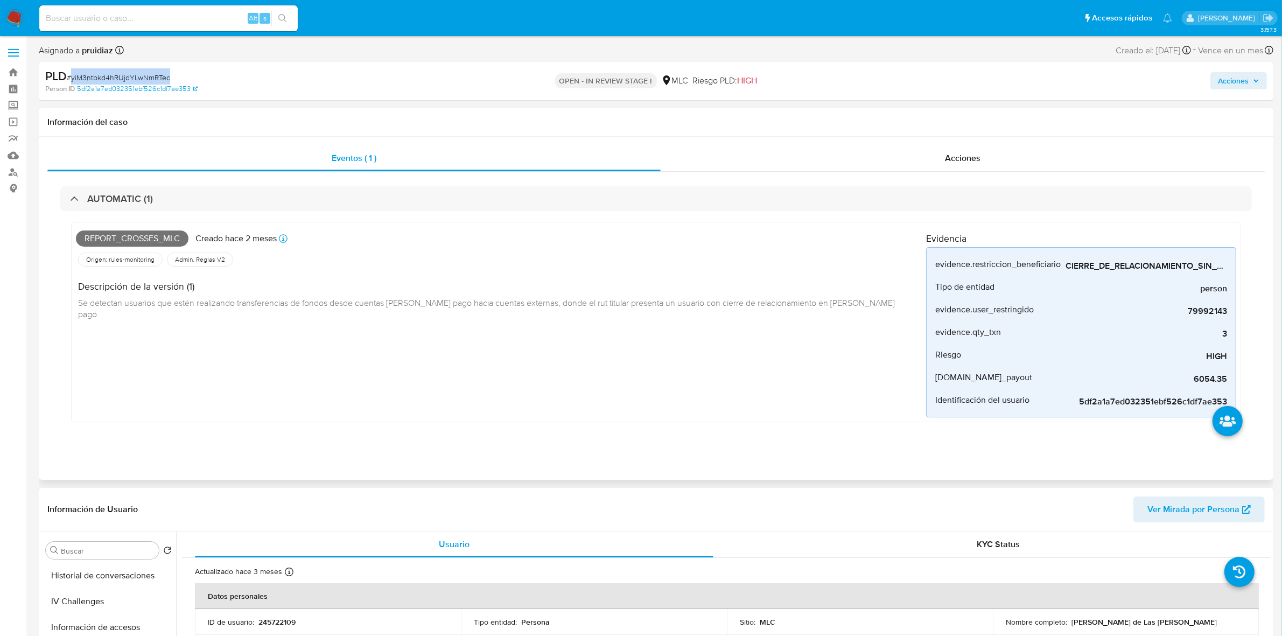
copy span "yiM3ntbkd4hRUjdYLwNmRTec"
click at [1258, 81] on icon "button" at bounding box center [1256, 81] width 4 height 3
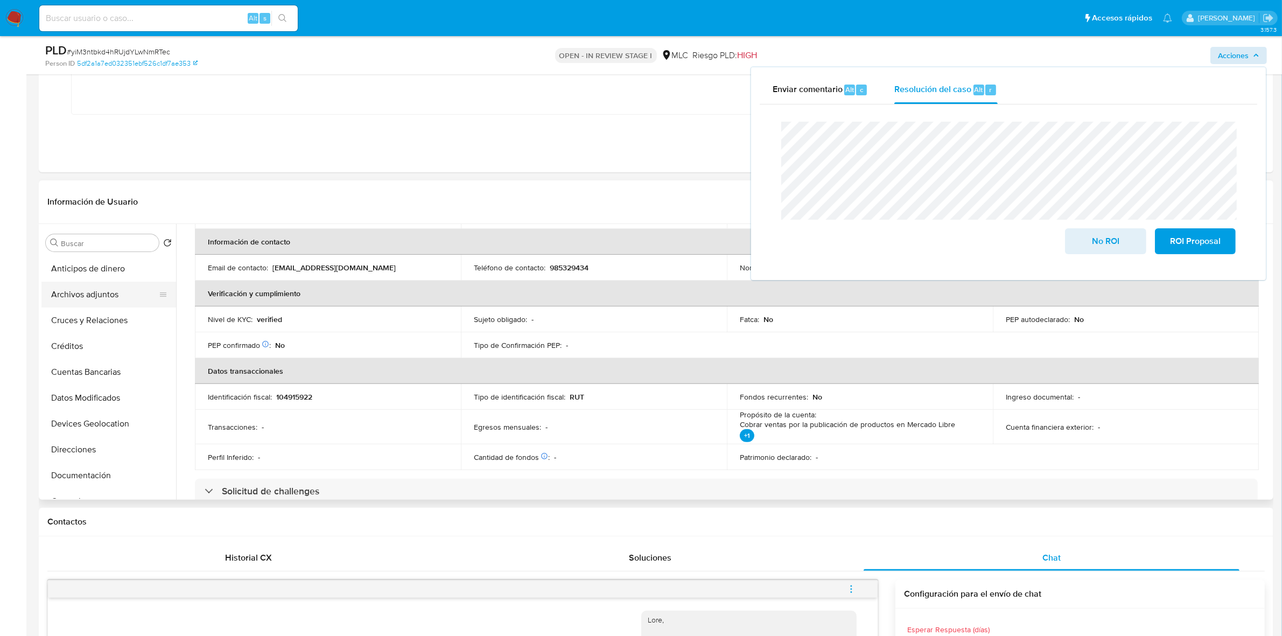
click at [82, 293] on button "Archivos adjuntos" at bounding box center [104, 295] width 126 height 26
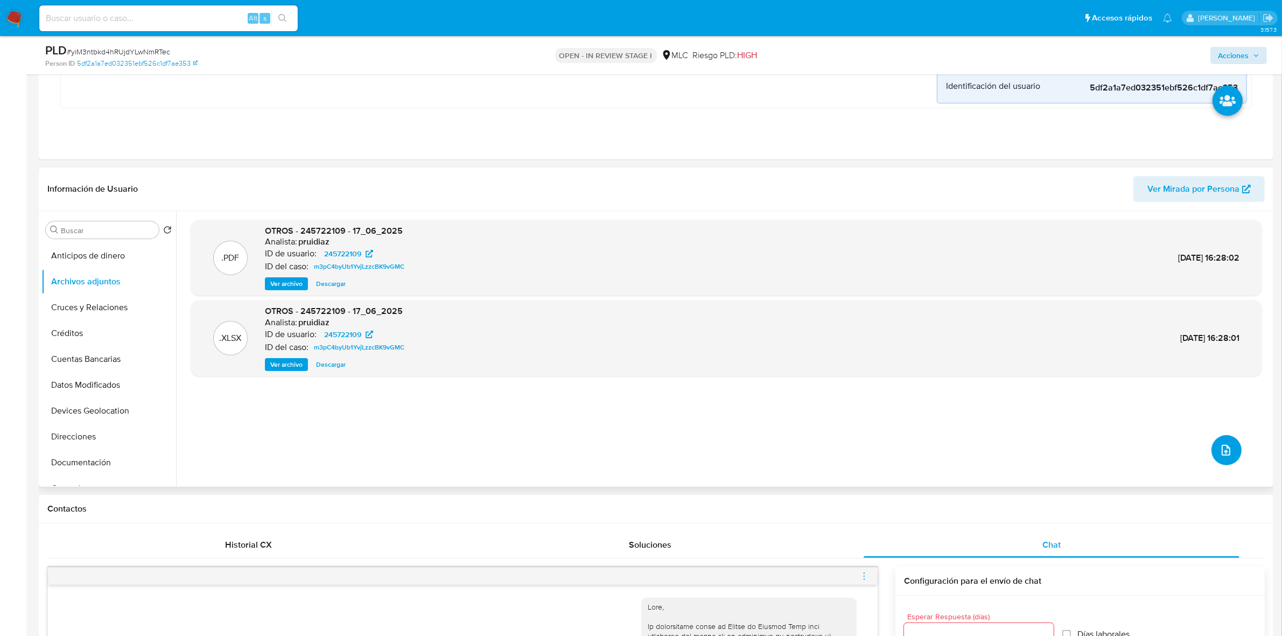
click at [1220, 449] on icon "upload-file" at bounding box center [1226, 450] width 13 height 13
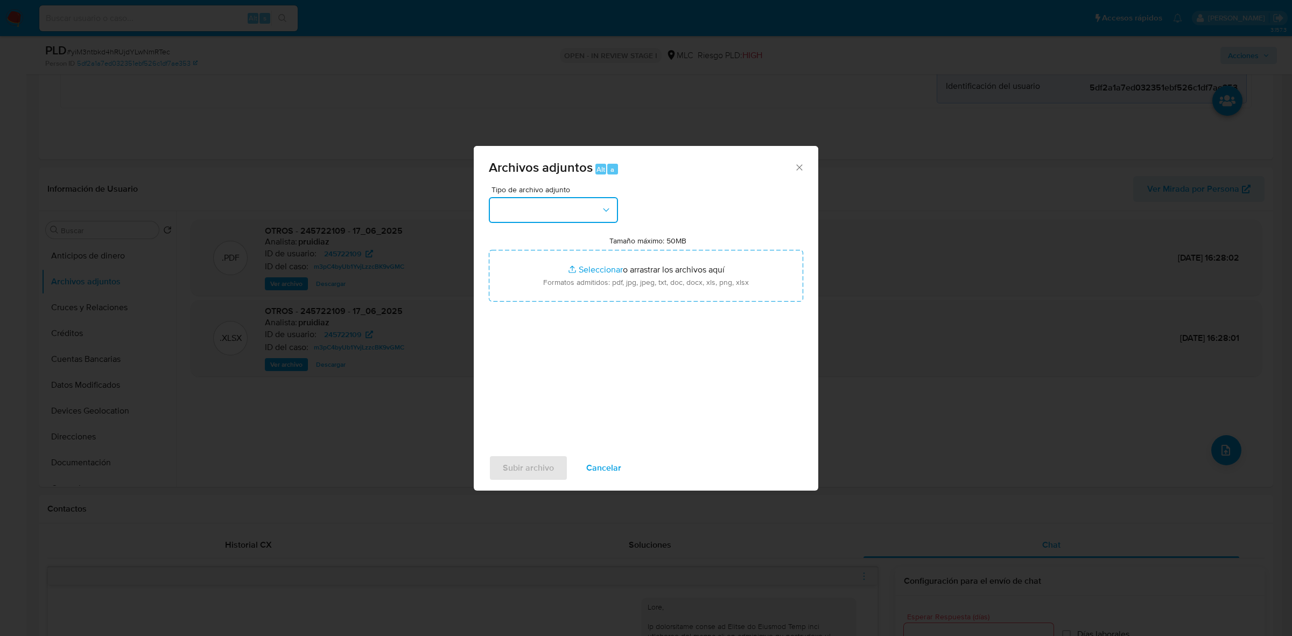
click at [544, 205] on button "button" at bounding box center [553, 210] width 129 height 26
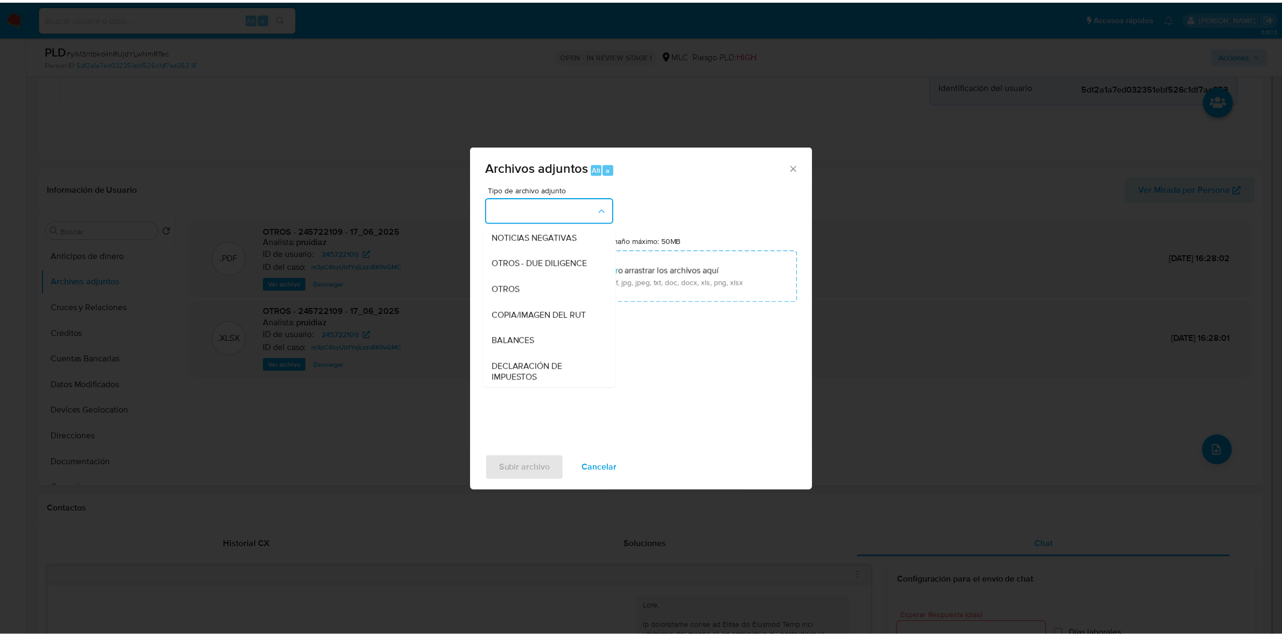
scroll to position [111, 0]
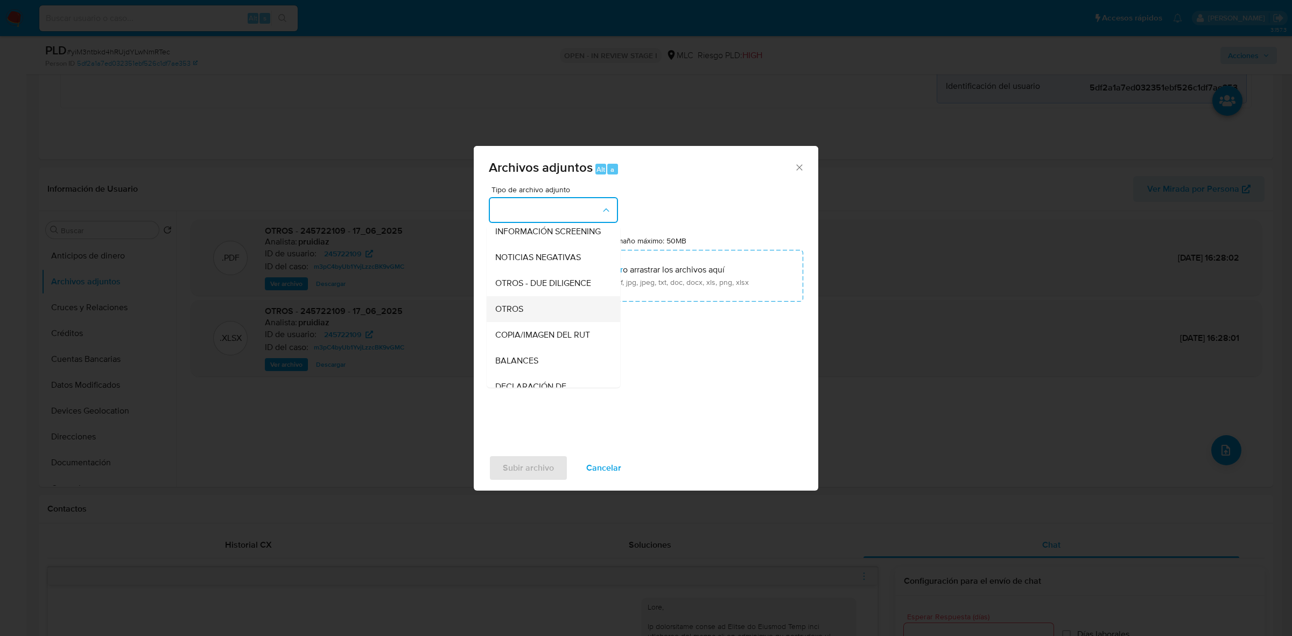
click at [525, 314] on div "OTROS" at bounding box center [550, 309] width 110 height 26
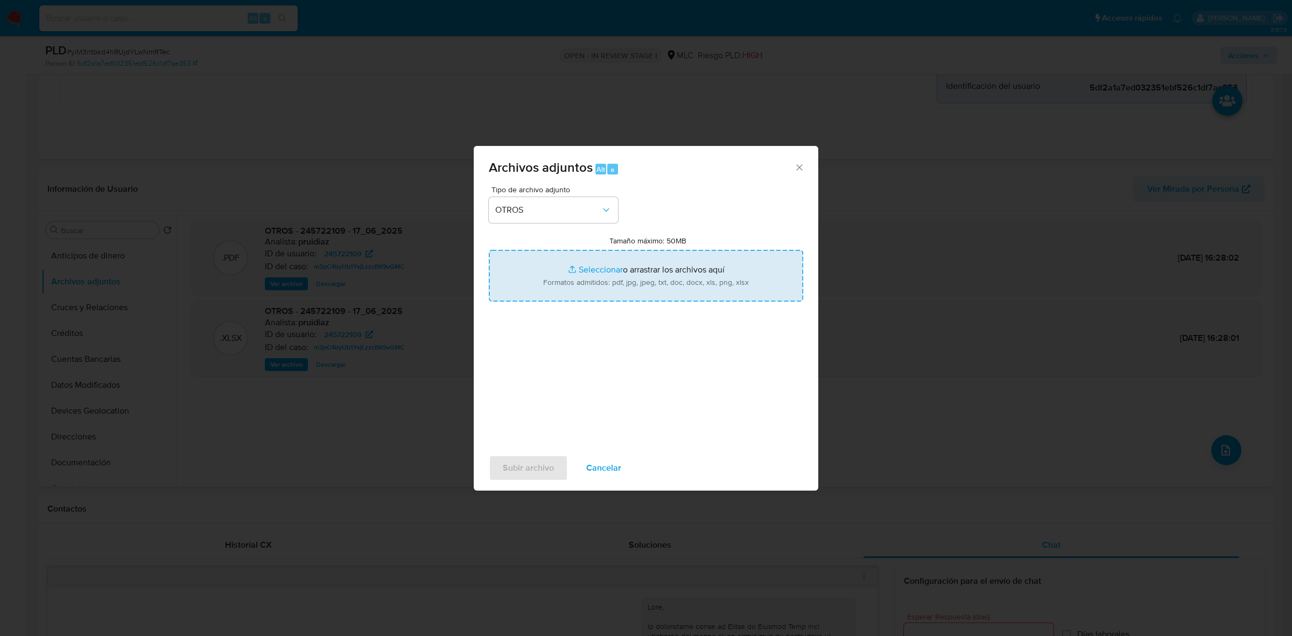
click at [613, 286] on input "Tamaño máximo: 50MB Seleccionar archivos" at bounding box center [646, 276] width 315 height 52
type input "C:\fakepath\245722109 - 08_09_2025.xlsx"
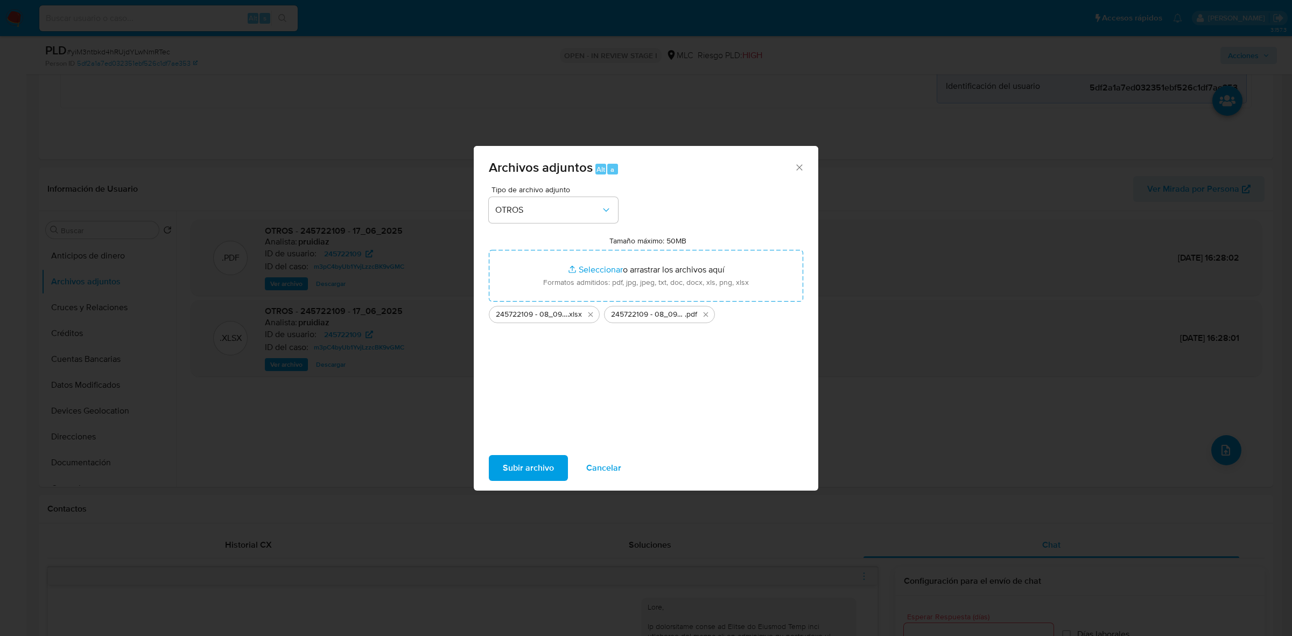
click at [529, 478] on span "Subir archivo" at bounding box center [528, 468] width 51 height 24
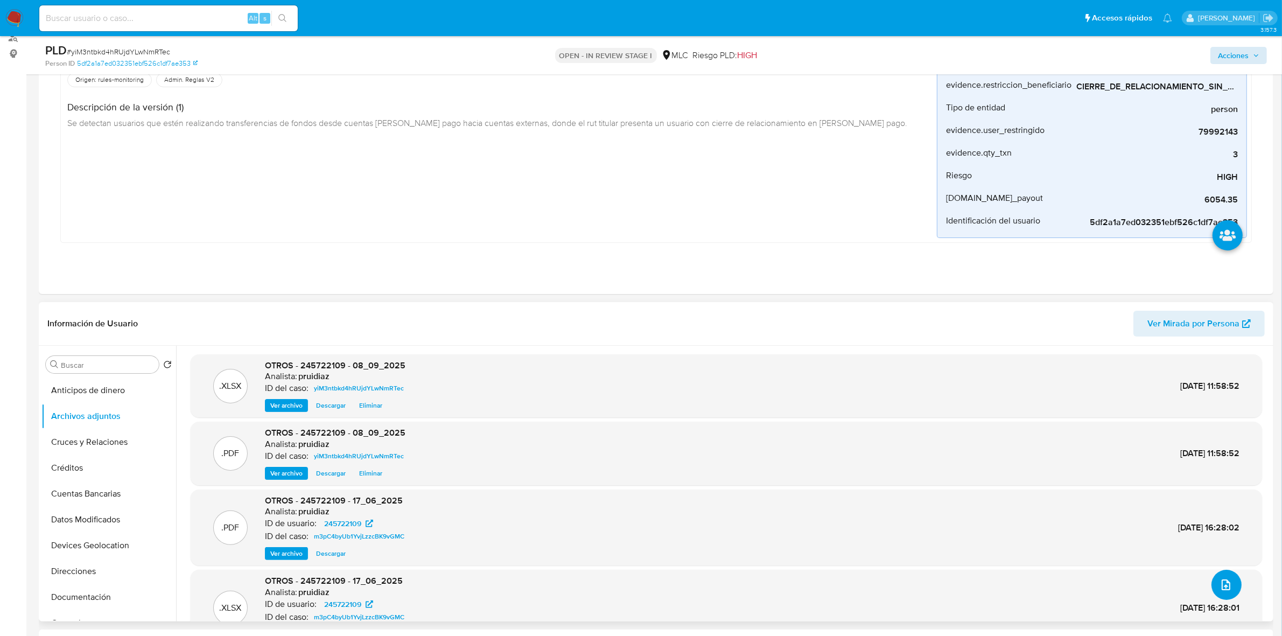
scroll to position [0, 0]
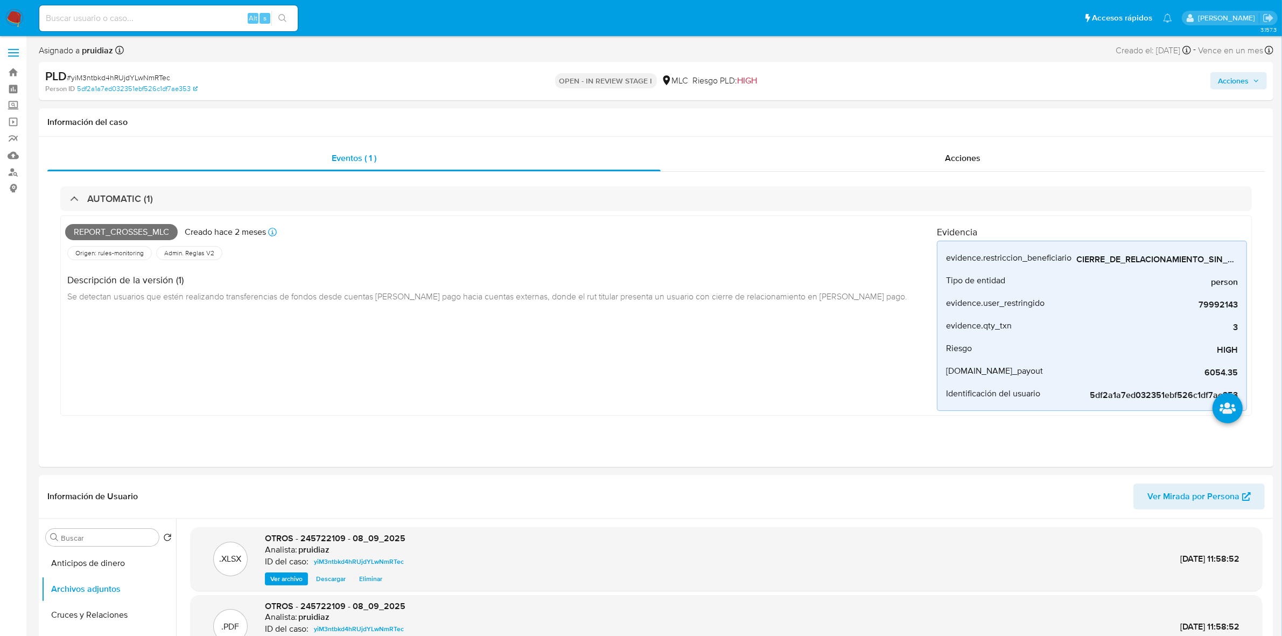
click at [1247, 73] on span "Acciones" at bounding box center [1233, 80] width 31 height 17
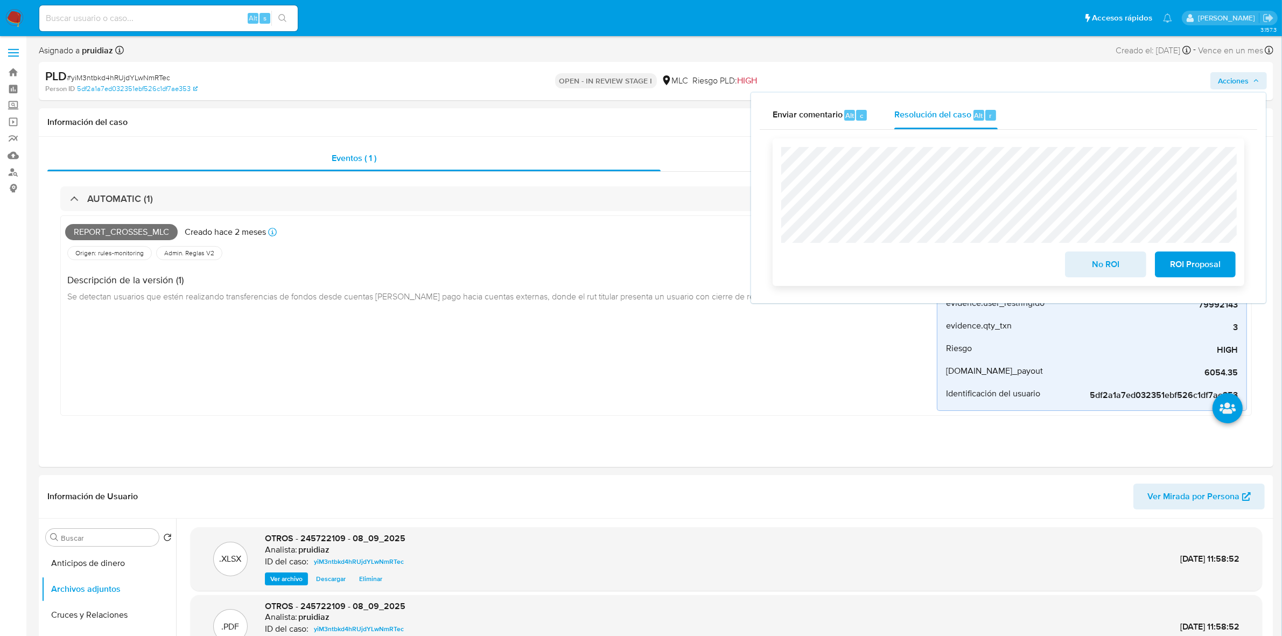
click at [1172, 264] on span "ROI Proposal" at bounding box center [1195, 265] width 53 height 24
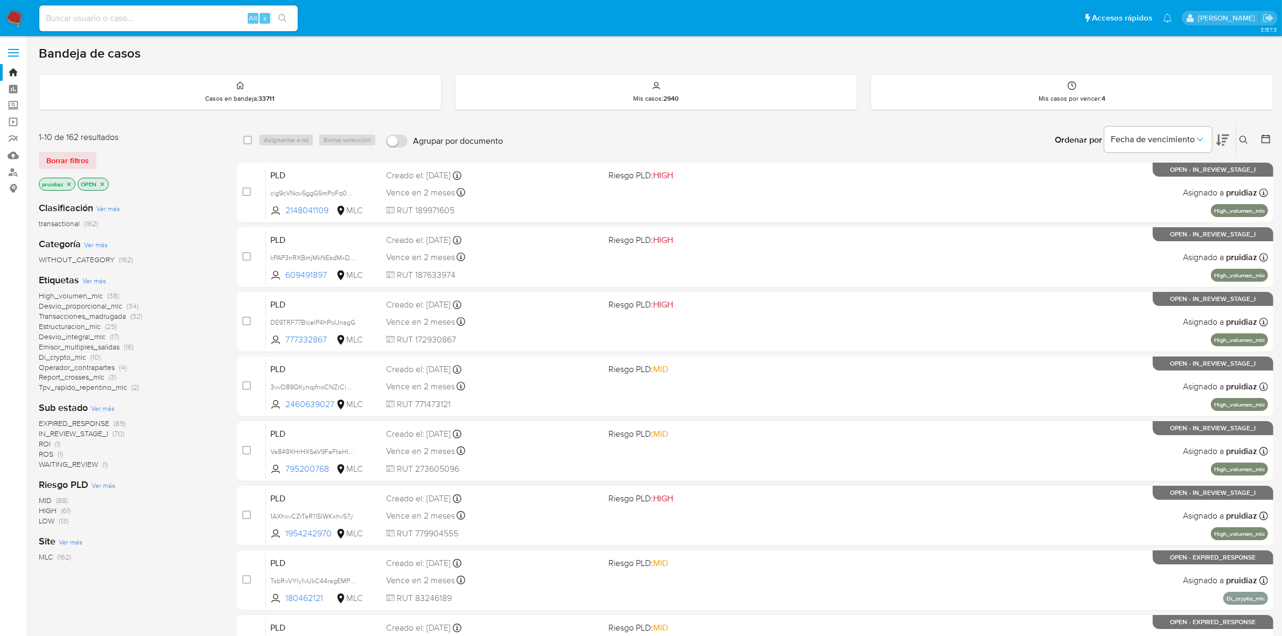
drag, startPoint x: 7, startPoint y: 29, endPoint x: 9, endPoint y: 19, distance: 9.4
click at [7, 28] on nav "Pausado Ver notificaciones Alt s Accesos rápidos Presiona las siguientes teclas…" at bounding box center [641, 18] width 1282 height 36
click at [9, 19] on img at bounding box center [14, 18] width 18 height 18
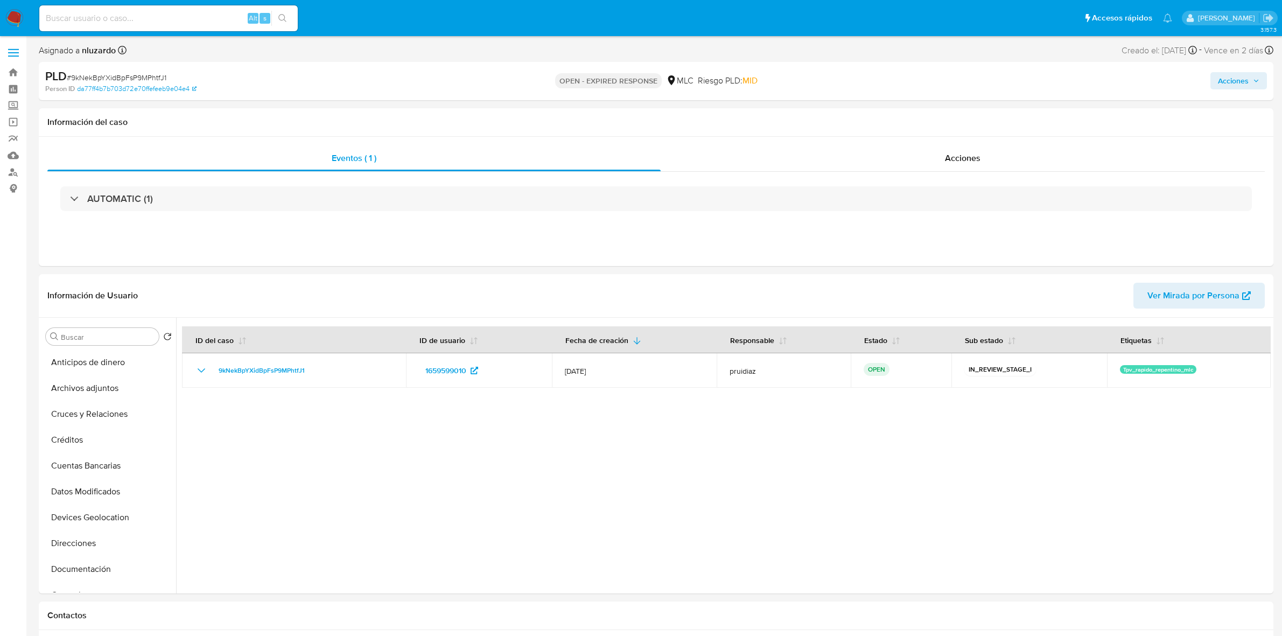
select select "10"
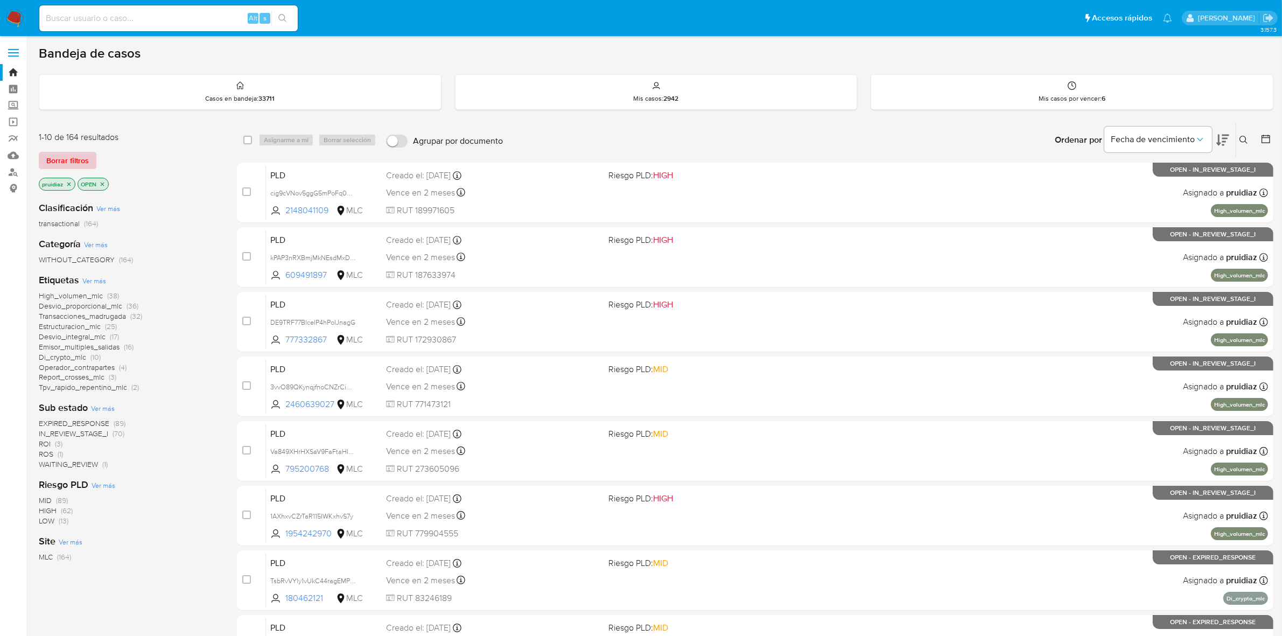
click at [73, 157] on span "Borrar filtros" at bounding box center [67, 160] width 43 height 15
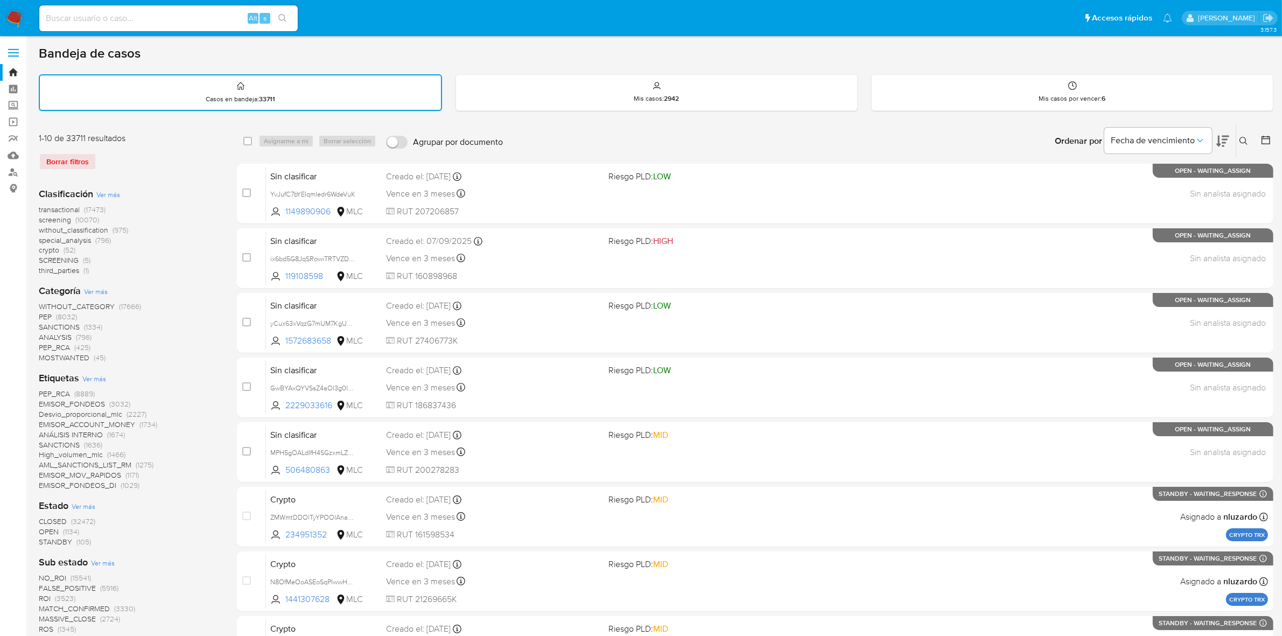
click at [1267, 138] on icon at bounding box center [1266, 140] width 11 height 11
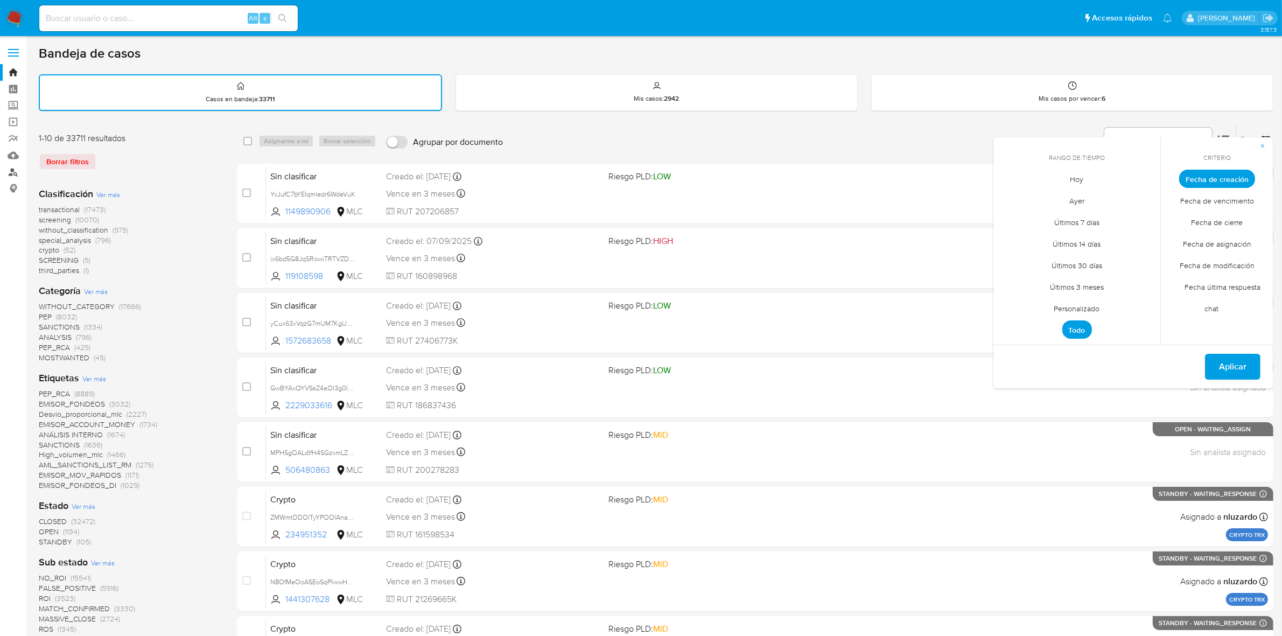
click at [17, 170] on link "Buscador de personas" at bounding box center [64, 172] width 128 height 17
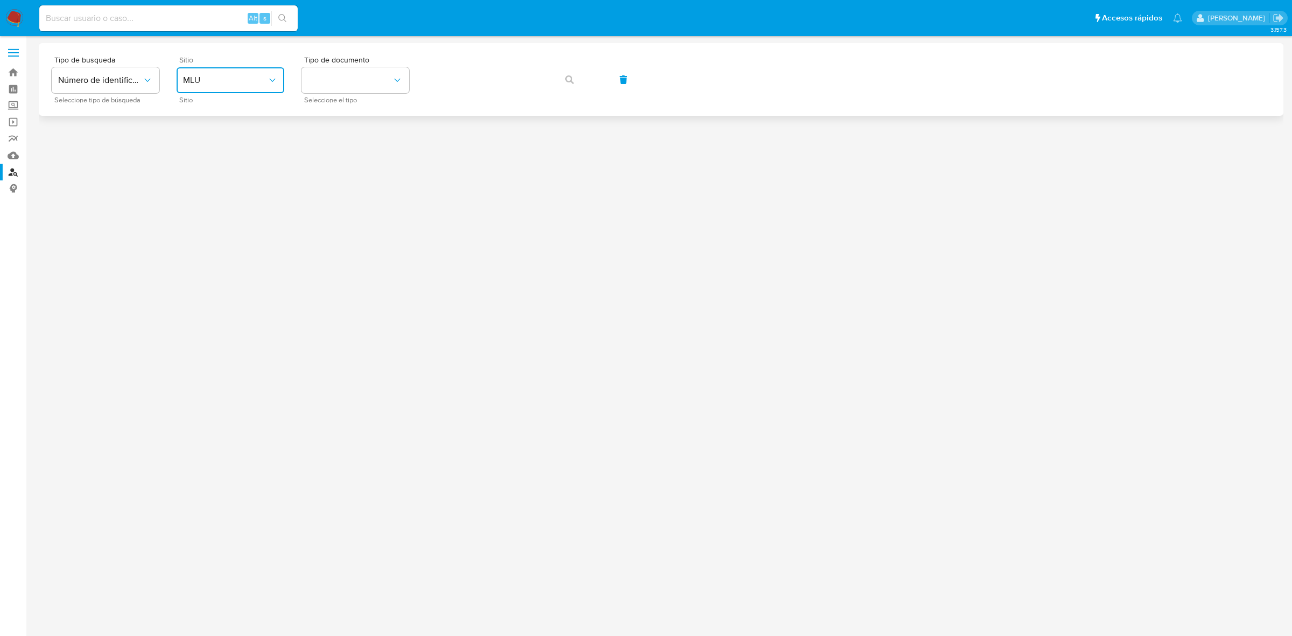
click at [238, 84] on span "MLU" at bounding box center [225, 80] width 84 height 11
click at [187, 256] on div "MLC" at bounding box center [227, 264] width 88 height 26
click at [332, 87] on button "identificationType" at bounding box center [356, 80] width 108 height 26
click at [334, 114] on div "RUT RUT" at bounding box center [352, 114] width 88 height 37
click at [520, 96] on div "Tipo de busqueda Número de identificación Seleccione tipo de búsqueda Sitio MLC…" at bounding box center [661, 79] width 1219 height 47
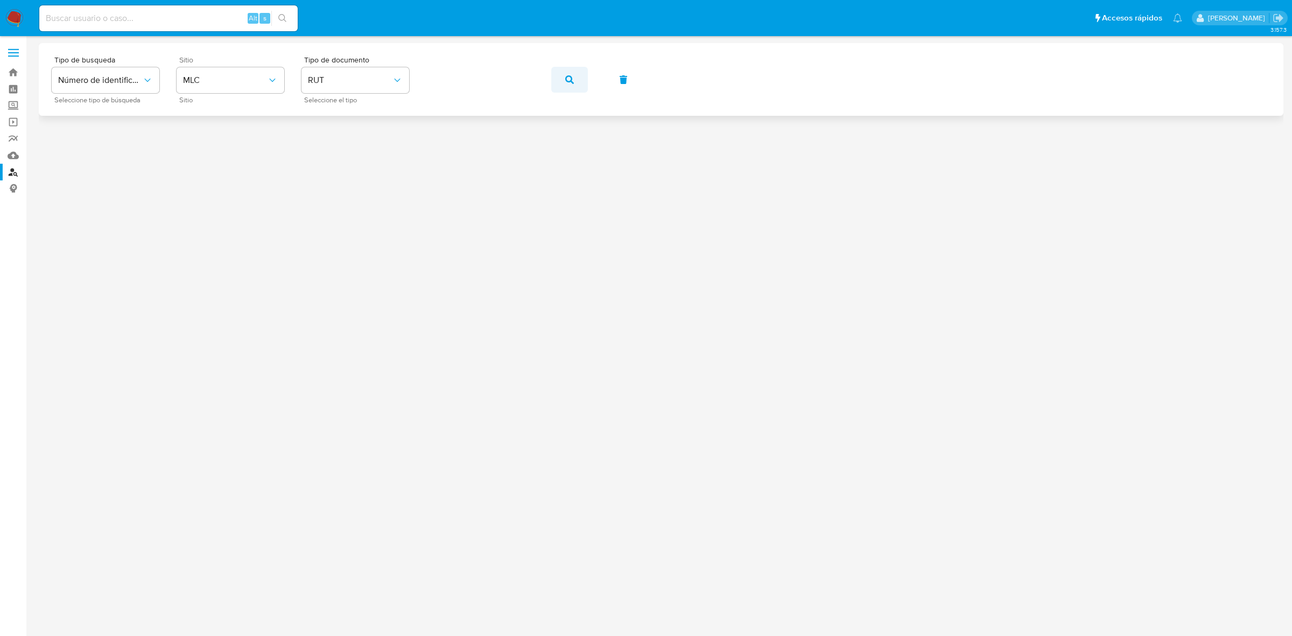
click at [571, 75] on icon "button" at bounding box center [569, 79] width 9 height 9
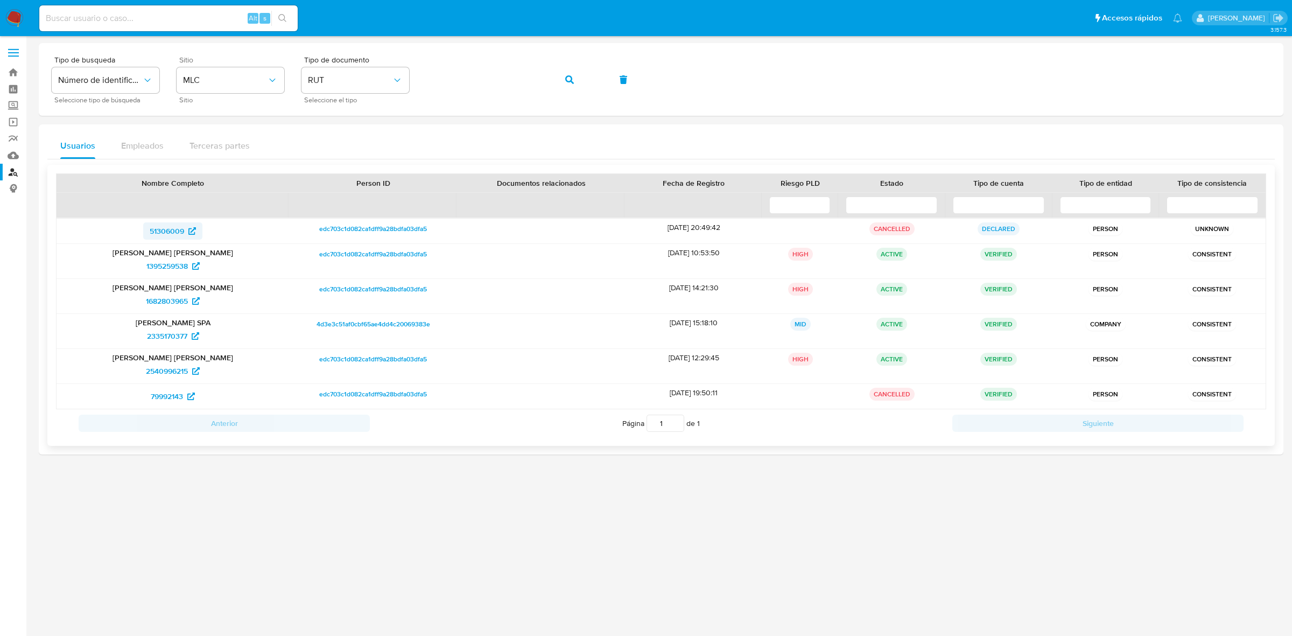
click at [165, 230] on span "51306009" at bounding box center [167, 230] width 34 height 17
click at [163, 262] on span "1395259538" at bounding box center [166, 265] width 41 height 17
click at [163, 302] on span "1682803965" at bounding box center [167, 300] width 42 height 17
click at [159, 340] on span "2335170377" at bounding box center [167, 335] width 40 height 17
click at [156, 376] on span "2540996215" at bounding box center [167, 370] width 42 height 17
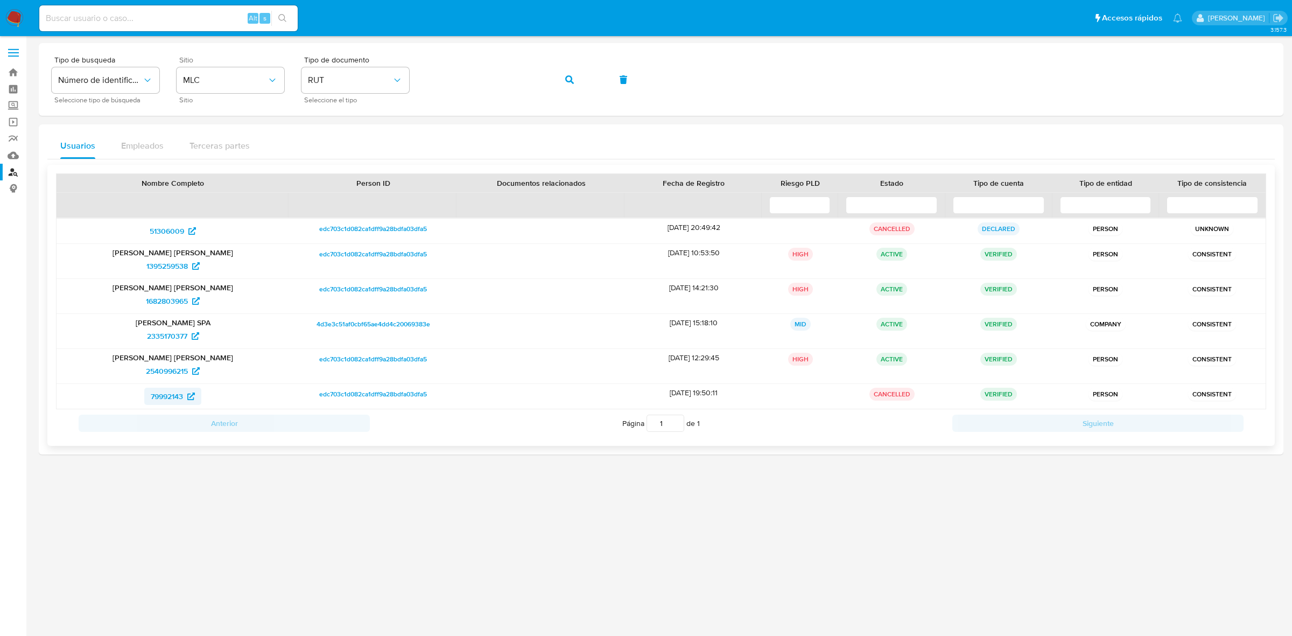
click at [167, 394] on span "79992143" at bounding box center [167, 396] width 32 height 17
click at [16, 12] on img at bounding box center [14, 18] width 18 height 18
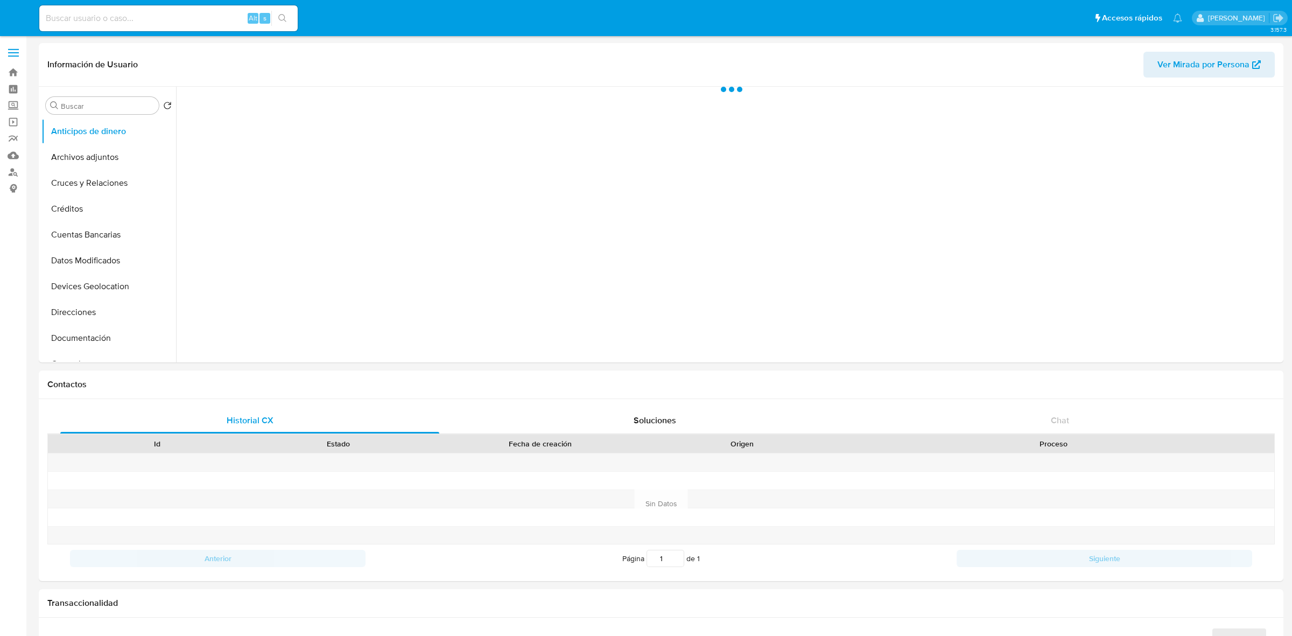
select select "10"
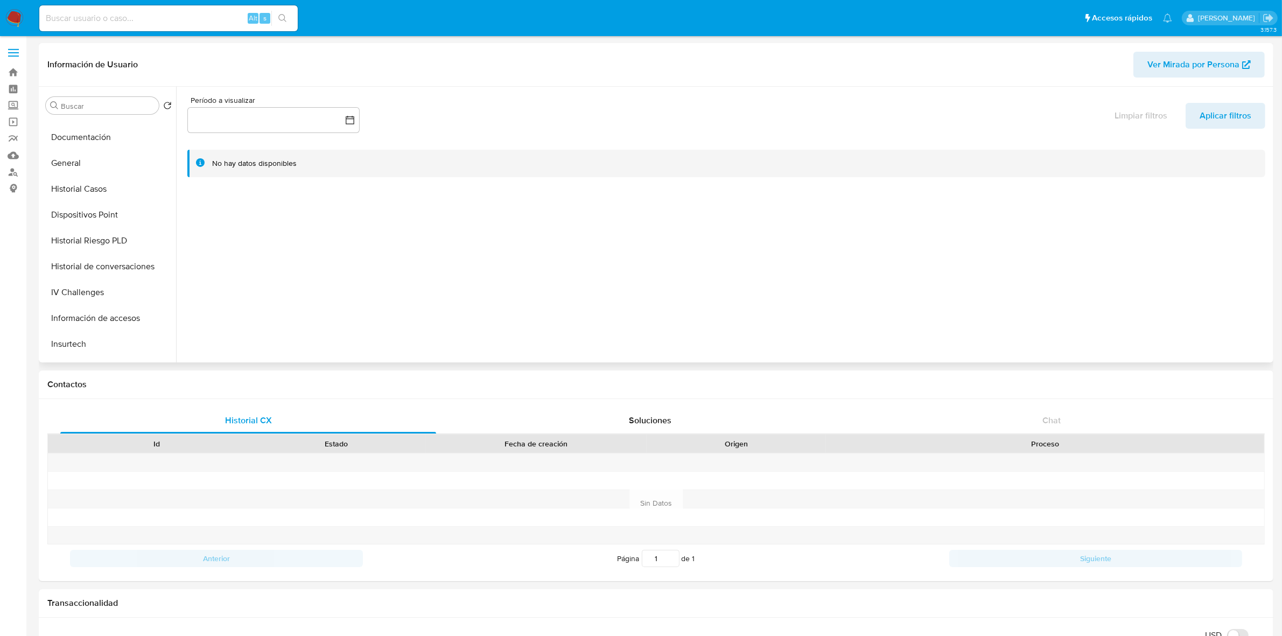
scroll to position [202, 0]
click at [98, 184] on button "Historial Casos" at bounding box center [104, 188] width 126 height 26
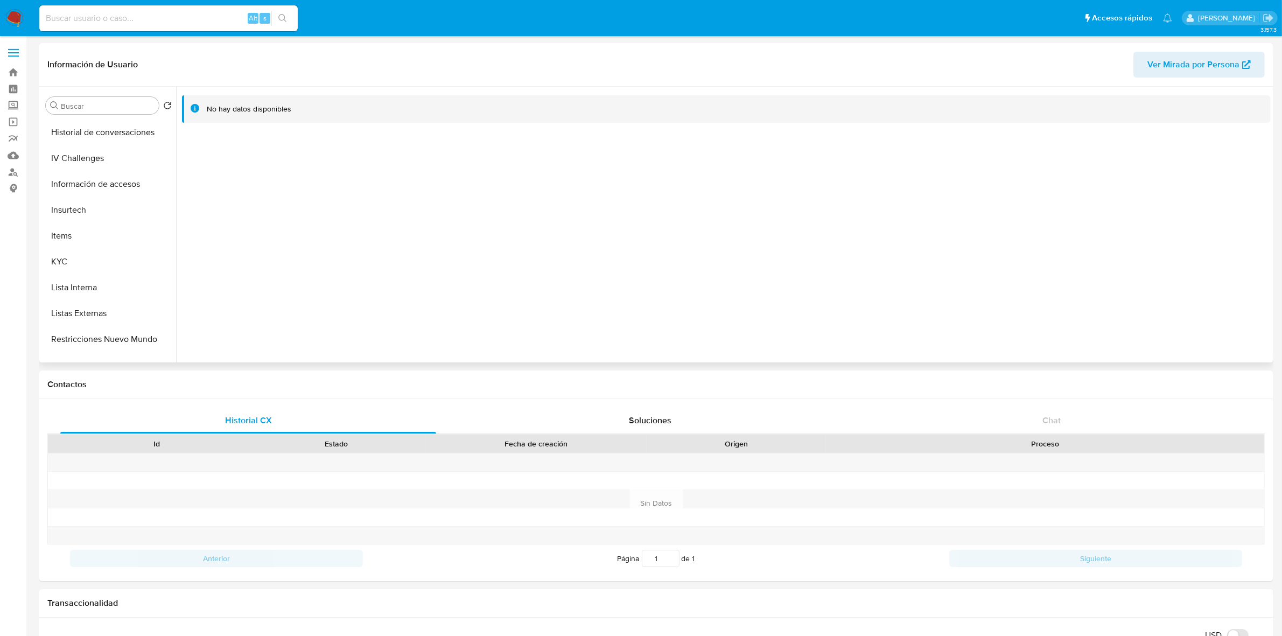
scroll to position [454, 0]
click at [111, 219] on button "Restricciones Nuevo Mundo" at bounding box center [104, 220] width 126 height 26
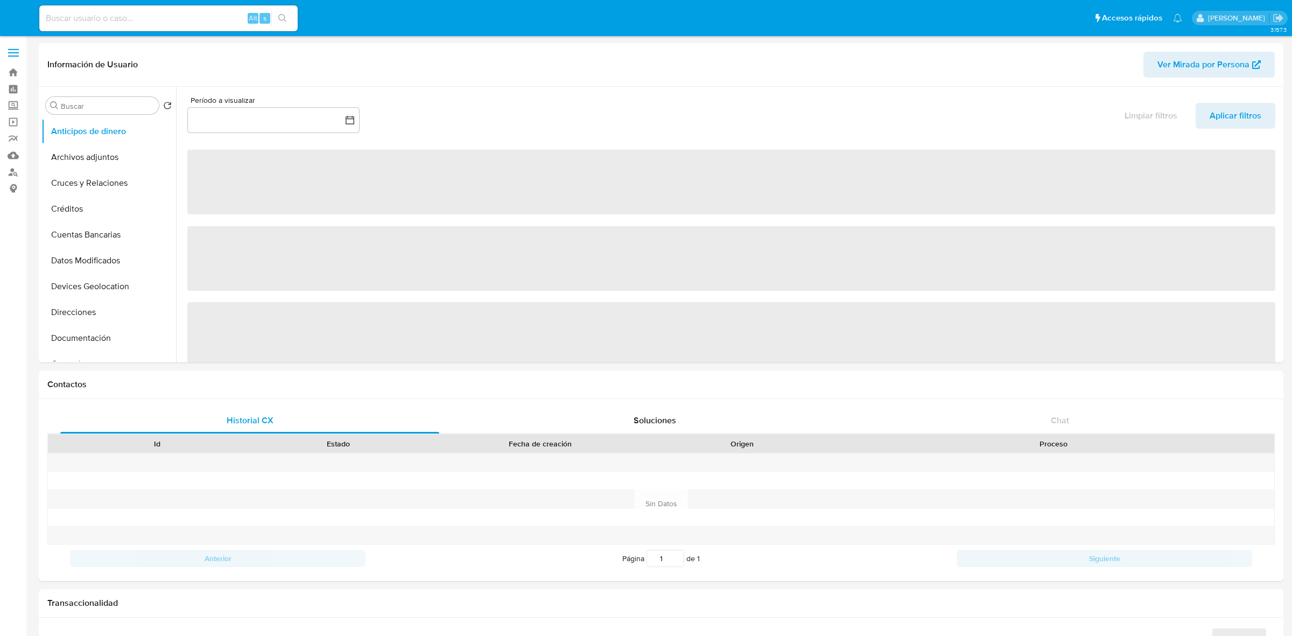
select select "10"
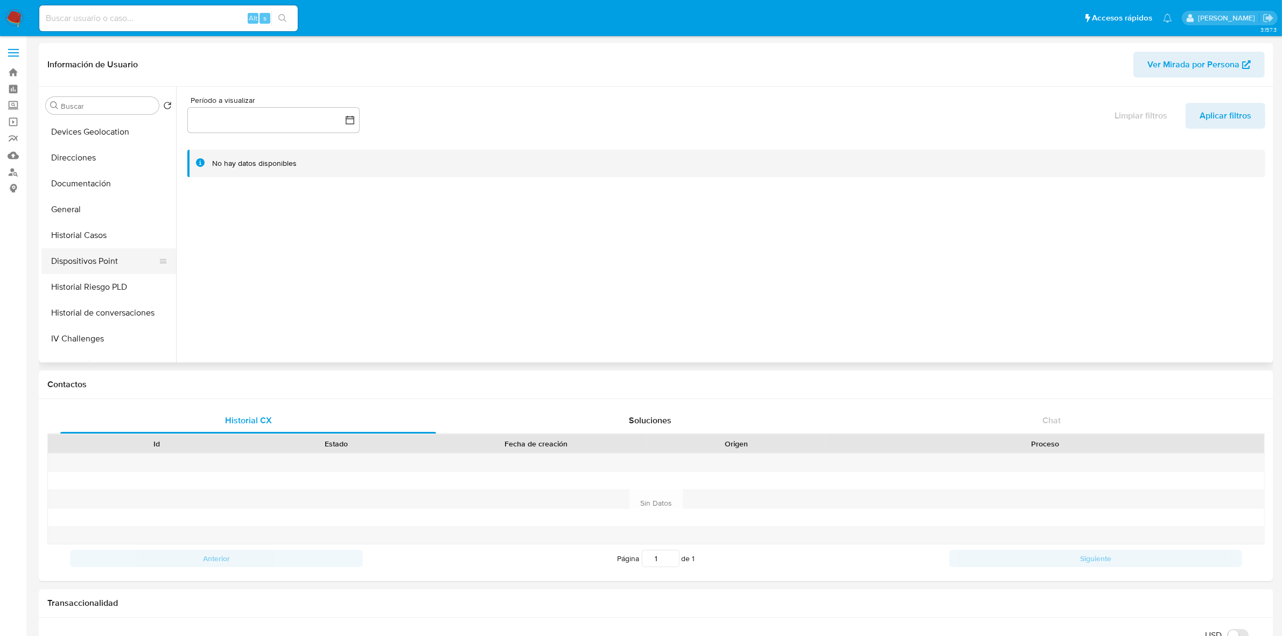
scroll to position [202, 0]
click at [83, 173] on button "General" at bounding box center [104, 162] width 126 height 26
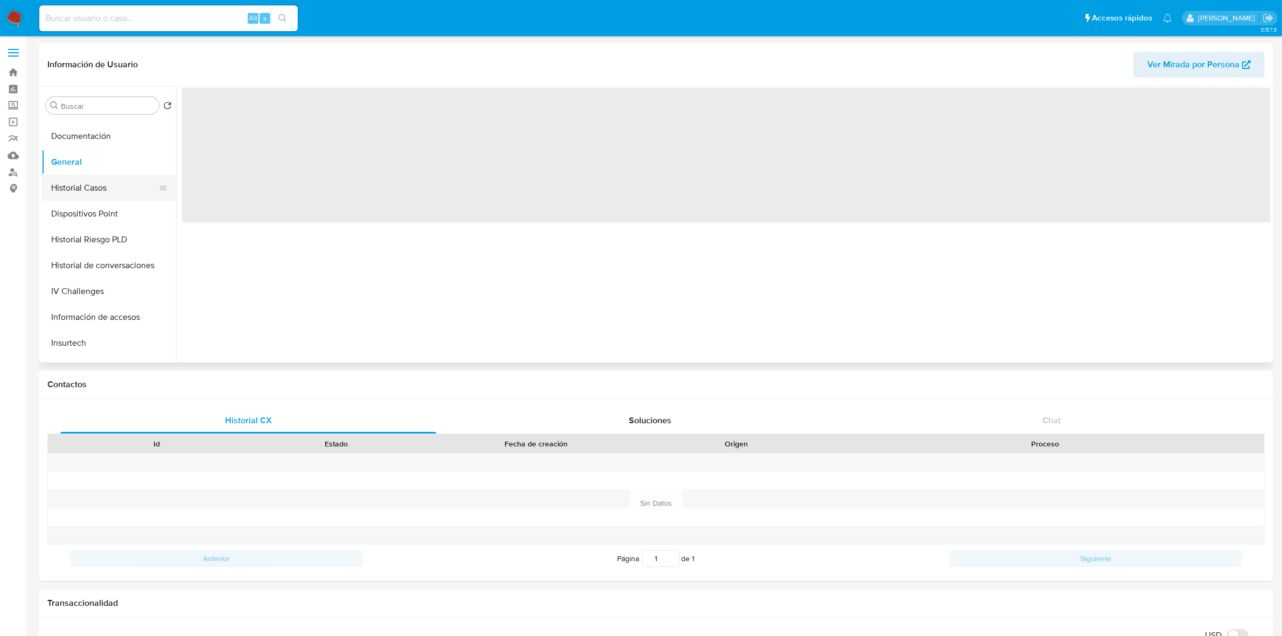
click at [89, 179] on button "Historial Casos" at bounding box center [104, 188] width 126 height 26
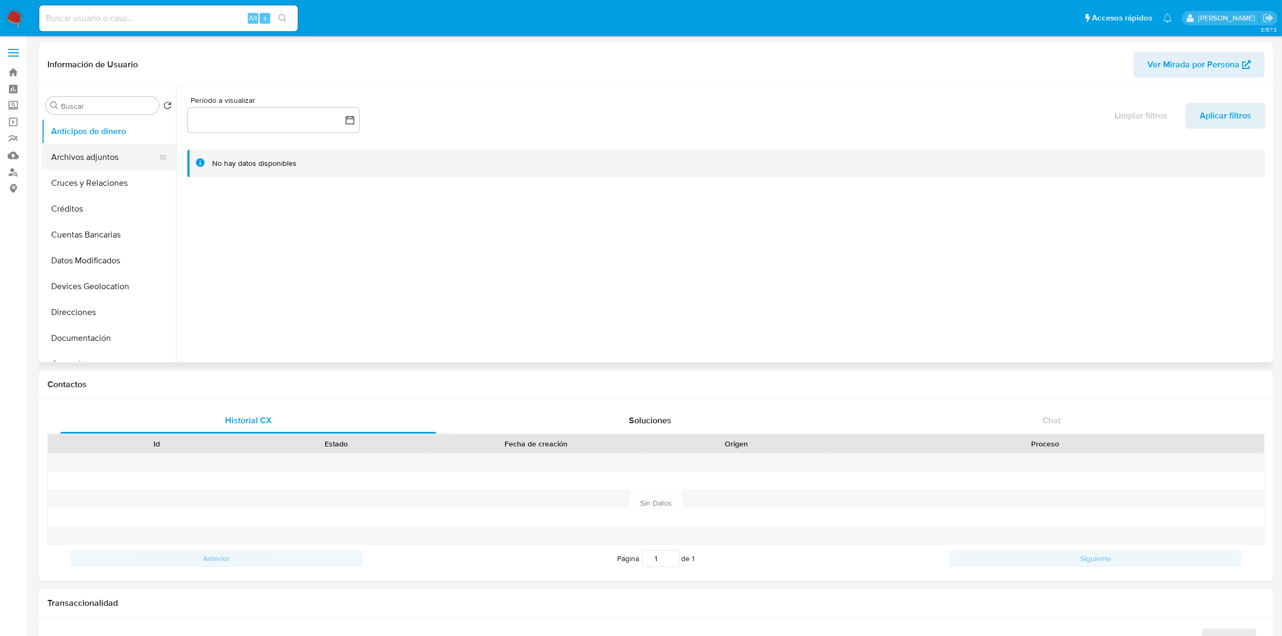
select select "10"
click at [78, 227] on button "General" at bounding box center [104, 229] width 126 height 26
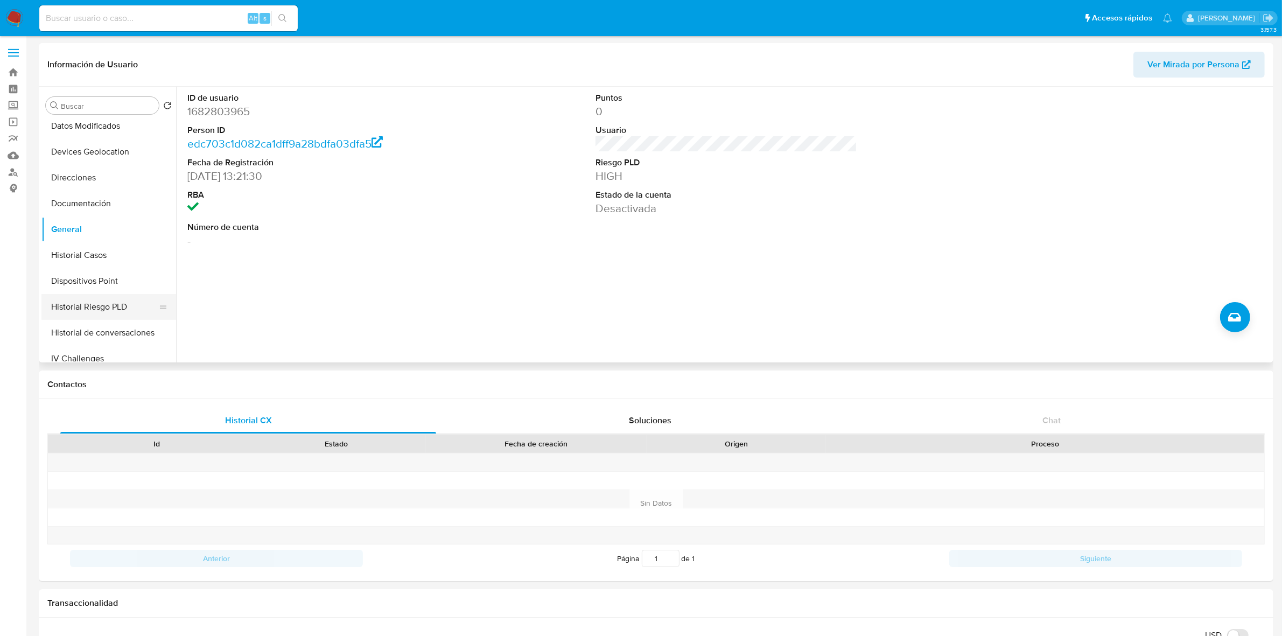
scroll to position [269, 0]
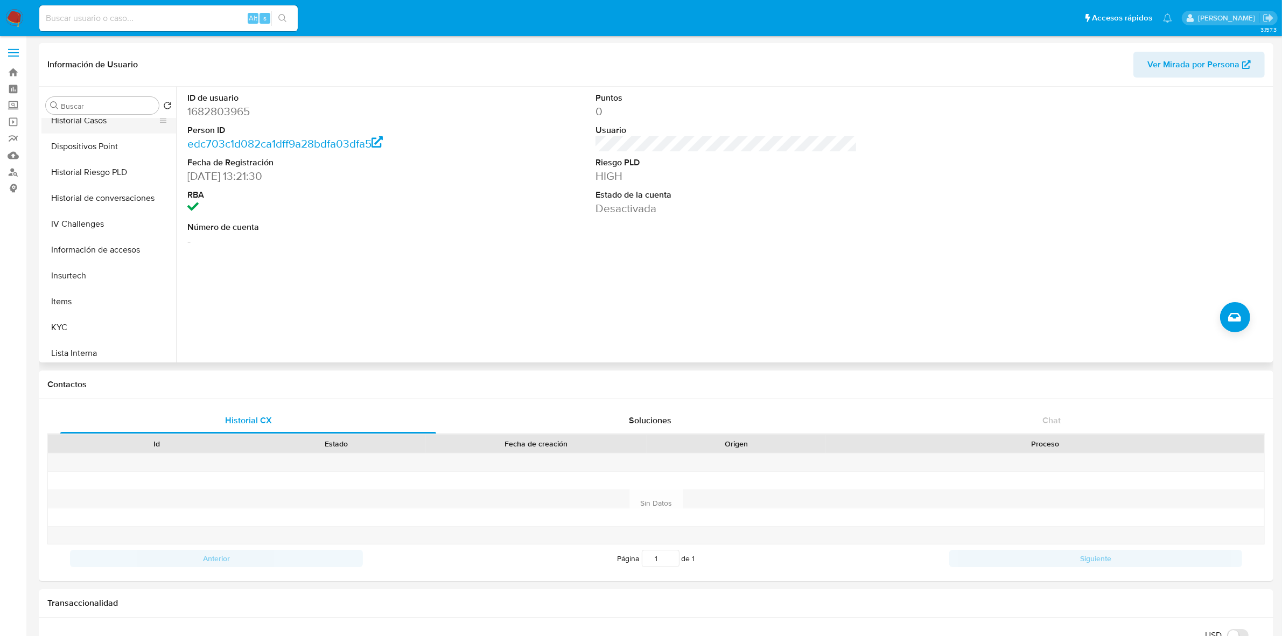
click at [112, 122] on button "Historial Casos" at bounding box center [104, 121] width 126 height 26
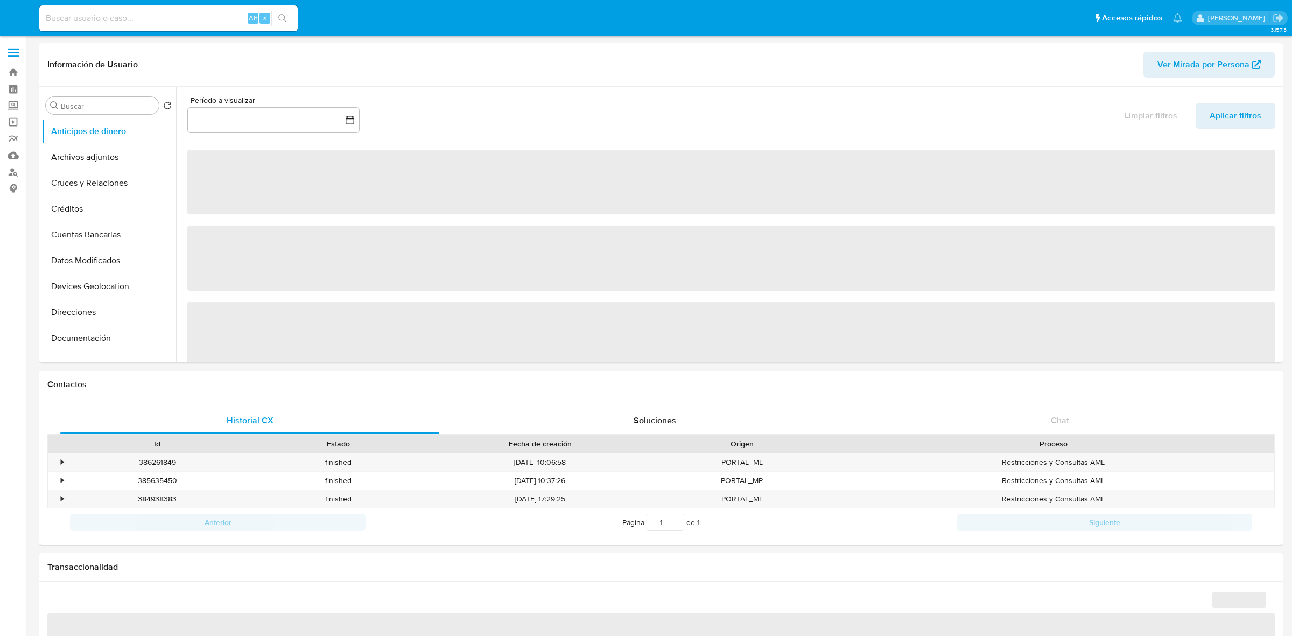
select select "10"
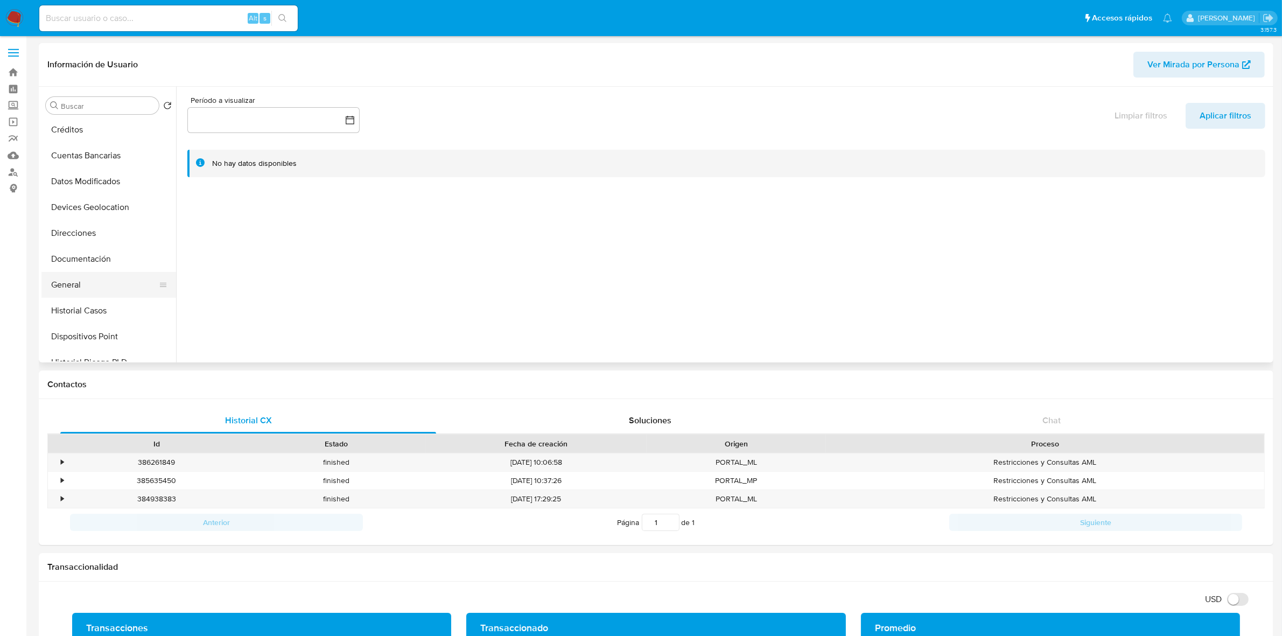
scroll to position [135, 0]
click at [89, 248] on button "Historial Casos" at bounding box center [104, 255] width 126 height 26
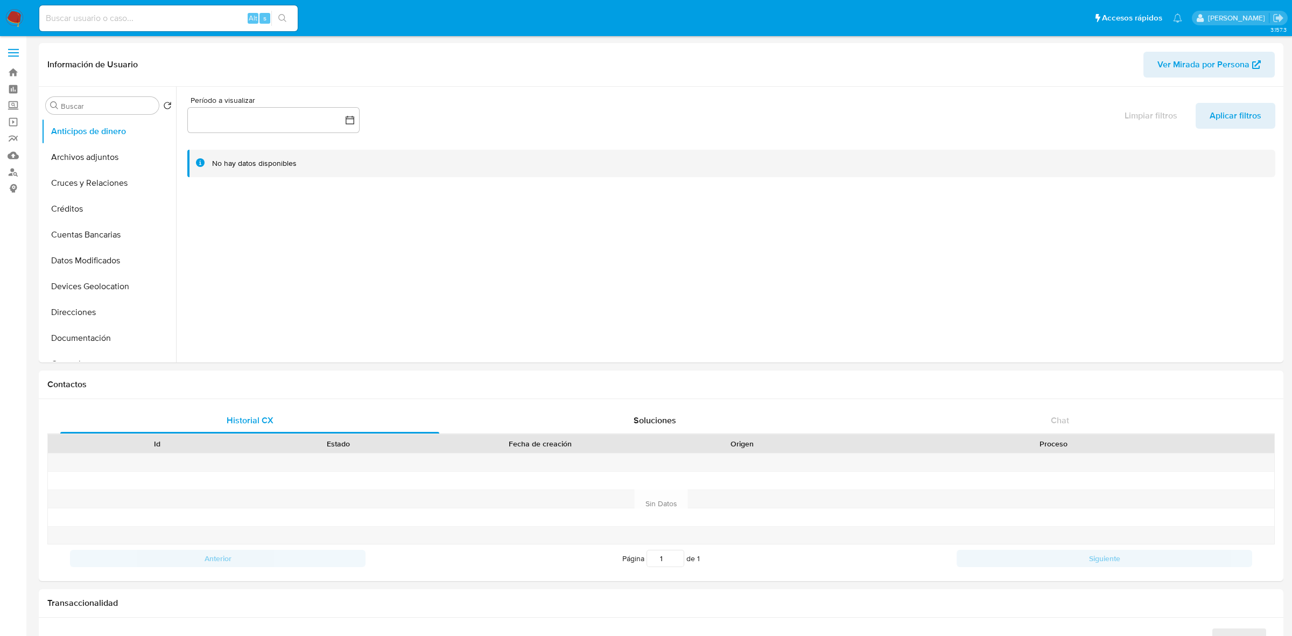
select select "10"
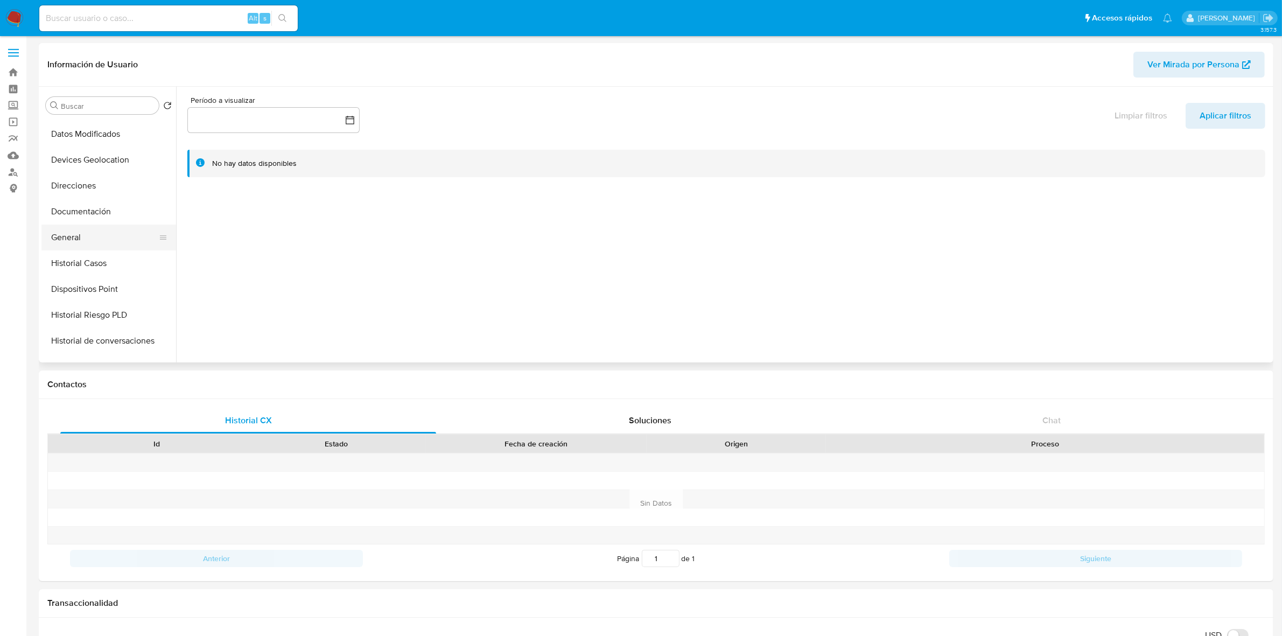
scroll to position [135, 0]
click at [83, 252] on button "Historial Casos" at bounding box center [104, 255] width 126 height 26
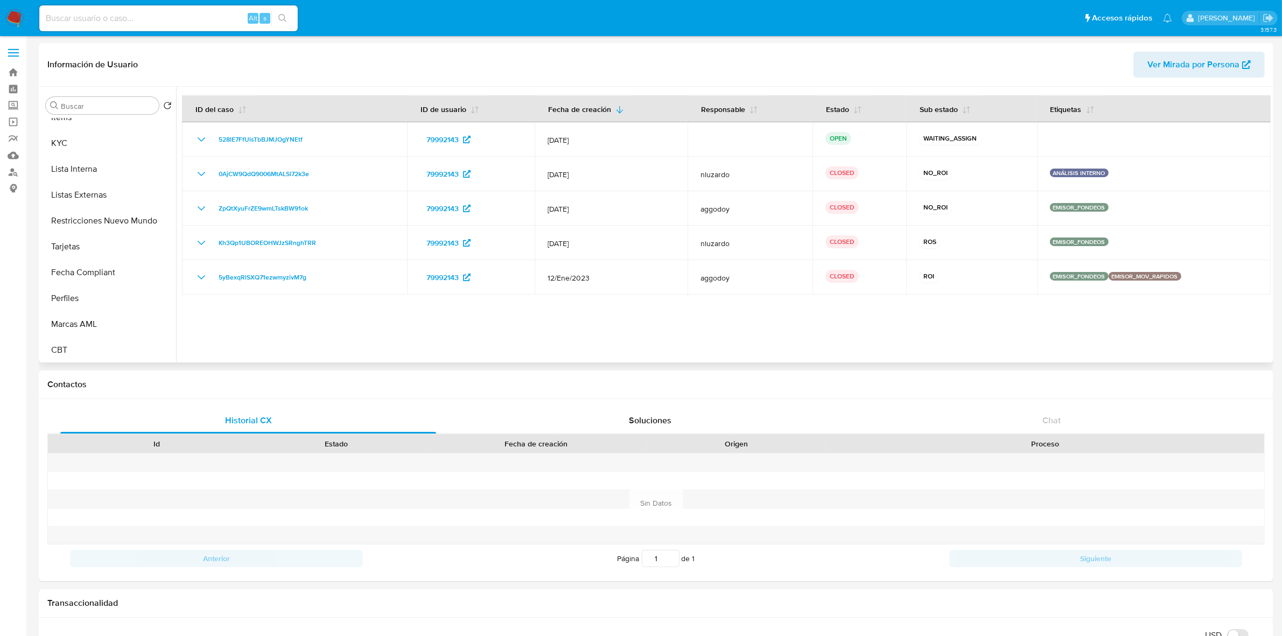
scroll to position [454, 0]
click at [109, 224] on button "Restricciones Nuevo Mundo" at bounding box center [104, 220] width 126 height 26
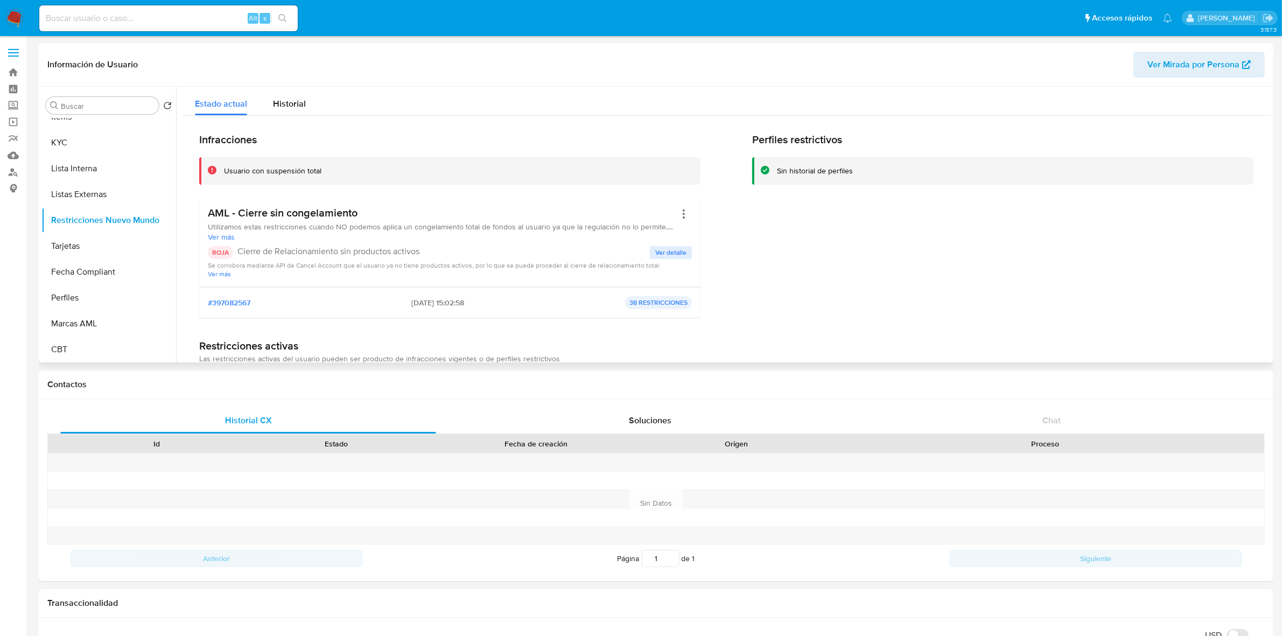
click at [665, 251] on span "Ver detalle" at bounding box center [670, 252] width 31 height 11
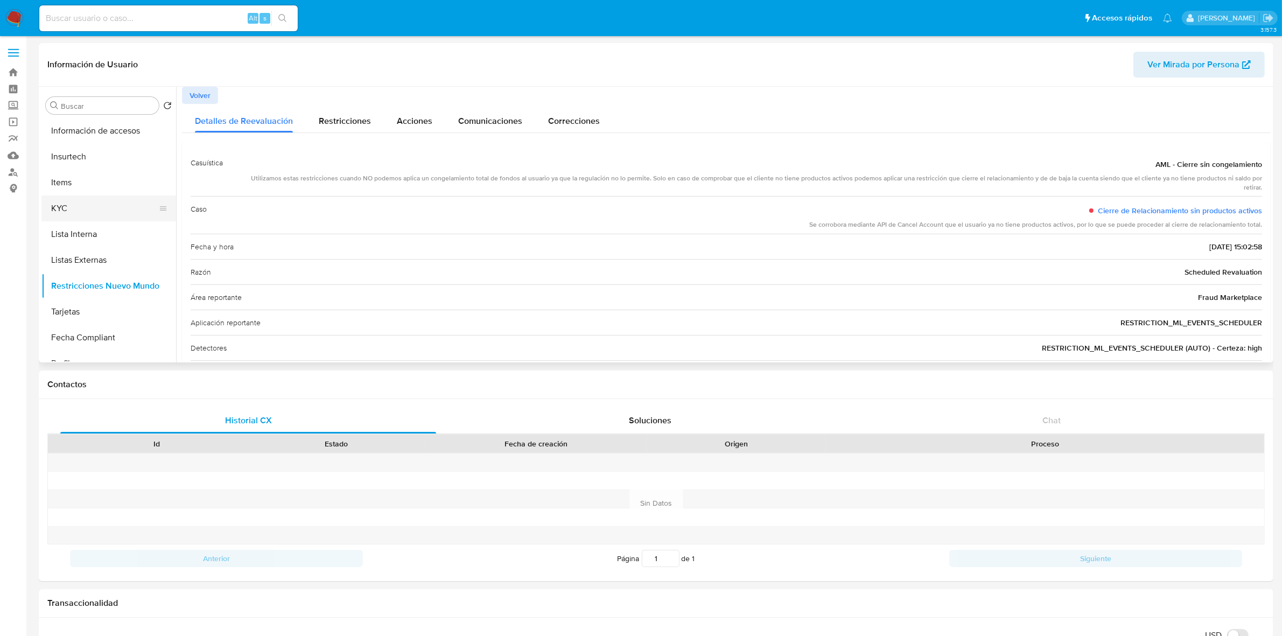
scroll to position [0, 0]
click at [107, 158] on button "Archivos adjuntos" at bounding box center [104, 157] width 126 height 26
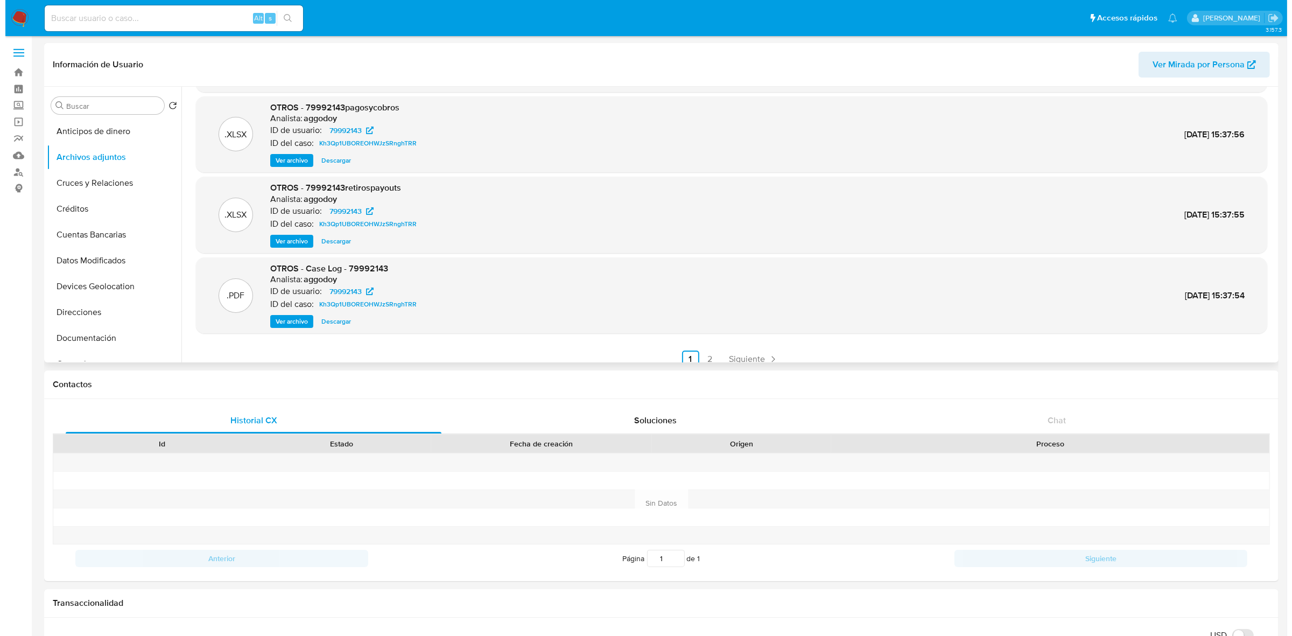
scroll to position [90, 0]
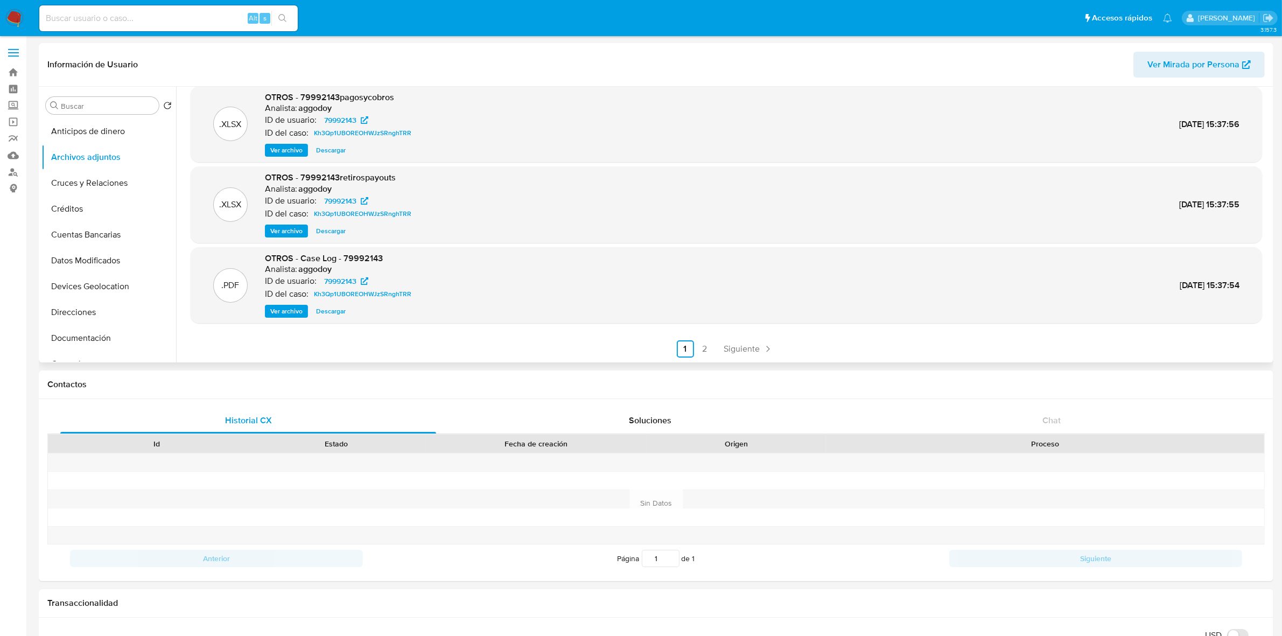
click at [291, 306] on span "Ver archivo" at bounding box center [286, 311] width 32 height 11
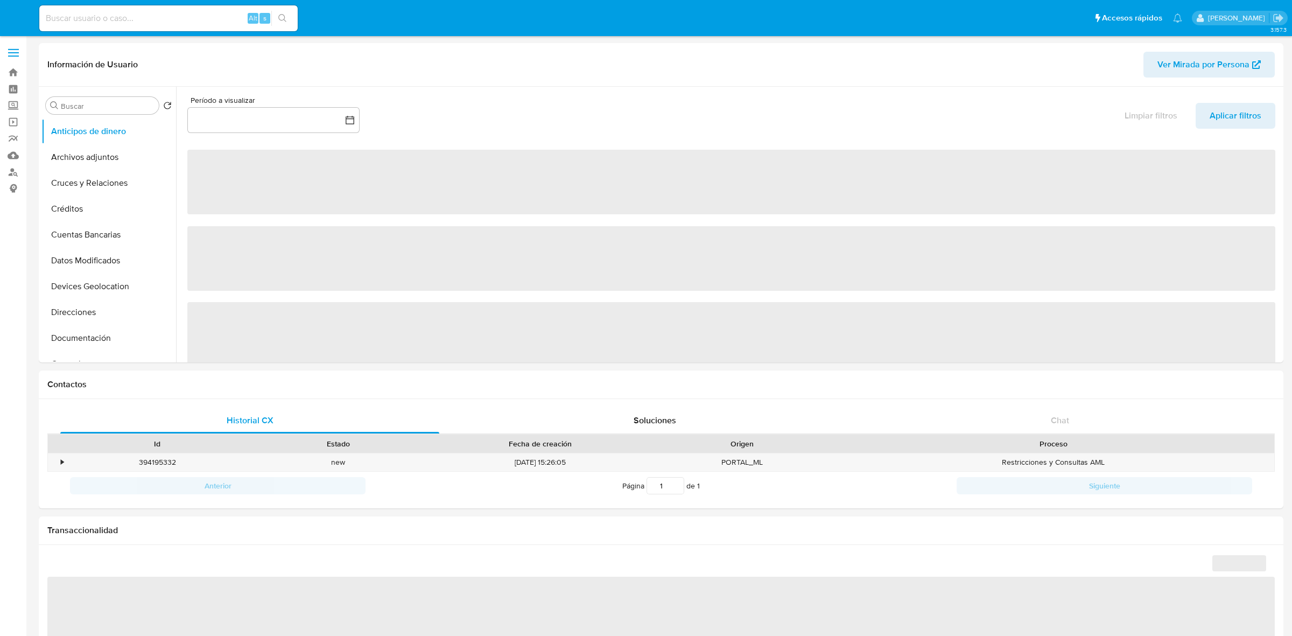
select select "10"
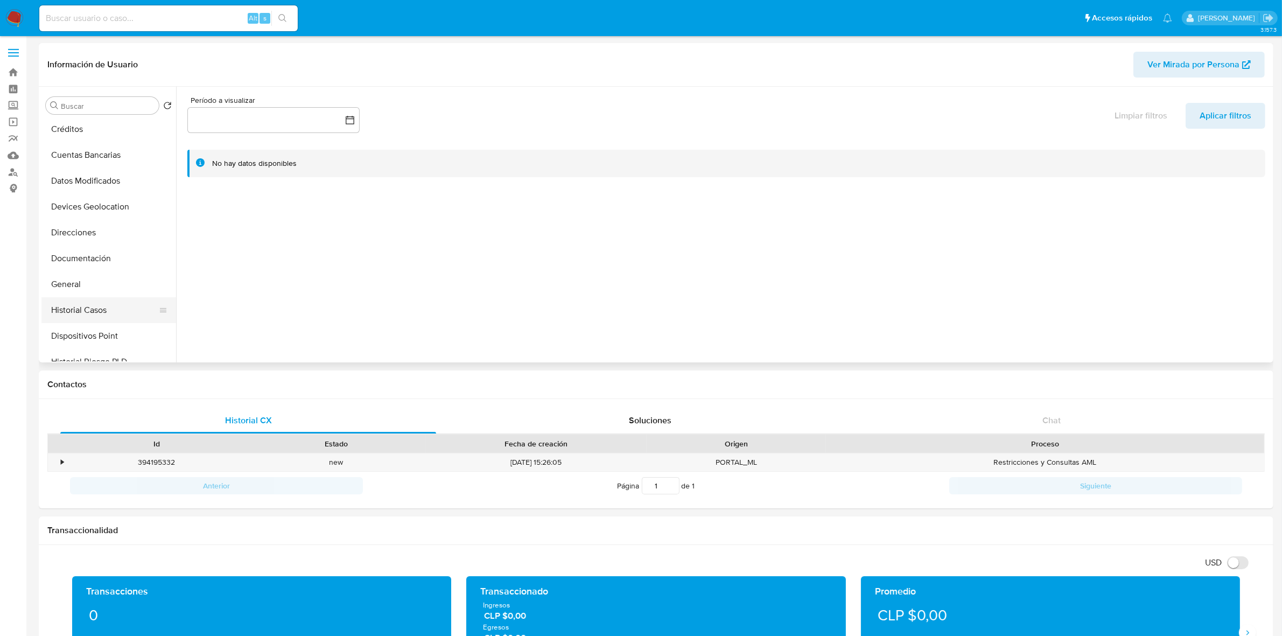
scroll to position [202, 0]
click at [109, 186] on button "Historial Casos" at bounding box center [104, 188] width 126 height 26
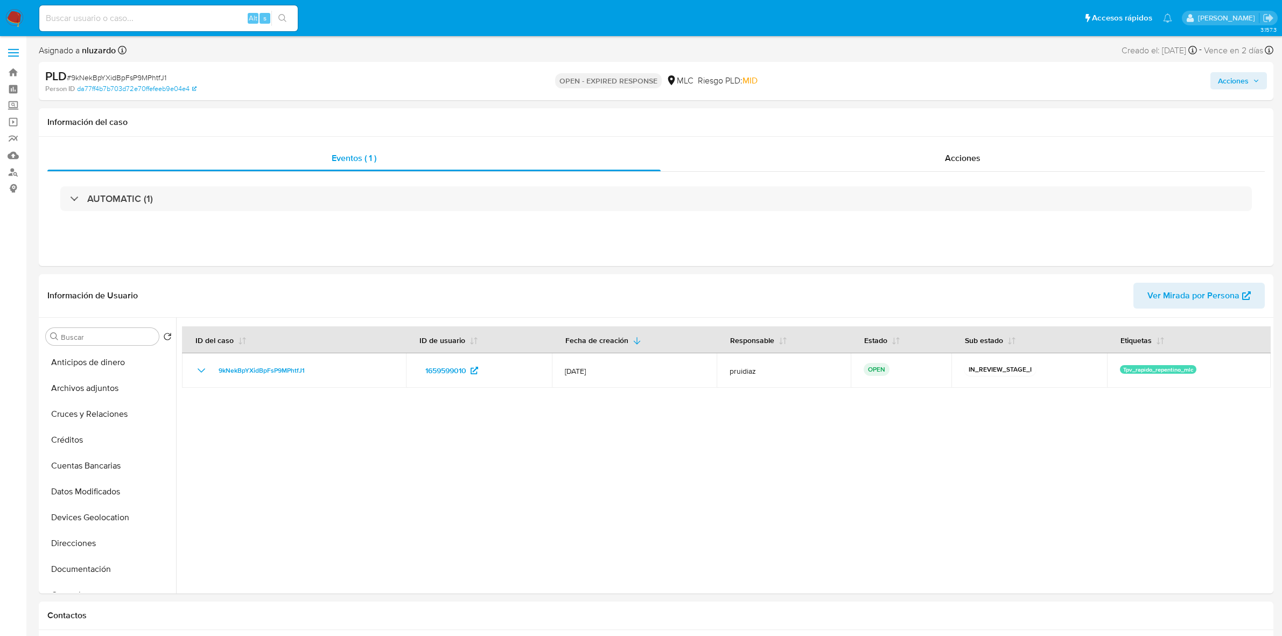
select select "10"
click at [76, 395] on button "General" at bounding box center [104, 393] width 126 height 26
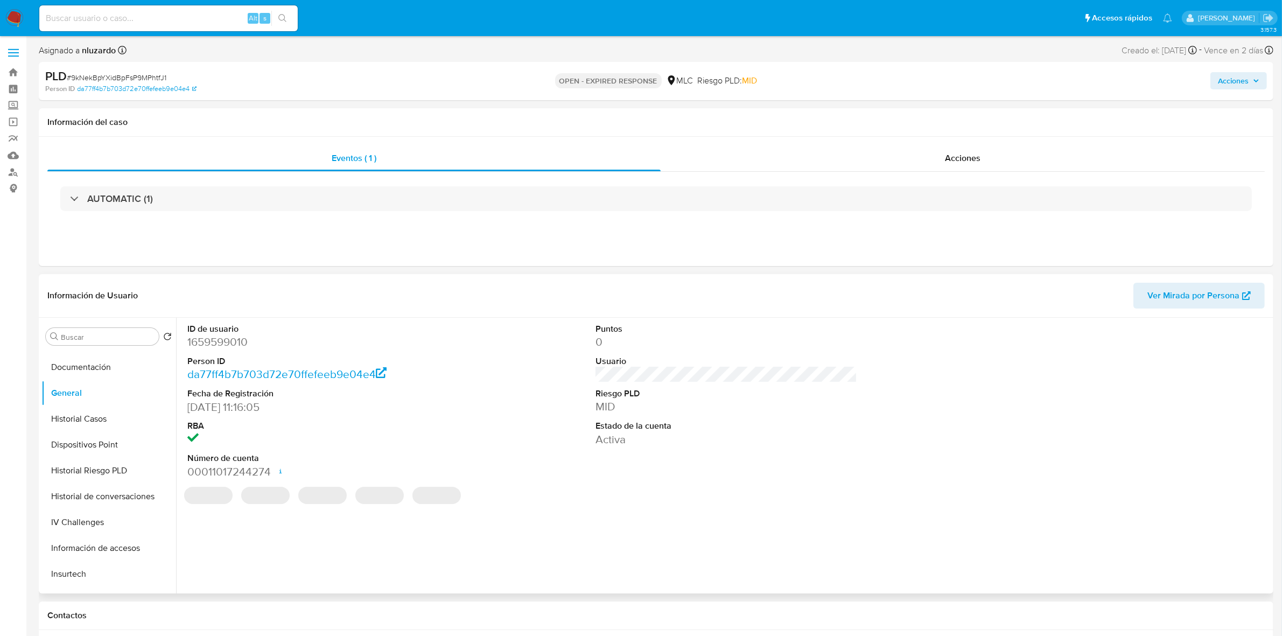
click at [226, 346] on dd "1659599010" at bounding box center [318, 341] width 262 height 15
copy dd "1659599010"
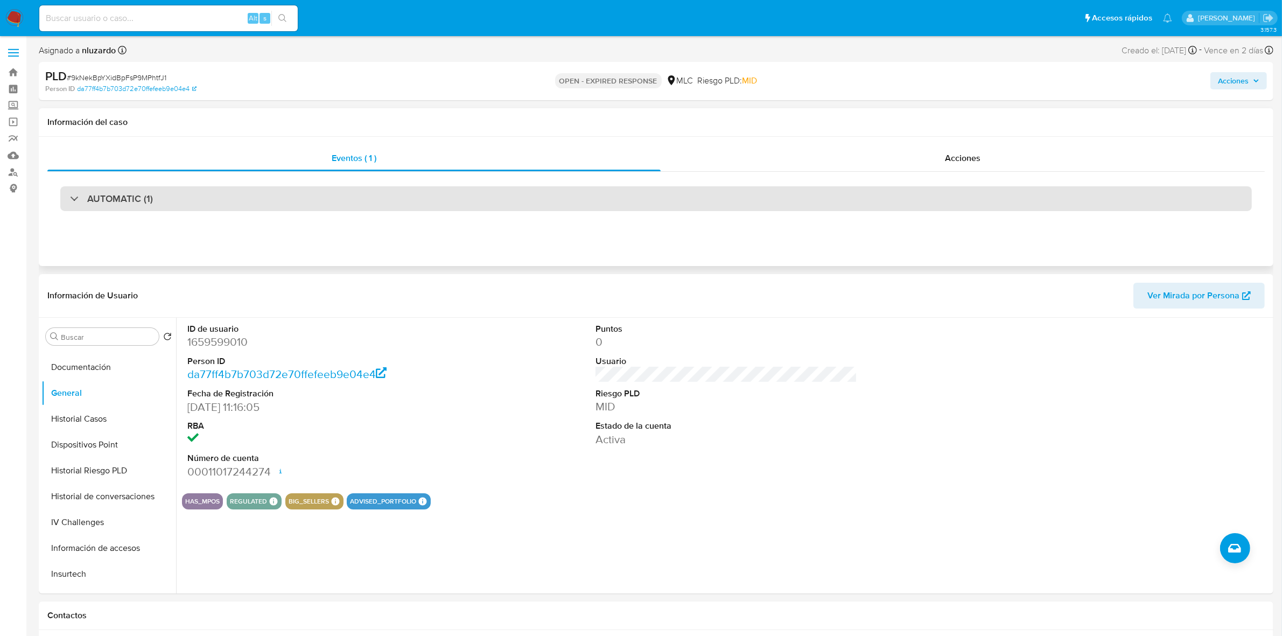
click at [171, 187] on div "AUTOMATIC (1)" at bounding box center [656, 198] width 1192 height 25
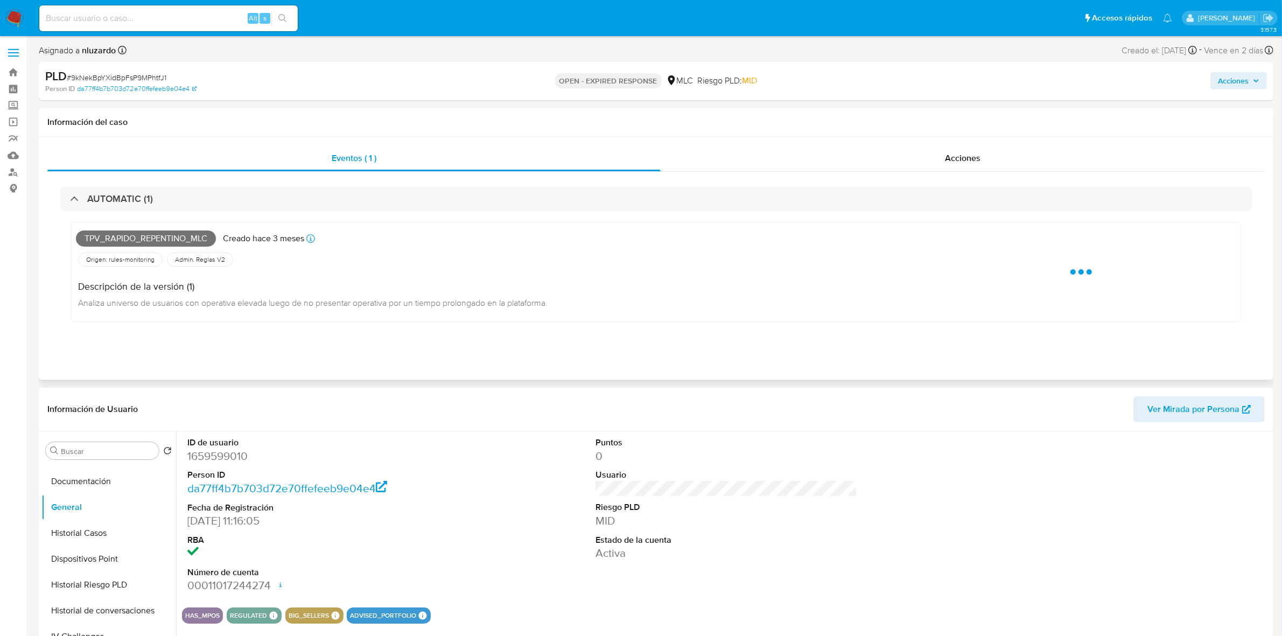
click at [143, 243] on span "Tpv_rapido_repentino_mlc" at bounding box center [146, 238] width 140 height 16
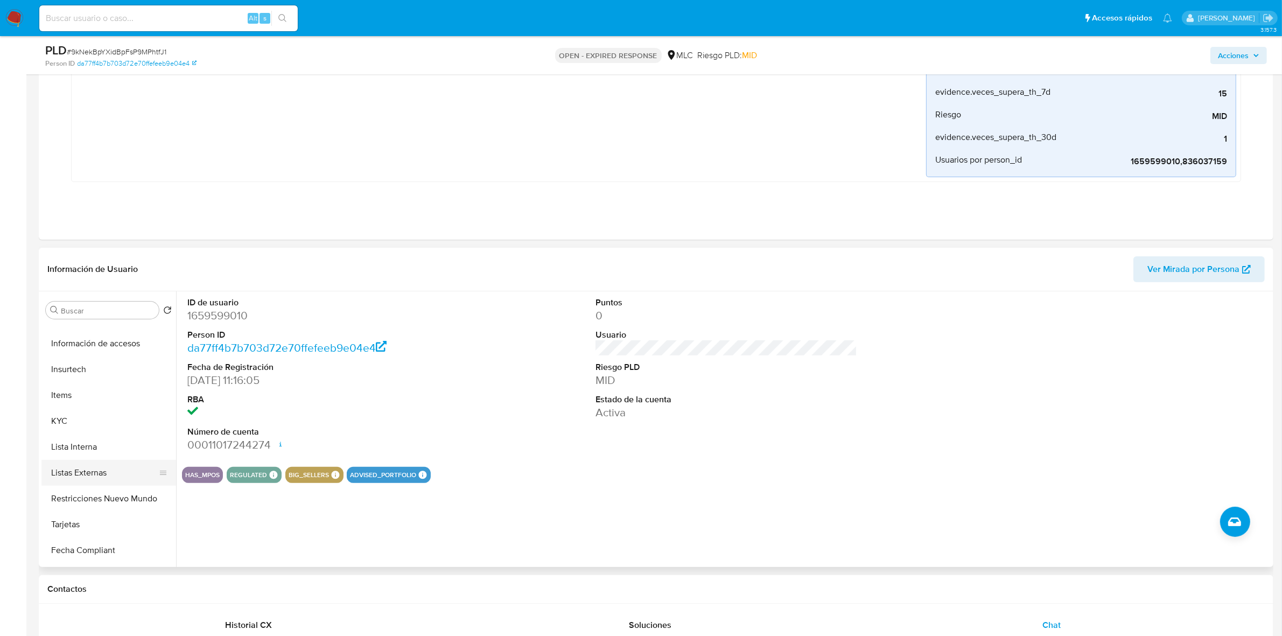
scroll to position [404, 0]
click at [62, 392] on button "KYC" at bounding box center [104, 398] width 126 height 26
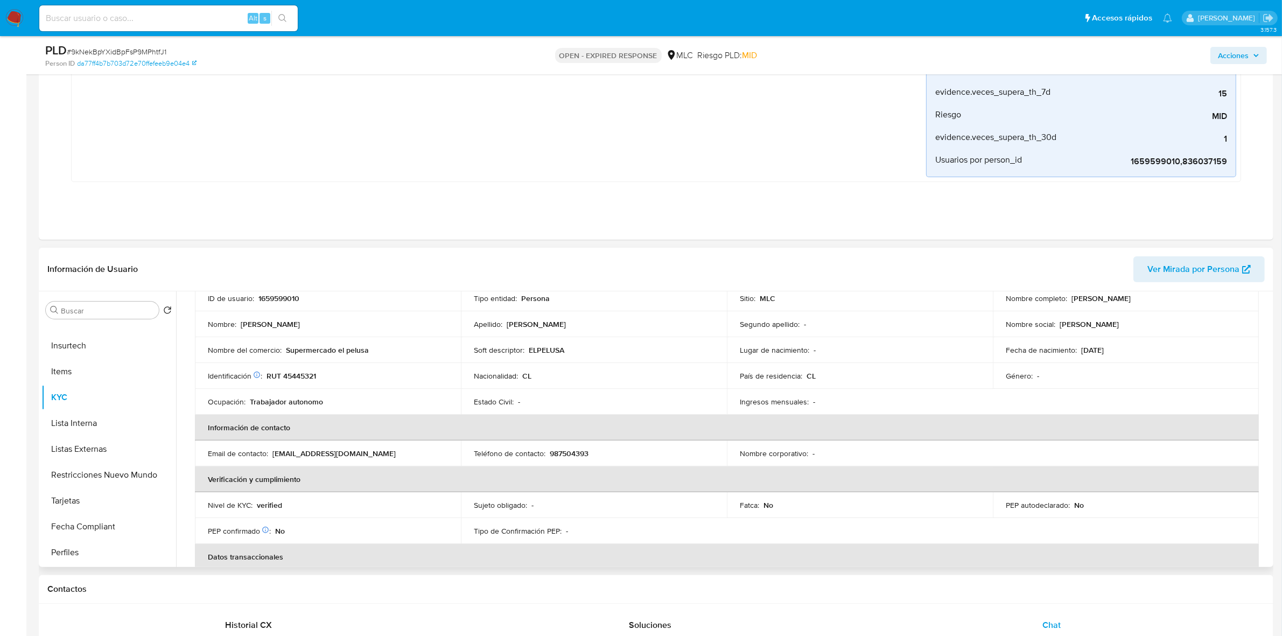
scroll to position [0, 0]
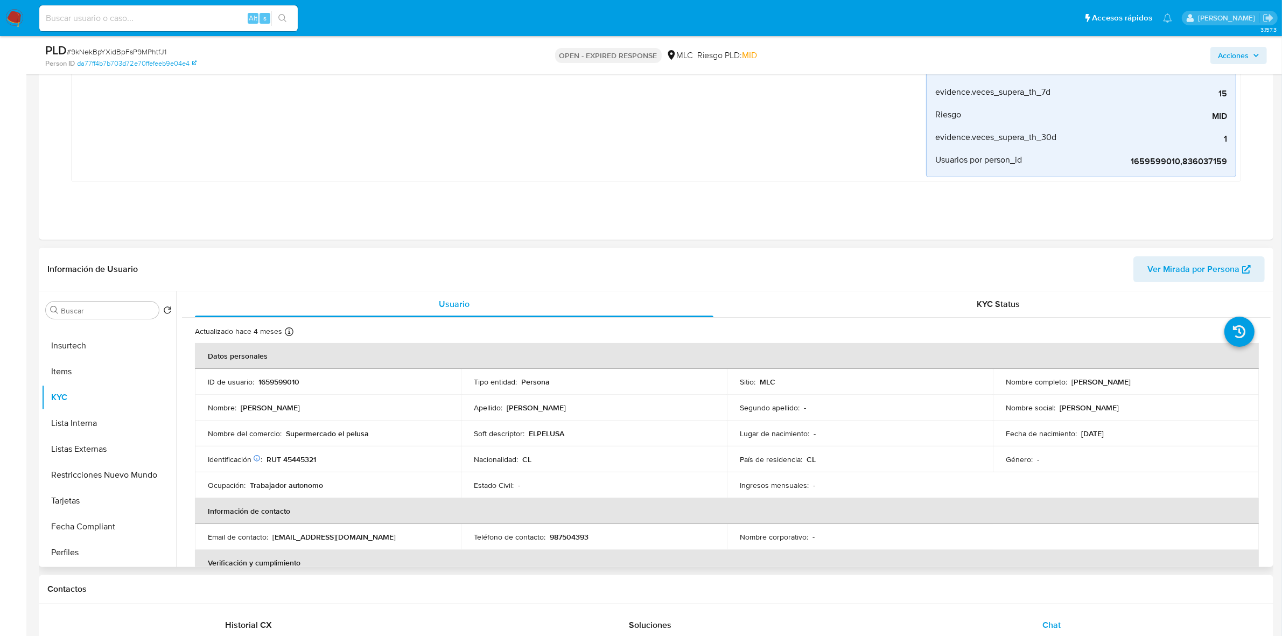
click at [293, 460] on p "RUT 45445321" at bounding box center [292, 460] width 50 height 10
copy p "45445321"
drag, startPoint x: 298, startPoint y: 467, endPoint x: 287, endPoint y: 461, distance: 12.3
click at [287, 461] on p "RUT 45445321" at bounding box center [292, 460] width 50 height 10
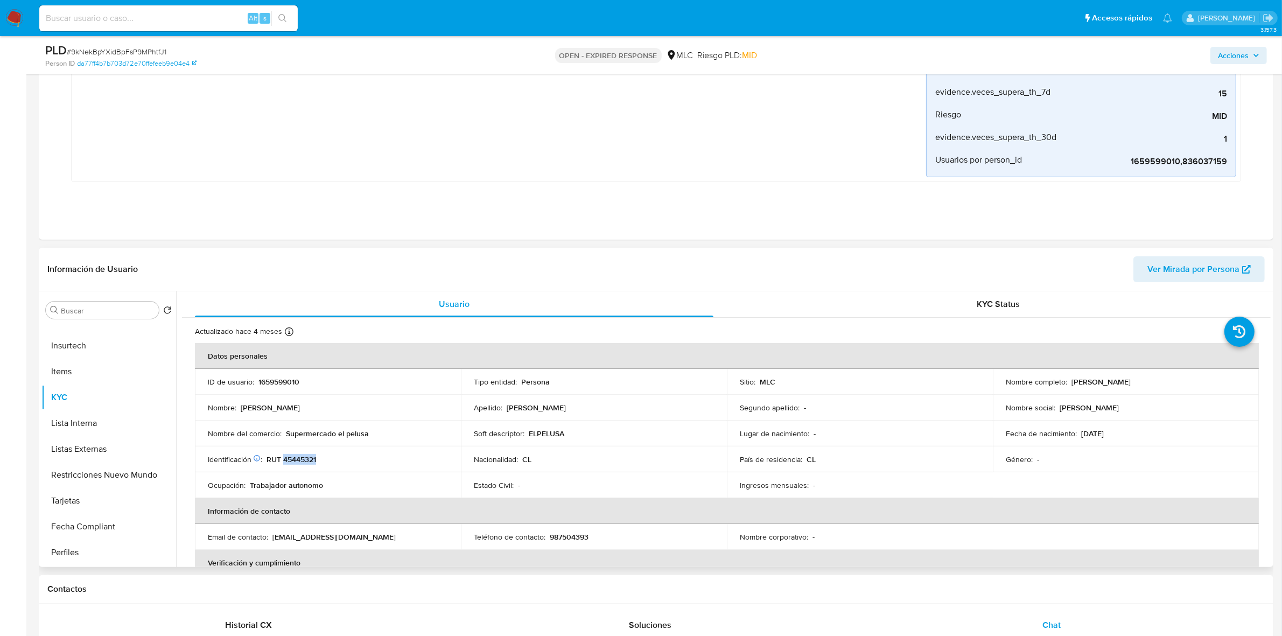
click at [287, 461] on p "RUT 45445321" at bounding box center [292, 460] width 50 height 10
copy p "45445321"
click at [101, 440] on button "Dispositivos Point" at bounding box center [104, 436] width 126 height 26
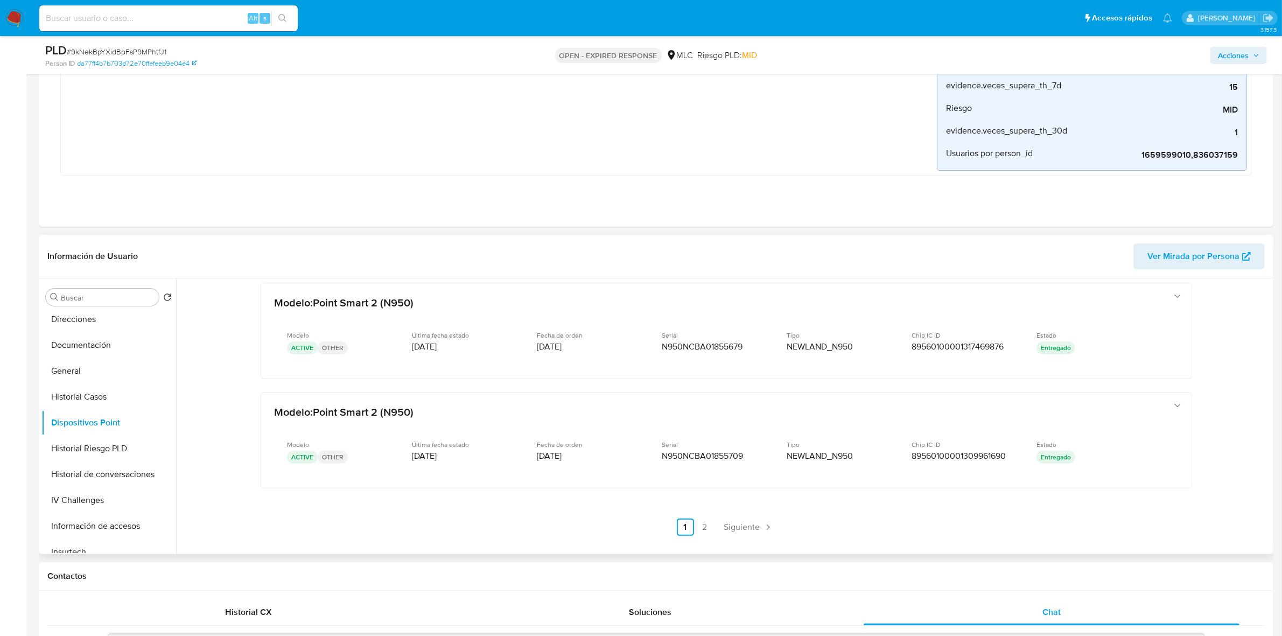
scroll to position [0, 0]
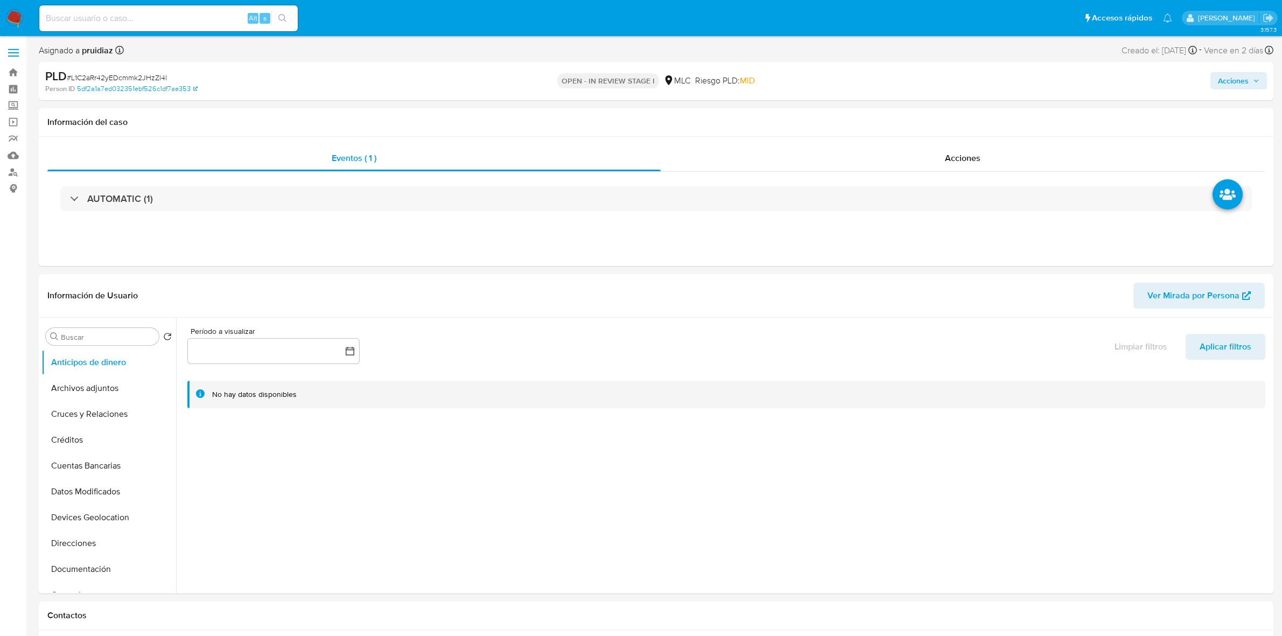
select select "10"
click at [149, 73] on span "# L1C2aRr42yEDcmmk2JHzZl4l" at bounding box center [117, 77] width 100 height 11
copy span "L1C2aRr42yEDcmmk2JHzZl4l"
click at [1262, 86] on button "Acciones" at bounding box center [1239, 80] width 57 height 17
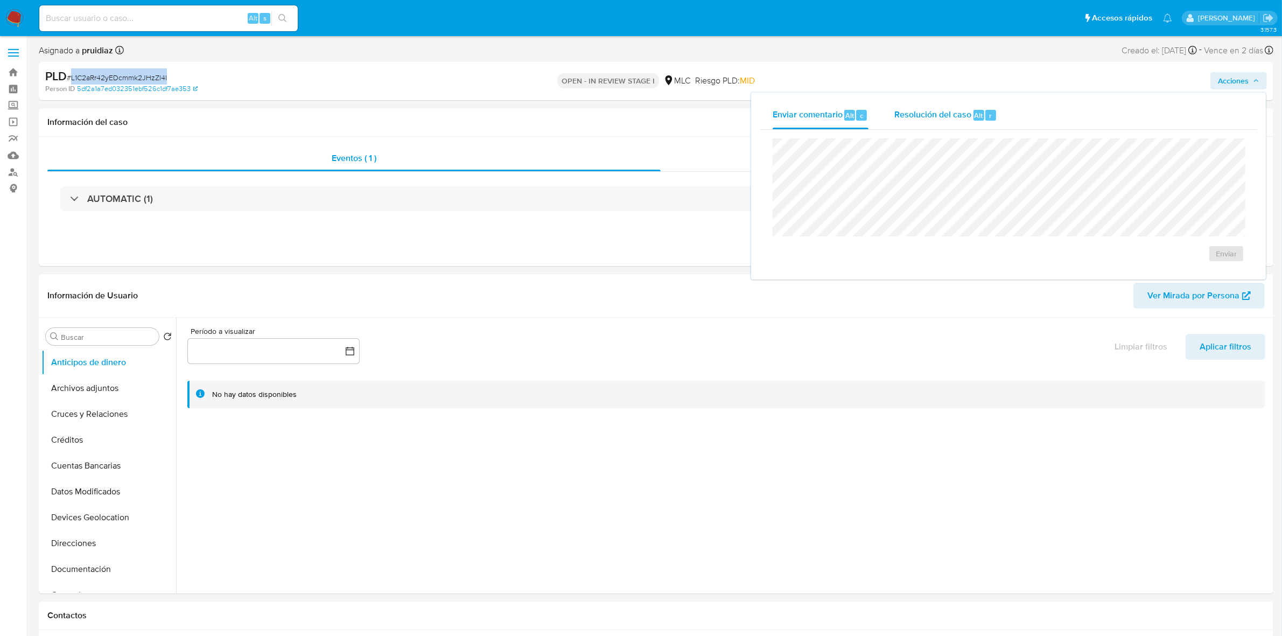
click at [935, 103] on div "Resolución del caso Alt r" at bounding box center [945, 115] width 103 height 28
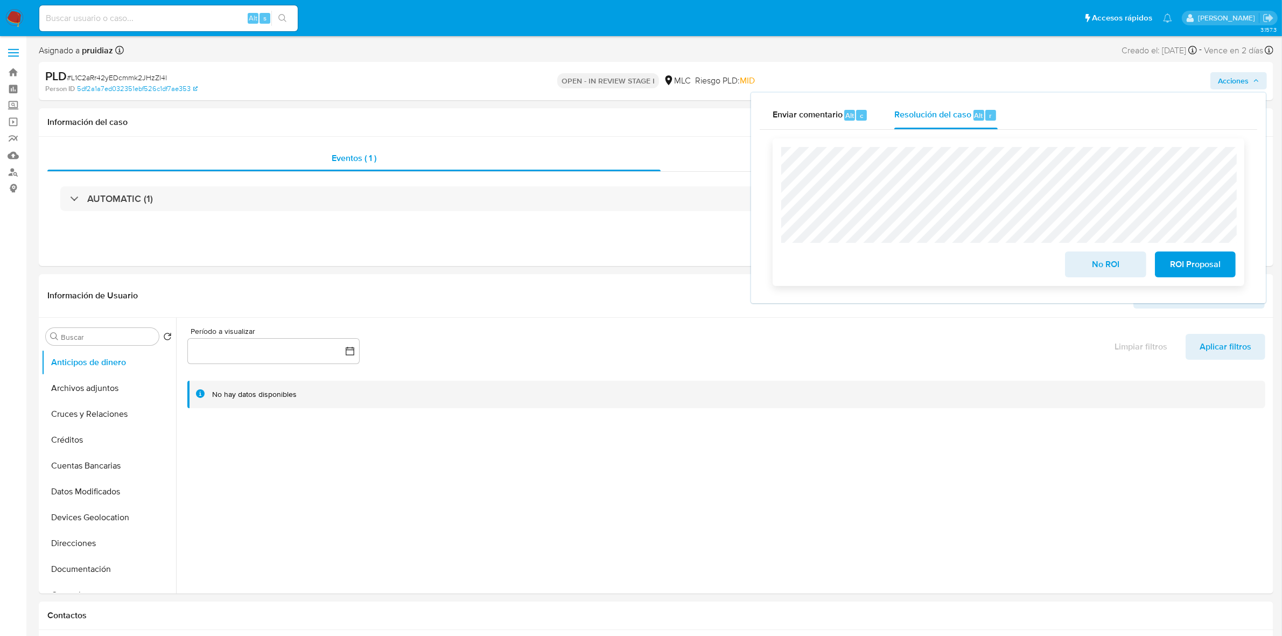
click at [1199, 271] on span "ROI Proposal" at bounding box center [1195, 265] width 53 height 24
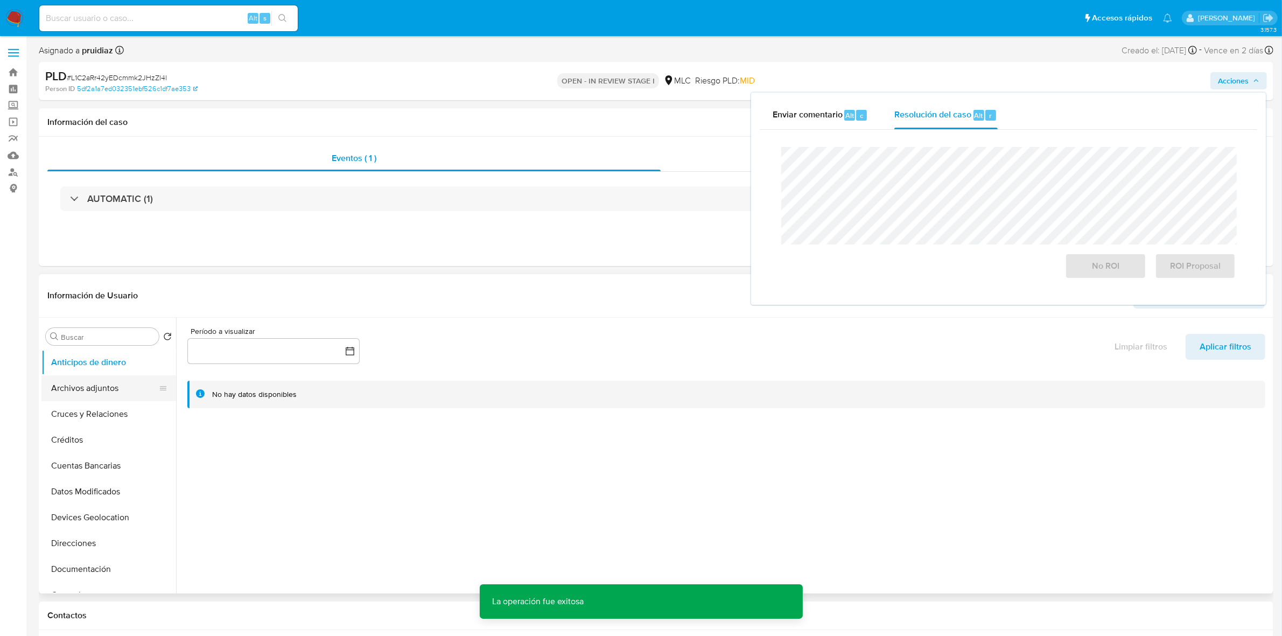
click at [116, 391] on button "Archivos adjuntos" at bounding box center [104, 388] width 126 height 26
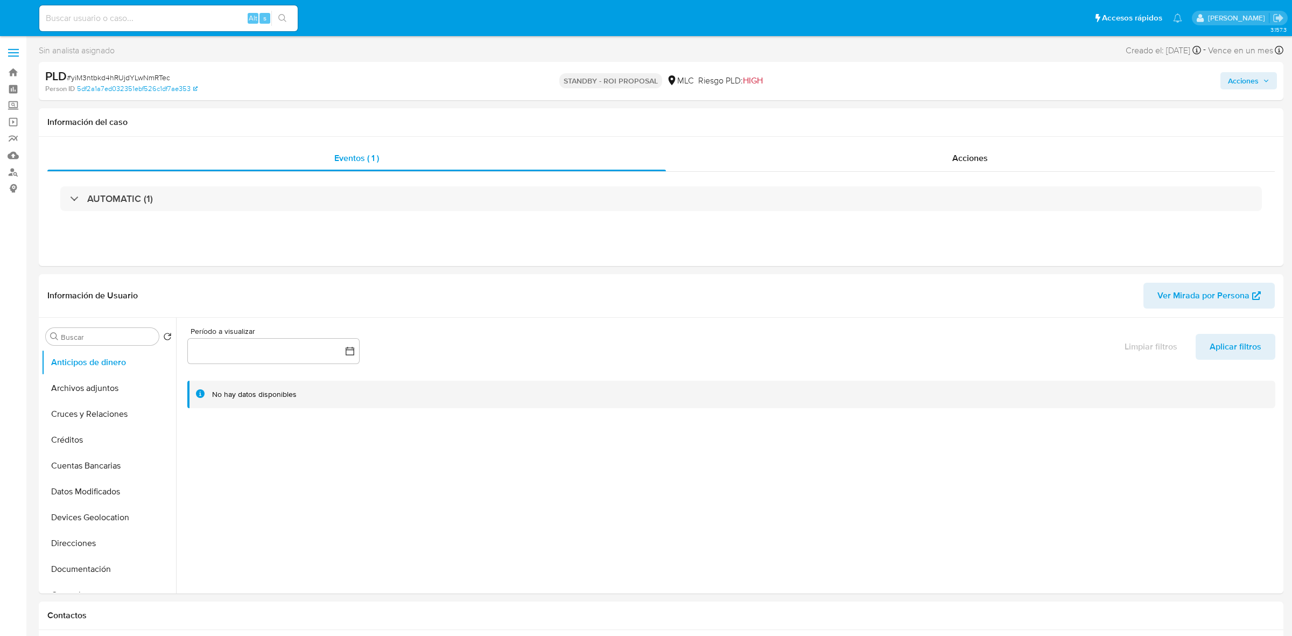
select select "10"
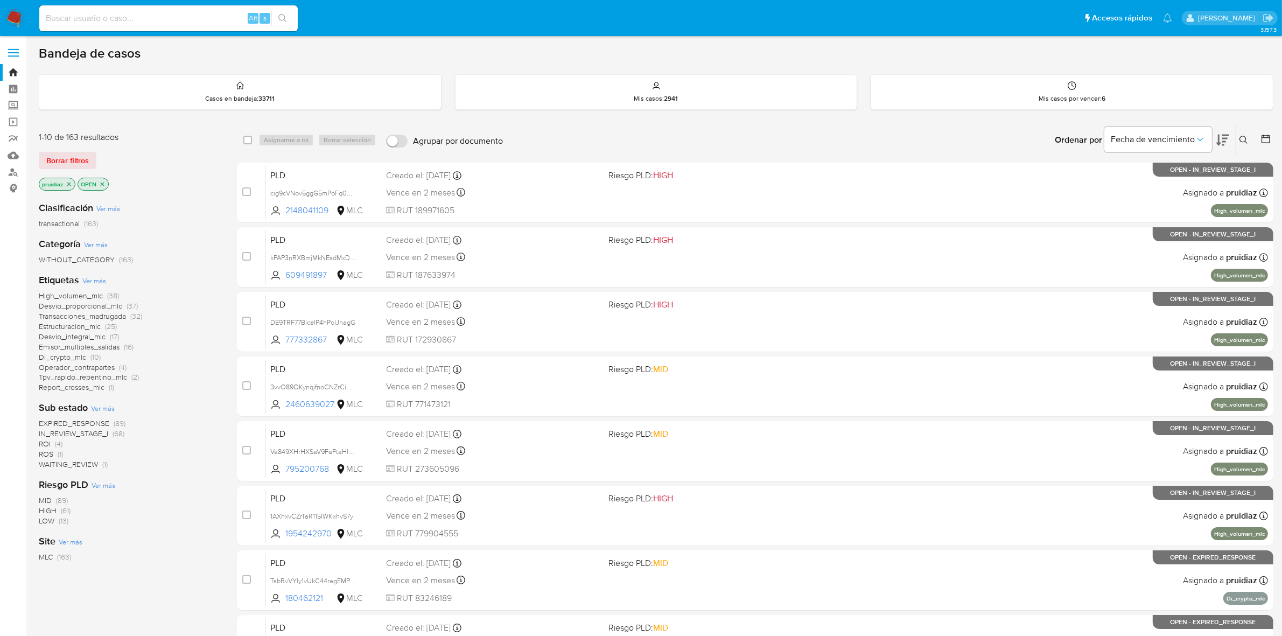
click at [1231, 139] on div "Ordenar por Fecha de vencimiento" at bounding box center [1141, 139] width 190 height 33
click at [1221, 132] on button at bounding box center [1223, 139] width 13 height 33
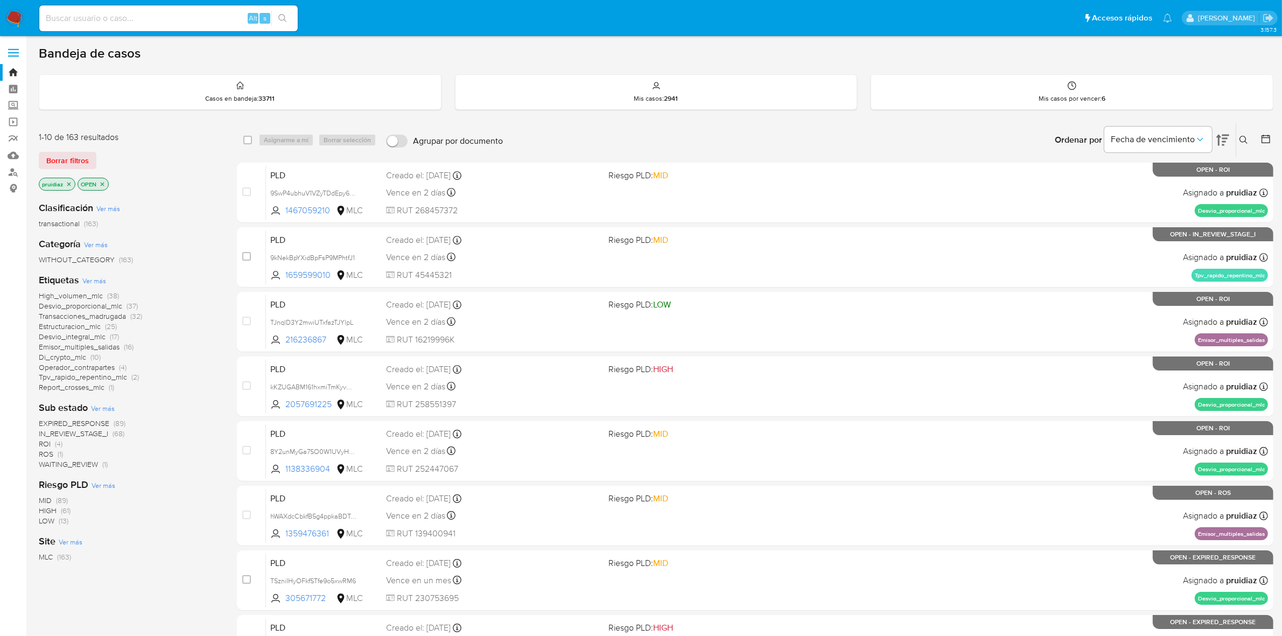
click at [47, 443] on span "ROI" at bounding box center [45, 443] width 12 height 11
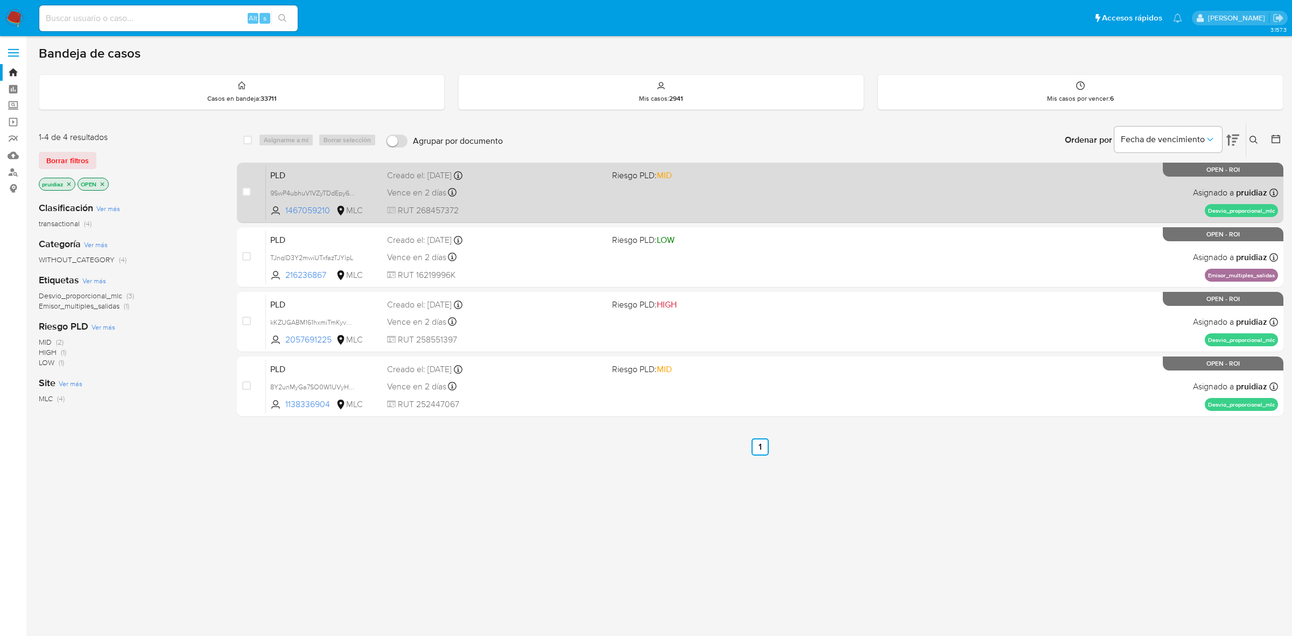
click at [995, 194] on div "PLD 9SwP4ubhuV1VZyTDdEpy6Mx8 1467059210 MLC Riesgo PLD: MID Creado el: 12/06/20…" at bounding box center [772, 192] width 1012 height 54
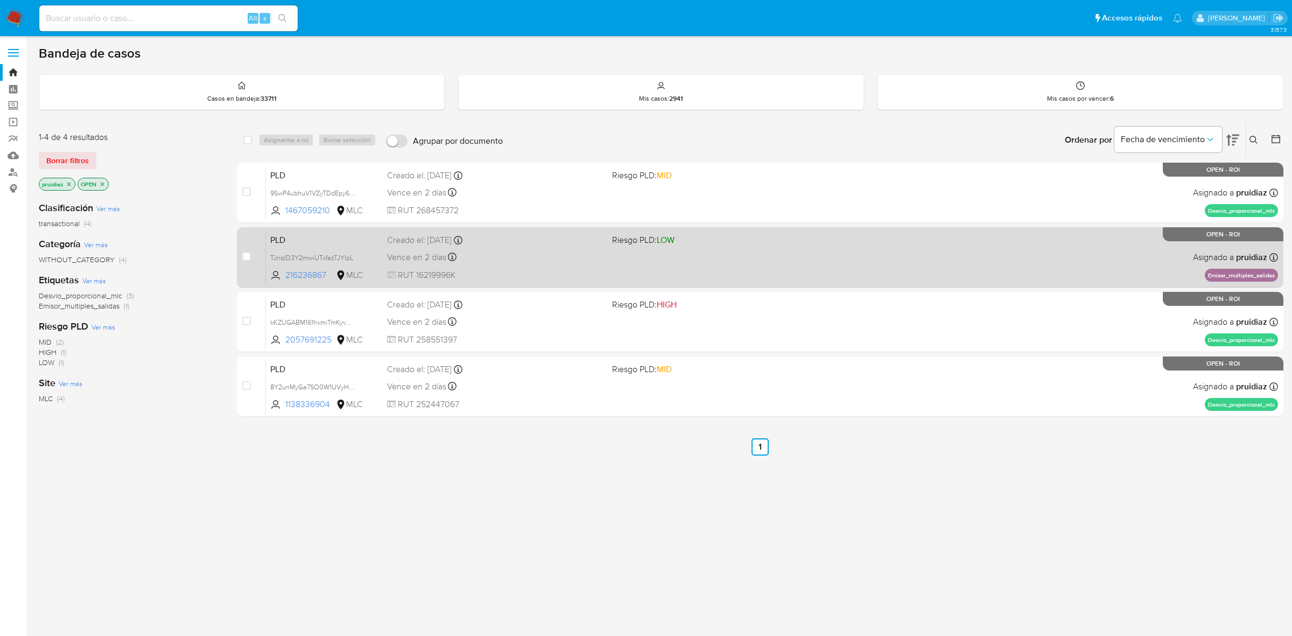
click at [808, 232] on span "Riesgo PLD: LOW" at bounding box center [720, 239] width 216 height 14
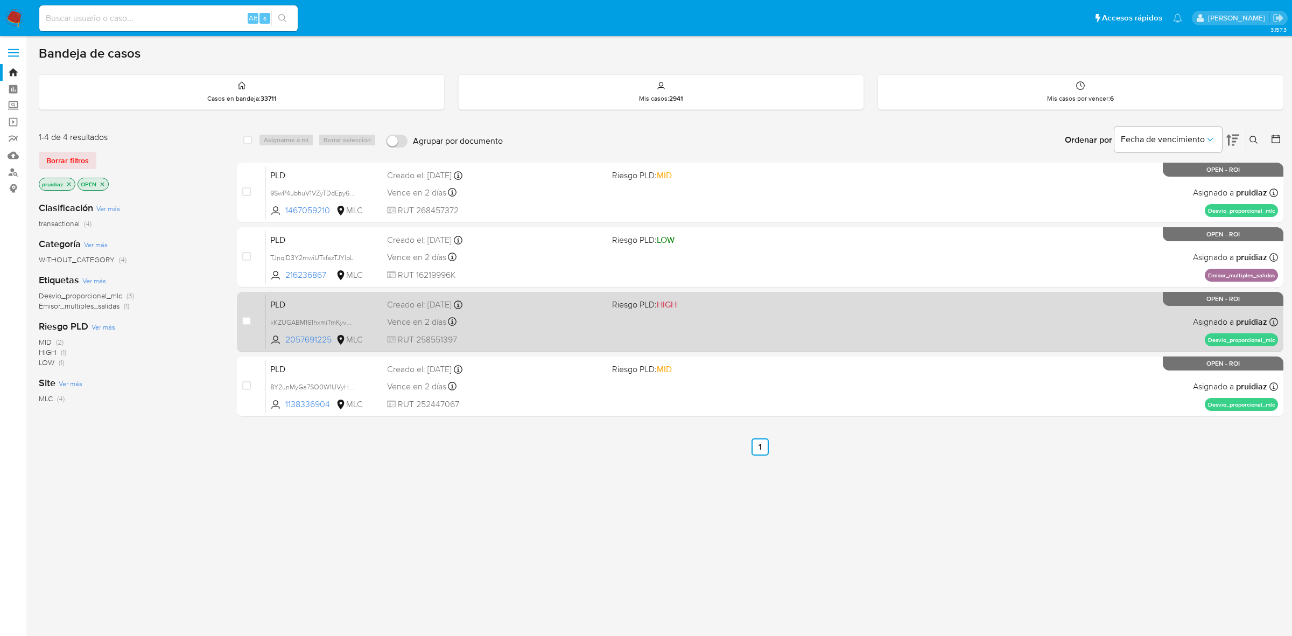
click at [770, 320] on div "PLD kKZUGABM161hxmiTmKyvWl3n 2057691225 MLC Riesgo PLD: HIGH Creado el: 12/06/2…" at bounding box center [772, 322] width 1012 height 54
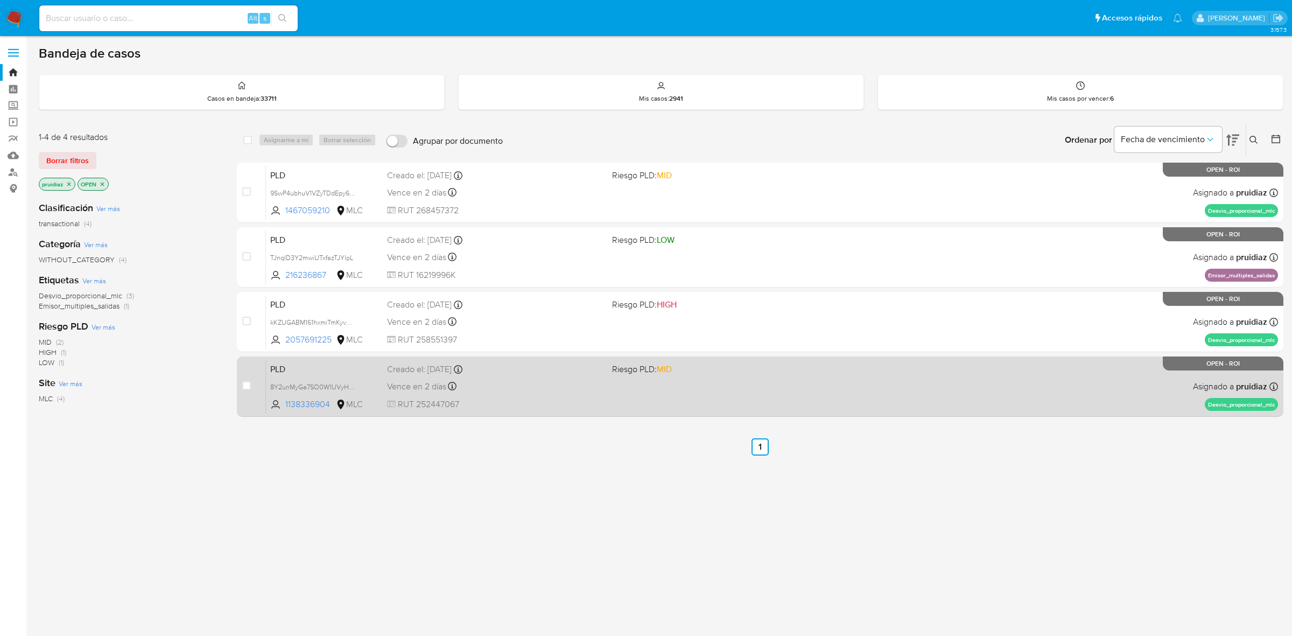
drag, startPoint x: 698, startPoint y: 383, endPoint x: 703, endPoint y: 380, distance: 5.5
click at [698, 380] on div "PLD 8Y2unMyGa7SO0W1UVyHzUQQd 1138336904 MLC Riesgo PLD: MID Creado el: 12/06/20…" at bounding box center [772, 386] width 1012 height 54
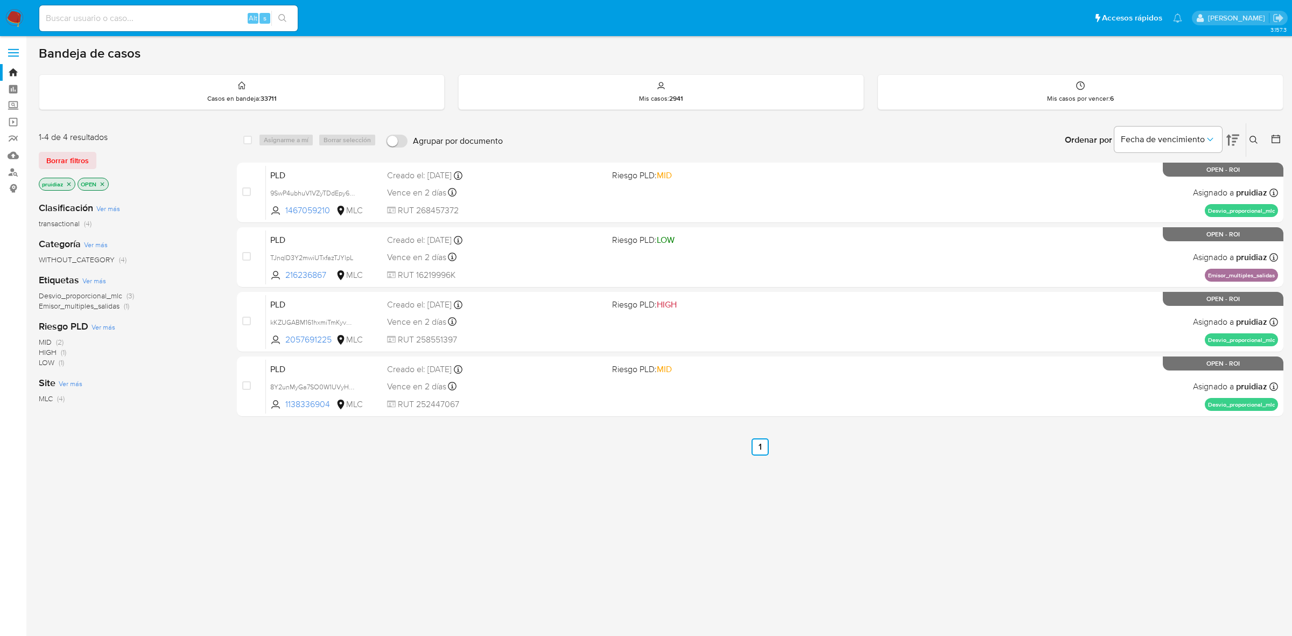
click at [18, 22] on img at bounding box center [14, 18] width 18 height 18
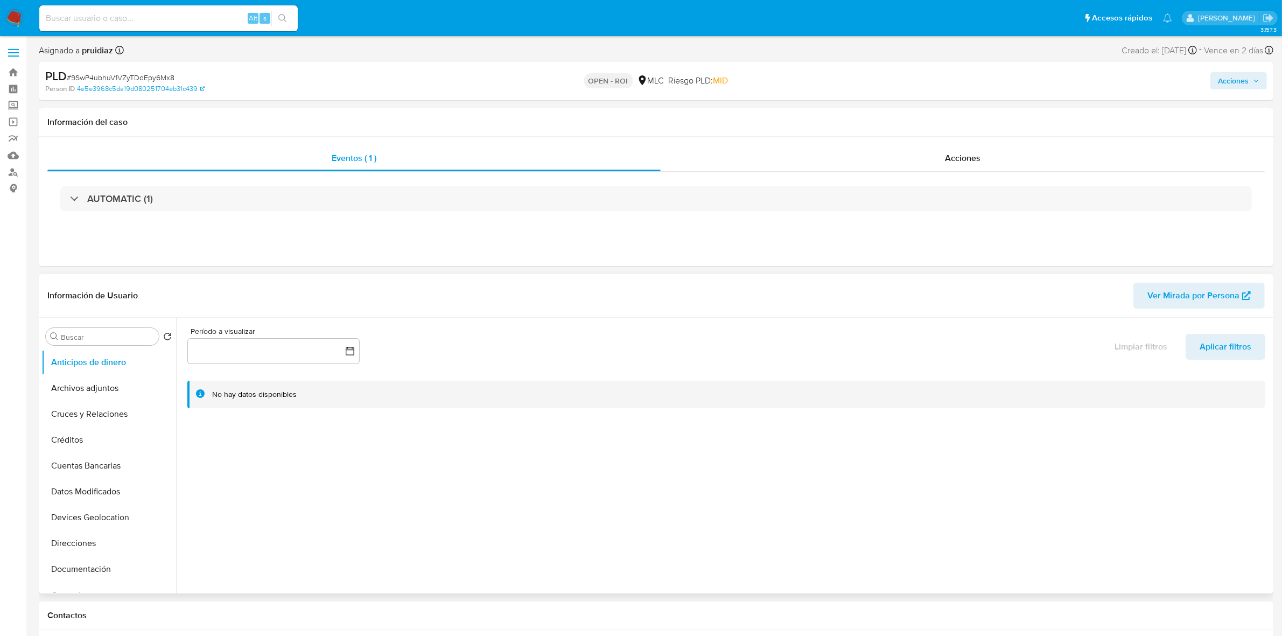
select select "10"
click at [89, 367] on button "Anticipos de dinero" at bounding box center [104, 363] width 126 height 26
click at [89, 375] on button "Anticipos de dinero" at bounding box center [104, 363] width 126 height 26
click at [92, 383] on button "Archivos adjuntos" at bounding box center [104, 388] width 126 height 26
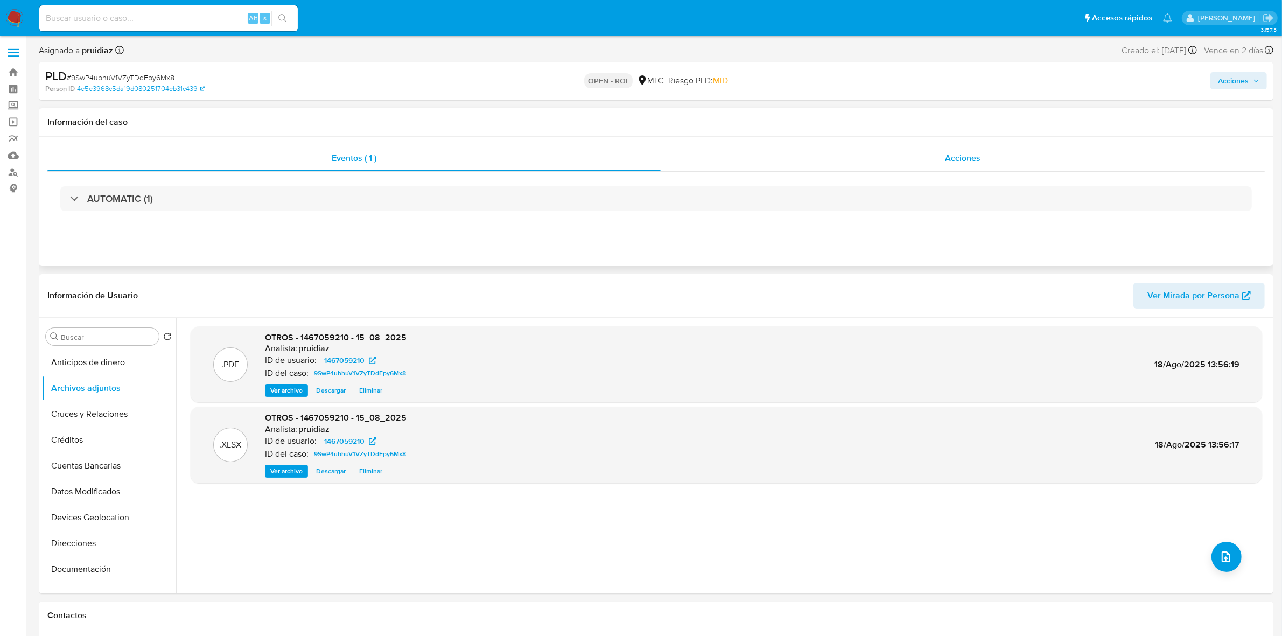
click at [1021, 157] on div "Acciones" at bounding box center [963, 158] width 604 height 26
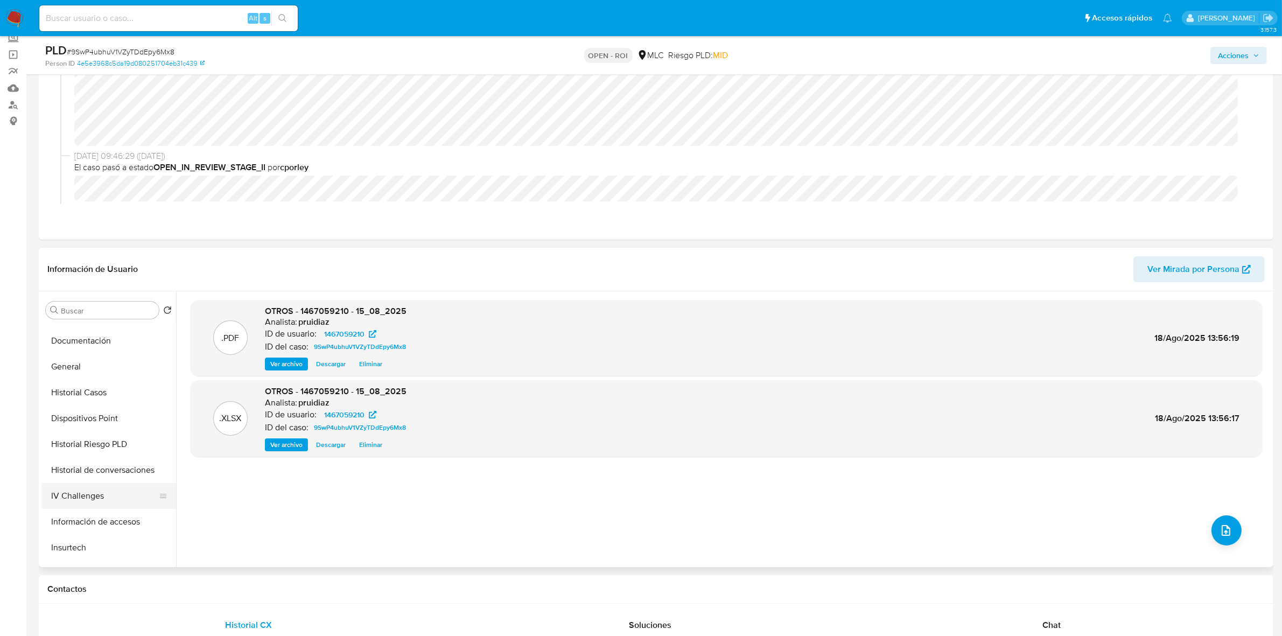
scroll to position [337, 0]
click at [68, 465] on button "KYC" at bounding box center [104, 465] width 126 height 26
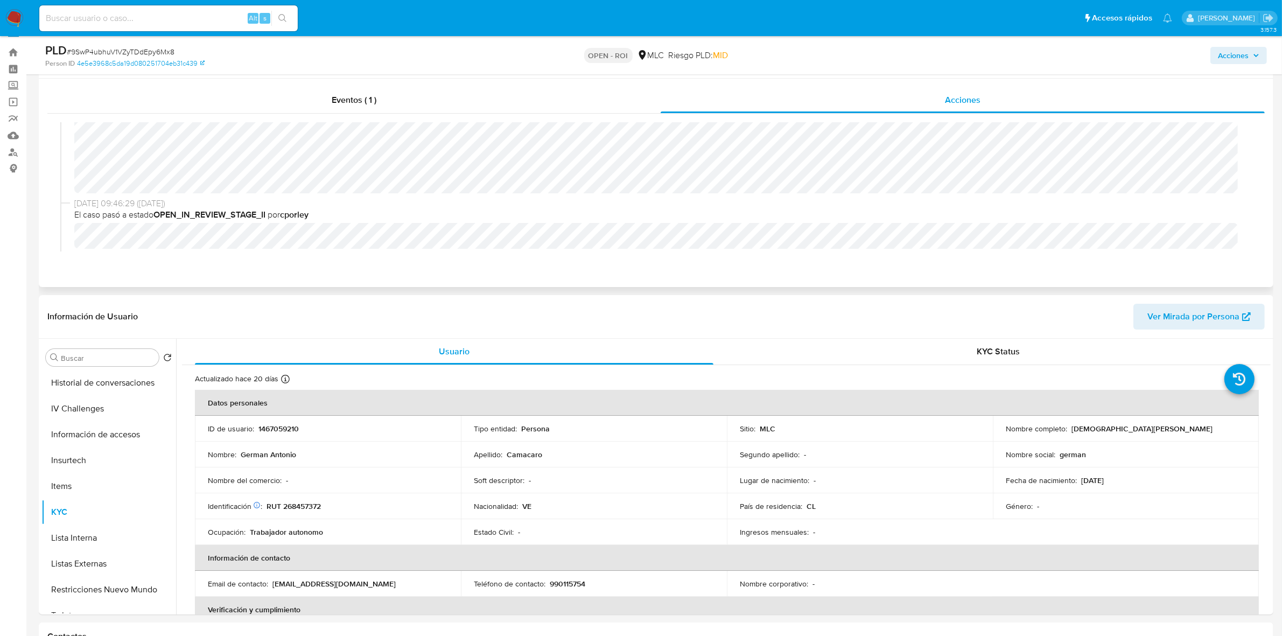
scroll to position [0, 0]
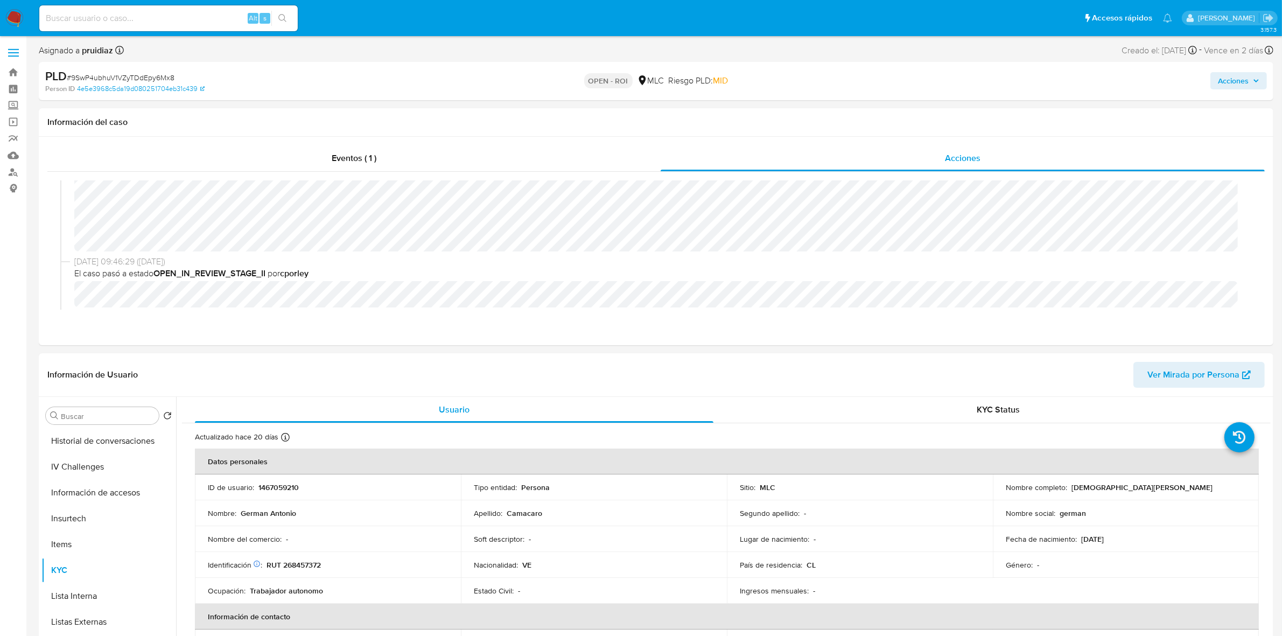
click at [1225, 70] on div "Acciones" at bounding box center [1065, 80] width 404 height 25
click at [1220, 81] on span "Acciones" at bounding box center [1233, 80] width 31 height 17
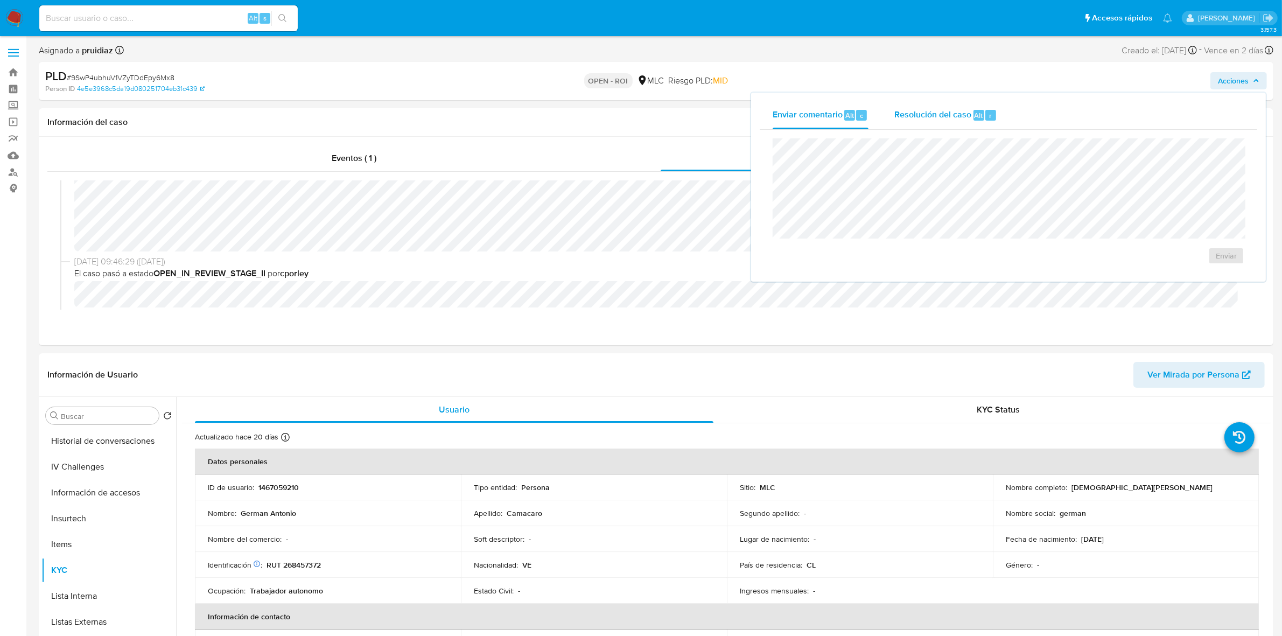
click at [935, 111] on span "Resolución del caso" at bounding box center [932, 115] width 77 height 12
click at [1202, 260] on span "ROI" at bounding box center [1195, 267] width 53 height 24
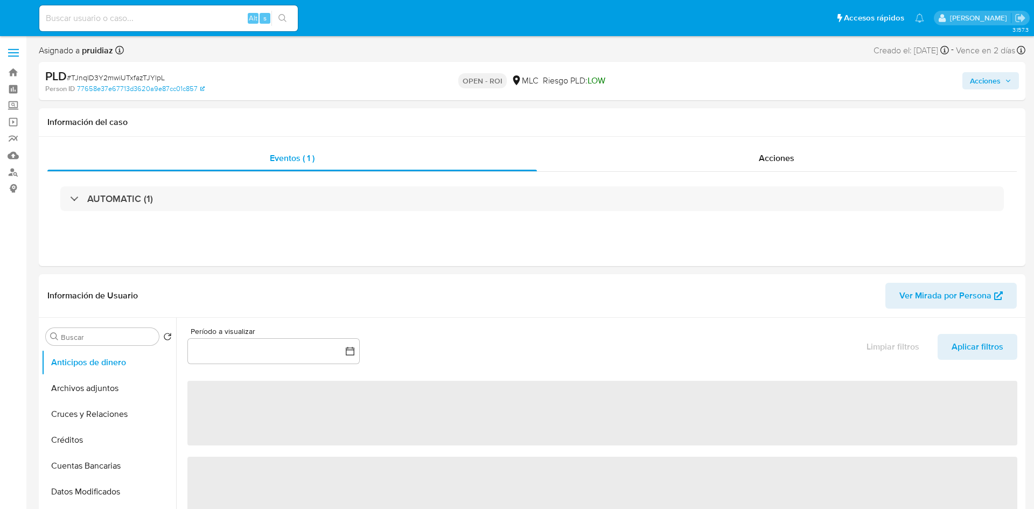
select select "10"
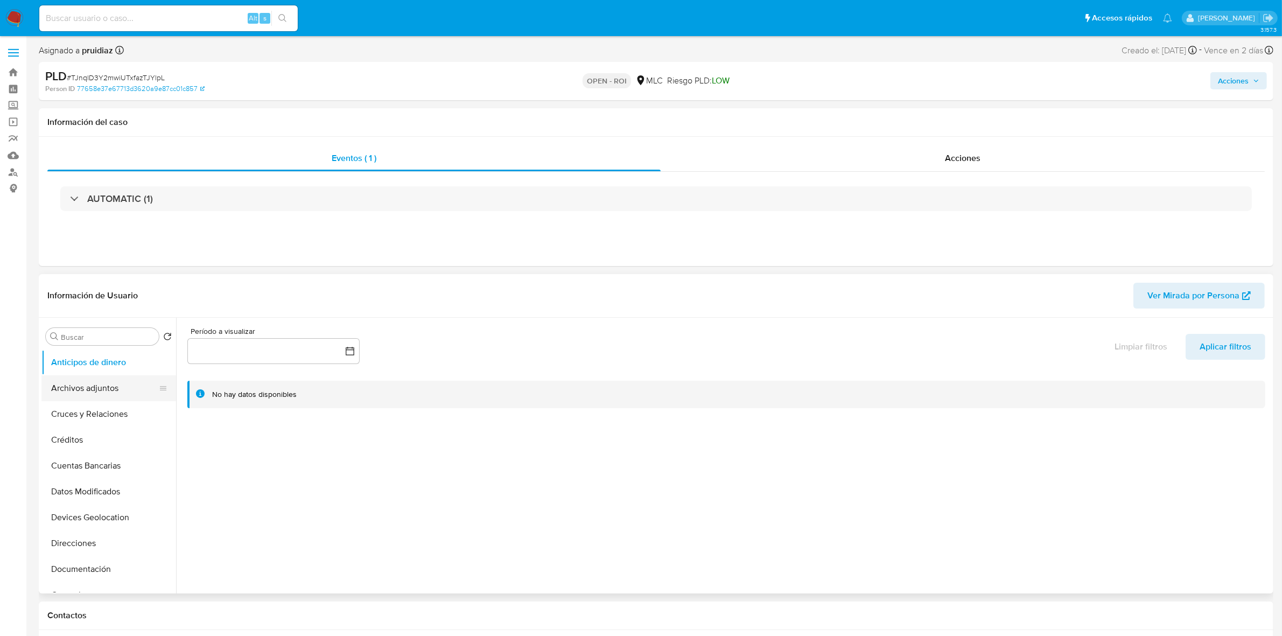
click at [106, 396] on button "Archivos adjuntos" at bounding box center [104, 388] width 126 height 26
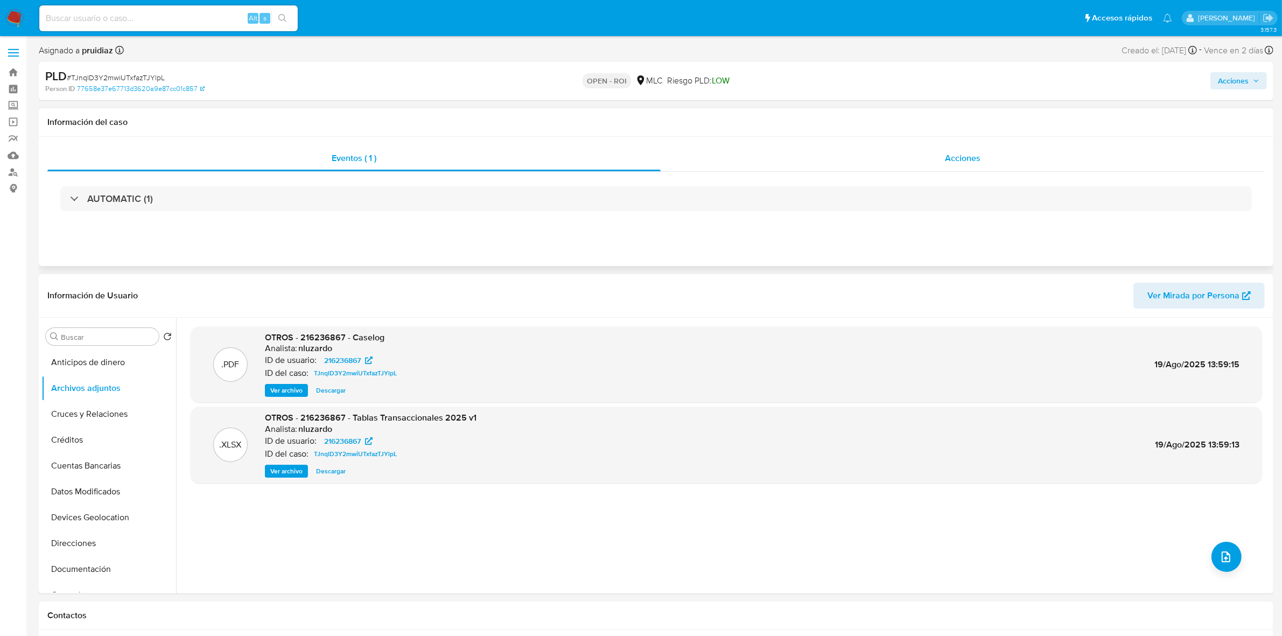
click at [948, 160] on div "Acciones" at bounding box center [963, 158] width 604 height 26
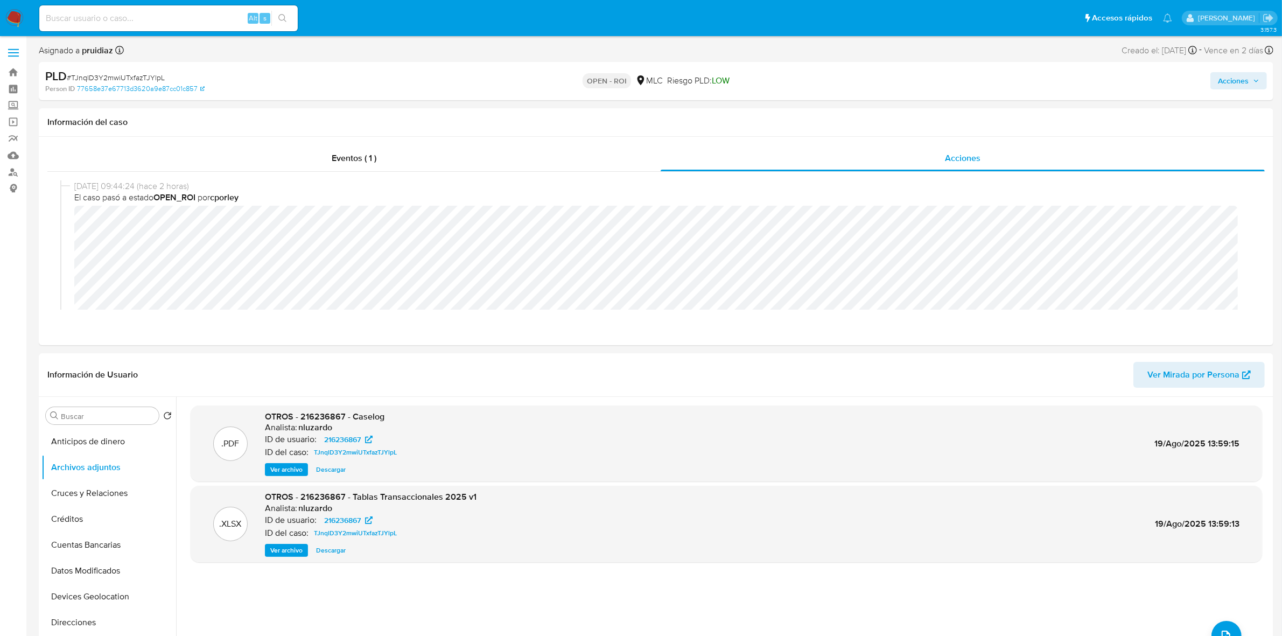
click at [1033, 76] on span "Acciones" at bounding box center [1233, 80] width 31 height 17
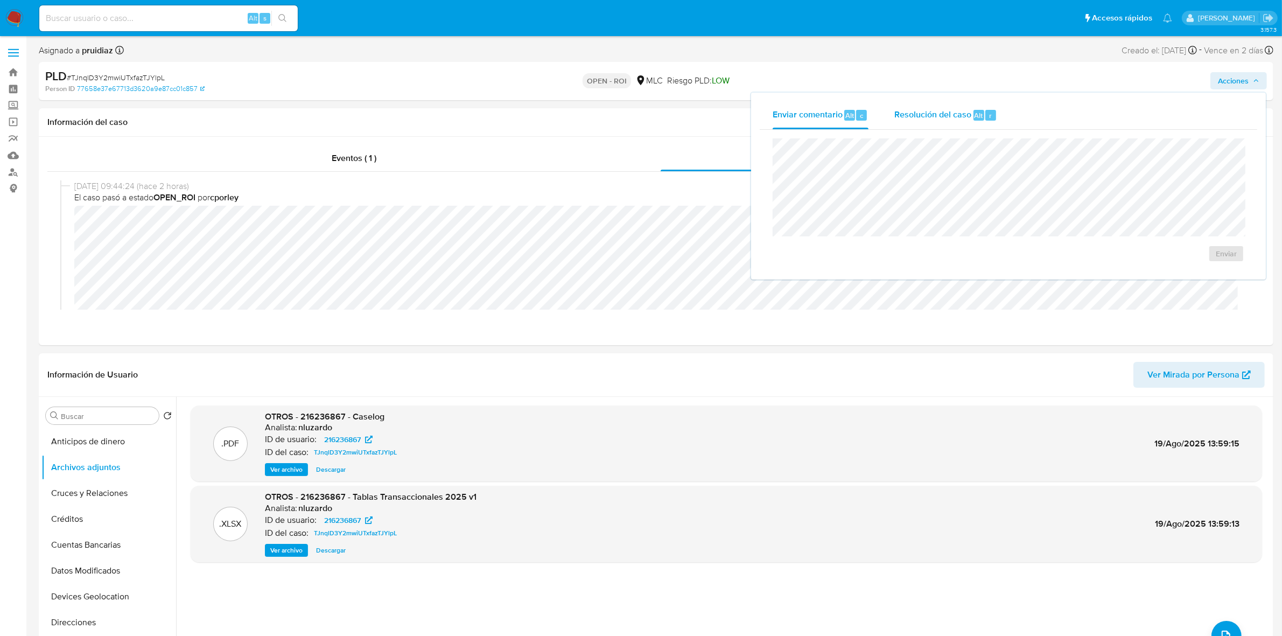
click at [921, 121] on div "Resolución del caso Alt r" at bounding box center [945, 115] width 103 height 28
click at [1033, 264] on span "ROI" at bounding box center [1195, 265] width 53 height 24
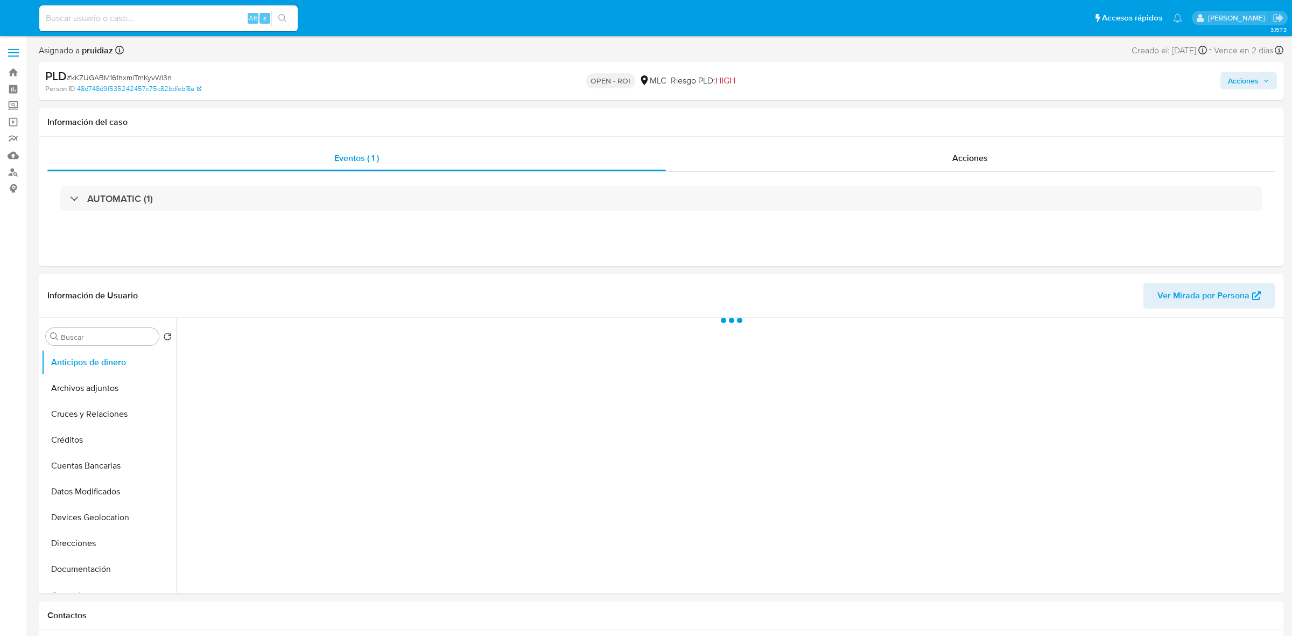
select select "10"
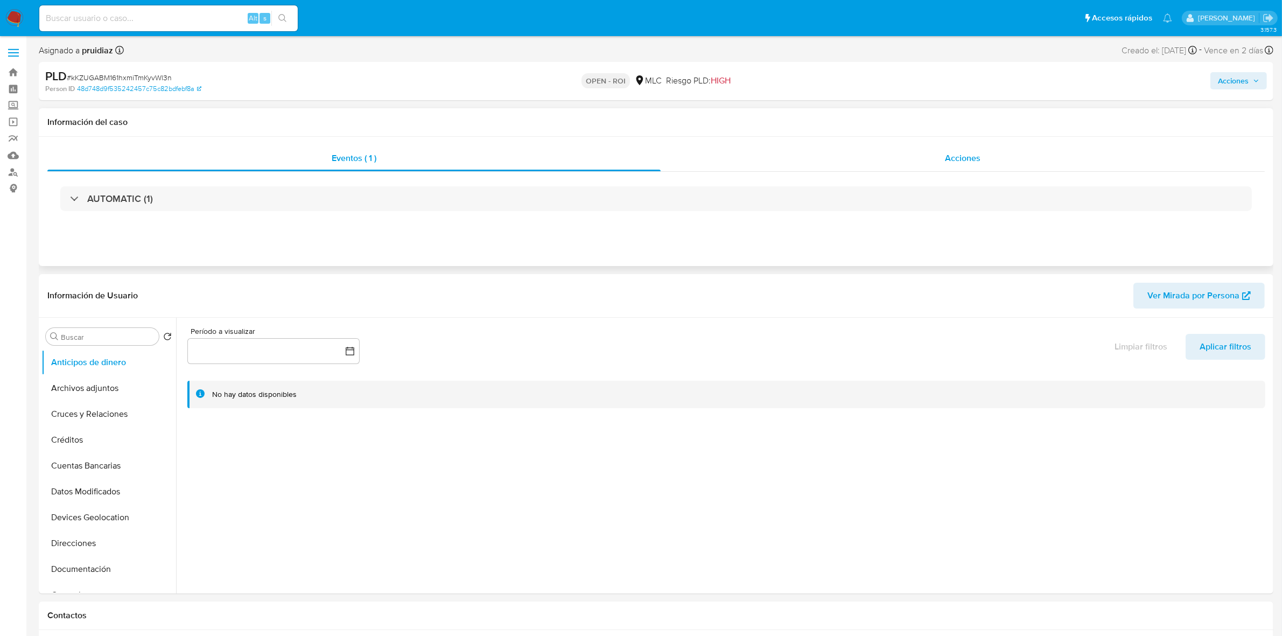
click at [977, 159] on span "Acciones" at bounding box center [963, 158] width 36 height 12
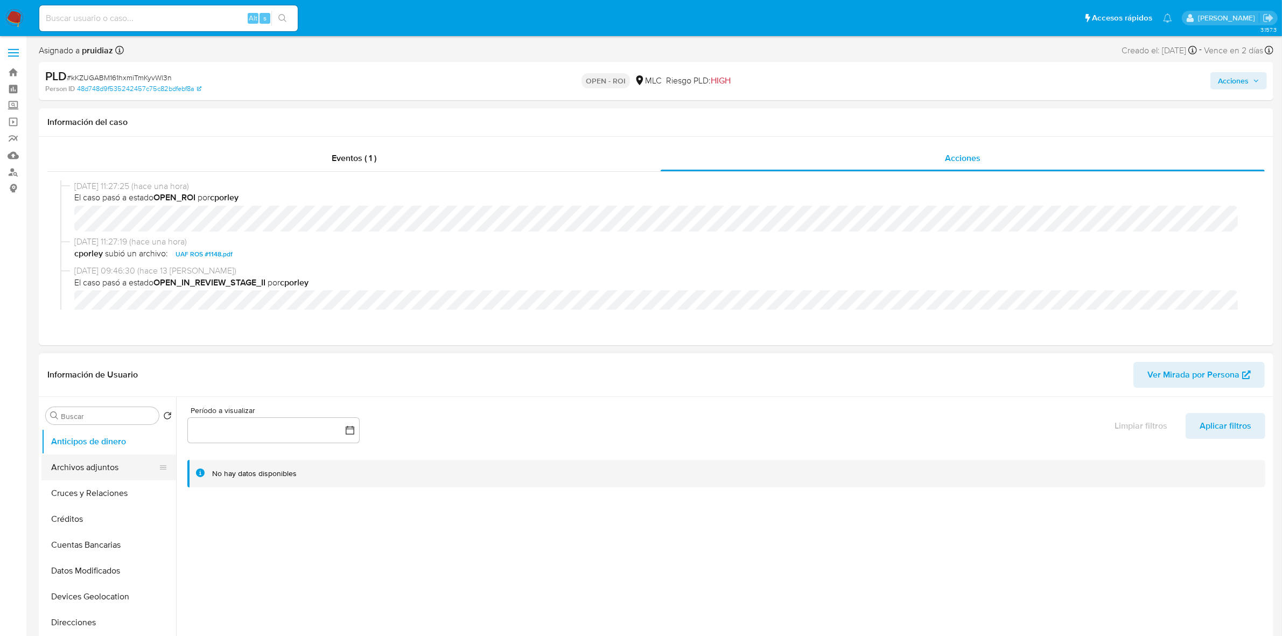
click at [89, 470] on button "Archivos adjuntos" at bounding box center [104, 468] width 126 height 26
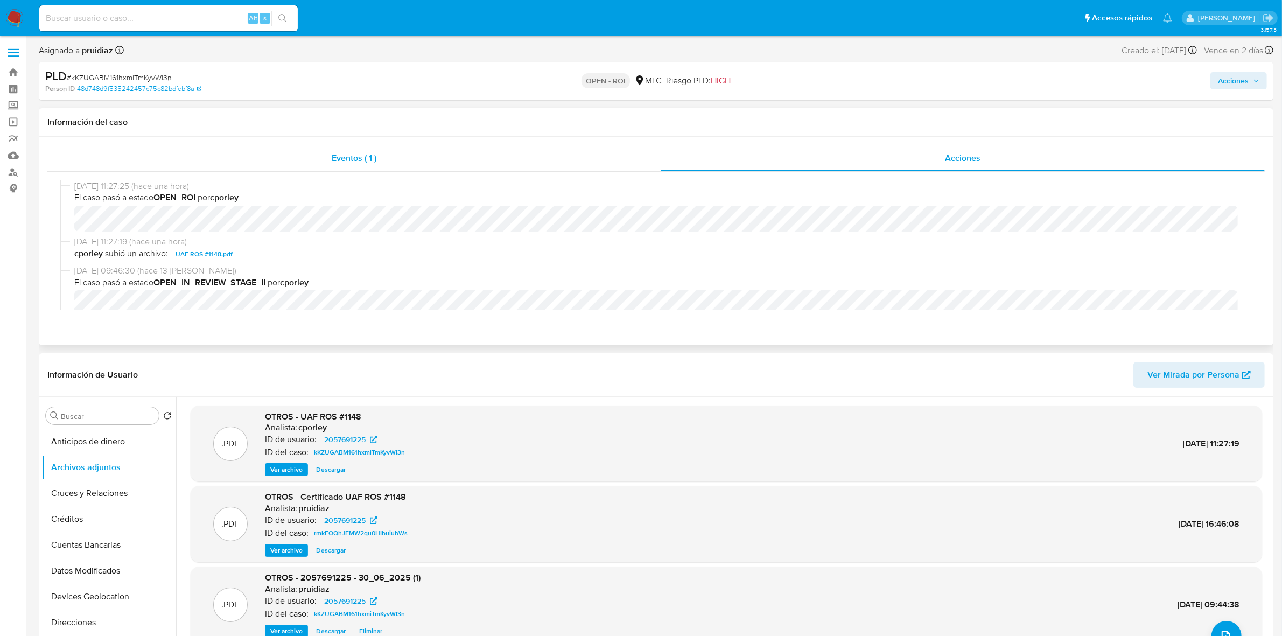
click at [362, 163] on span "Eventos ( 1 )" at bounding box center [354, 158] width 45 height 12
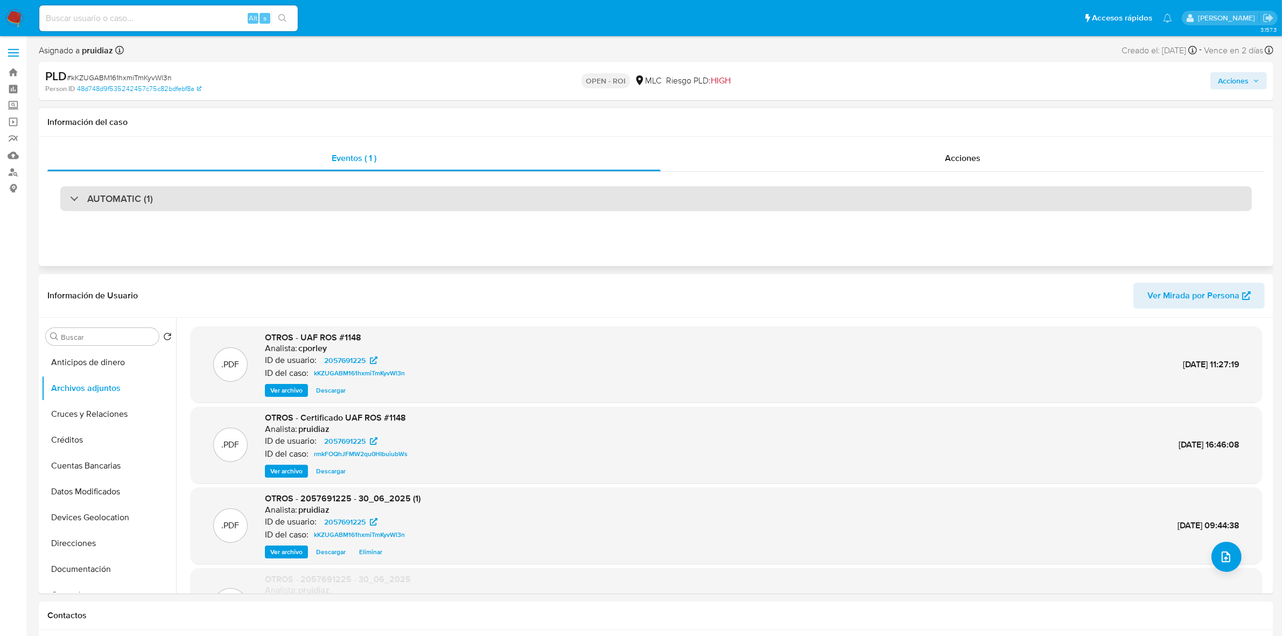
click at [178, 206] on div "AUTOMATIC (1)" at bounding box center [656, 198] width 1192 height 25
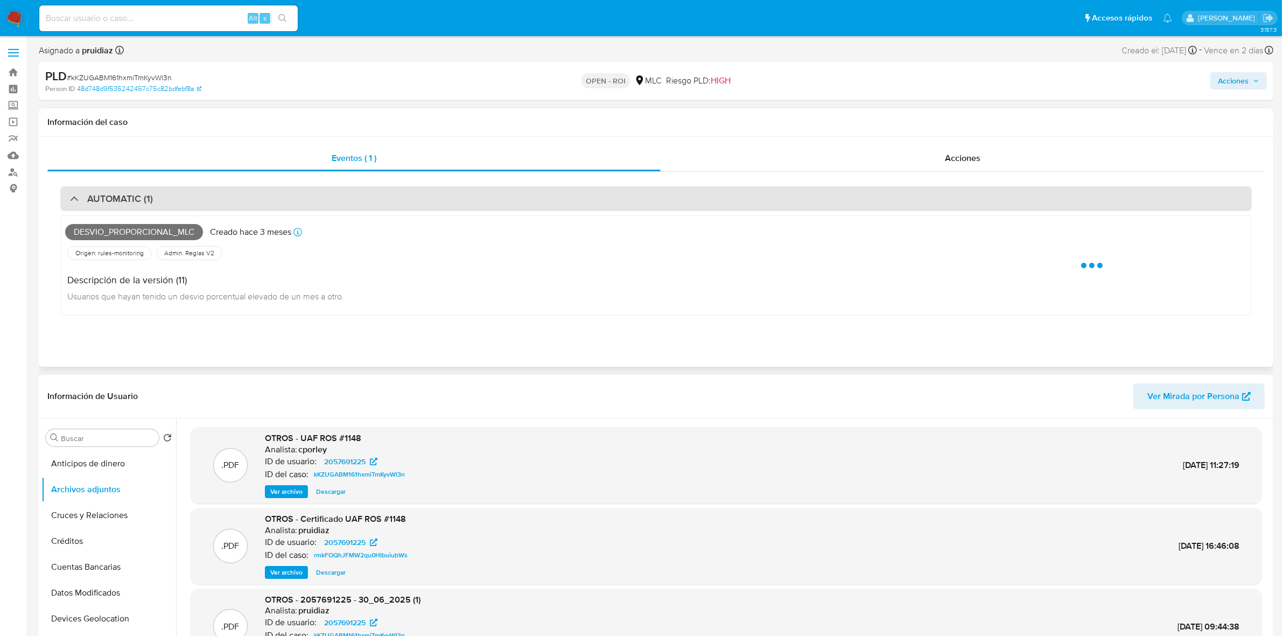
click at [178, 206] on div "AUTOMATIC (1)" at bounding box center [656, 198] width 1192 height 25
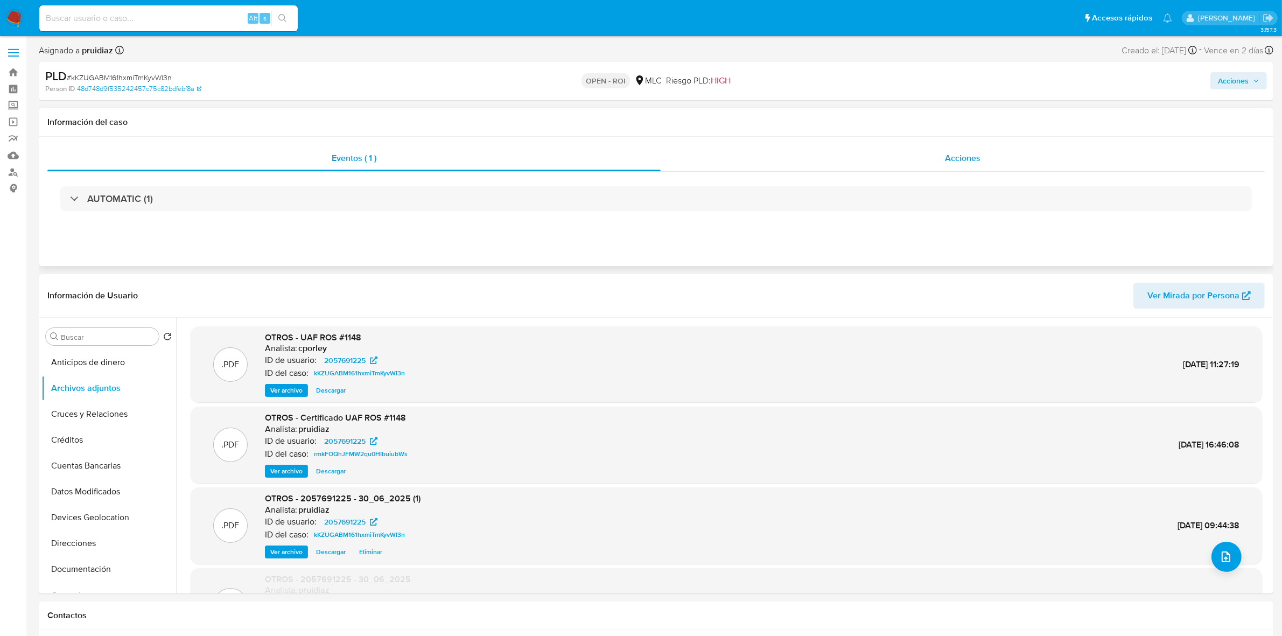
click at [961, 159] on span "Acciones" at bounding box center [963, 158] width 36 height 12
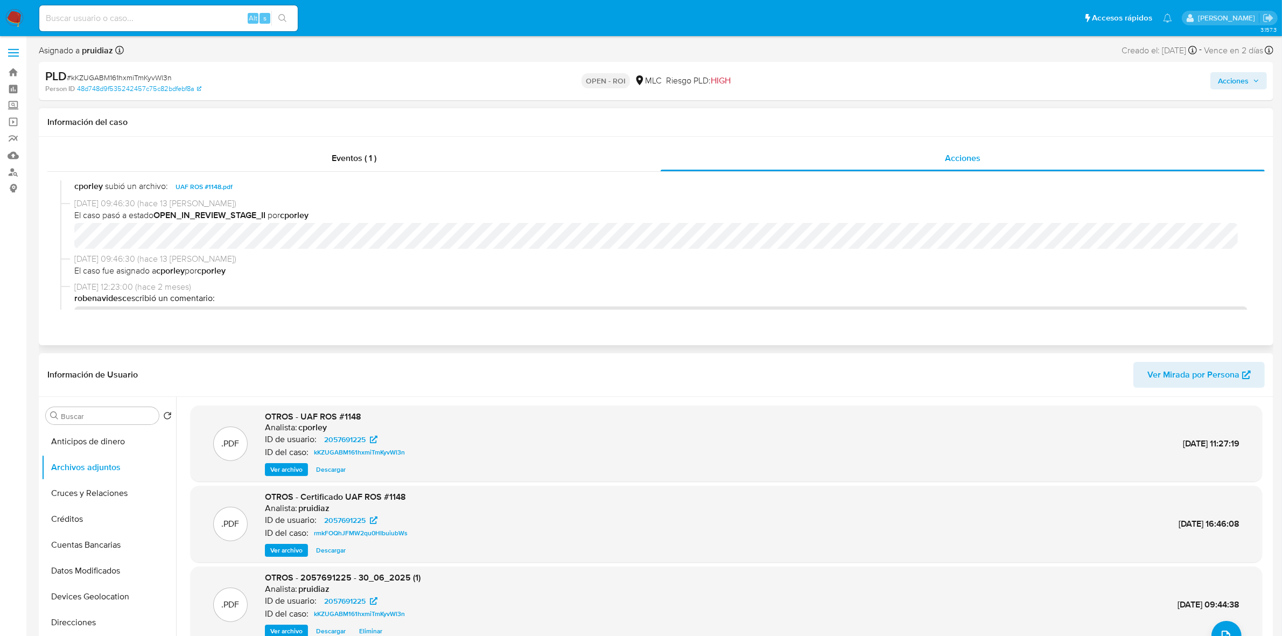
scroll to position [135, 0]
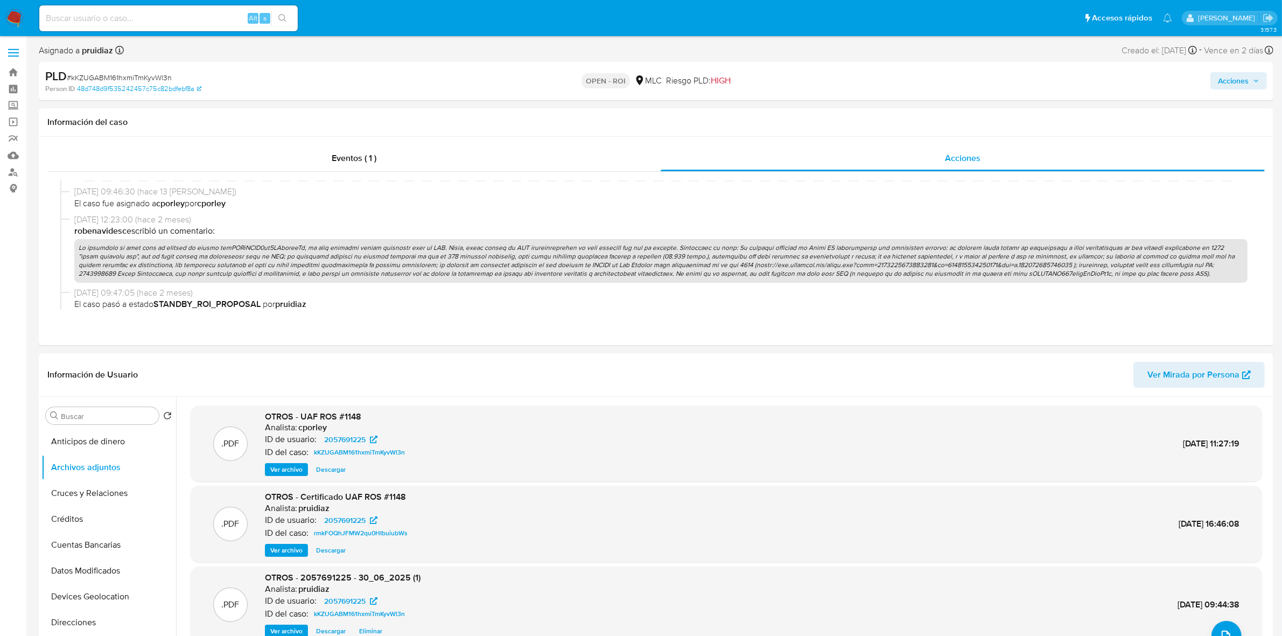
click at [1261, 74] on button "Acciones" at bounding box center [1239, 80] width 57 height 17
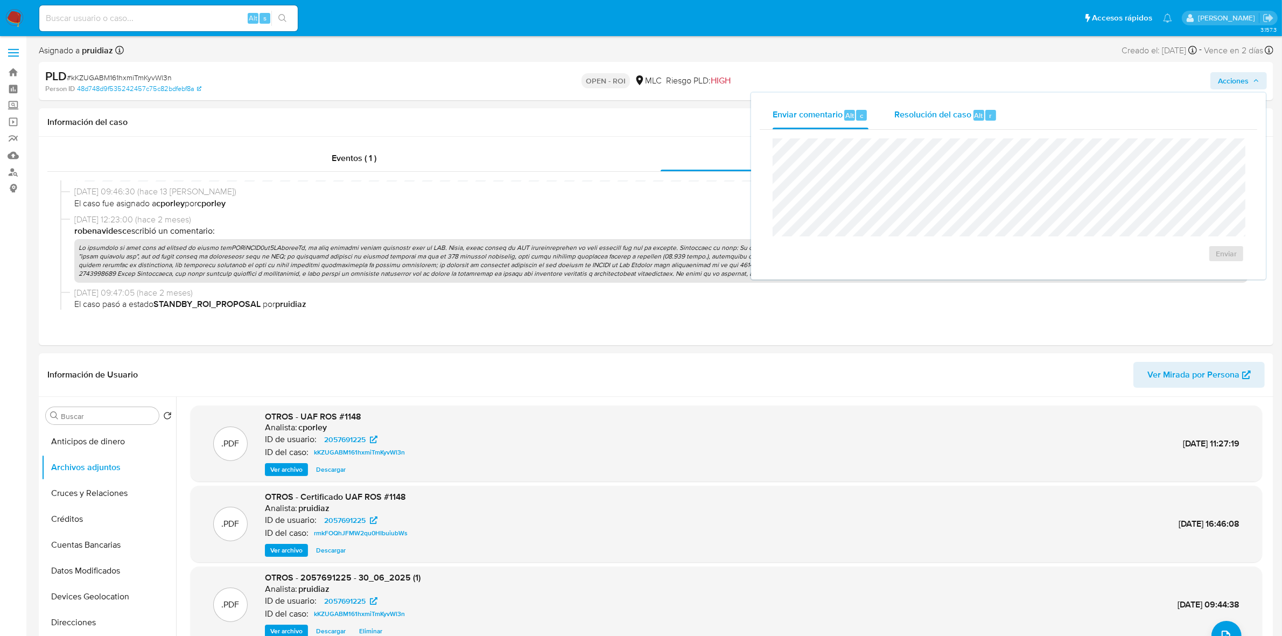
drag, startPoint x: 959, startPoint y: 120, endPoint x: 959, endPoint y: 125, distance: 5.9
click at [957, 117] on span "Resolución del caso" at bounding box center [932, 115] width 77 height 12
click at [1213, 259] on span "ROI" at bounding box center [1195, 265] width 53 height 24
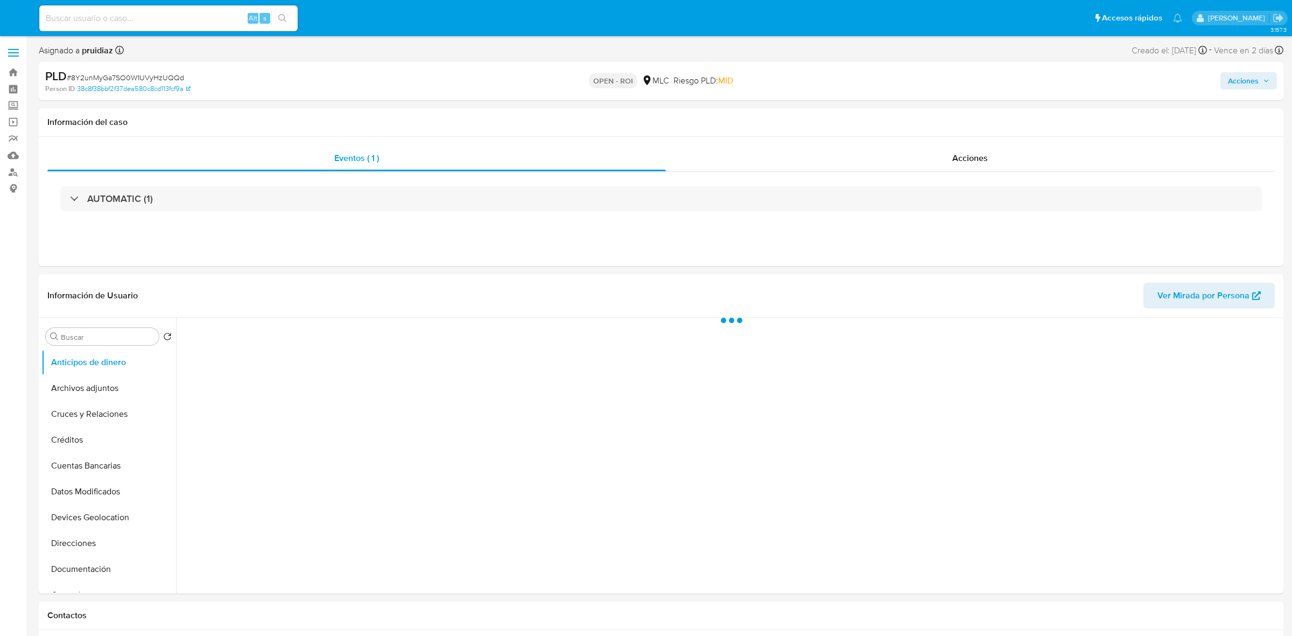
select select "10"
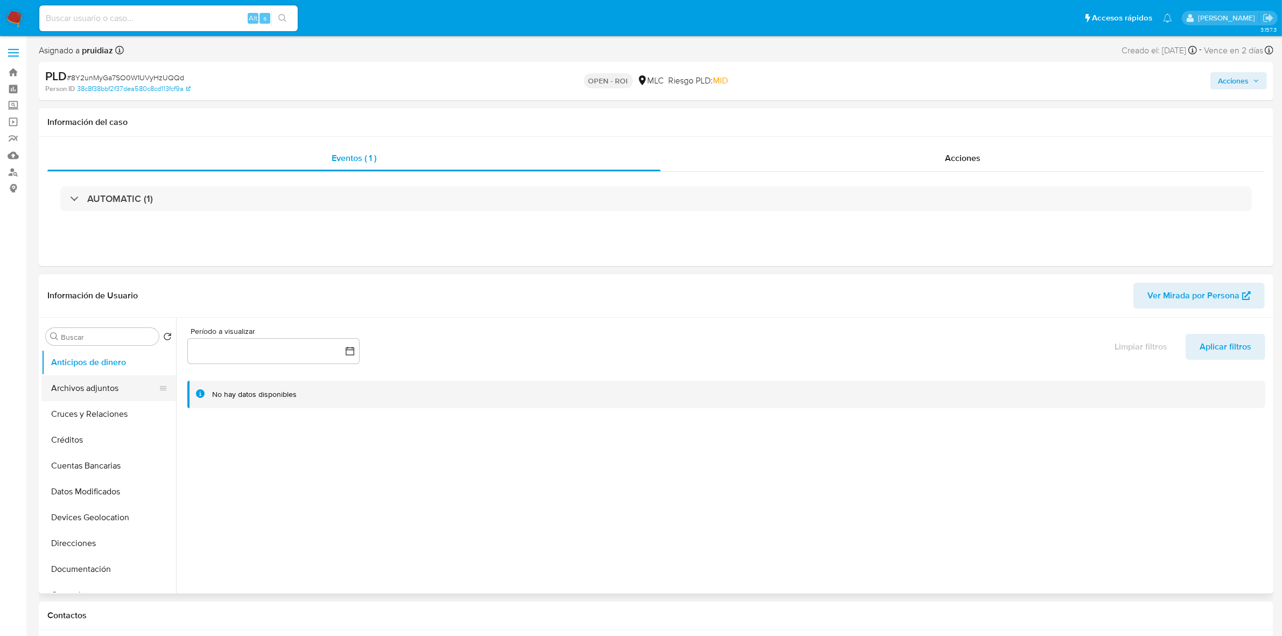
click at [108, 387] on button "Archivos adjuntos" at bounding box center [104, 388] width 126 height 26
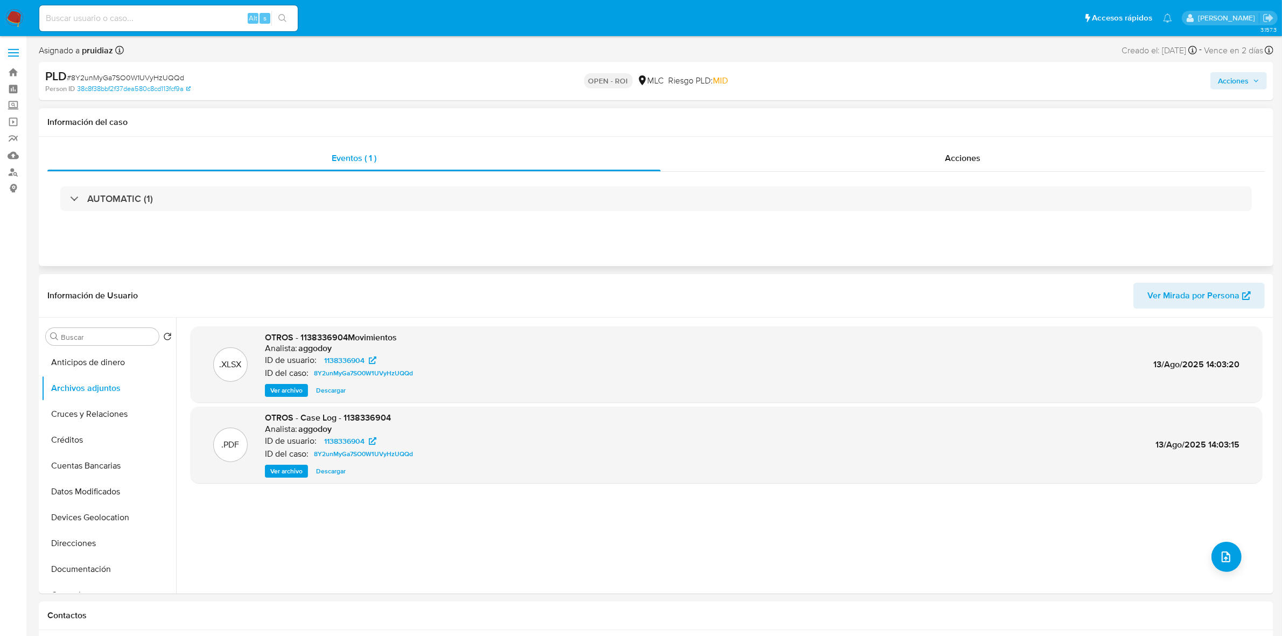
click at [1011, 141] on div "Eventos ( 1 ) Acciones AUTOMATIC (1)" at bounding box center [656, 201] width 1235 height 129
click at [986, 165] on div "Acciones" at bounding box center [963, 158] width 604 height 26
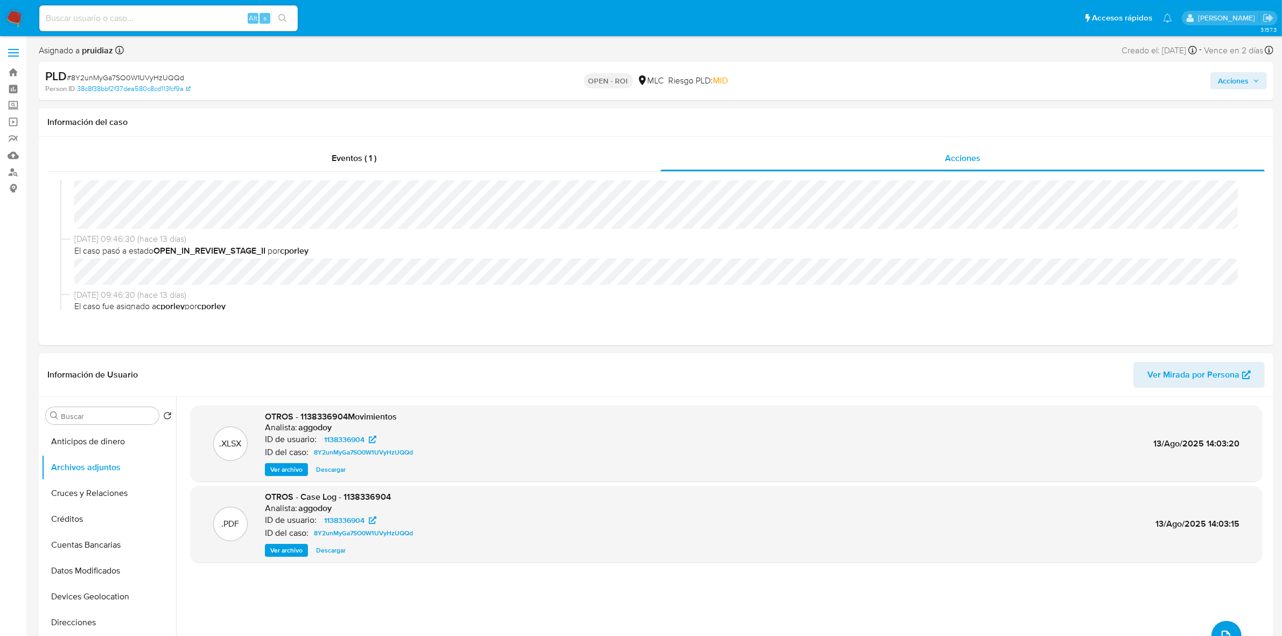
scroll to position [67, 0]
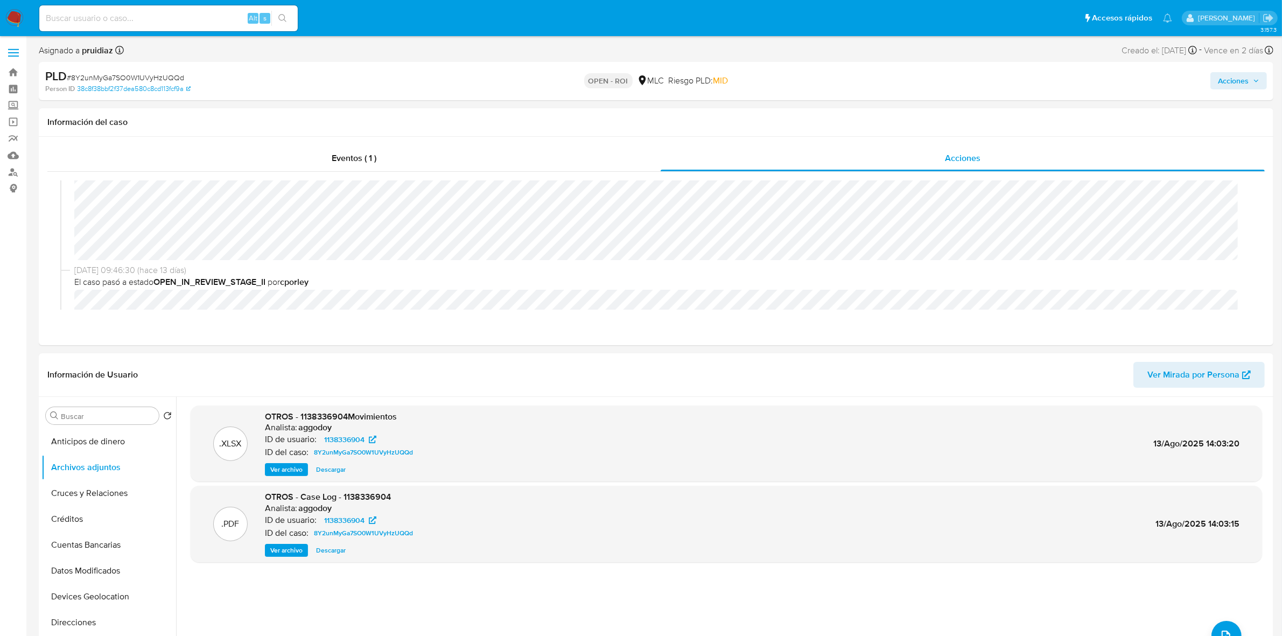
click at [1240, 82] on span "Acciones" at bounding box center [1233, 80] width 31 height 17
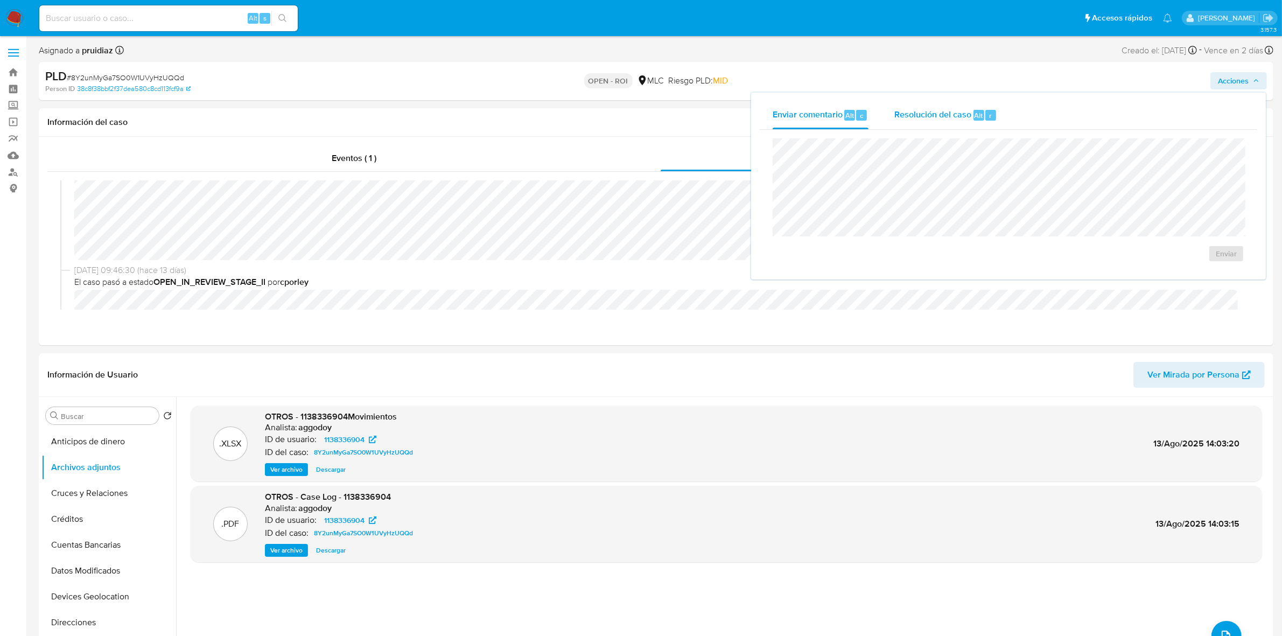
click at [969, 118] on span "Resolución del caso" at bounding box center [932, 115] width 77 height 12
click at [1194, 255] on span "ROI" at bounding box center [1195, 265] width 53 height 24
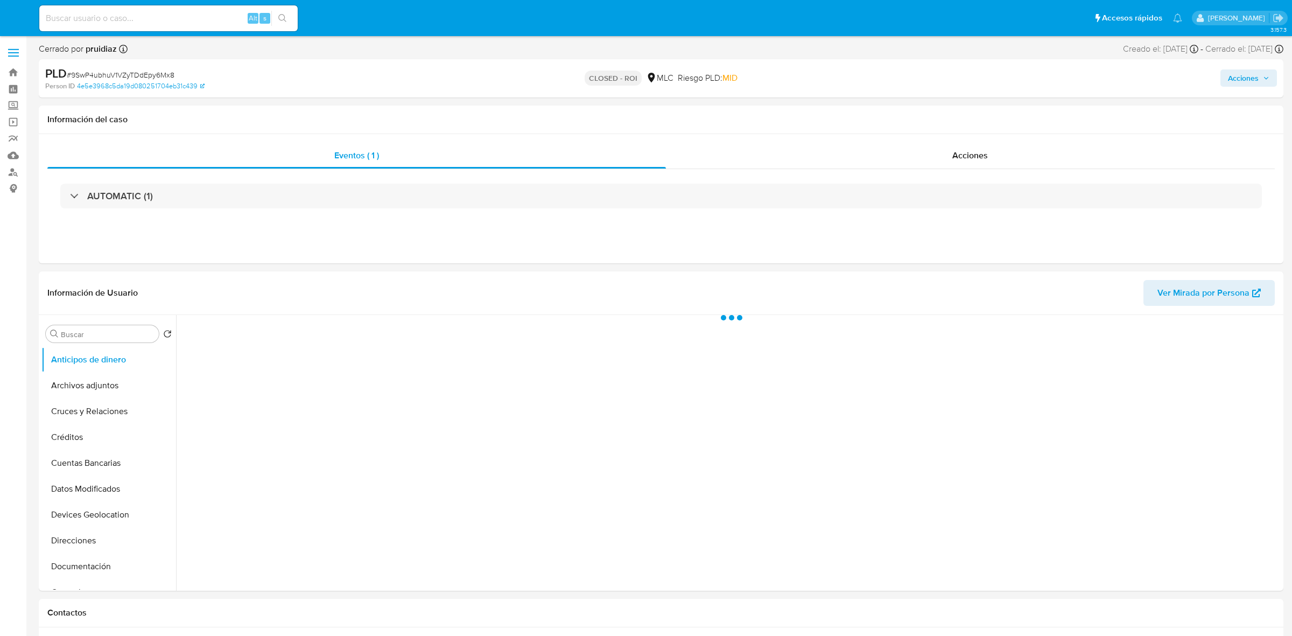
select select "10"
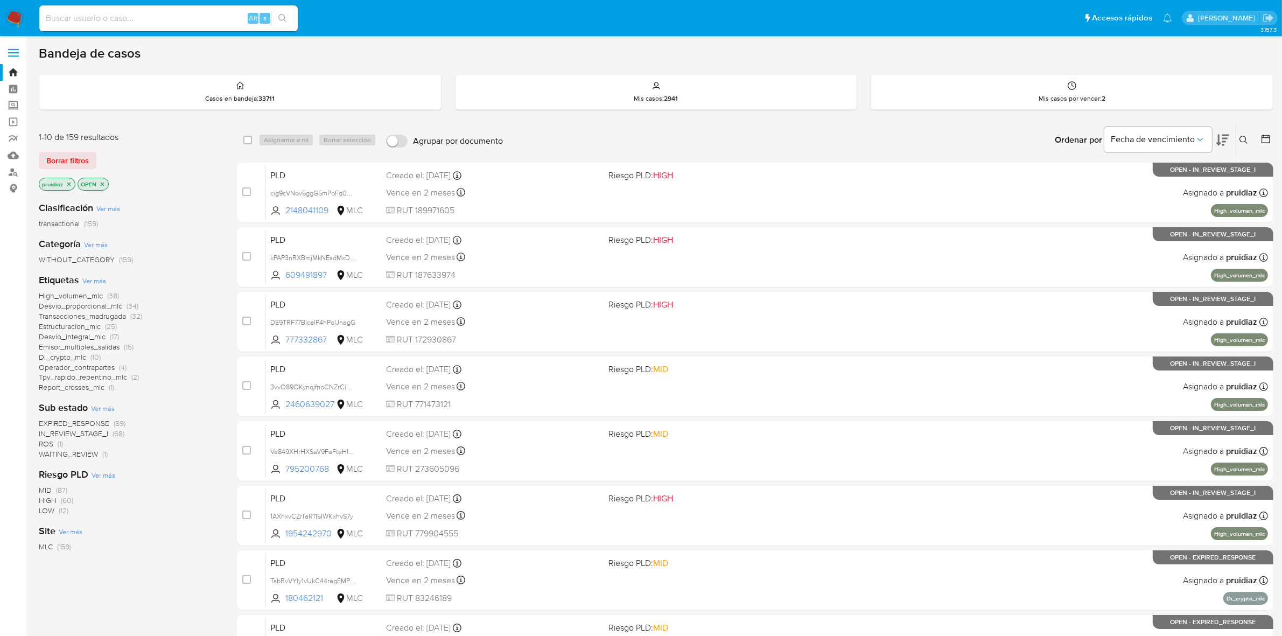
click at [1222, 141] on icon at bounding box center [1223, 140] width 13 height 11
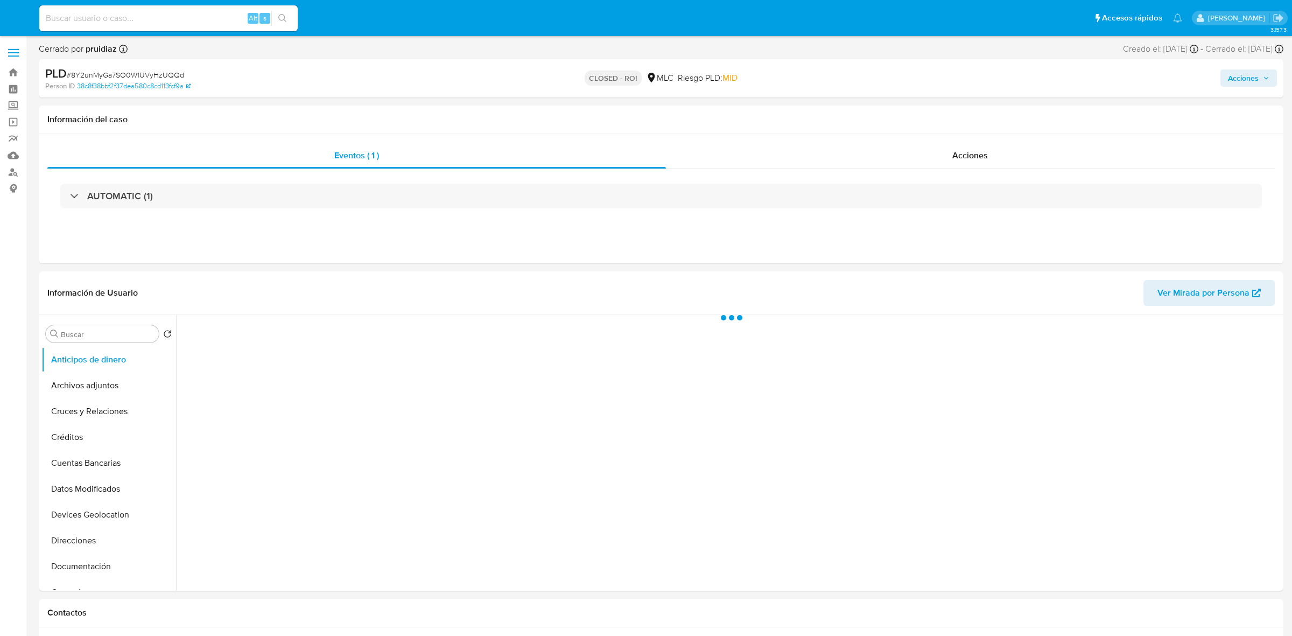
select select "10"
